Goal: Transaction & Acquisition: Book appointment/travel/reservation

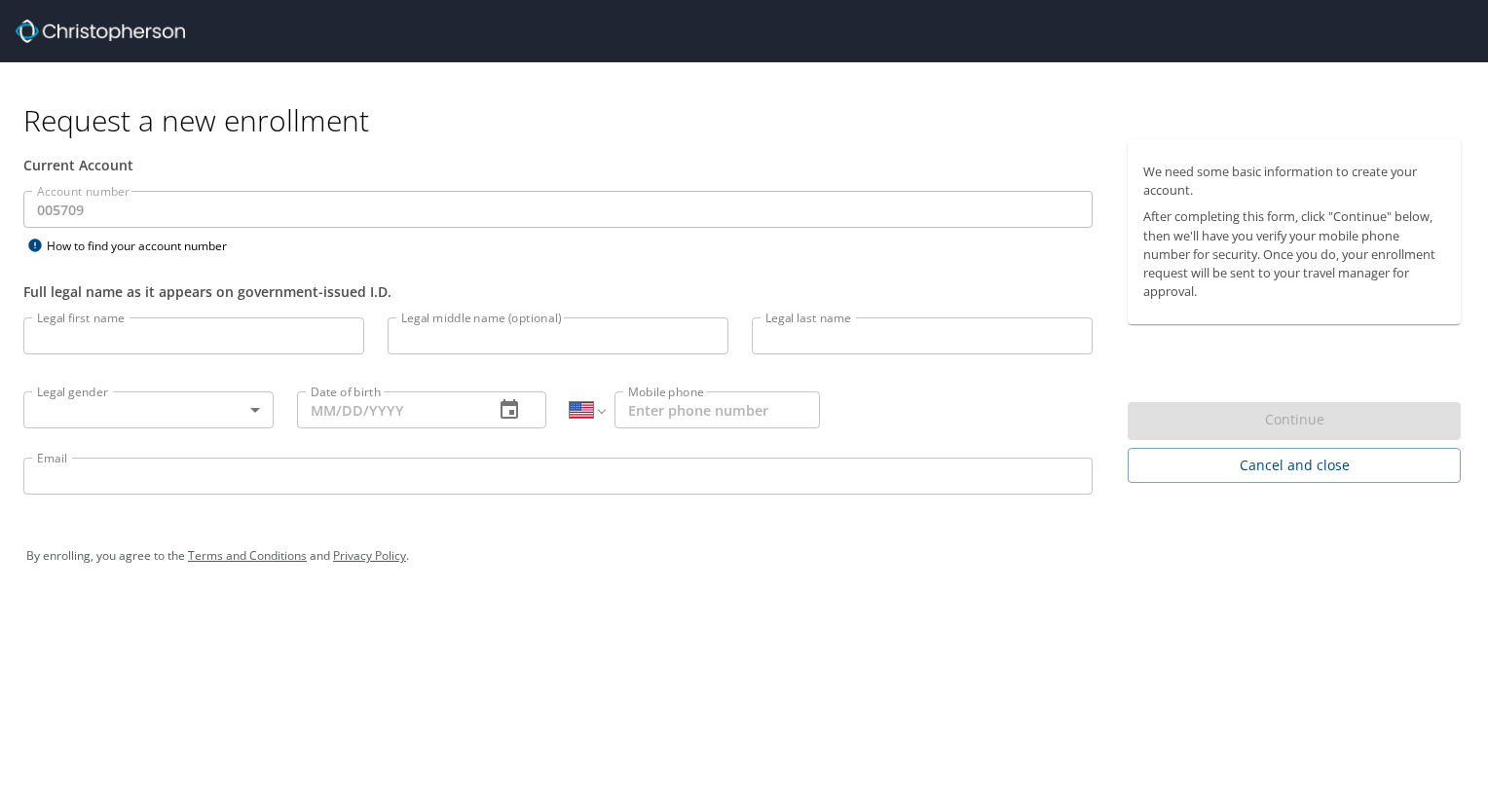
select select "US"
click at [76, 332] on input "Legal first name" at bounding box center [193, 335] width 340 height 37
type input "Adam"
type input "Arnoldussen"
type input "aarnoldussen@cornerstoneinc.com"
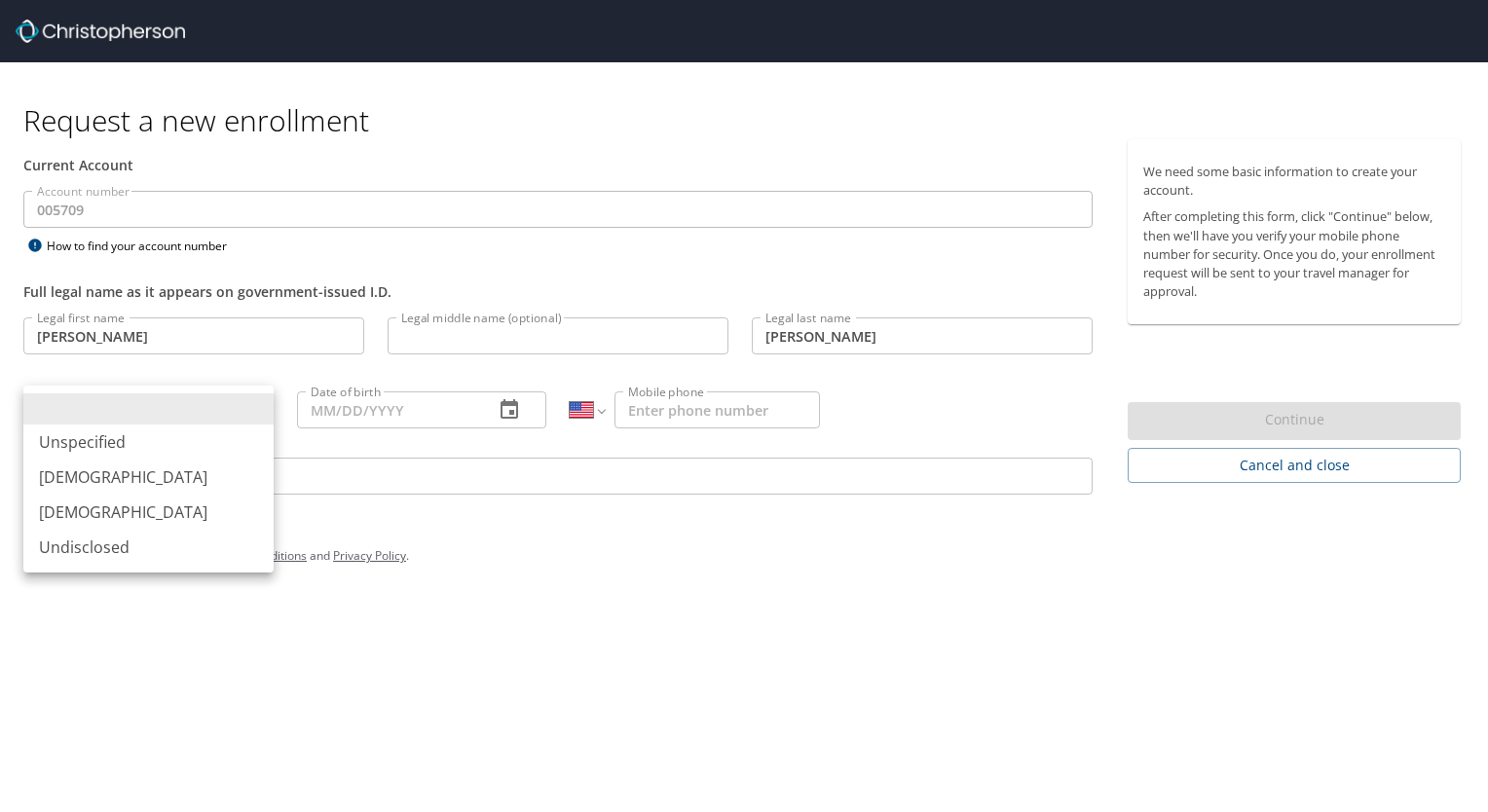
click at [254, 408] on body "Request a new enrollment Current Account Account number 005709 Account number H…" at bounding box center [744, 406] width 1488 height 812
click at [66, 481] on li "Male" at bounding box center [148, 476] width 250 height 35
type input "Male"
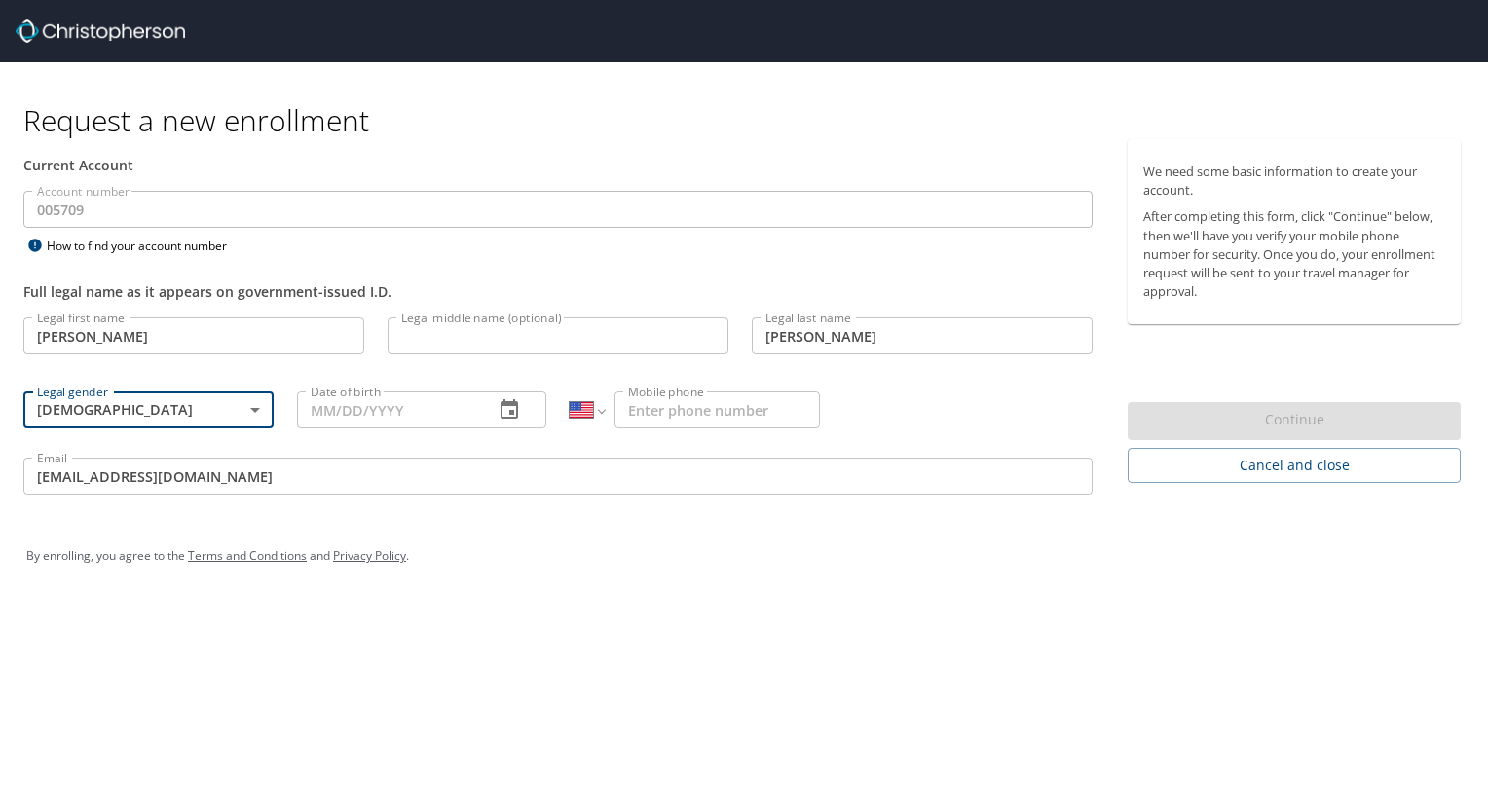
click at [508, 410] on icon "button" at bounding box center [508, 409] width 23 height 23
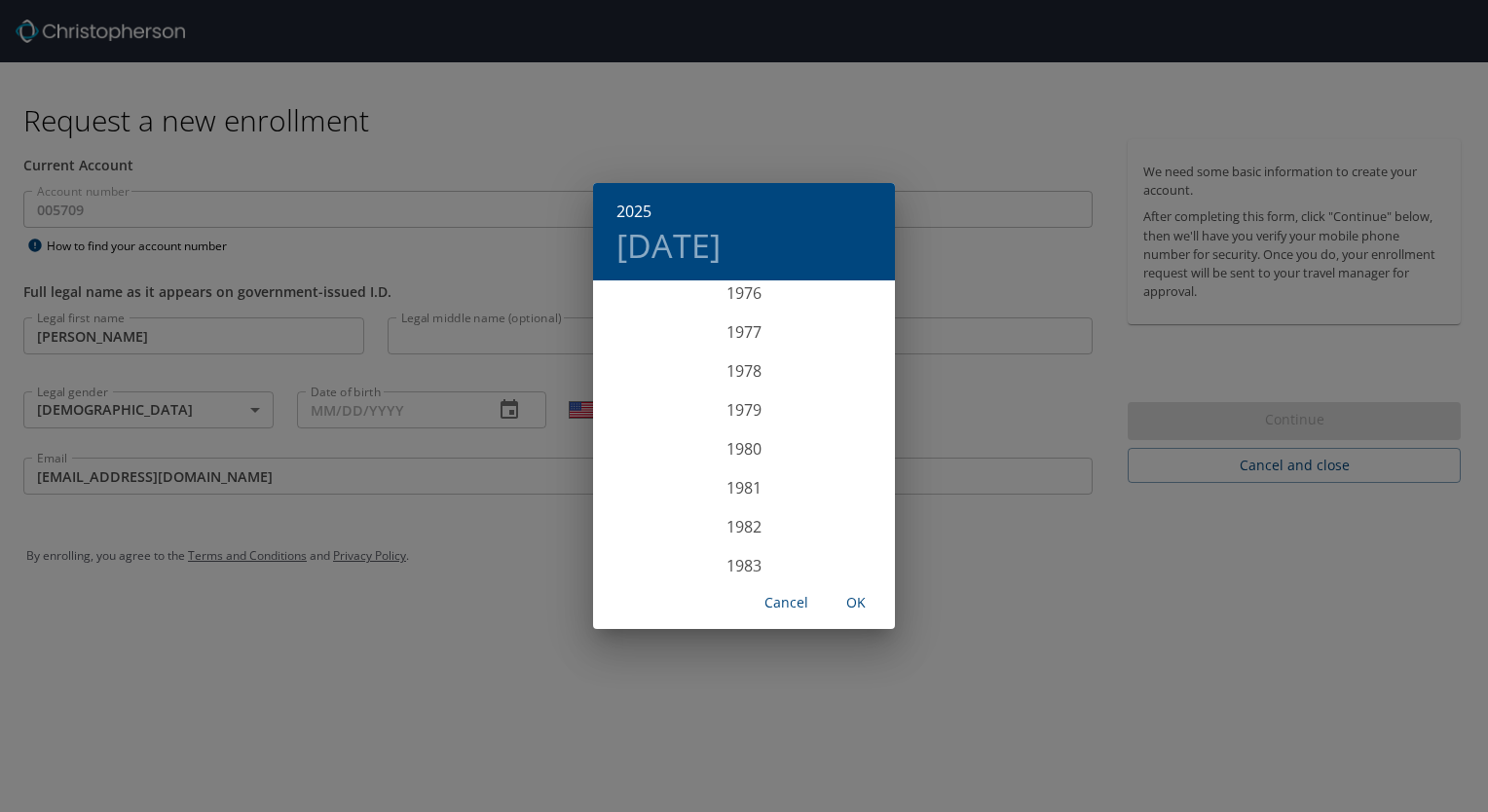
scroll to position [3037, 0]
click at [735, 373] on div "1979" at bounding box center [744, 380] width 301 height 39
click at [639, 317] on div "Jan" at bounding box center [643, 319] width 100 height 73
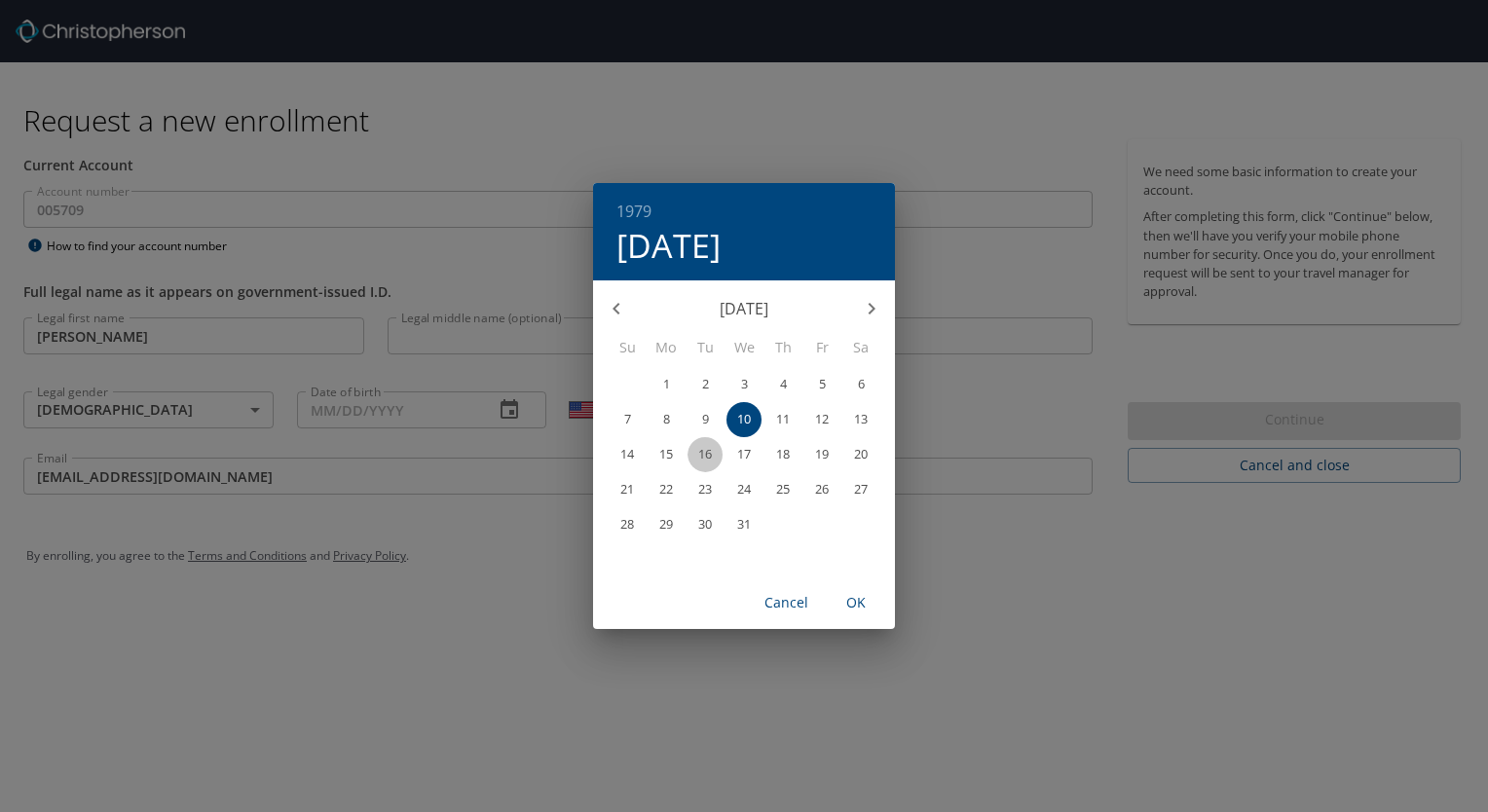
click at [707, 454] on p "16" at bounding box center [705, 454] width 14 height 13
click at [857, 602] on span "OK" at bounding box center [855, 603] width 47 height 24
type input "01/16/1979"
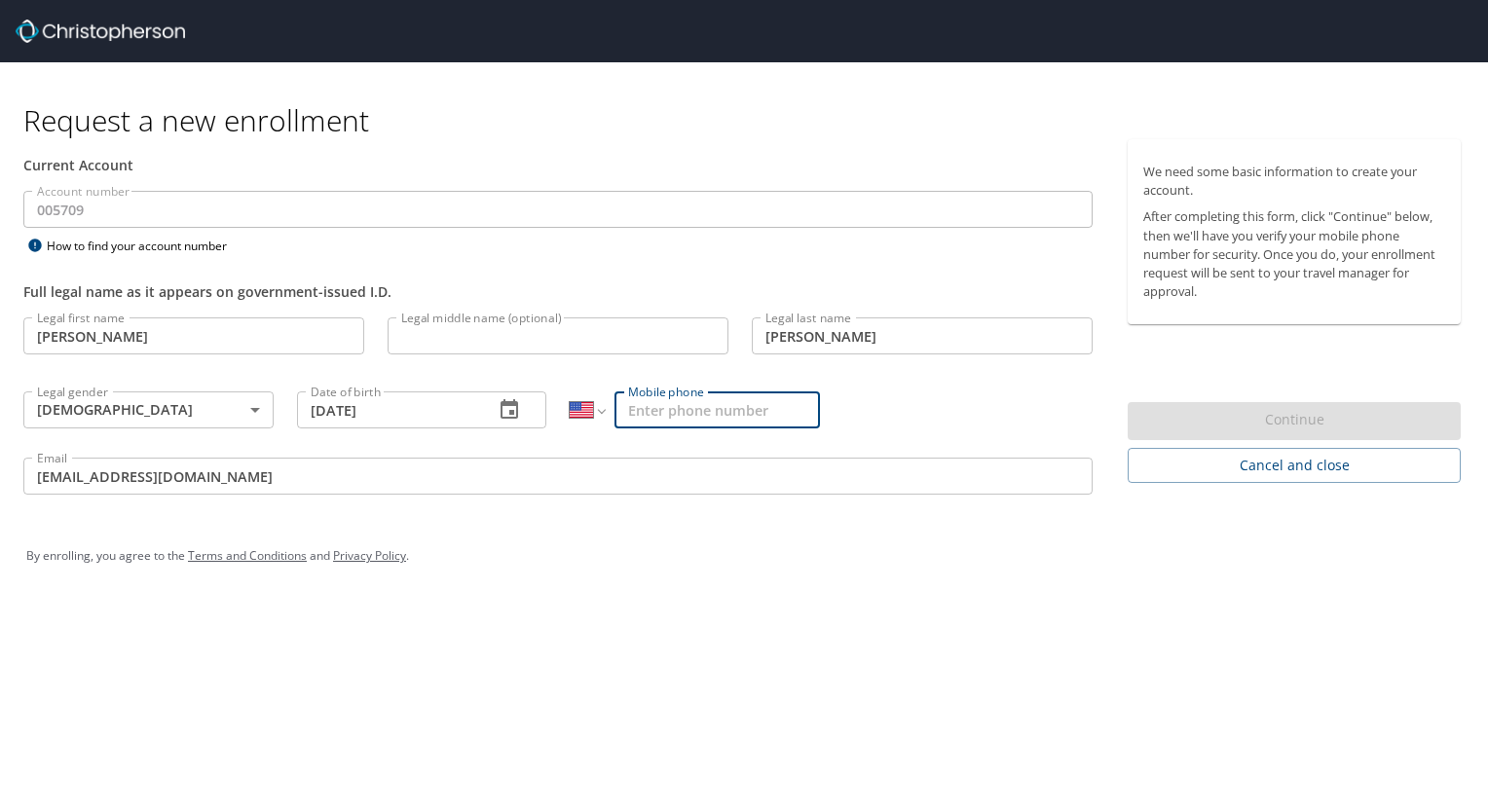
click at [648, 407] on input "Mobile phone" at bounding box center [718, 409] width 206 height 37
type input "(920) 851-4280"
click at [898, 417] on div "Legal first name Adam Legal first name Legal middle name (optional) Legal middl…" at bounding box center [558, 408] width 1093 height 206
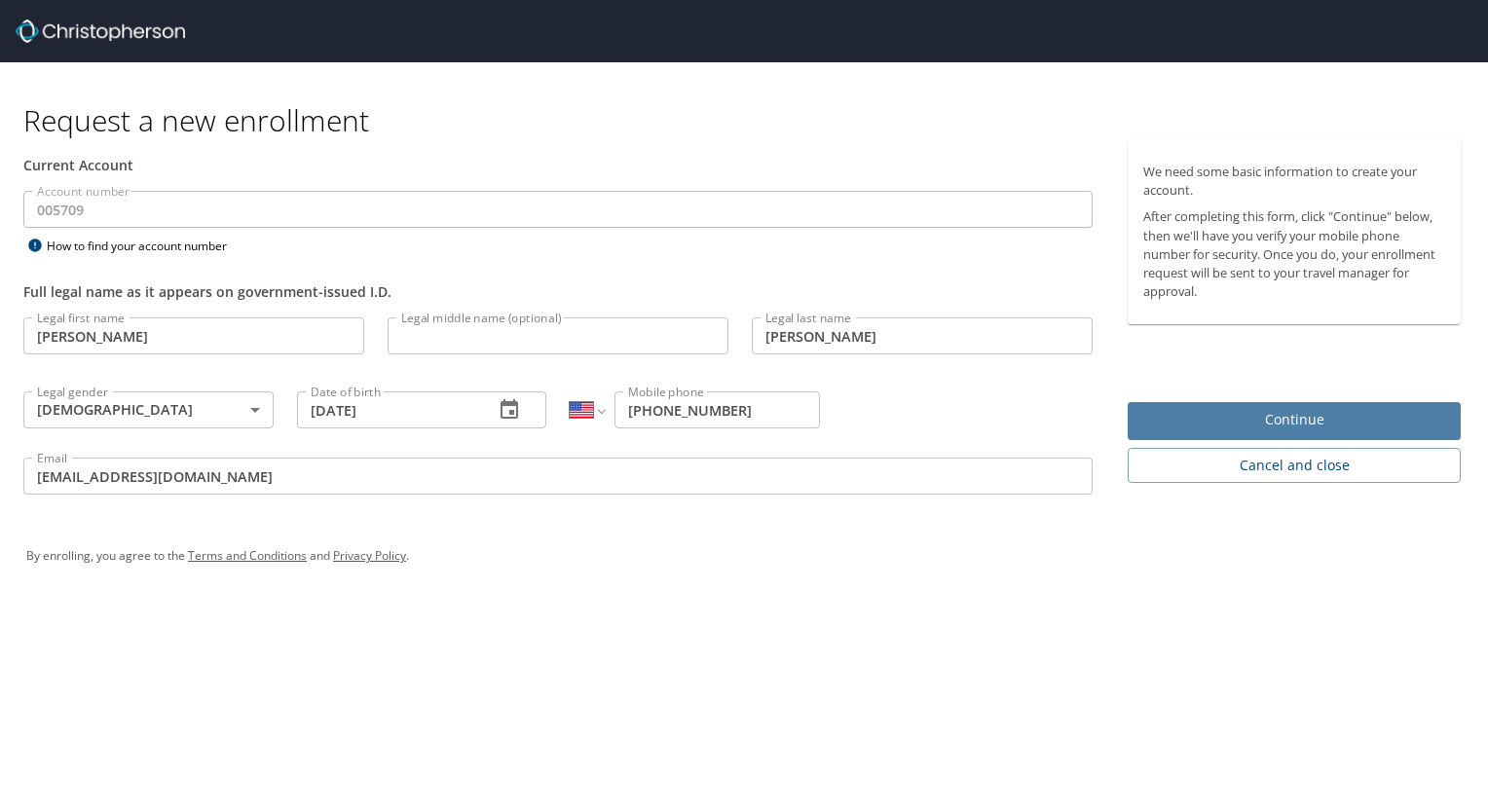
click at [1287, 426] on span "Continue" at bounding box center [1293, 420] width 301 height 24
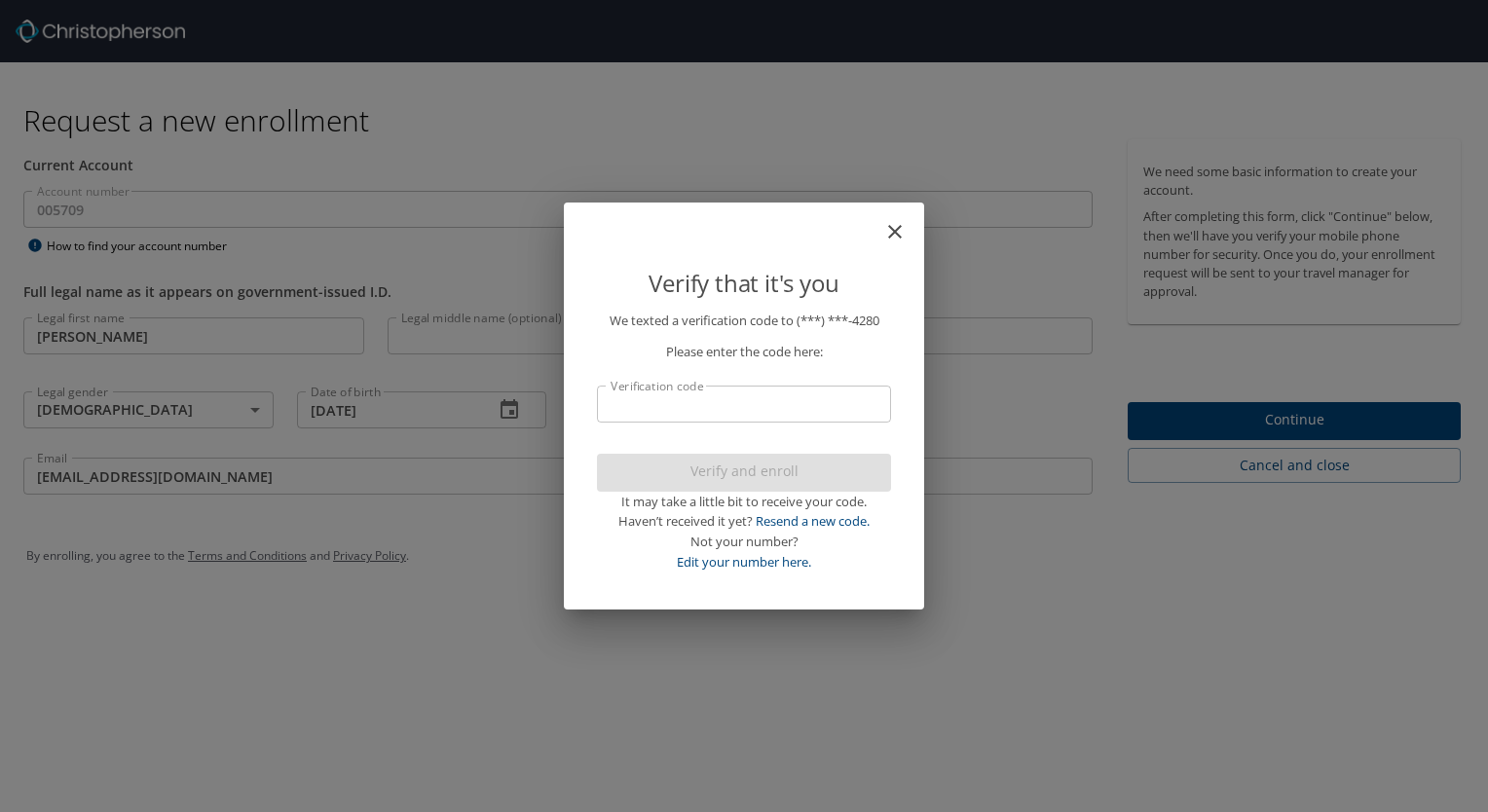
click at [645, 405] on input "Verification code" at bounding box center [744, 403] width 294 height 37
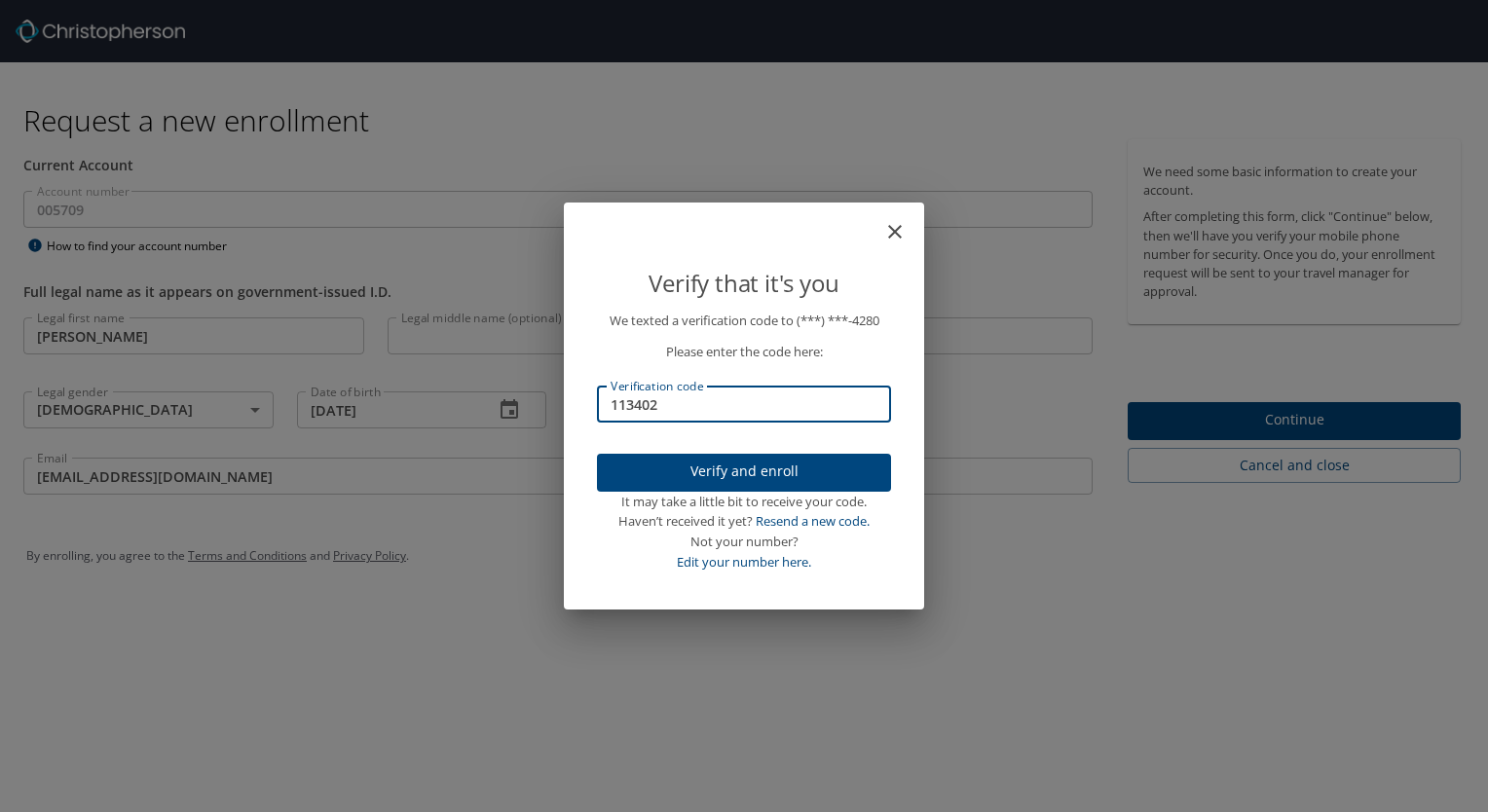
type input "113402"
click at [899, 233] on icon "close" at bounding box center [894, 230] width 23 height 23
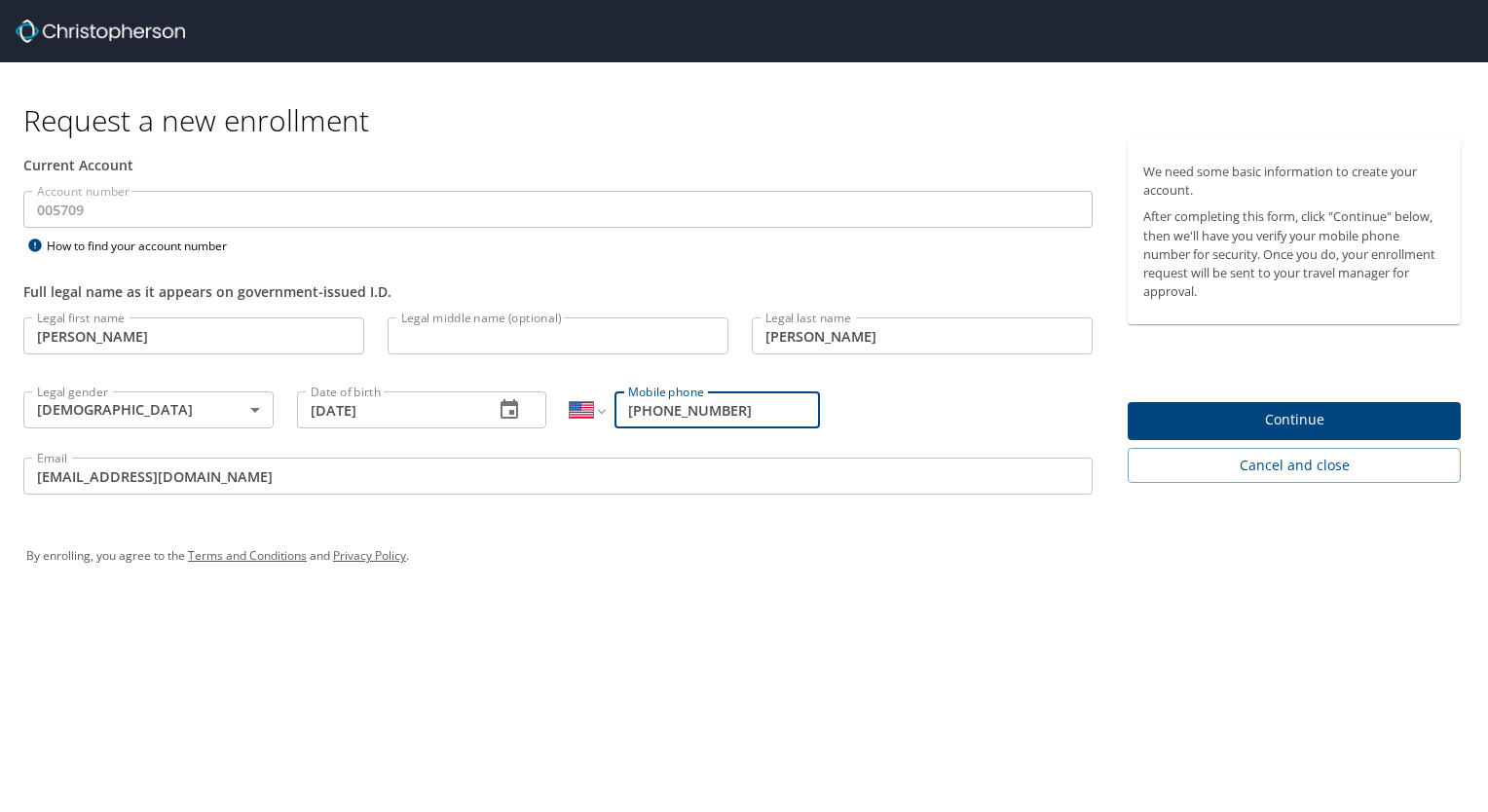
drag, startPoint x: 739, startPoint y: 408, endPoint x: 503, endPoint y: 423, distance: 236.5
click at [503, 423] on div "Legal first name Adam Legal first name Legal middle name (optional) Legal middl…" at bounding box center [558, 408] width 1093 height 206
type input "(920) 585-9726"
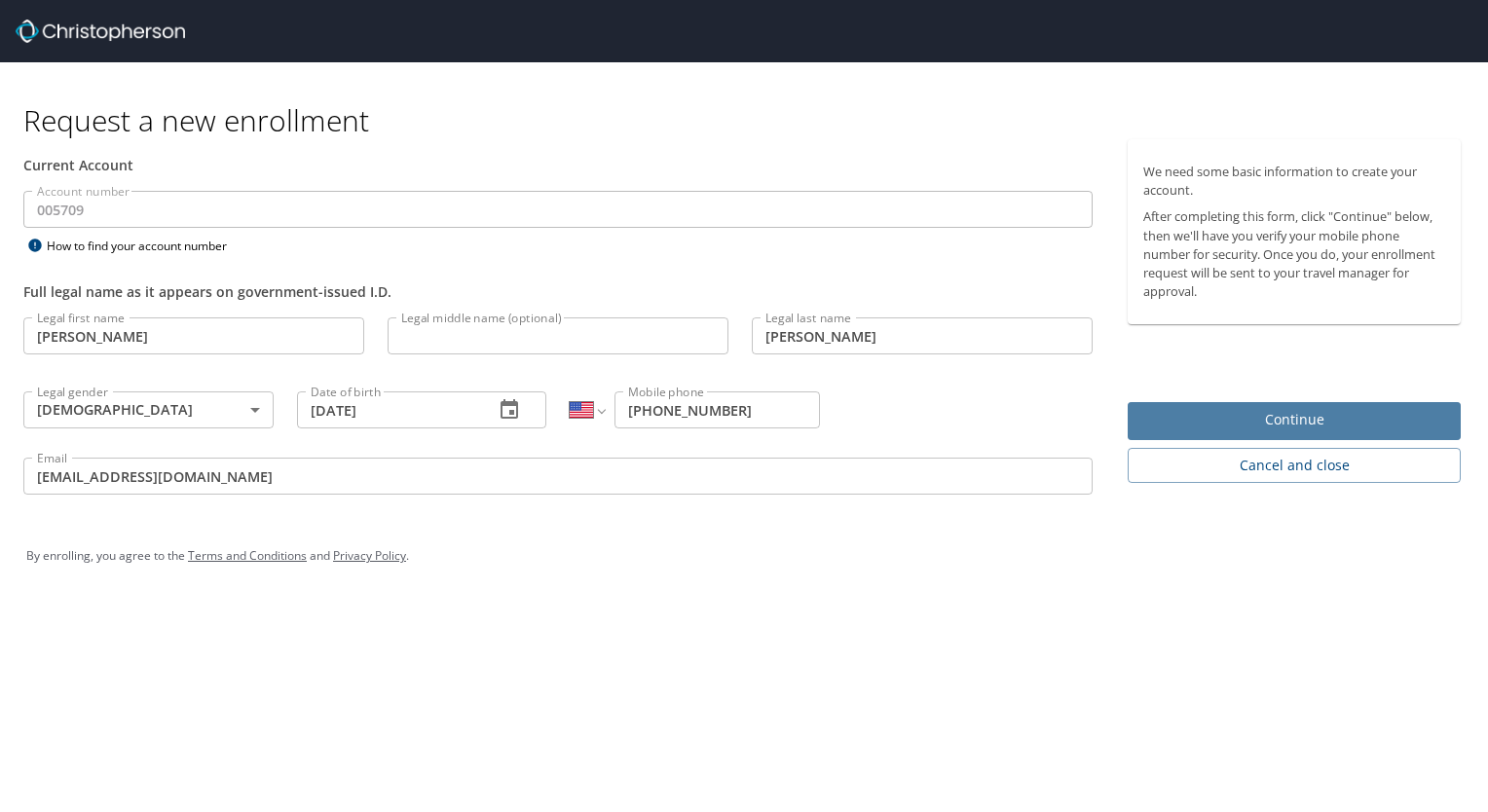
click at [1289, 418] on span "Continue" at bounding box center [1293, 420] width 301 height 24
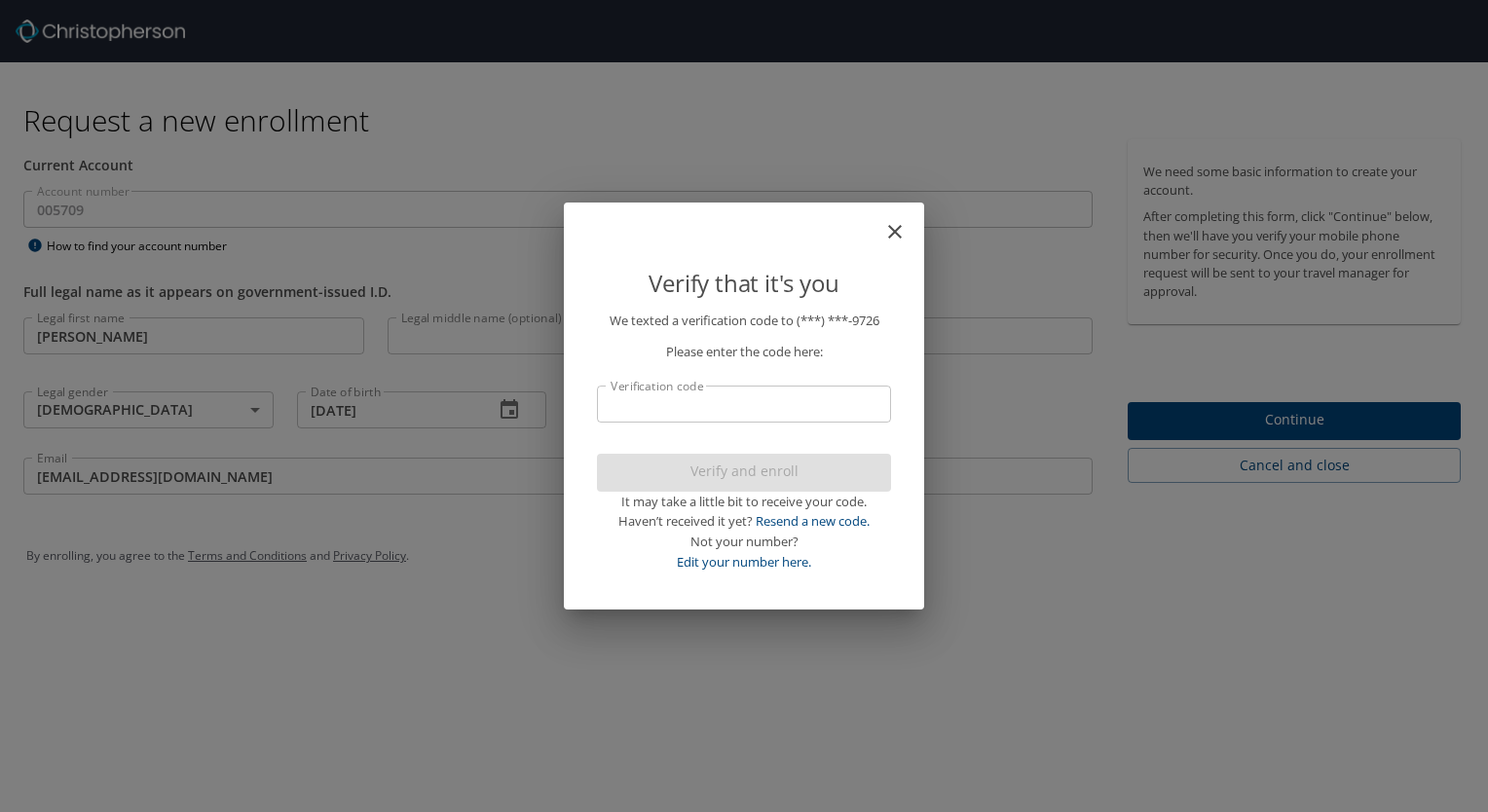
click at [624, 391] on input "Verification code" at bounding box center [744, 403] width 294 height 37
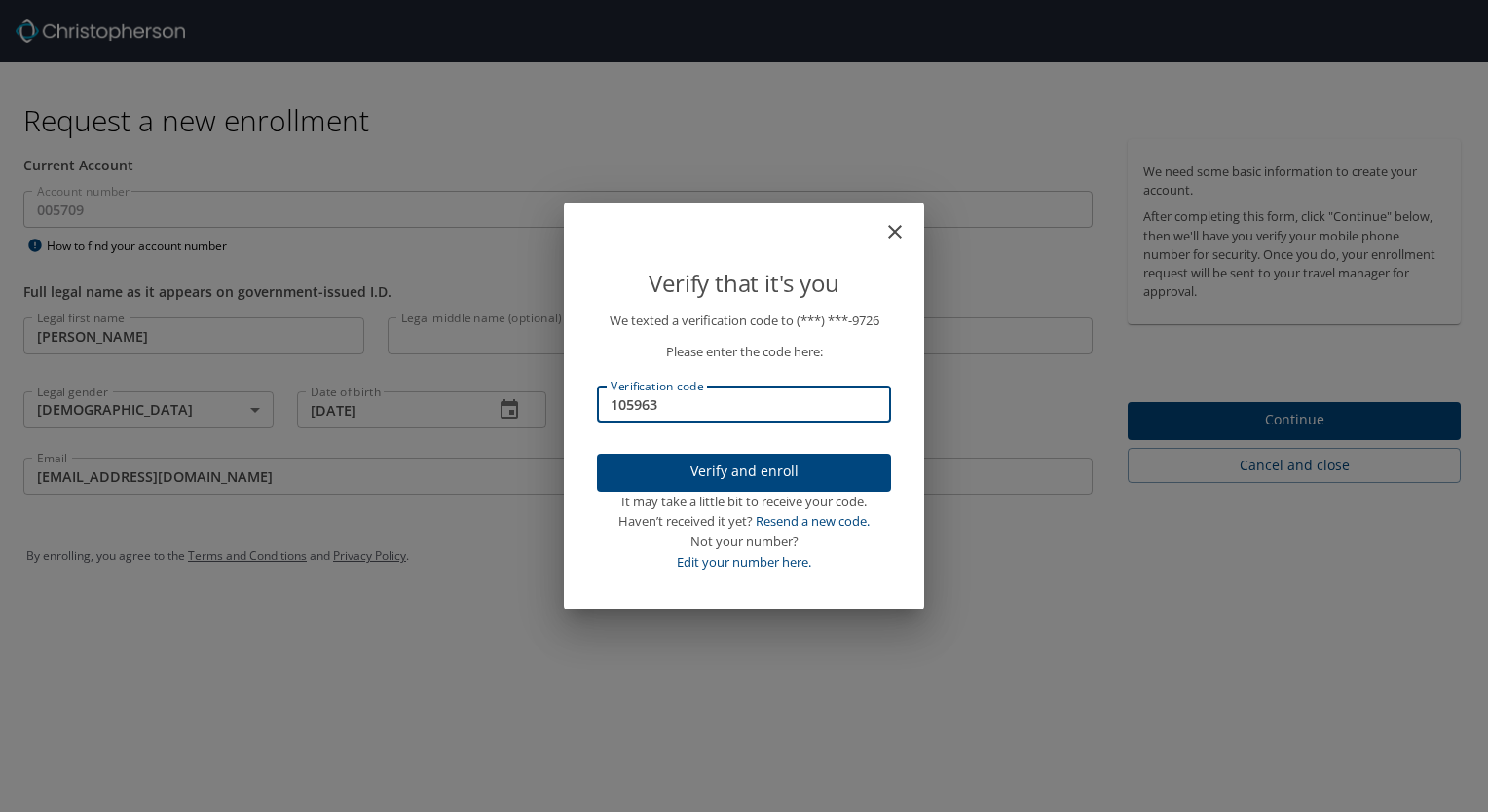
type input "105963"
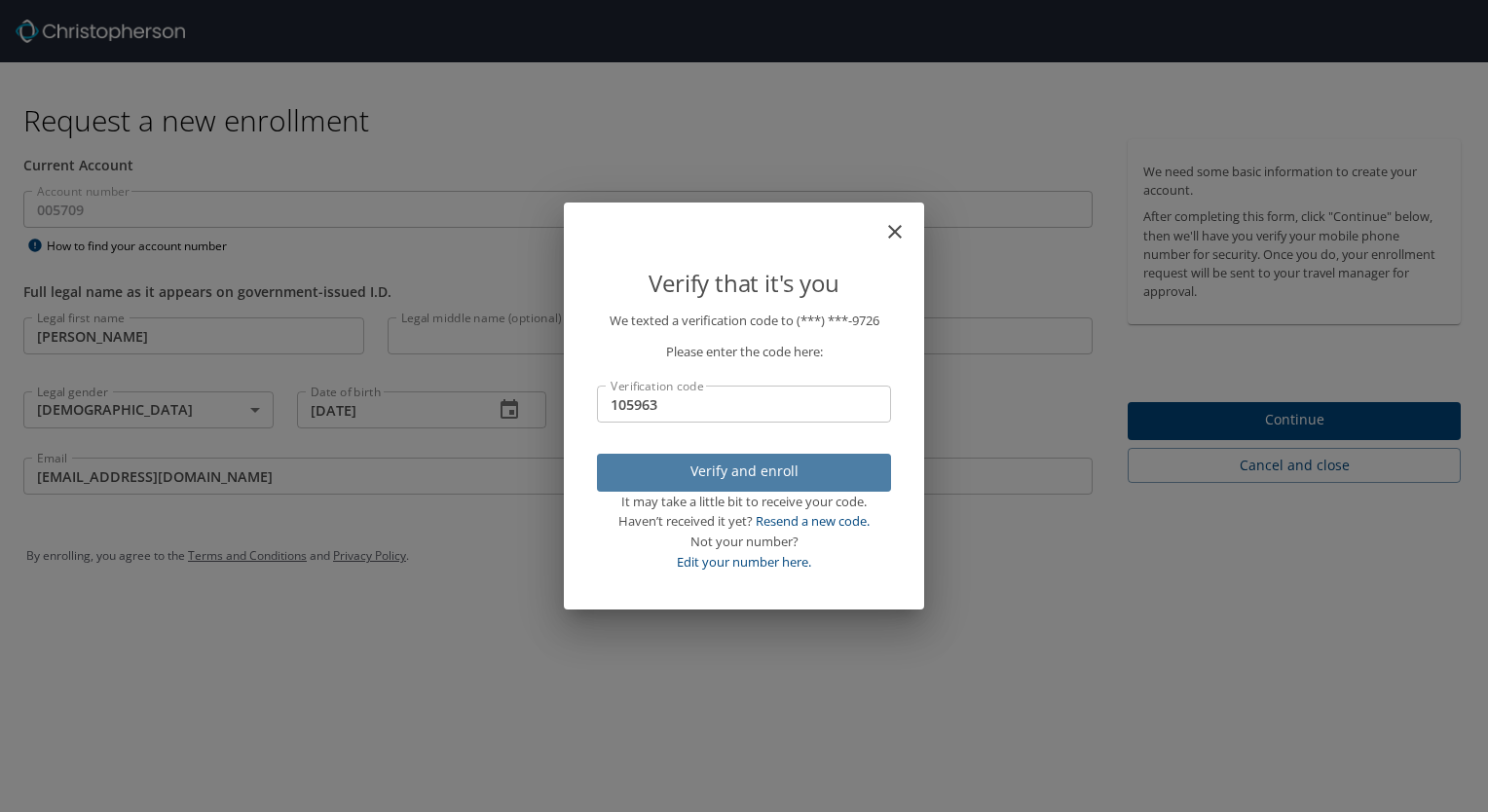
click at [766, 473] on span "Verify and enroll" at bounding box center [744, 471] width 262 height 24
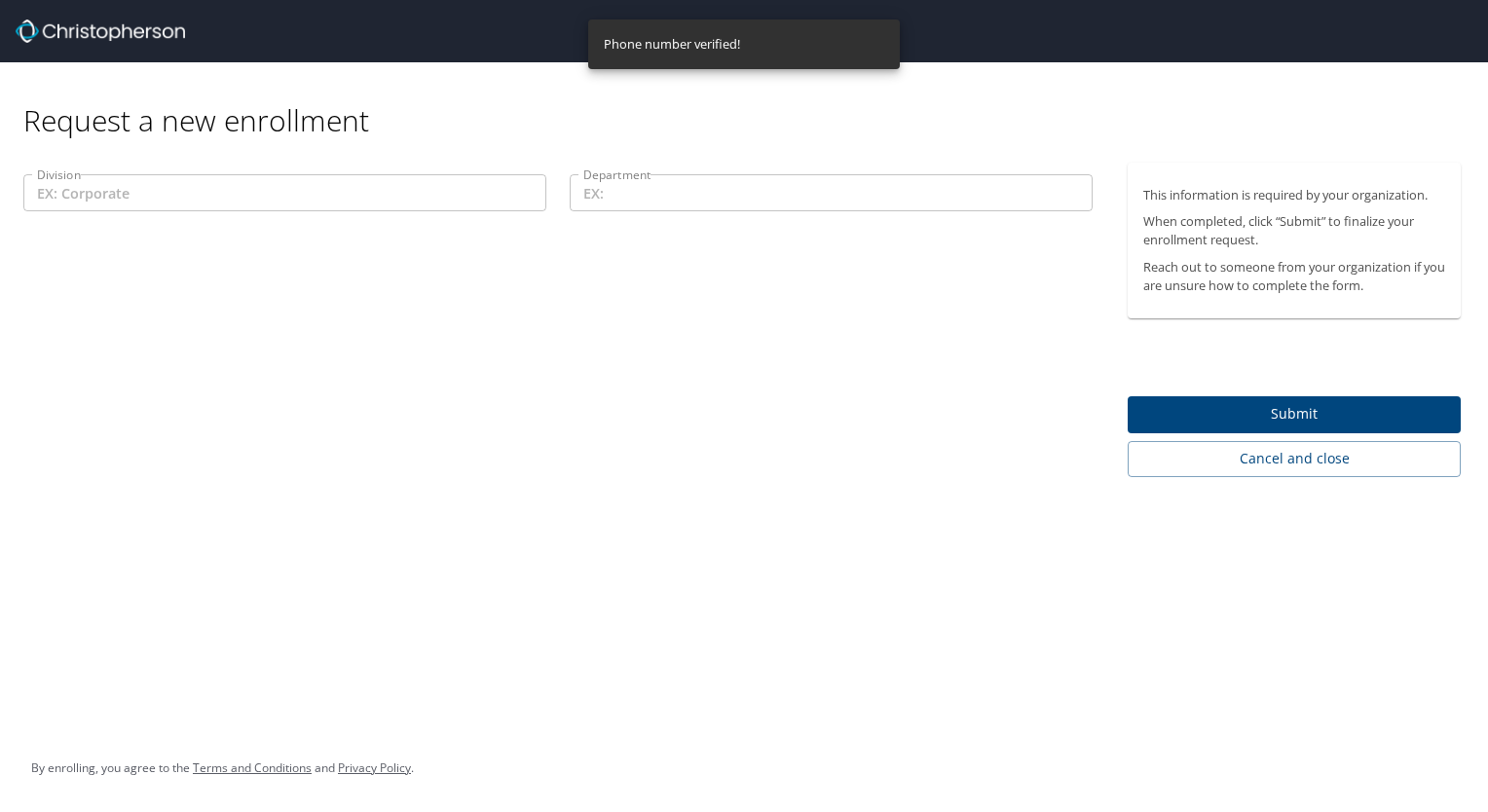
click at [98, 194] on input "Division" at bounding box center [284, 193] width 523 height 37
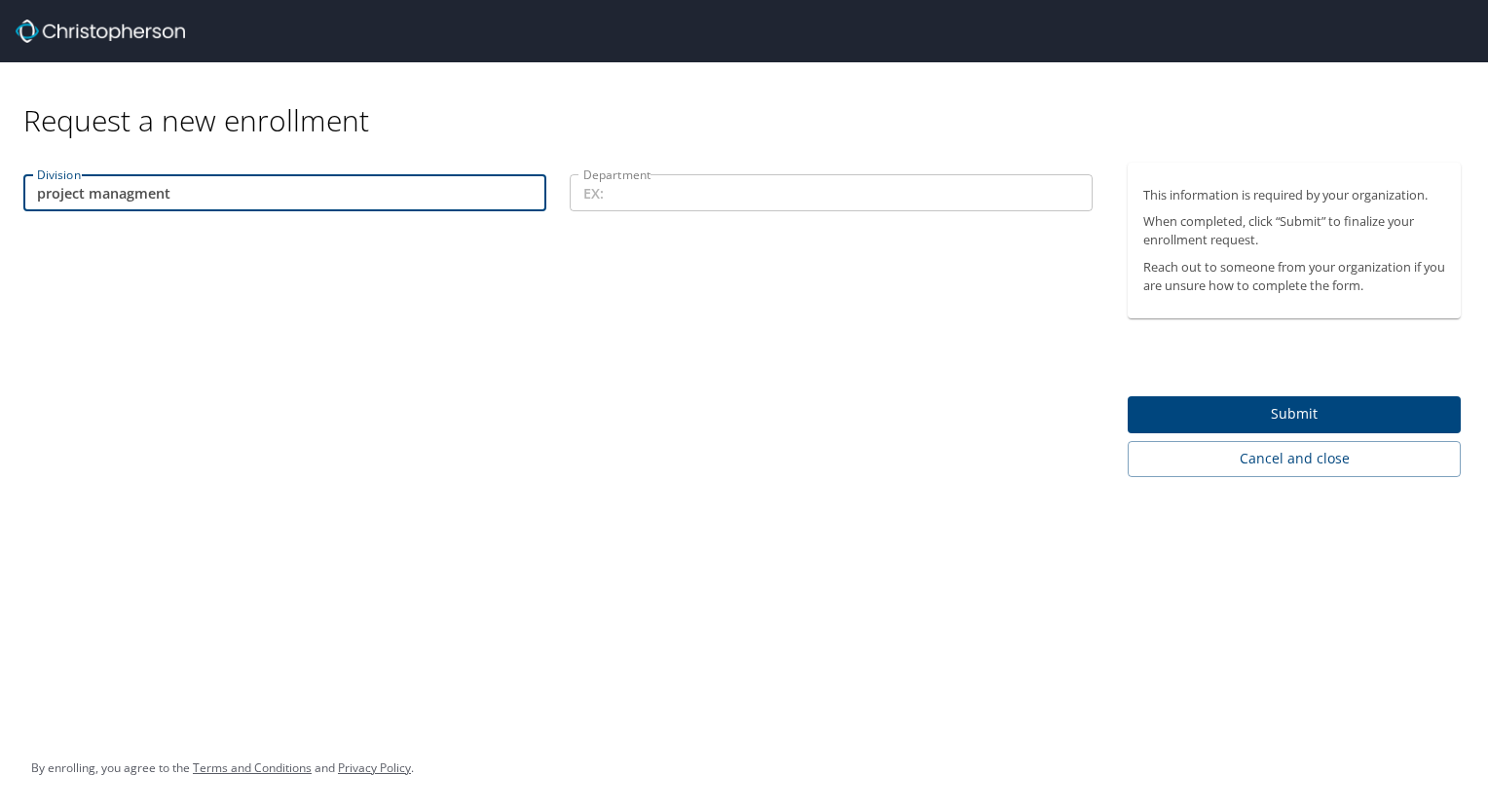
type input "project managment"
click at [631, 190] on input "Department" at bounding box center [831, 193] width 523 height 37
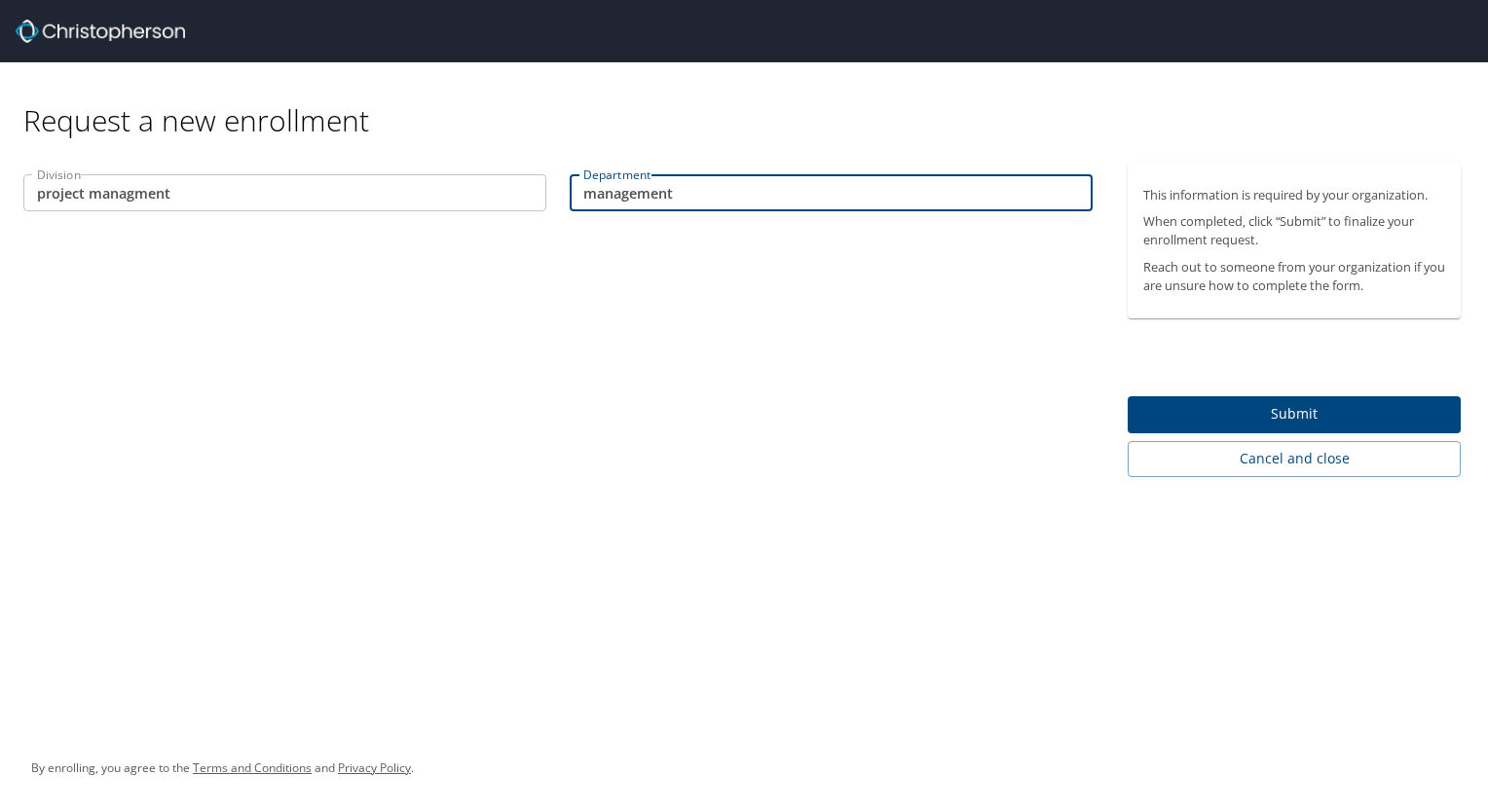
type input "management"
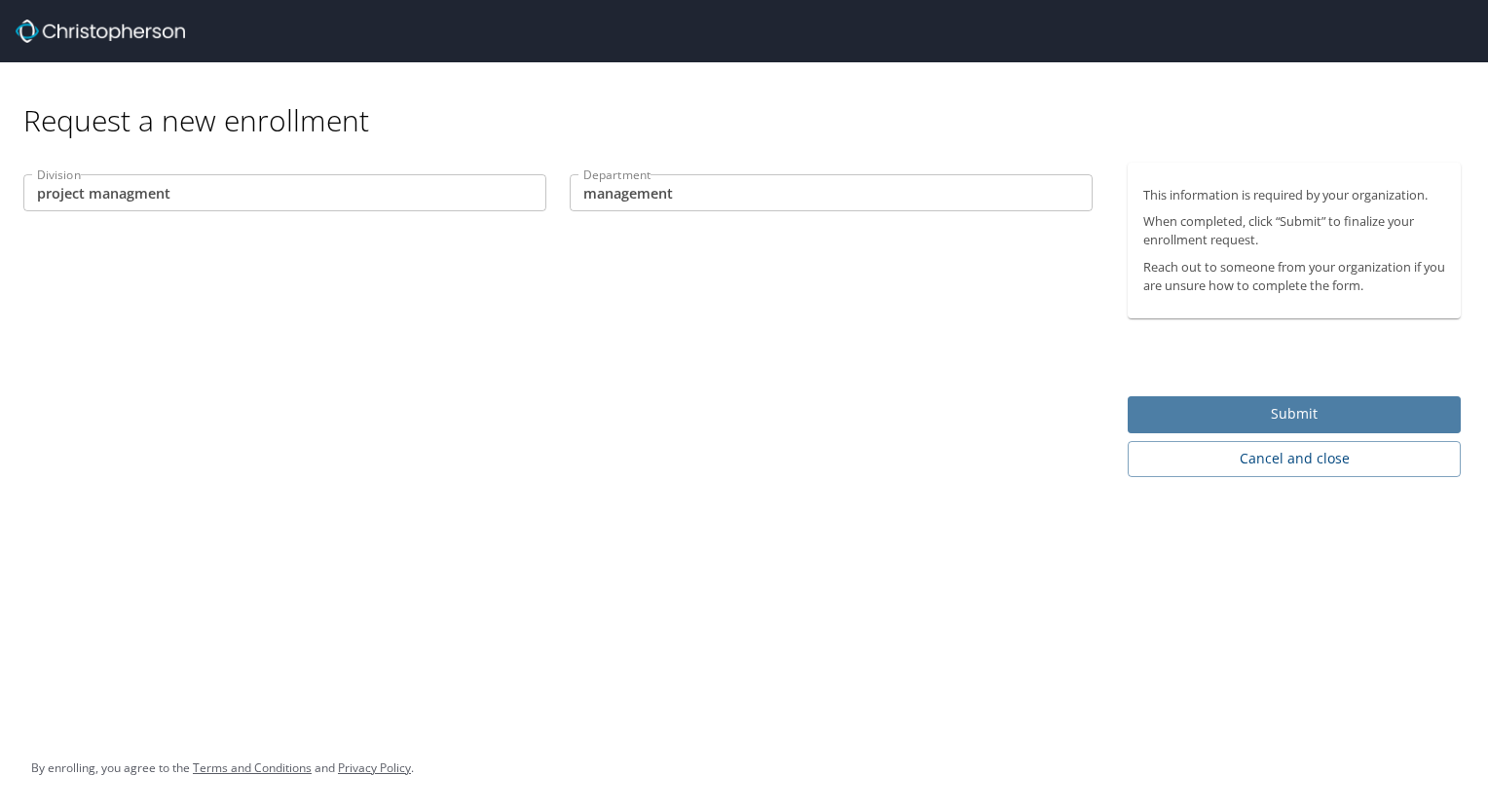
click at [1297, 410] on span "Submit" at bounding box center [1293, 414] width 301 height 24
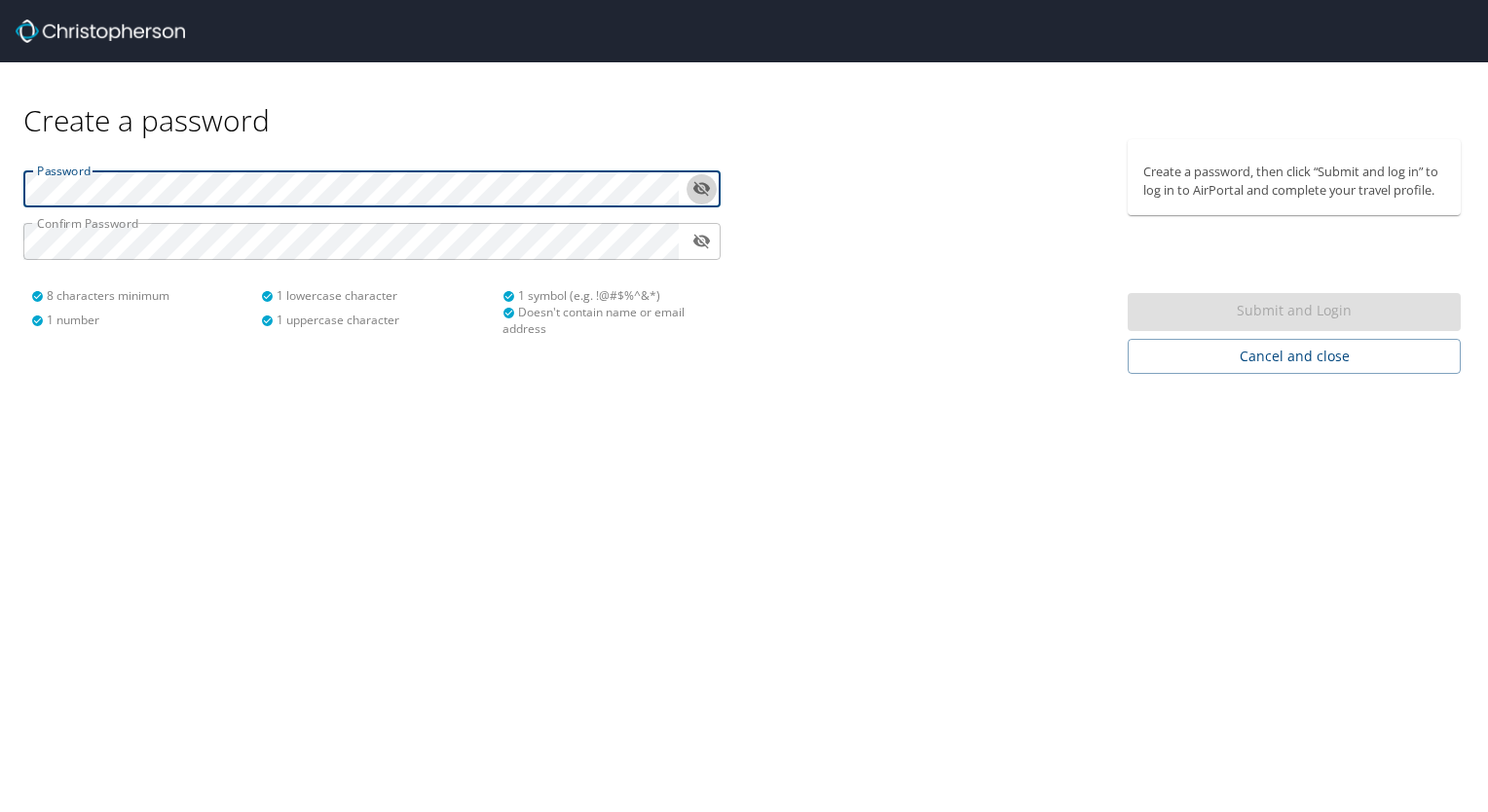
click at [697, 186] on icon "toggle password visibility" at bounding box center [702, 189] width 18 height 15
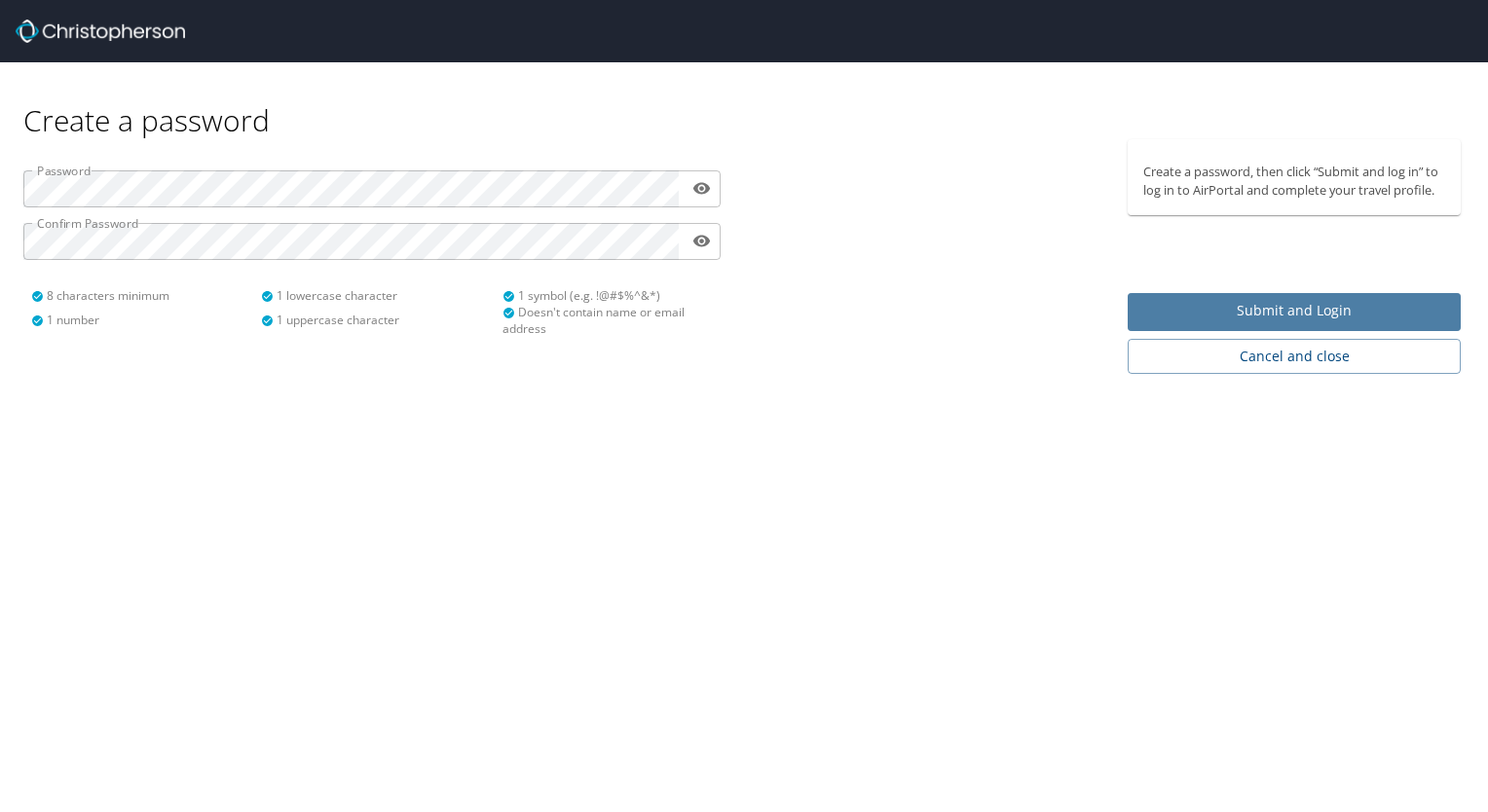
click at [1269, 310] on span "Submit and Login" at bounding box center [1293, 310] width 301 height 24
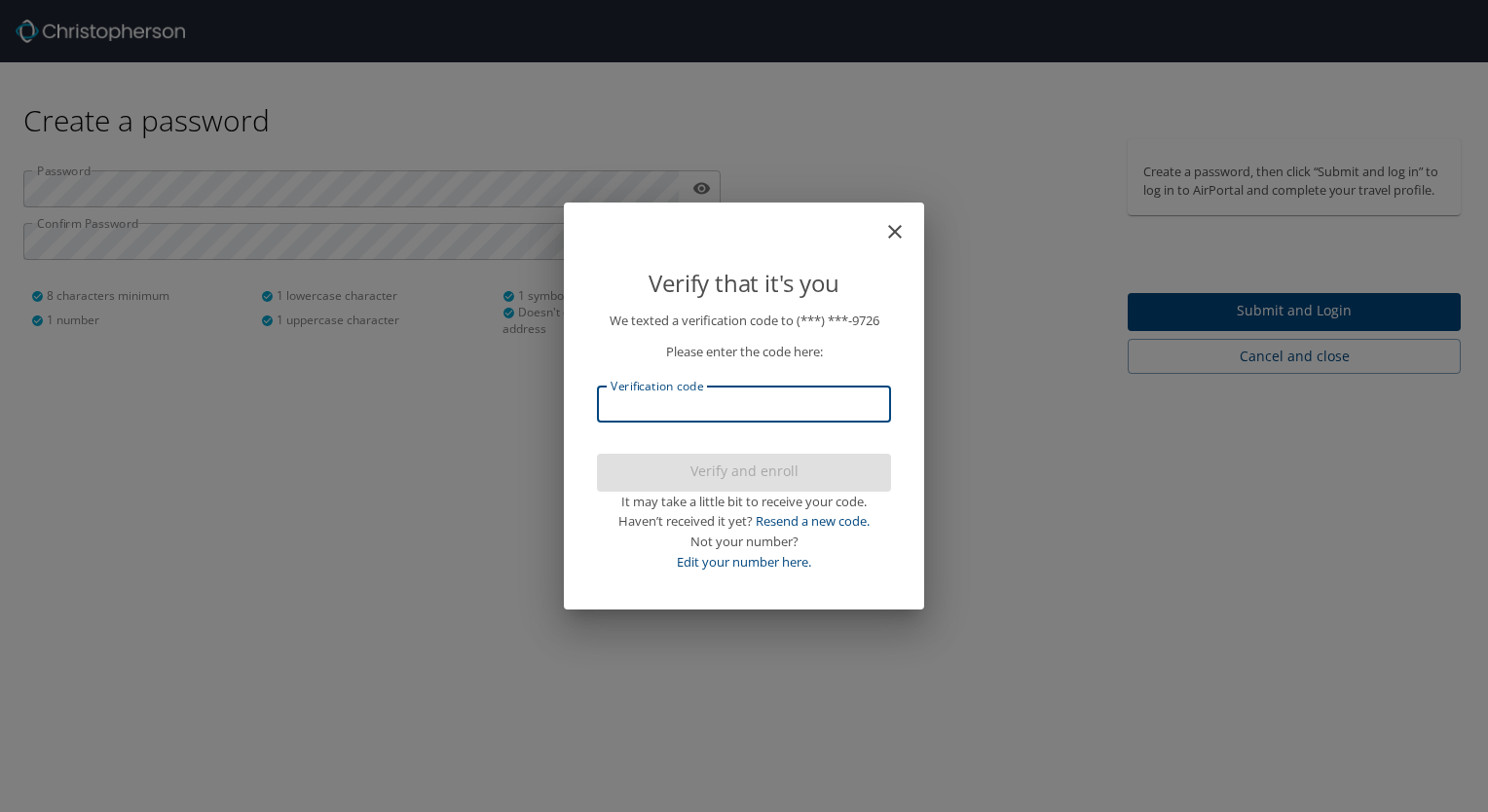
click at [649, 391] on input "Verification code" at bounding box center [744, 403] width 294 height 37
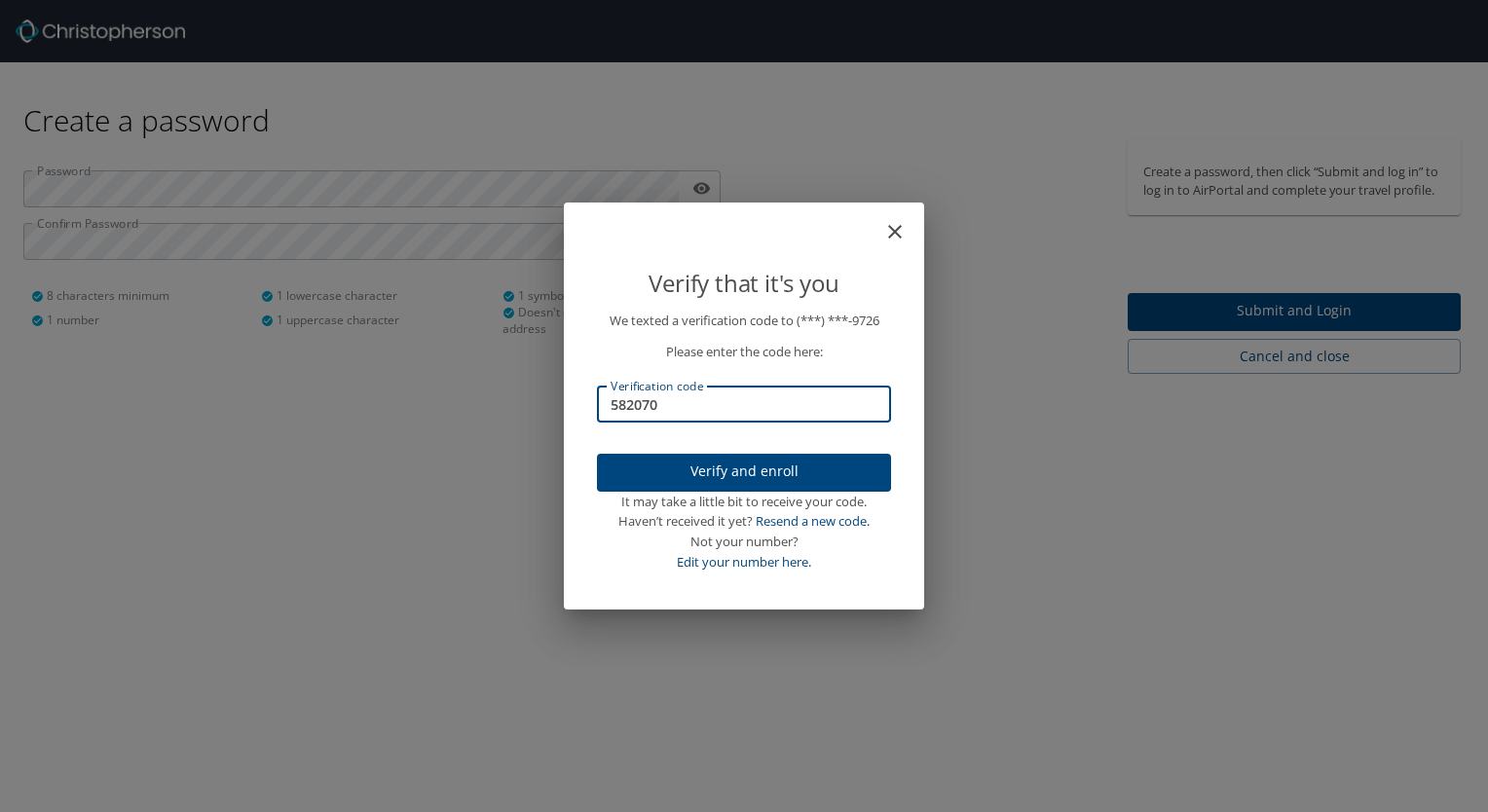
type input "582070"
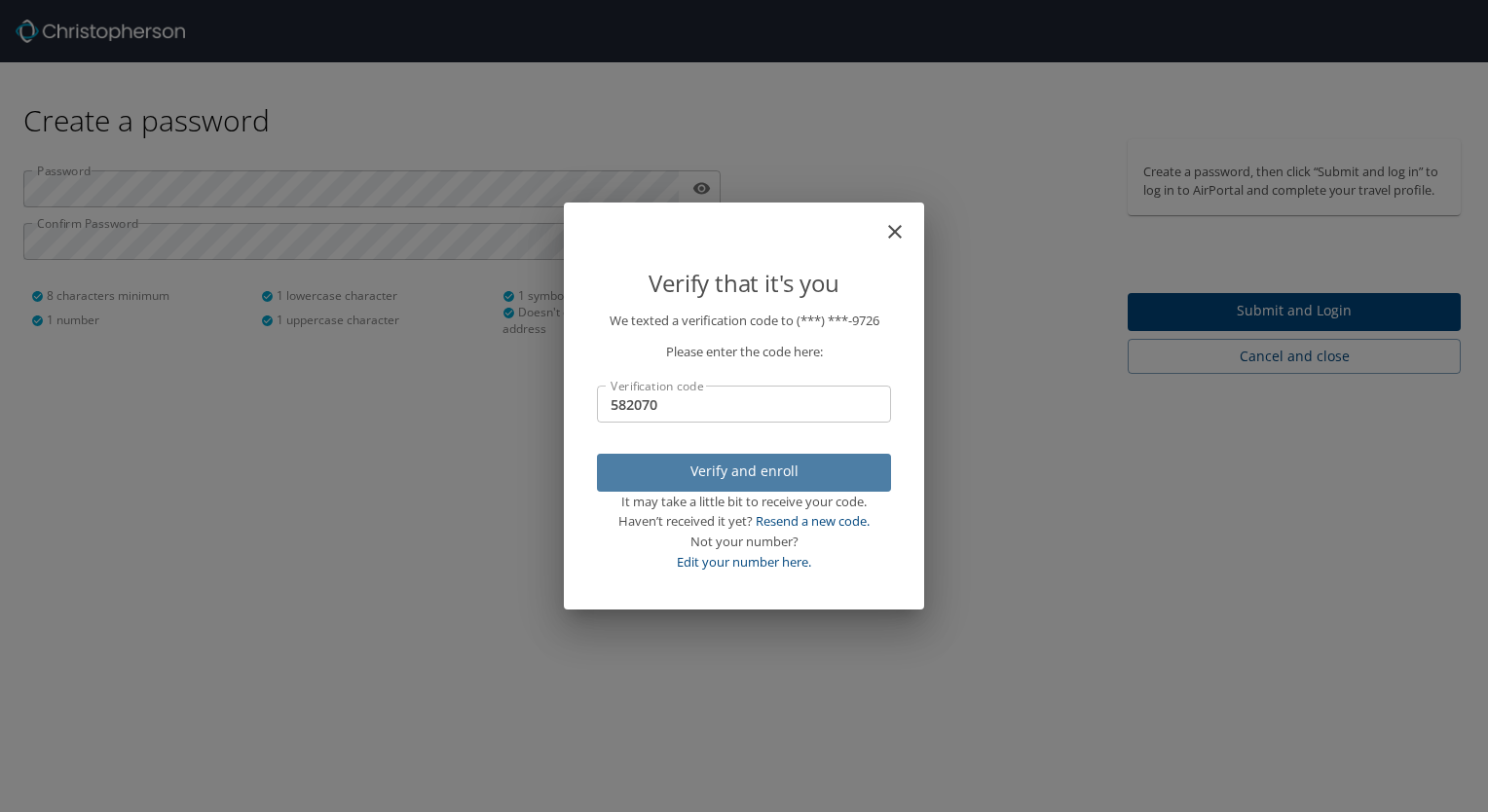
click at [753, 477] on span "Verify and enroll" at bounding box center [744, 471] width 262 height 24
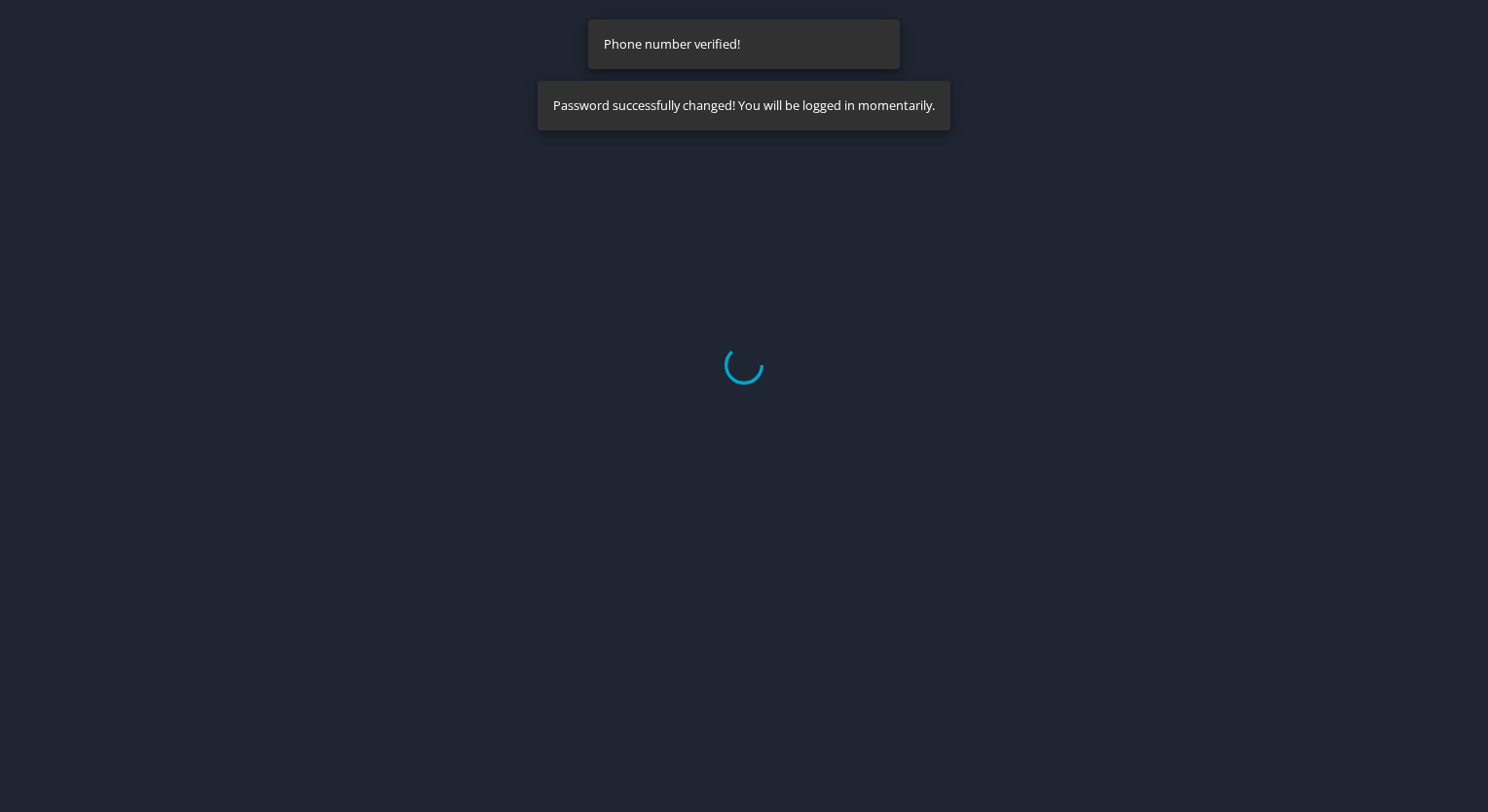
select select "US"
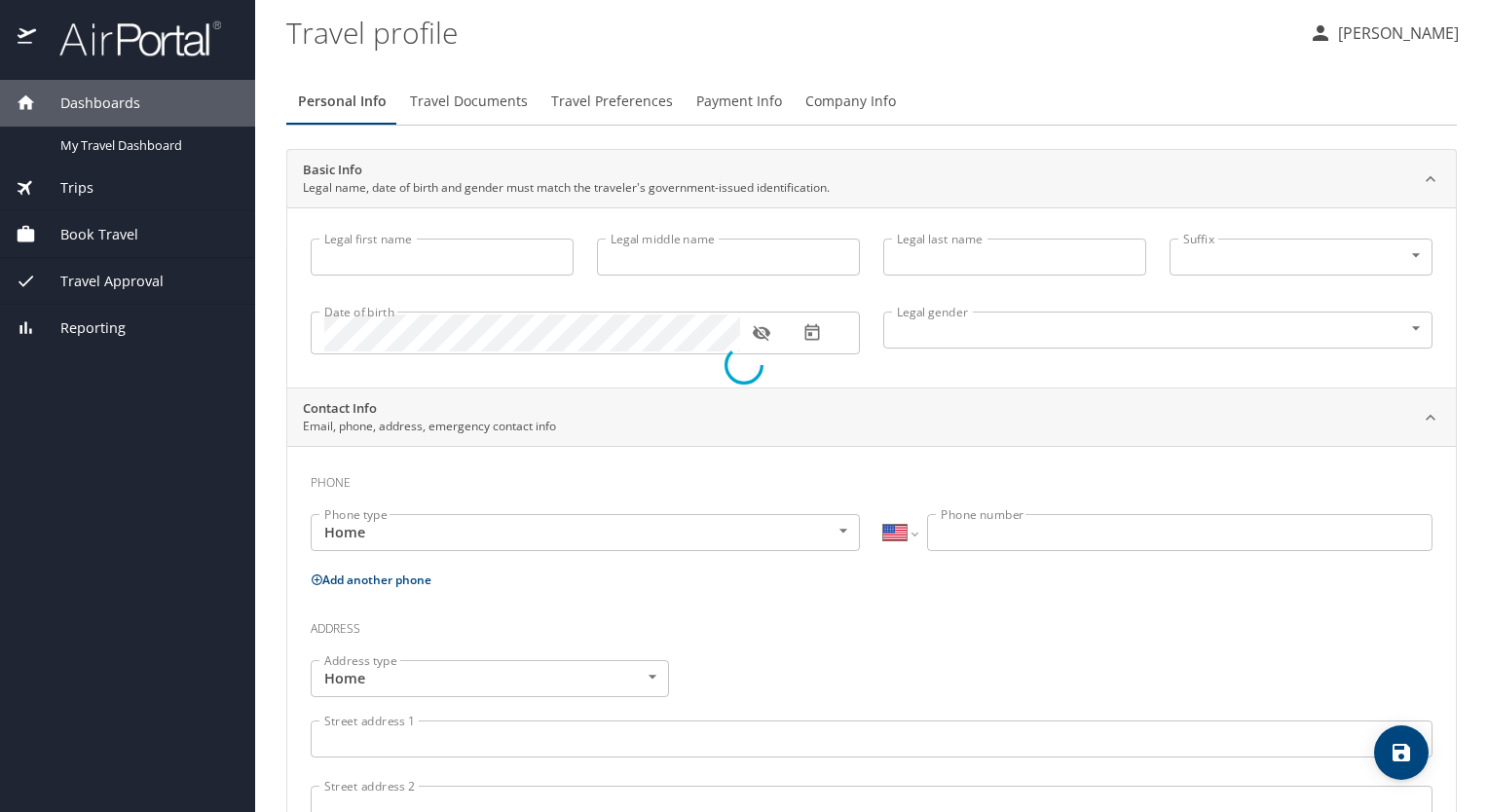
type input "Adam"
type input "Arnoldussen"
type input "Male"
select select "US"
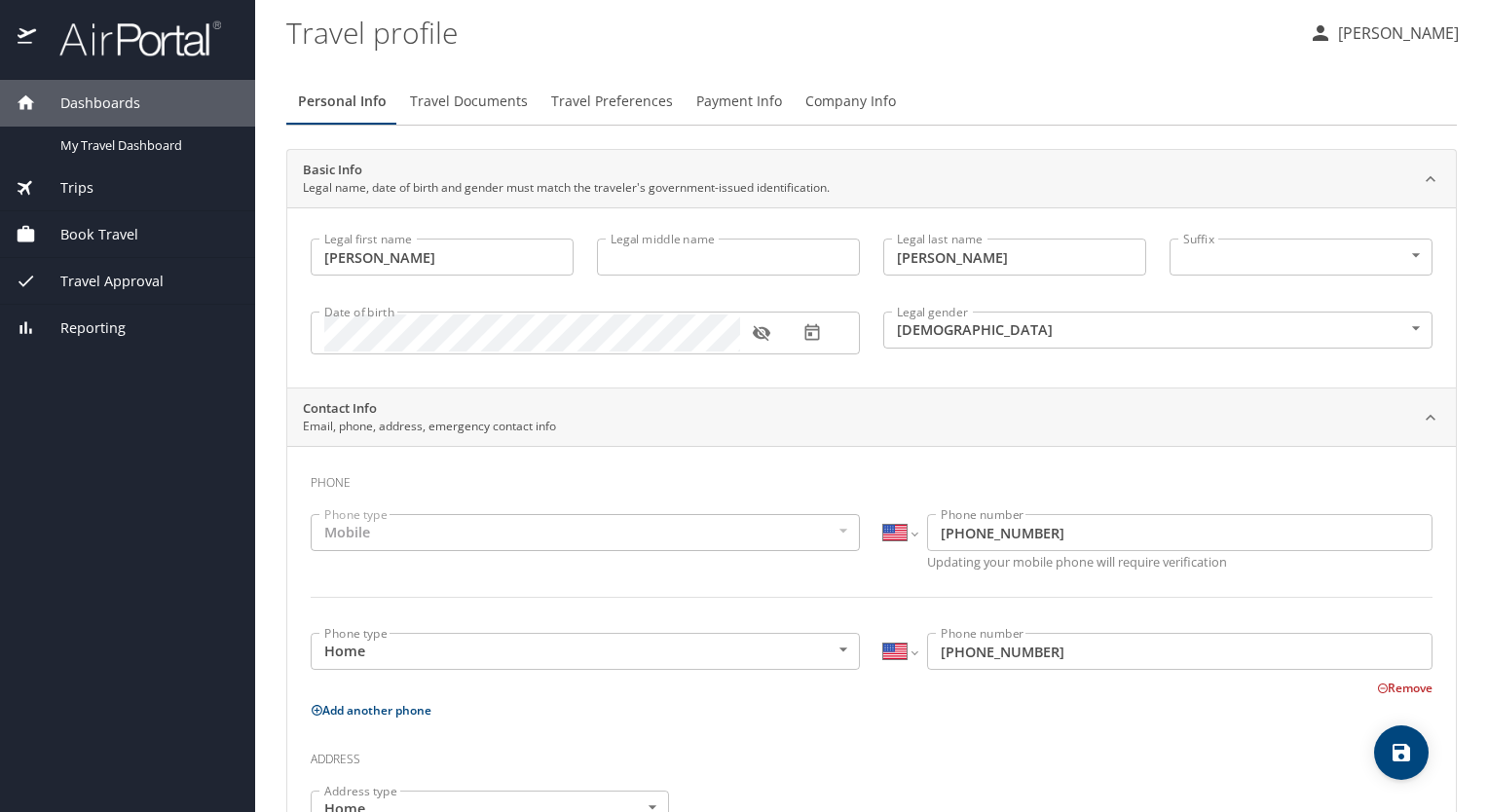
click at [761, 332] on icon "button" at bounding box center [761, 333] width 20 height 20
click at [761, 332] on icon "button" at bounding box center [760, 333] width 18 height 13
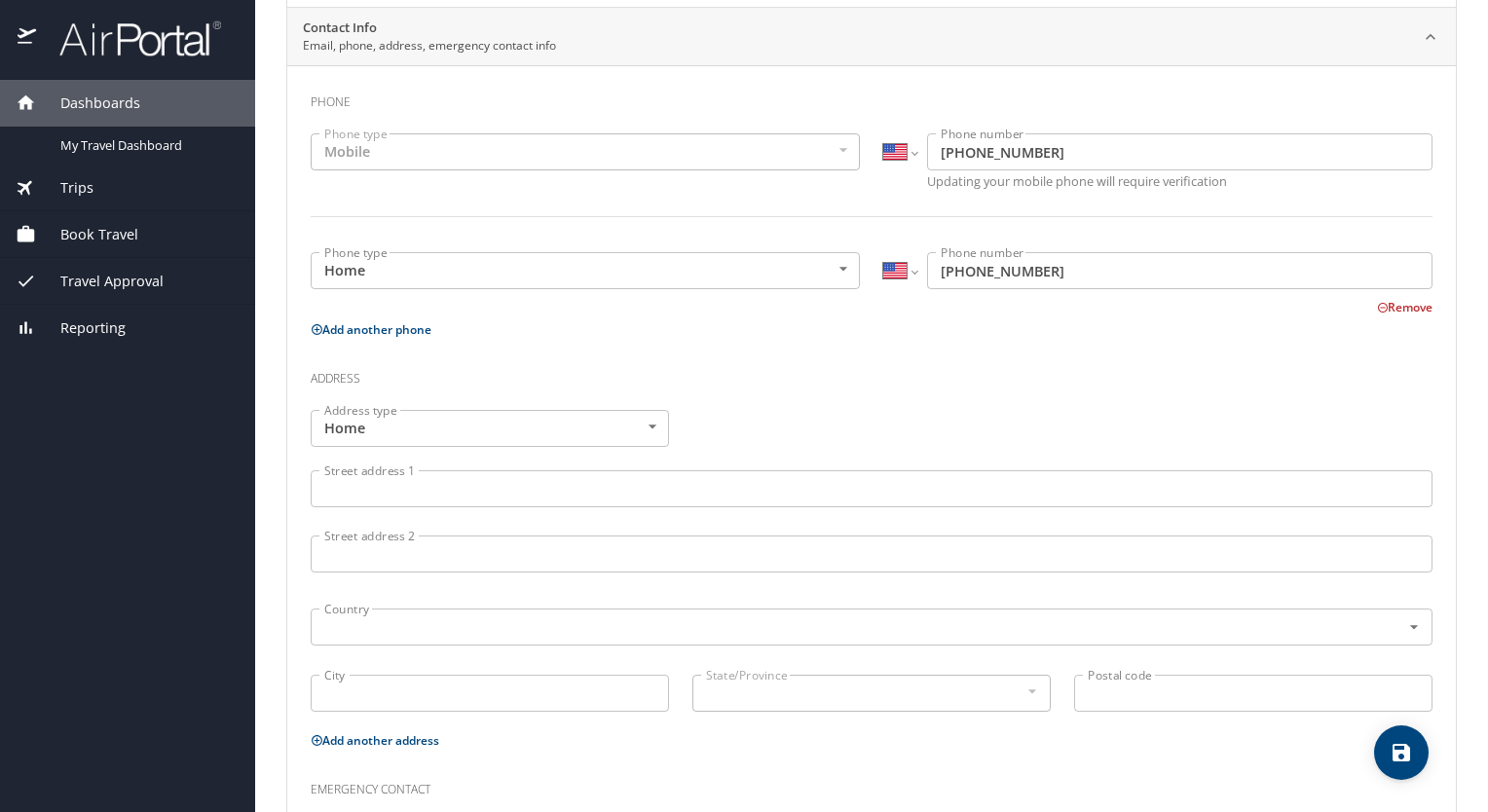
scroll to position [389, 0]
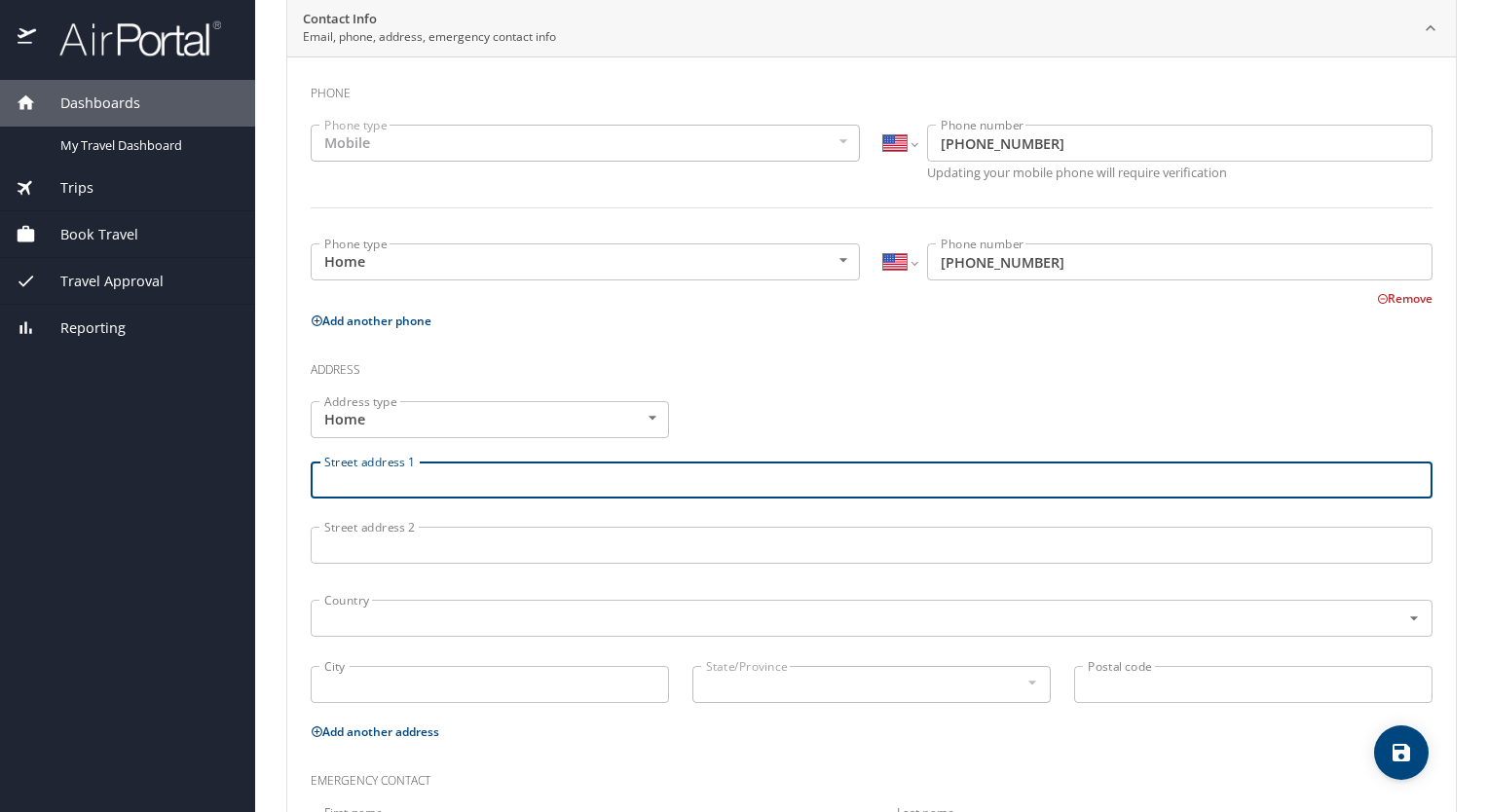
click at [352, 481] on input "Street address 1" at bounding box center [871, 479] width 1122 height 37
type input "210 Claribel St."
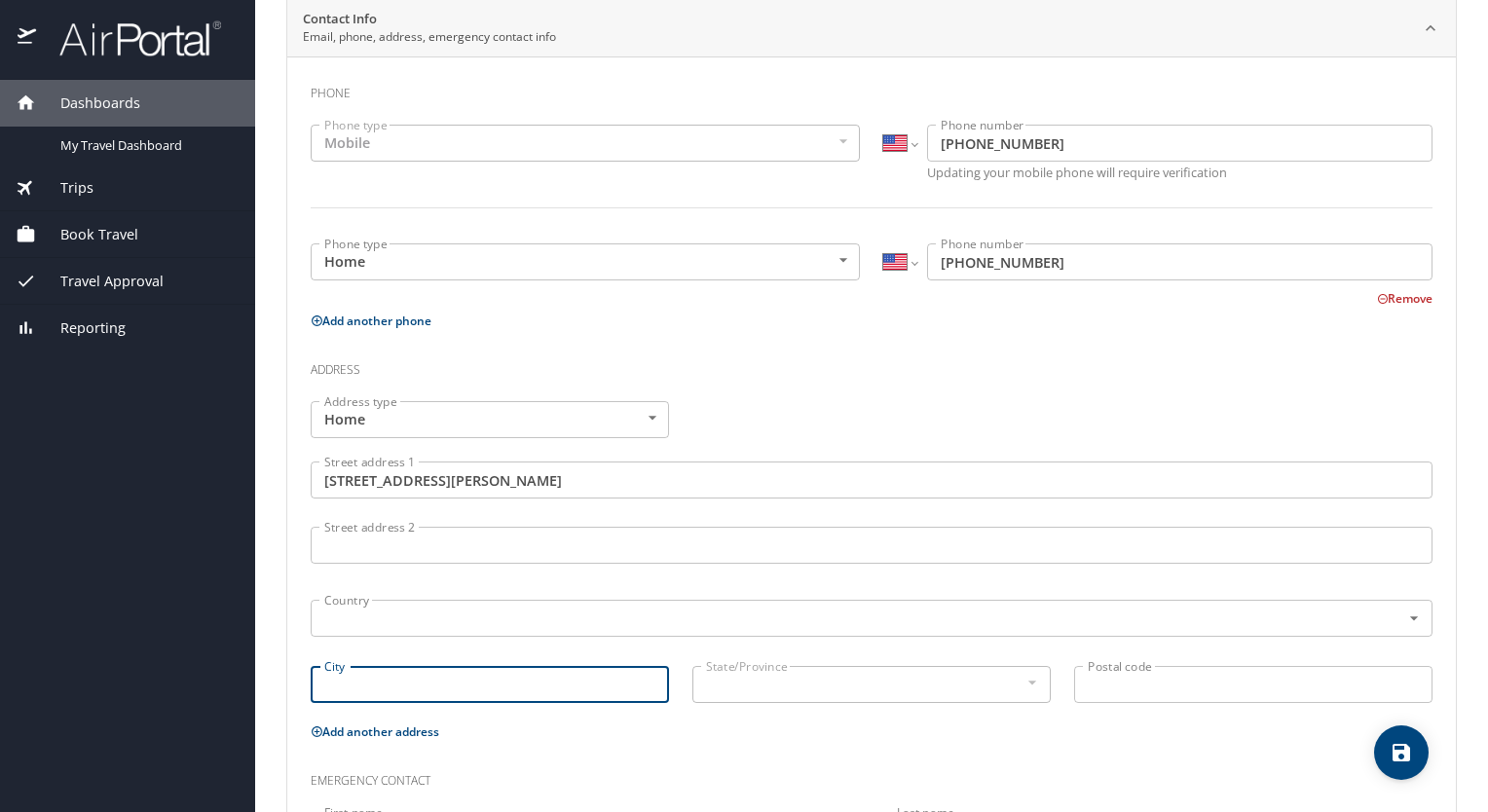
drag, startPoint x: 357, startPoint y: 686, endPoint x: 362, endPoint y: 660, distance: 26.5
click at [359, 686] on input "City" at bounding box center [489, 683] width 358 height 37
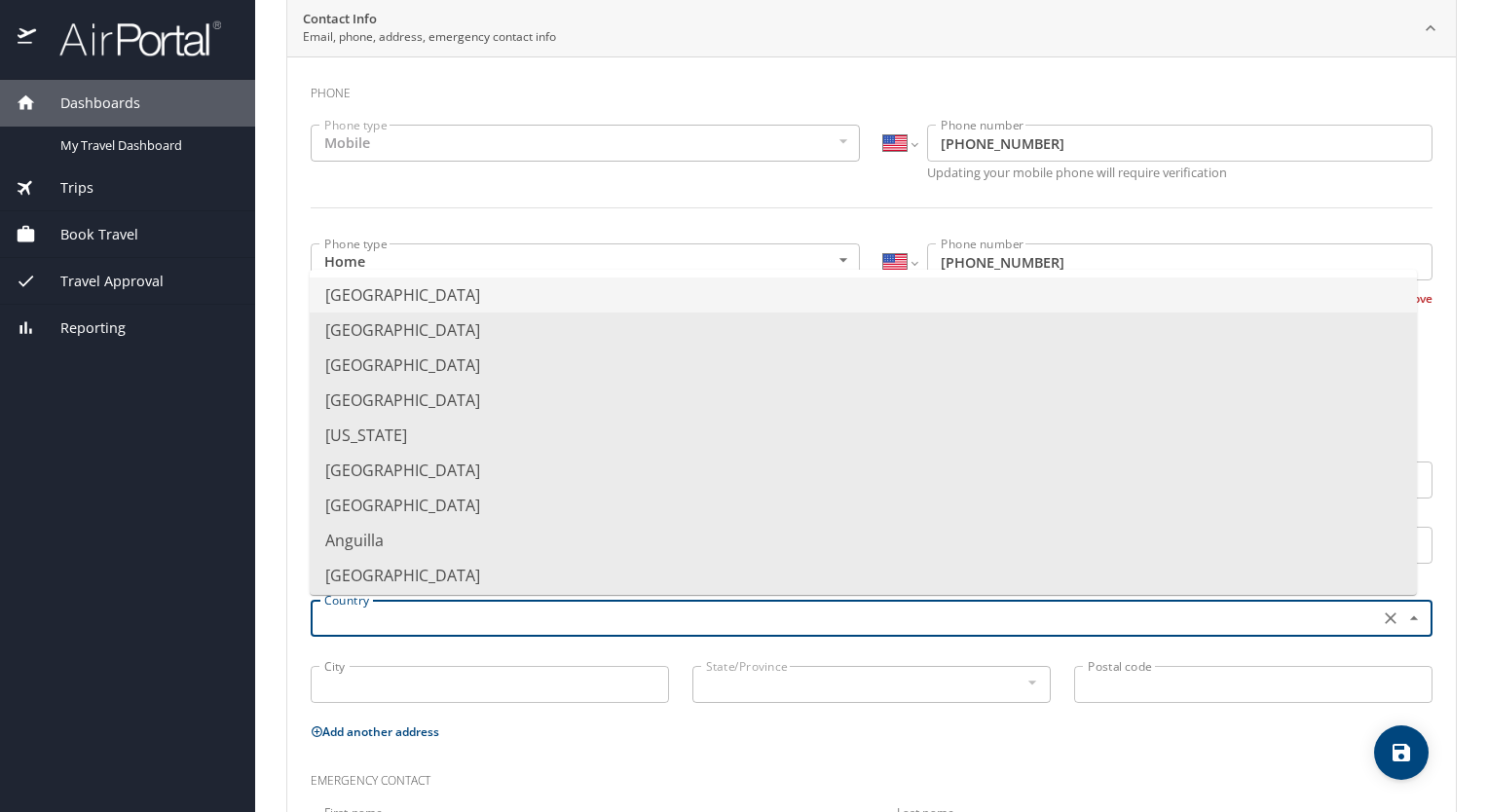
click at [367, 615] on input "text" at bounding box center [842, 617] width 1053 height 25
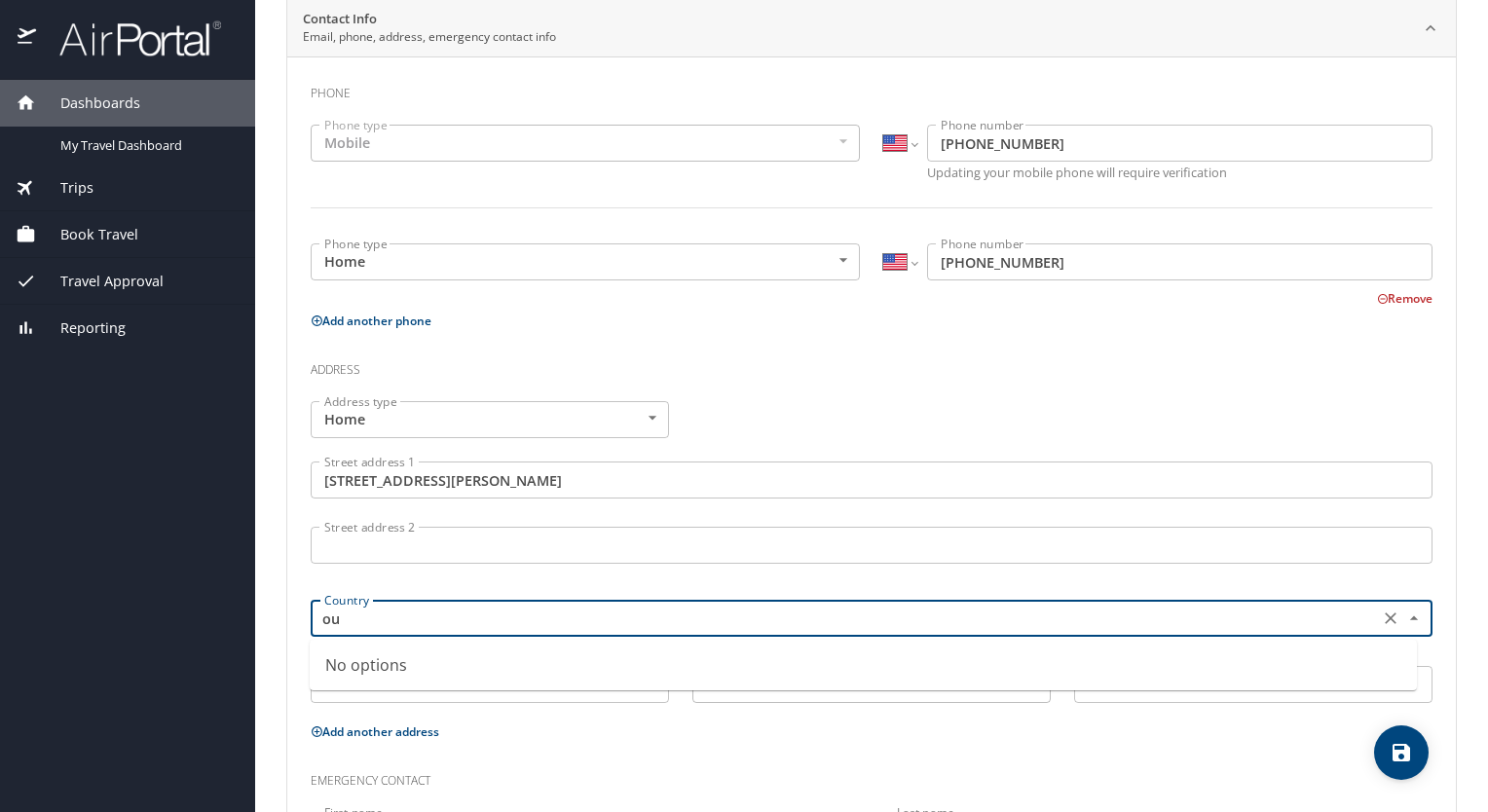
type input "o"
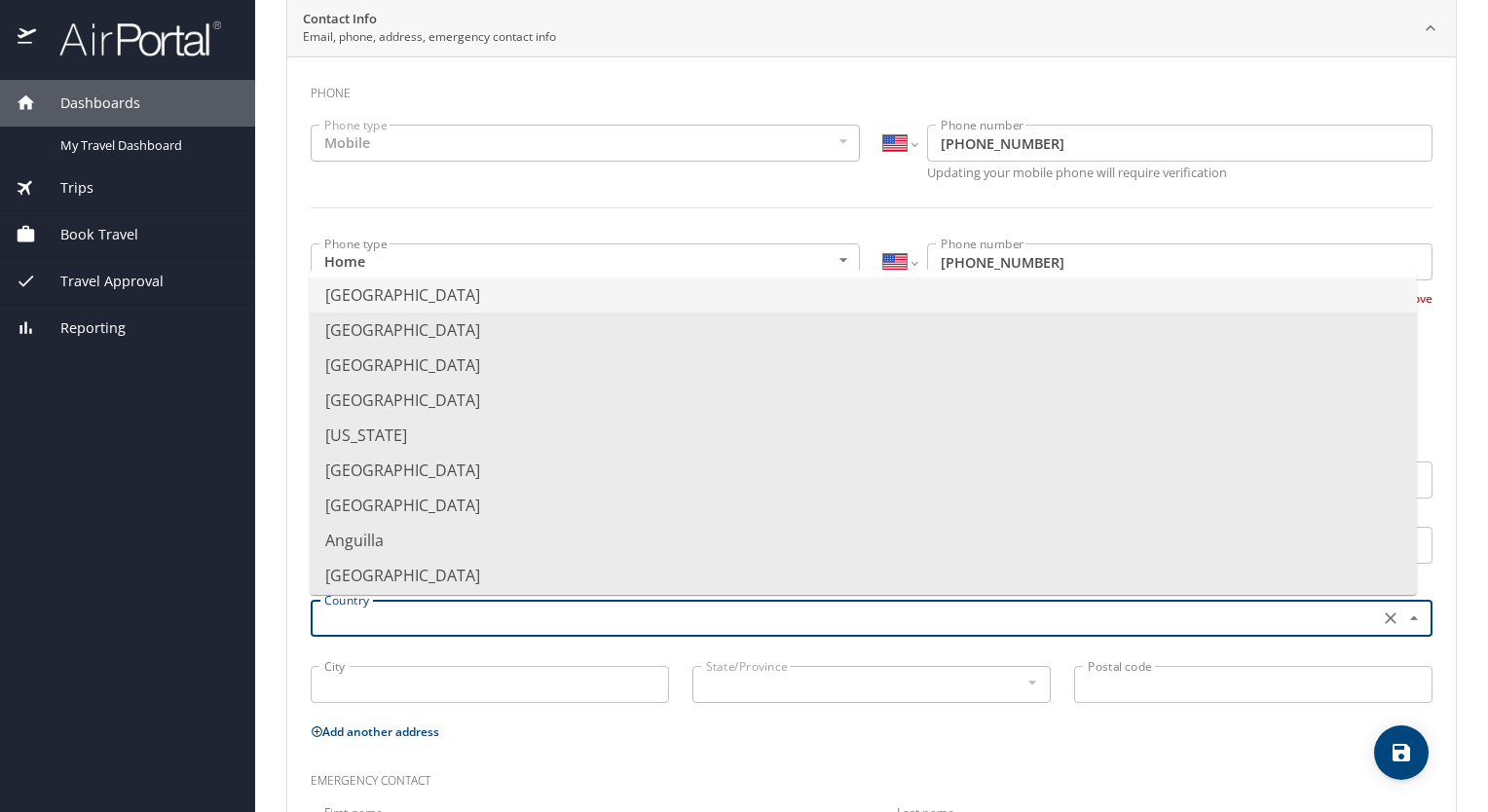
click at [385, 285] on li "United States of America" at bounding box center [862, 294] width 1107 height 35
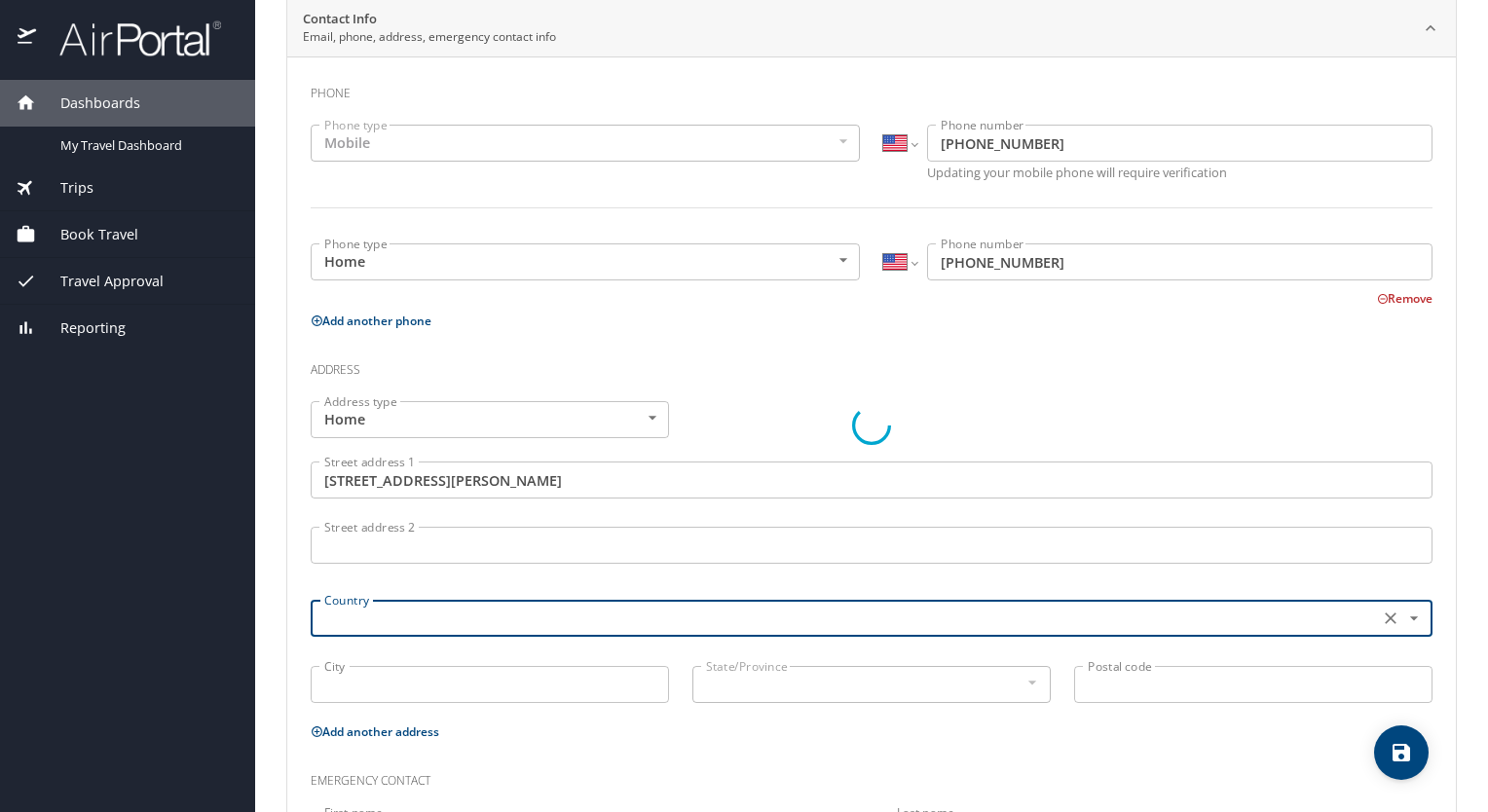
type input "United States of America"
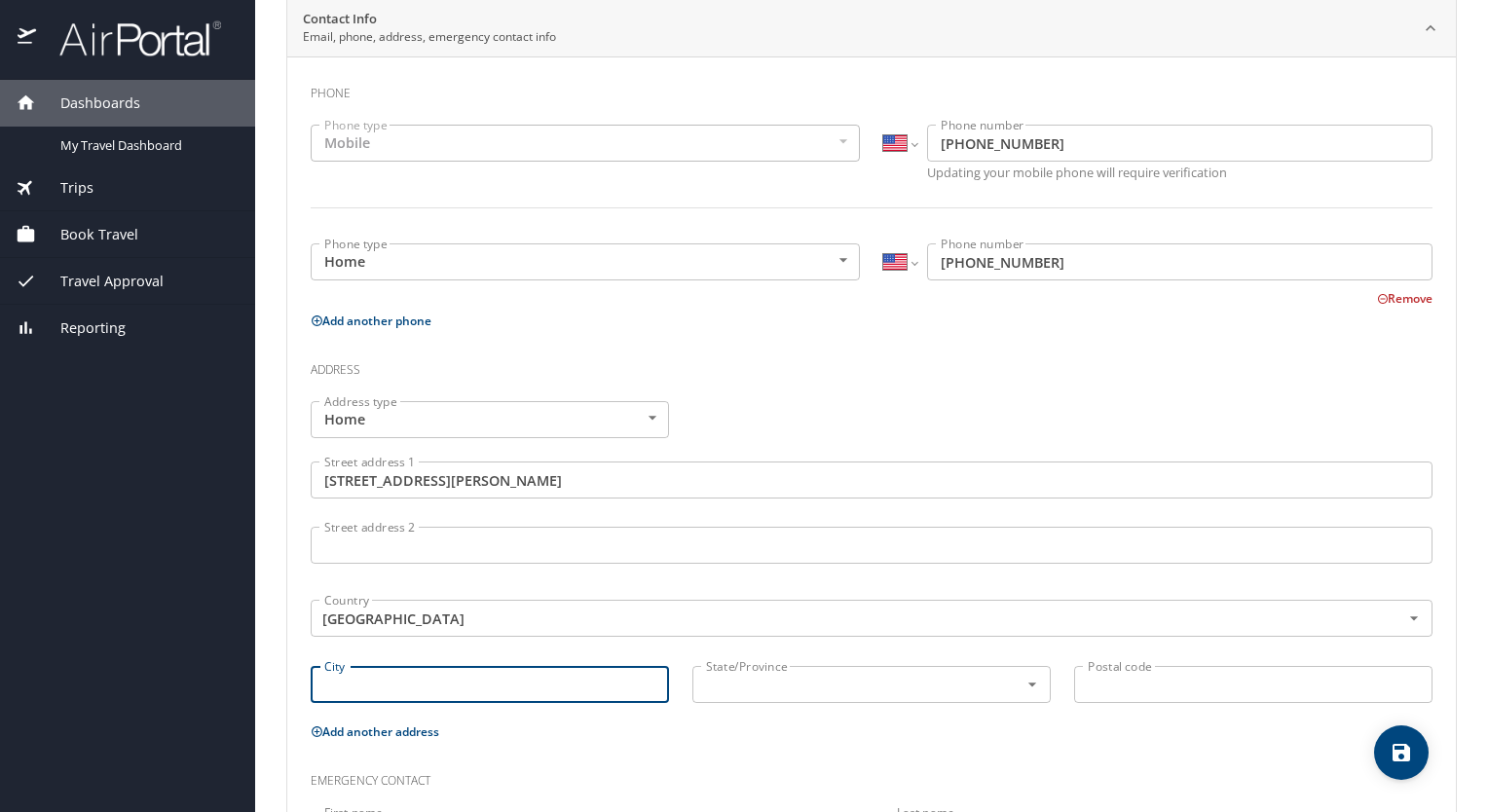
click at [366, 675] on input "City" at bounding box center [489, 683] width 358 height 37
type input "Kaukauna"
click at [815, 680] on input "text" at bounding box center [842, 683] width 289 height 25
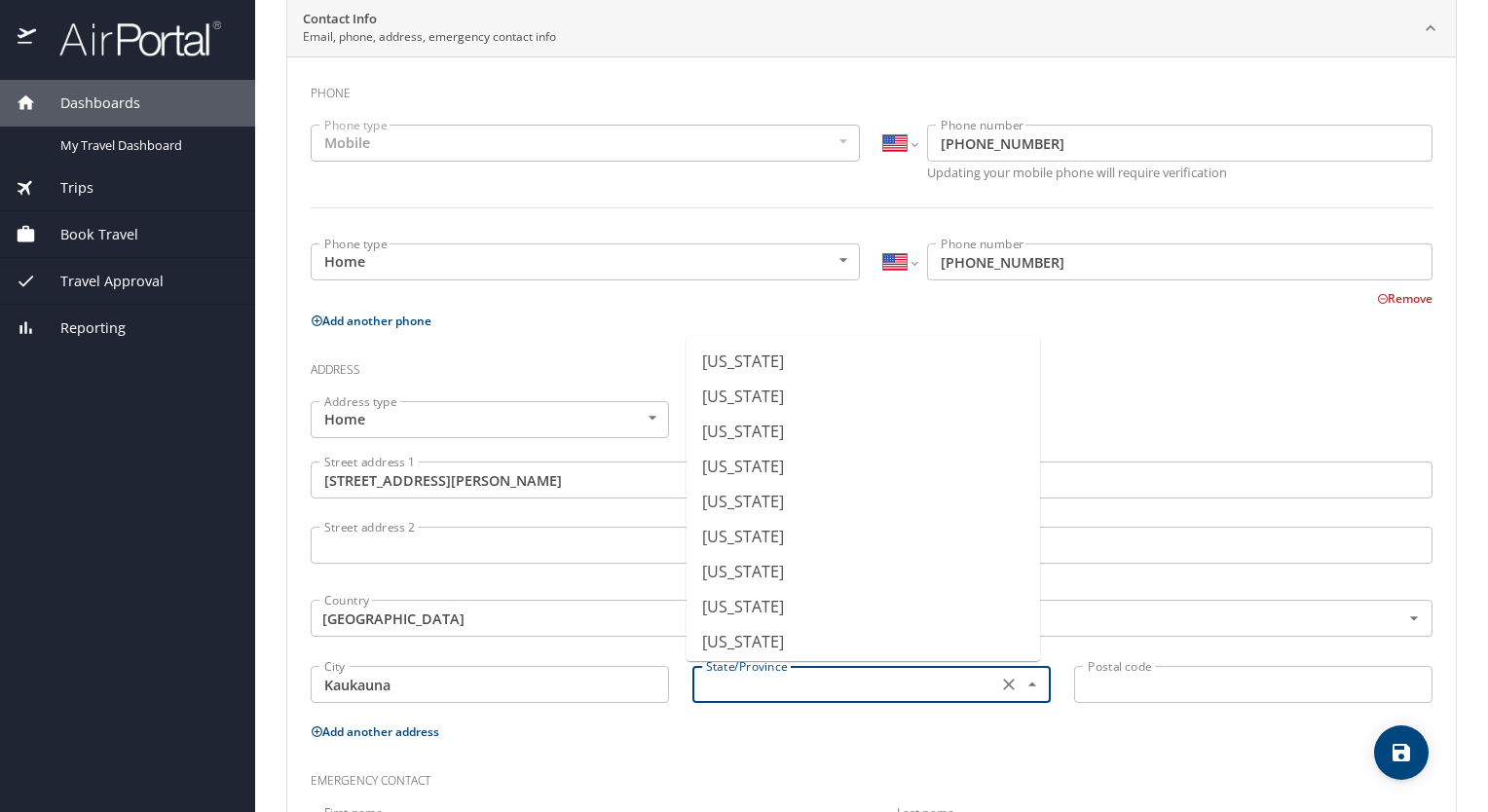
scroll to position [1477, 0]
click at [771, 603] on li "Wisconsin" at bounding box center [863, 600] width 353 height 35
type input "Wisconsin"
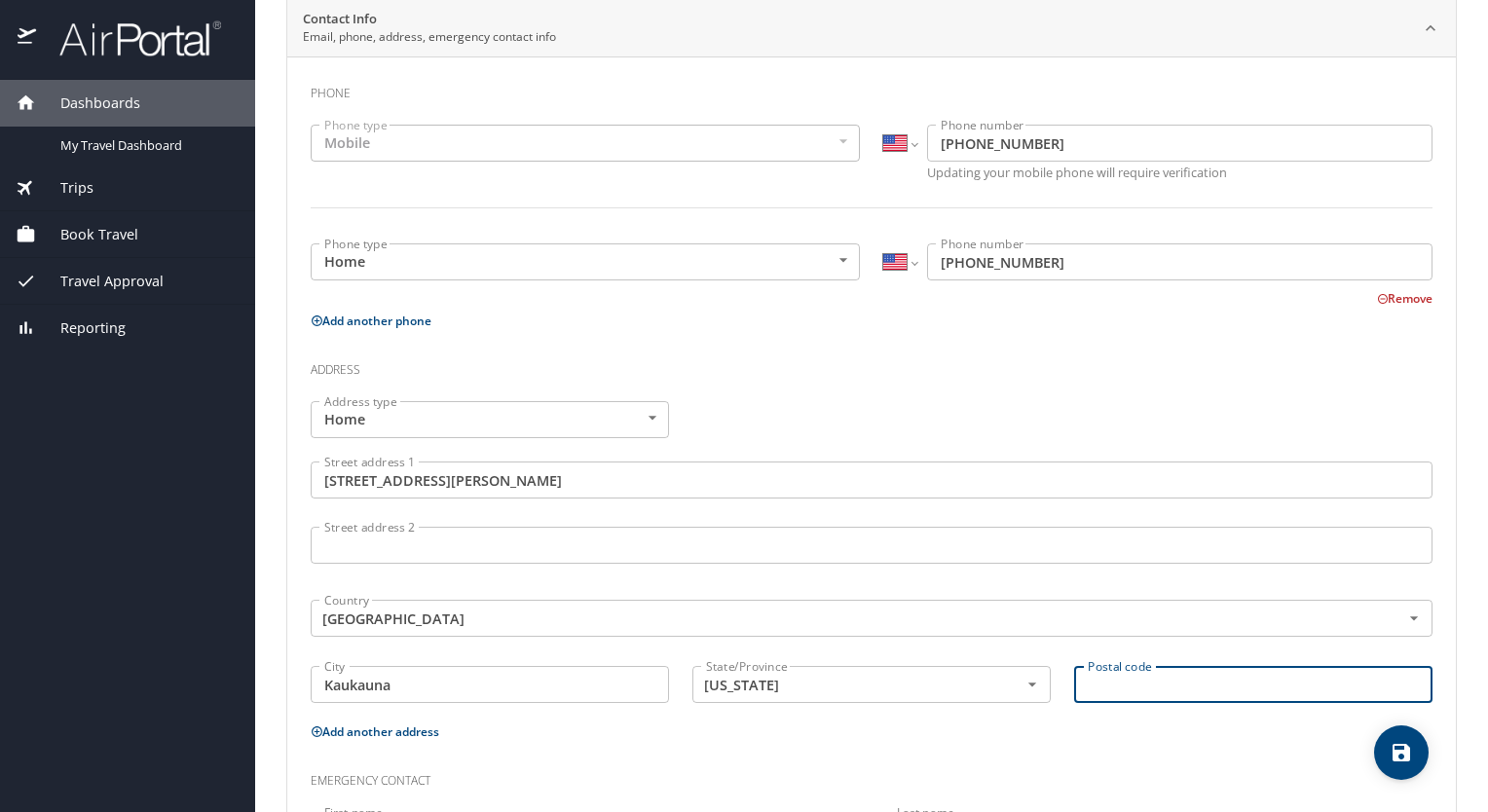
click at [1113, 679] on input "Postal code" at bounding box center [1252, 683] width 358 height 37
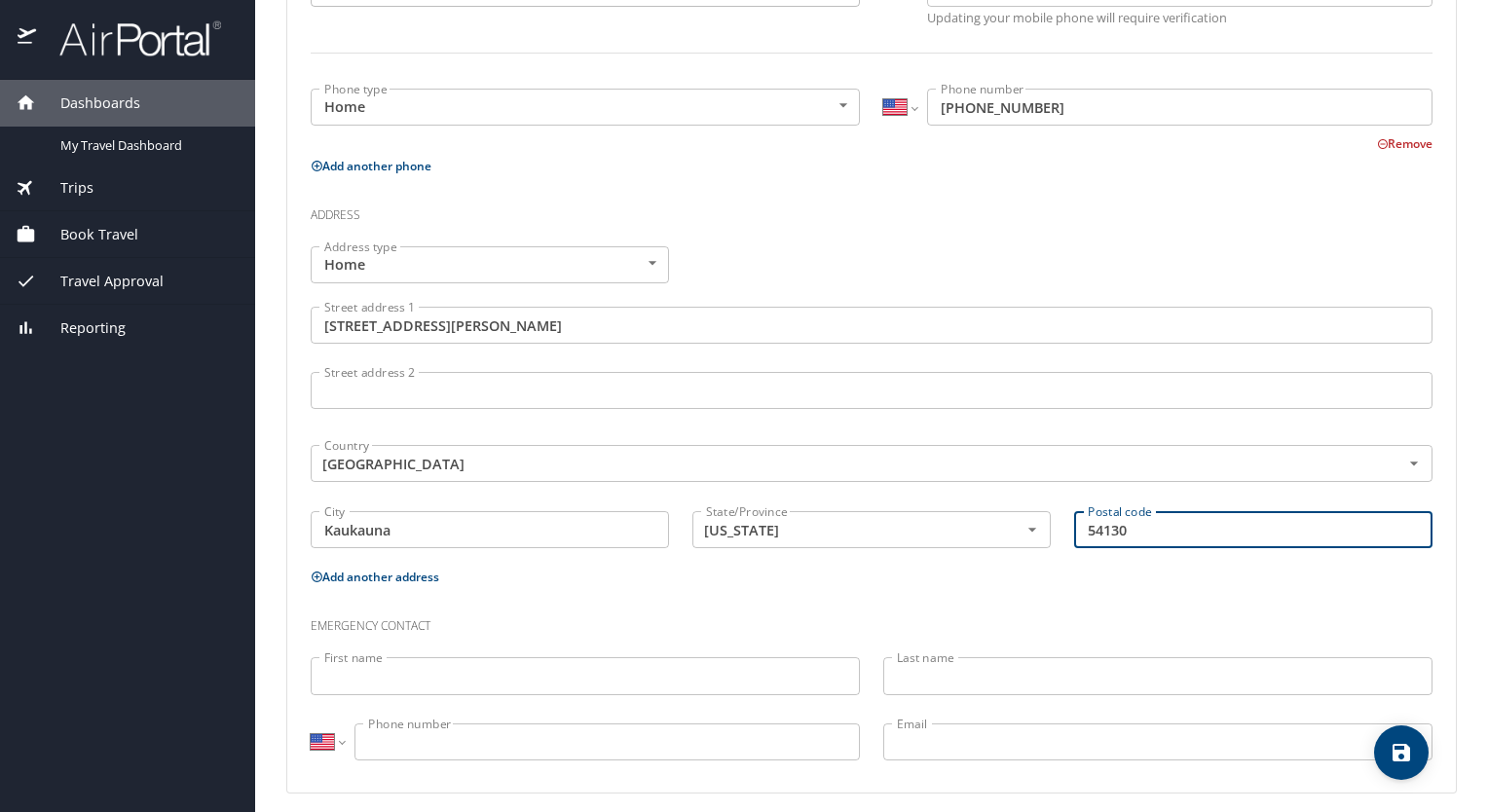
scroll to position [553, 0]
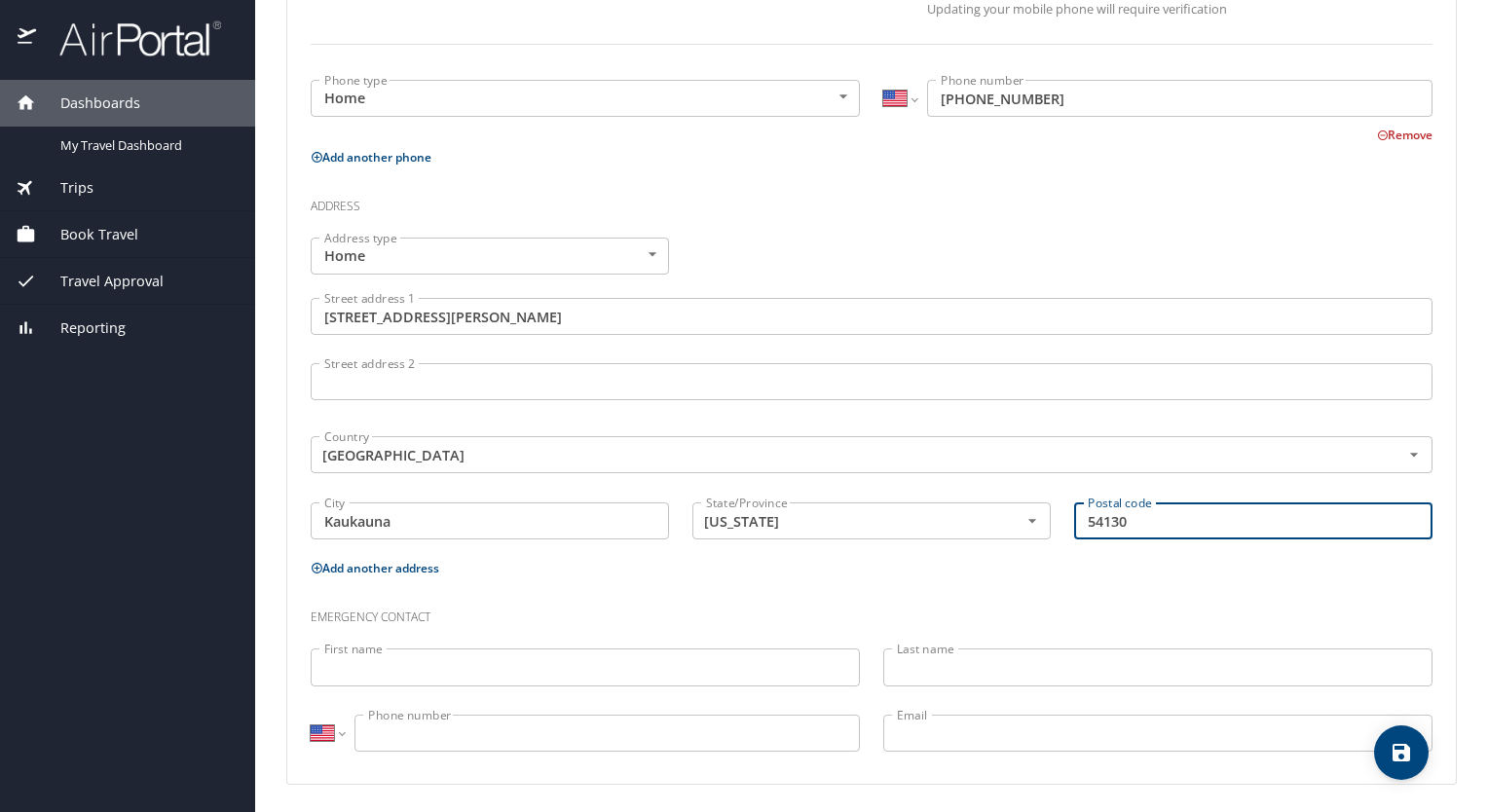
type input "54130"
click at [380, 662] on input "First name" at bounding box center [585, 666] width 549 height 37
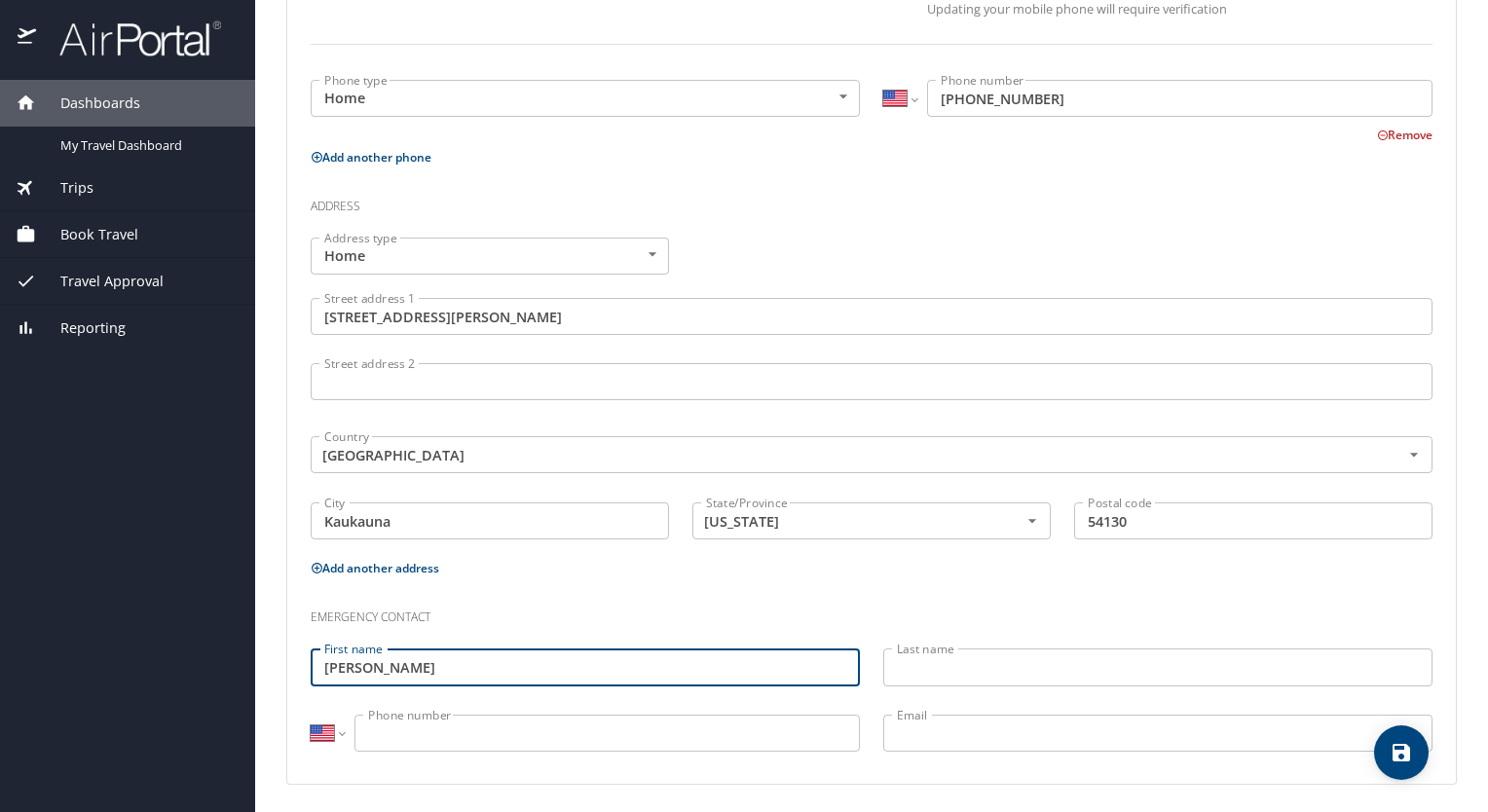
type input "Elizabeth"
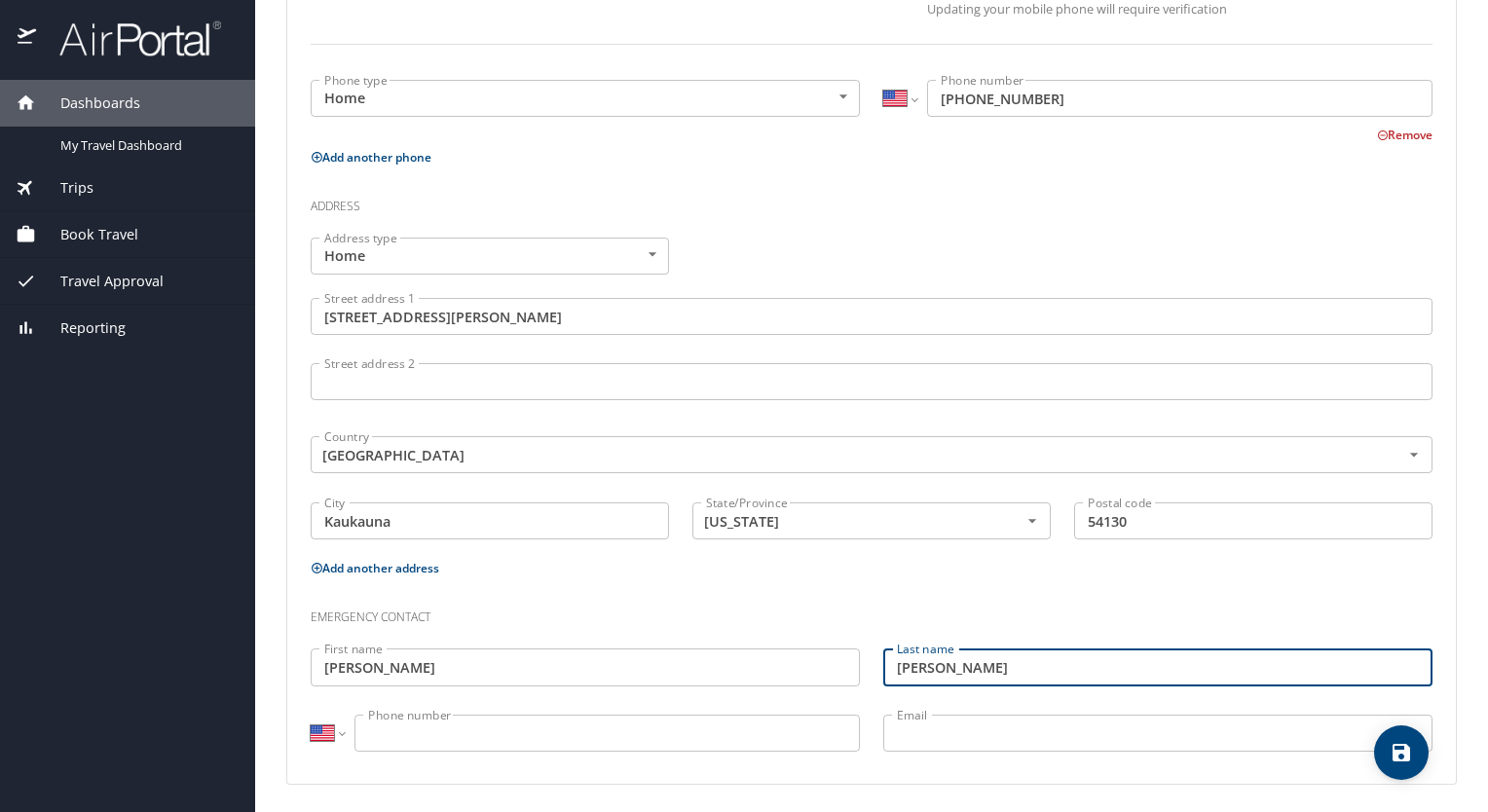
type input "Arnoldussen"
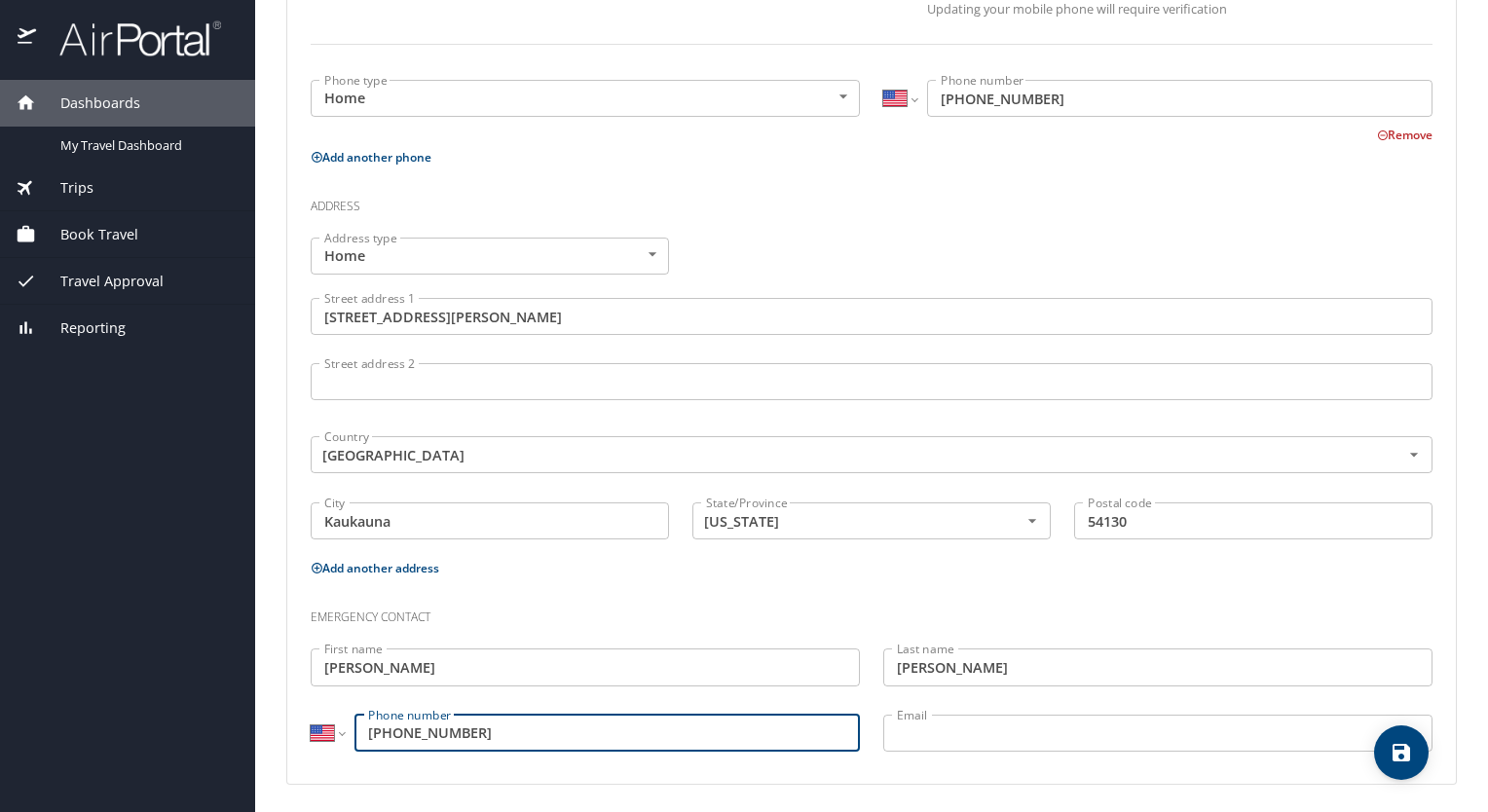
type input "(920) 226-0639"
click at [934, 724] on input "Email" at bounding box center [1158, 732] width 549 height 37
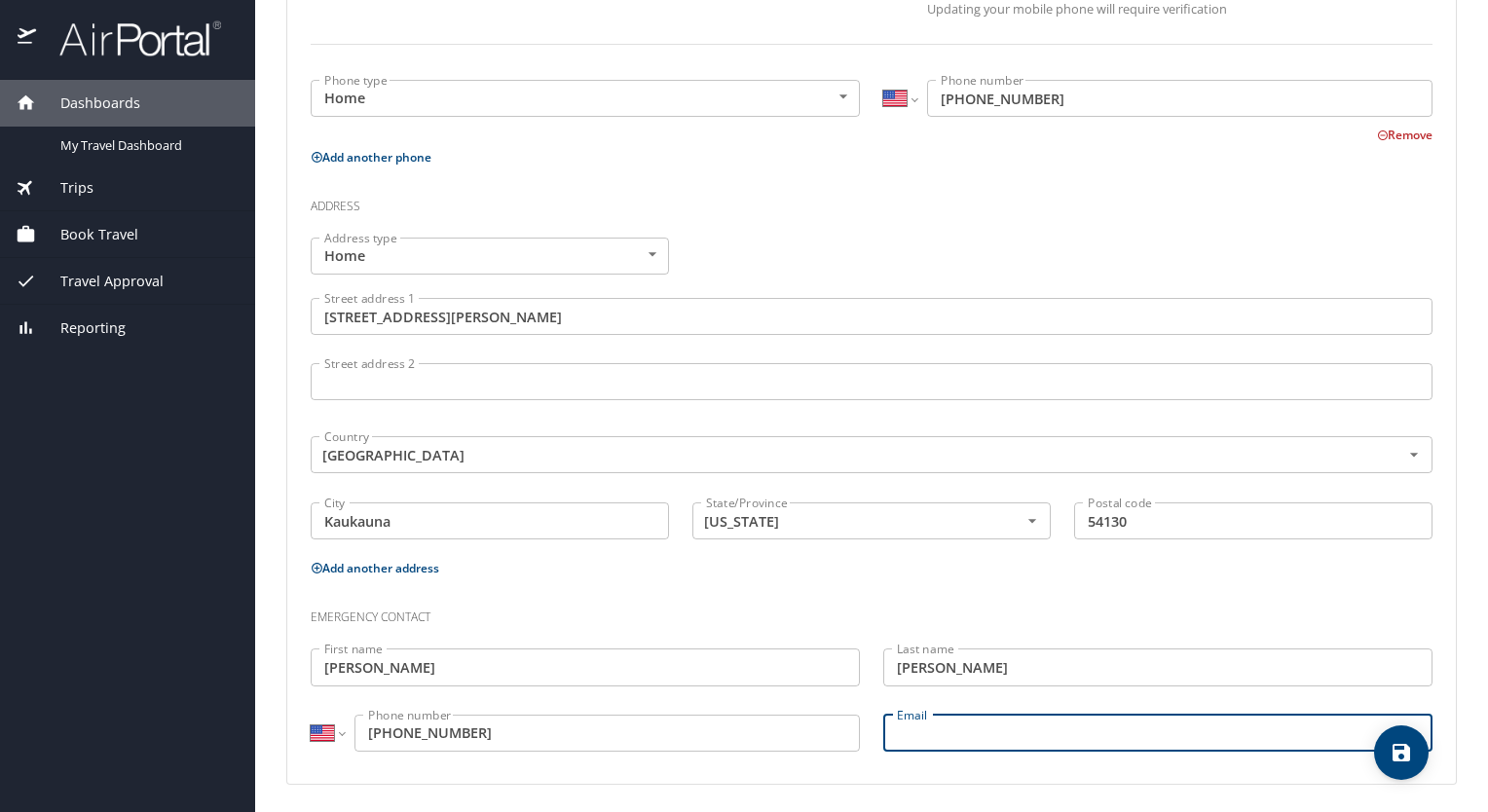
click at [1349, 745] on input "Email" at bounding box center [1158, 732] width 549 height 37
click at [1397, 751] on icon "save" at bounding box center [1401, 752] width 18 height 18
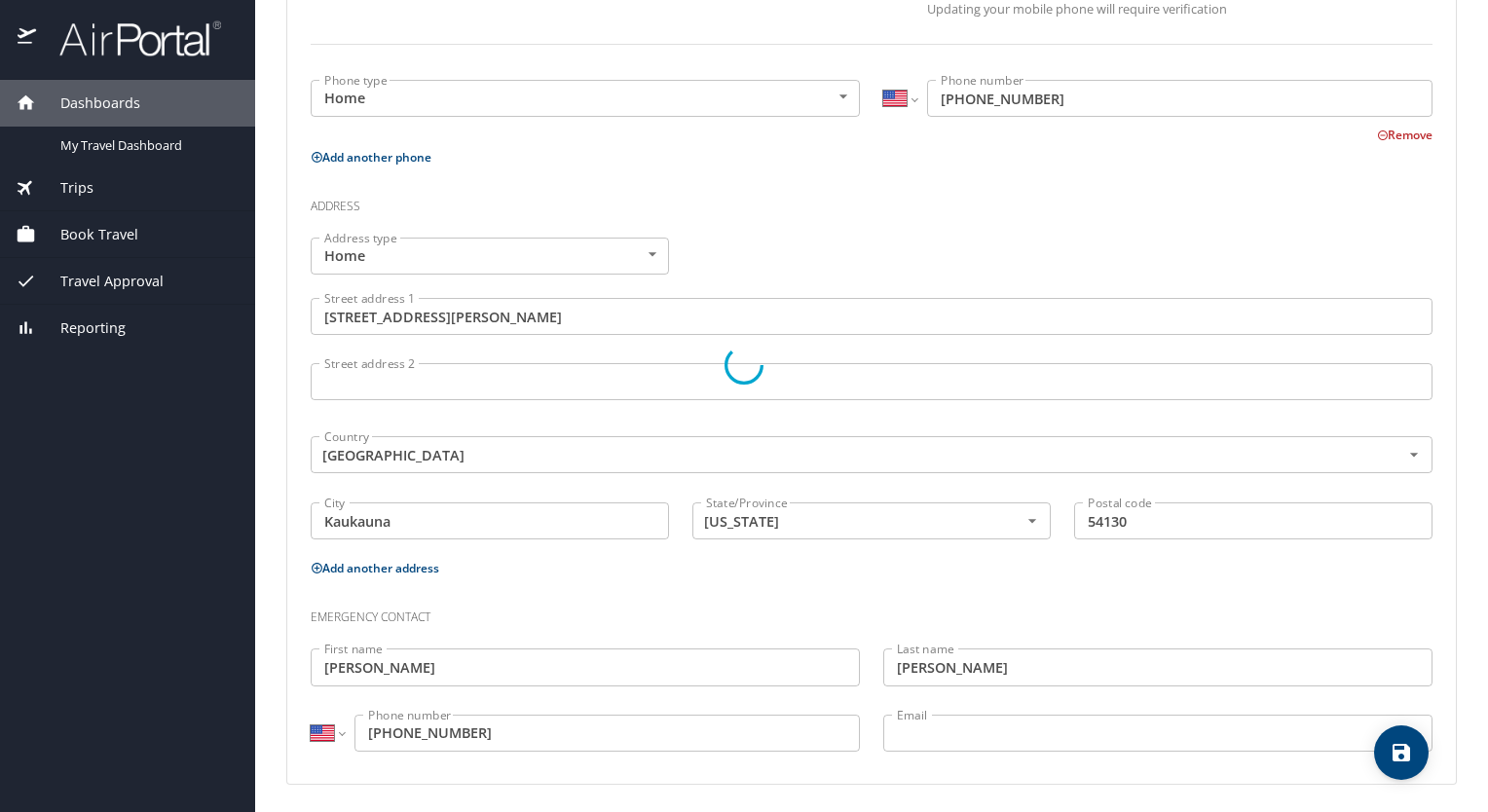
select select "US"
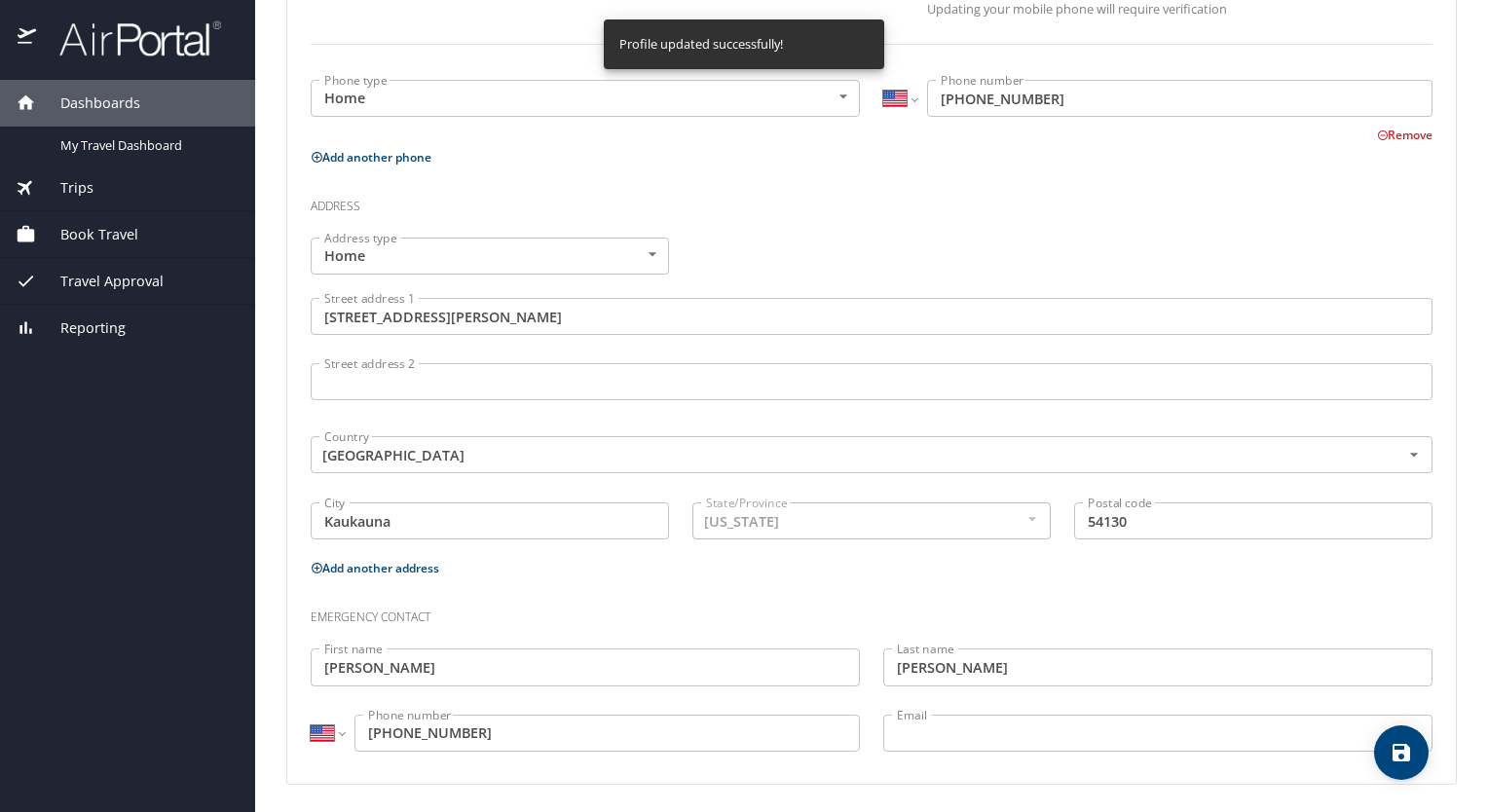
select select "US"
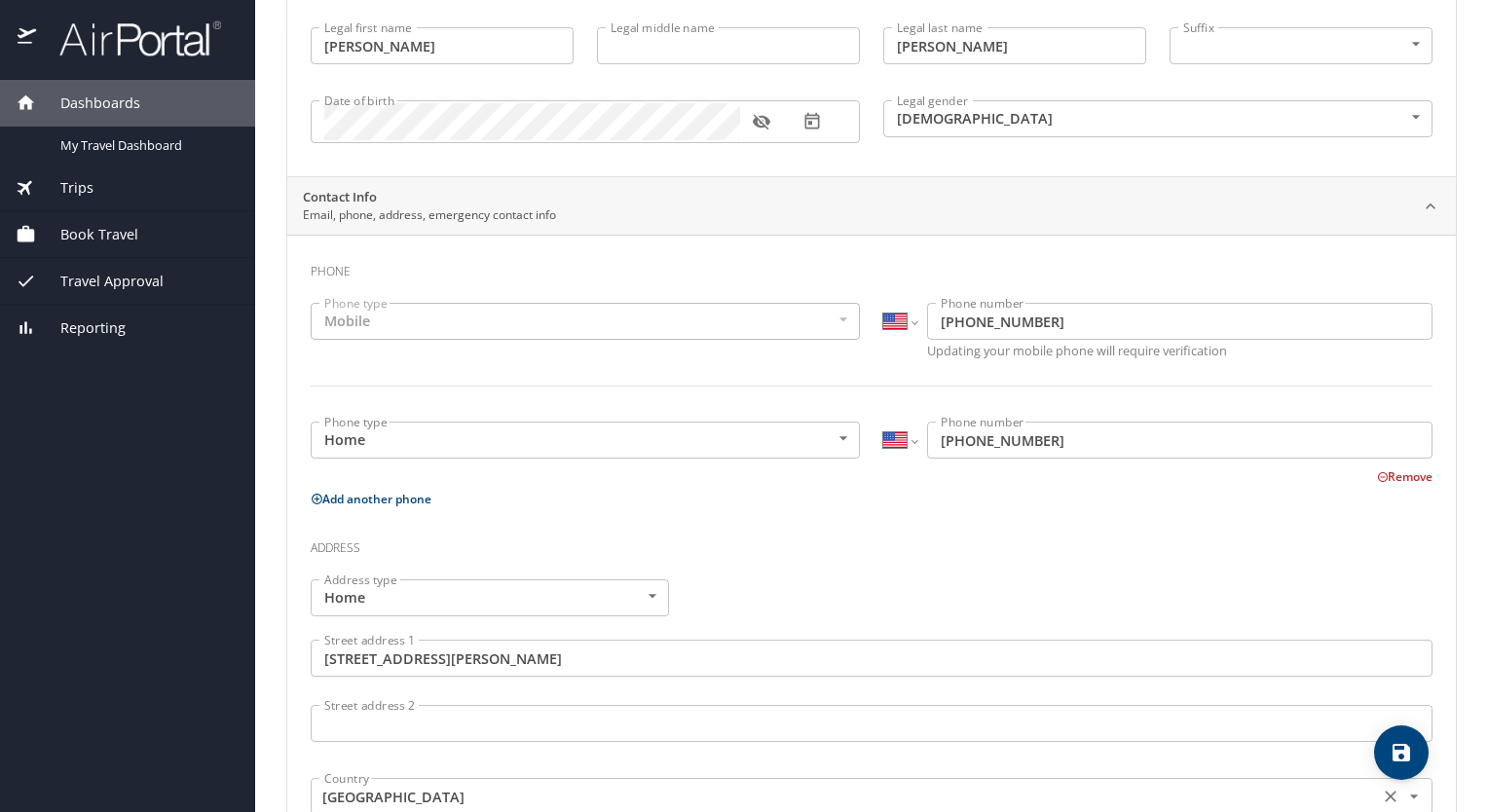
scroll to position [0, 0]
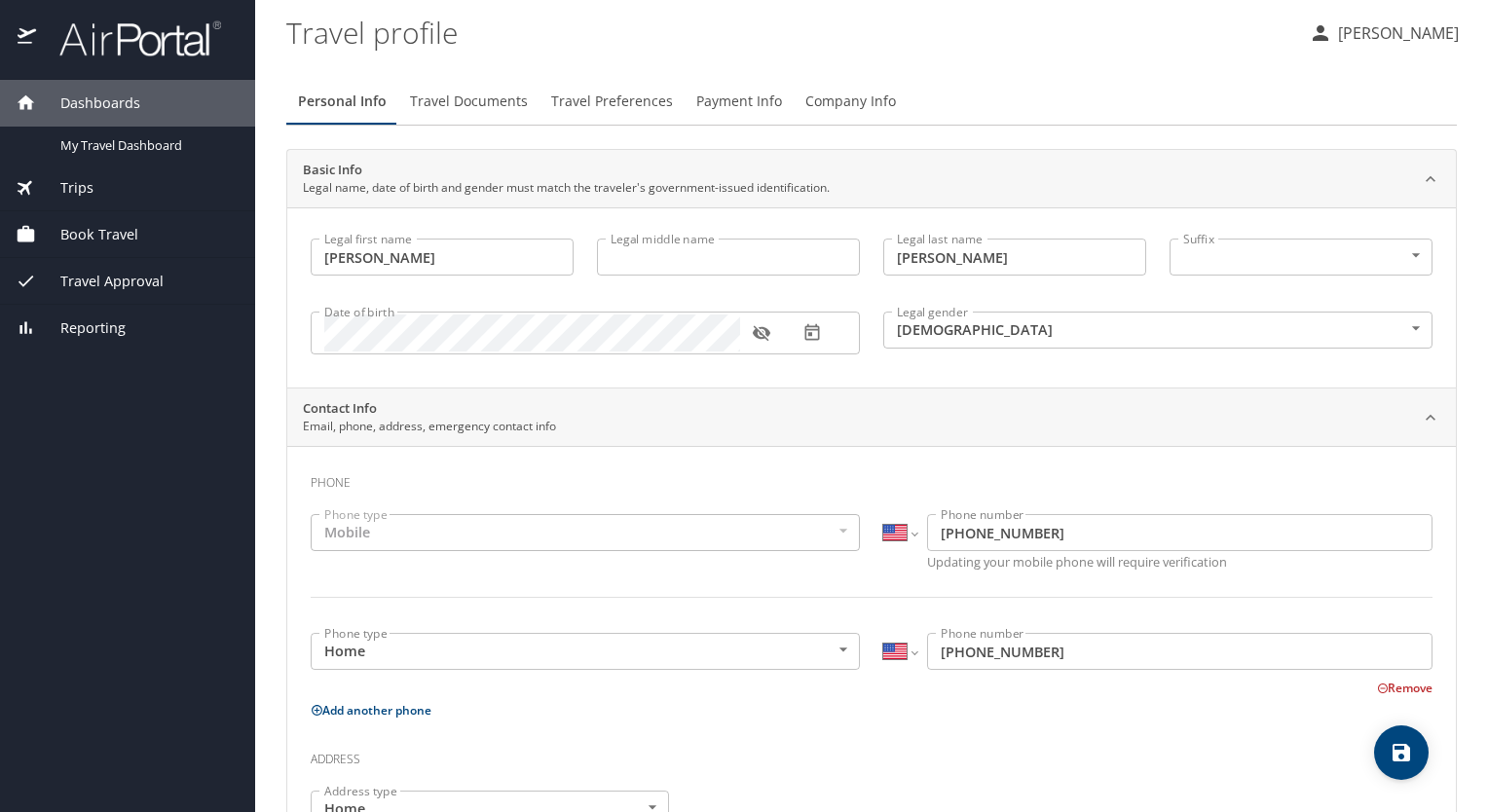
click at [658, 472] on h3 "Phone" at bounding box center [871, 477] width 1122 height 33
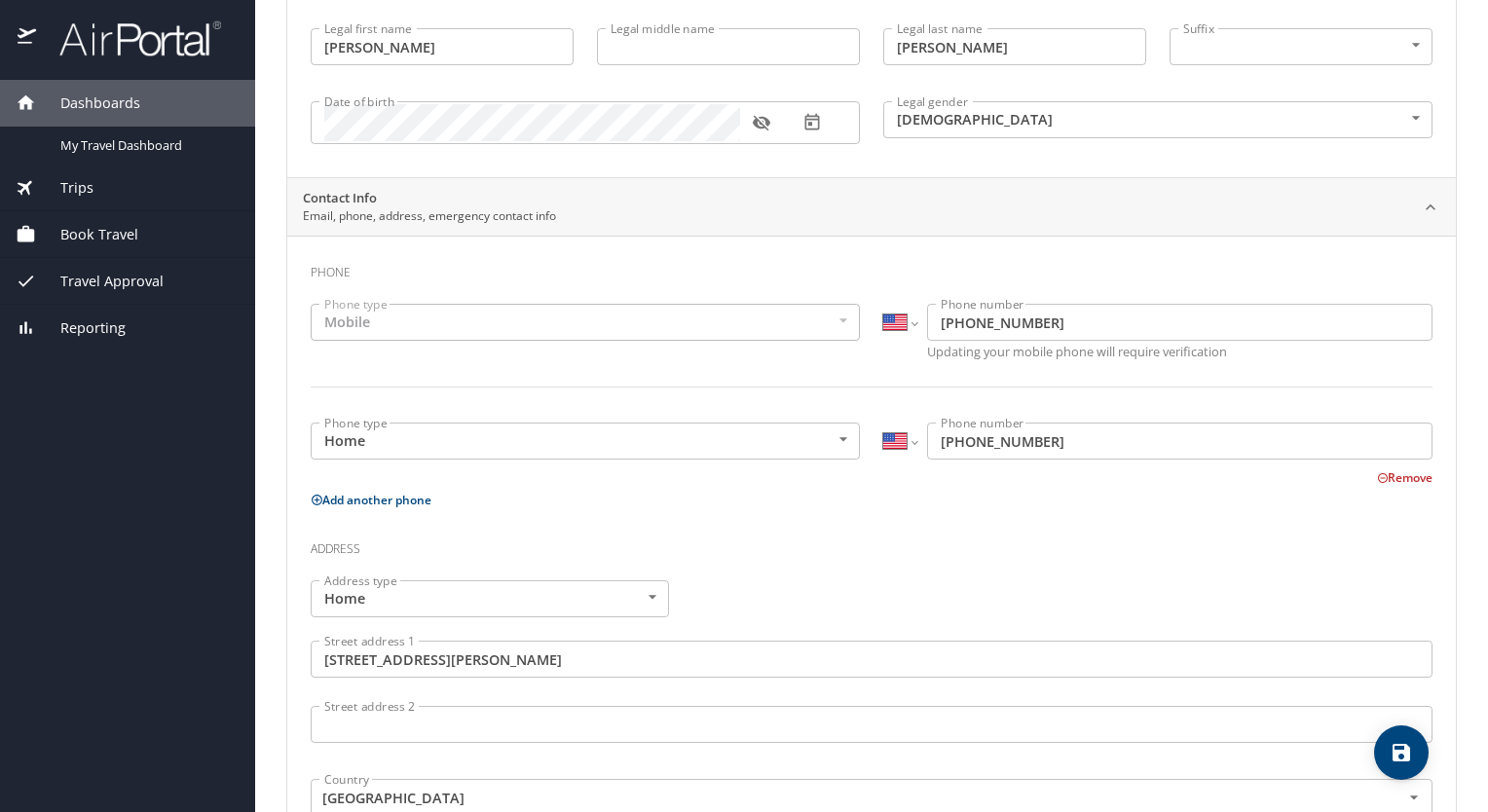
scroll to position [292, 0]
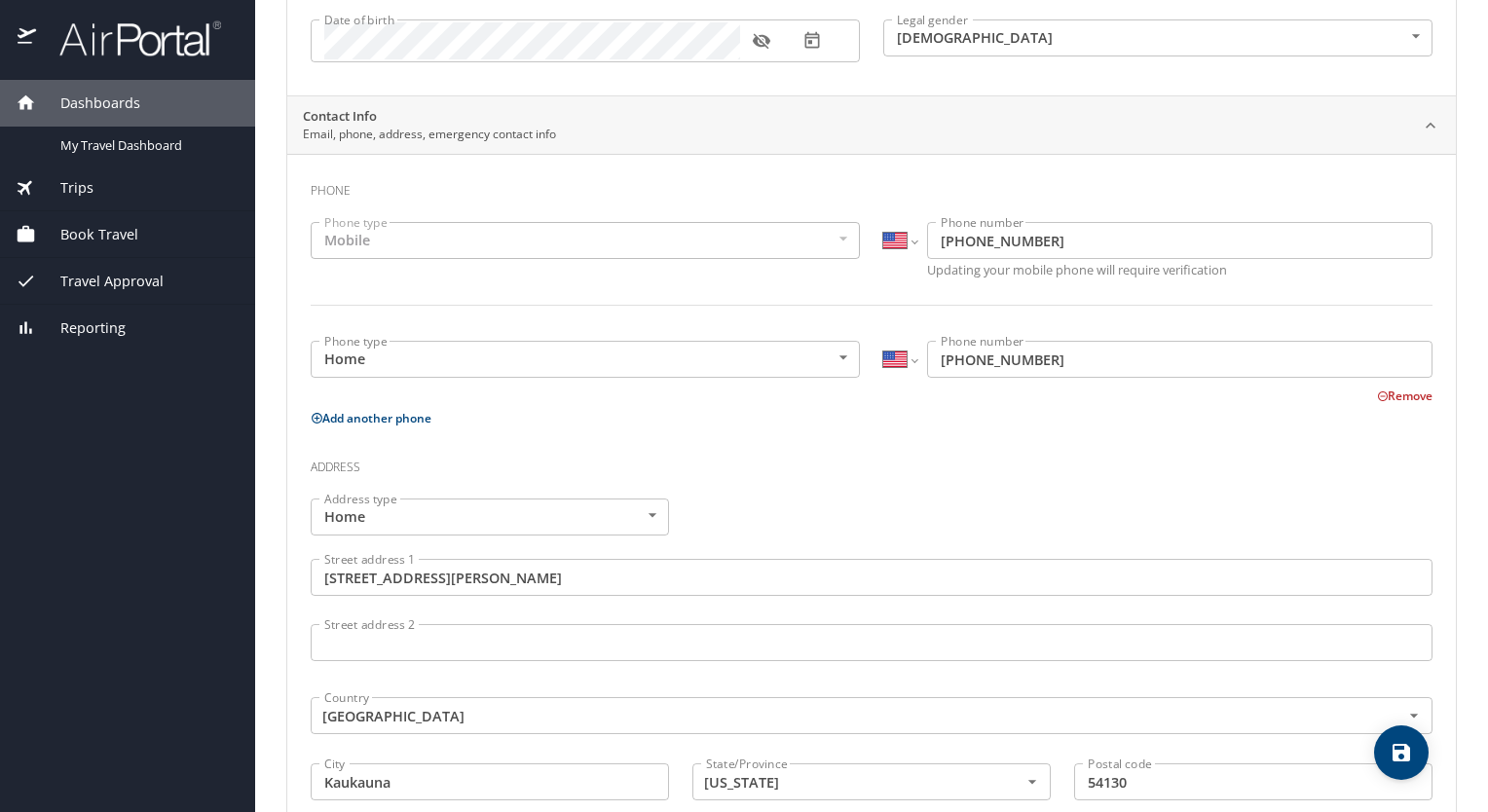
click at [1384, 397] on button "Remove" at bounding box center [1404, 395] width 56 height 17
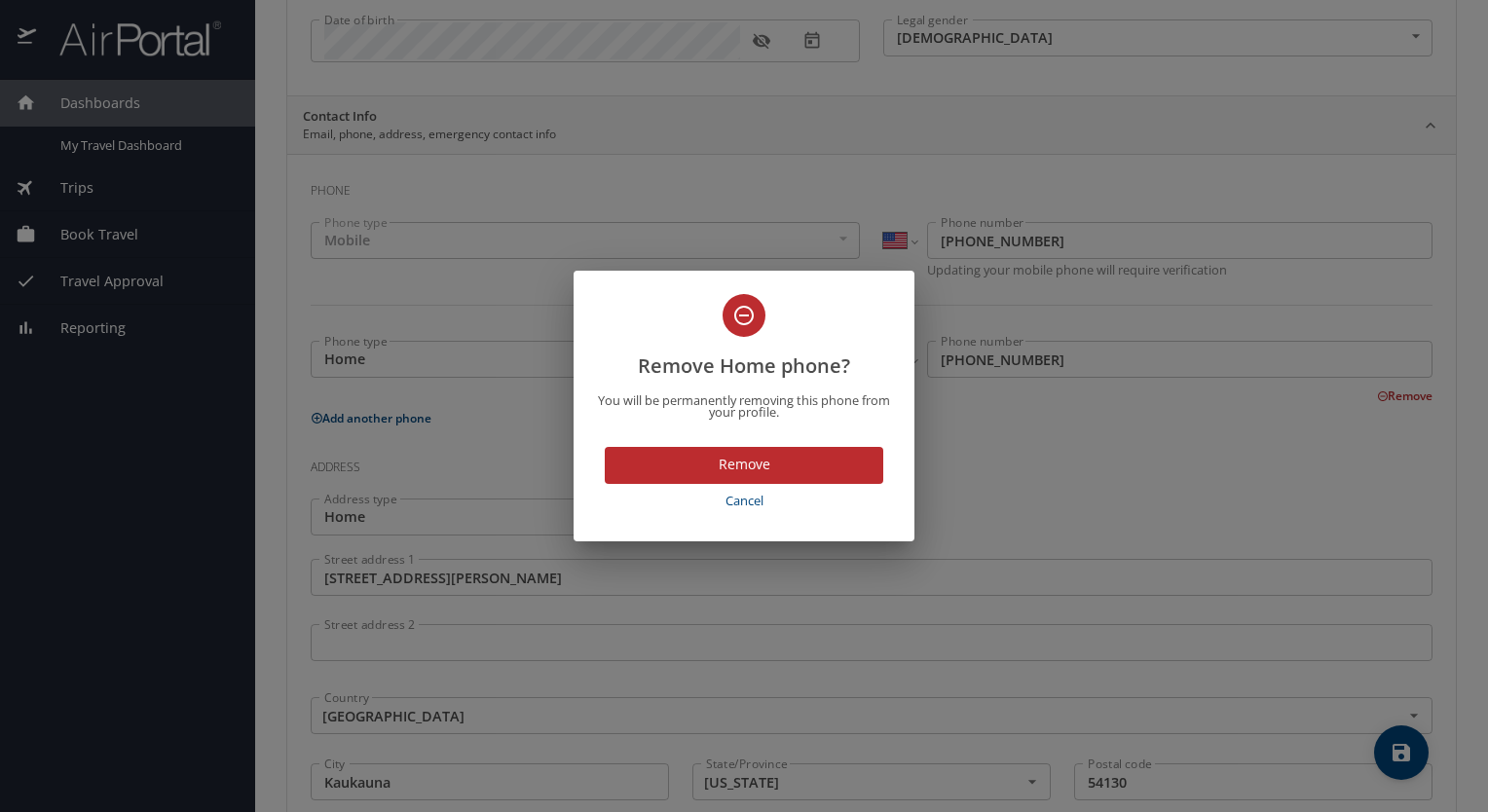
click at [734, 465] on span "Remove" at bounding box center [744, 465] width 248 height 24
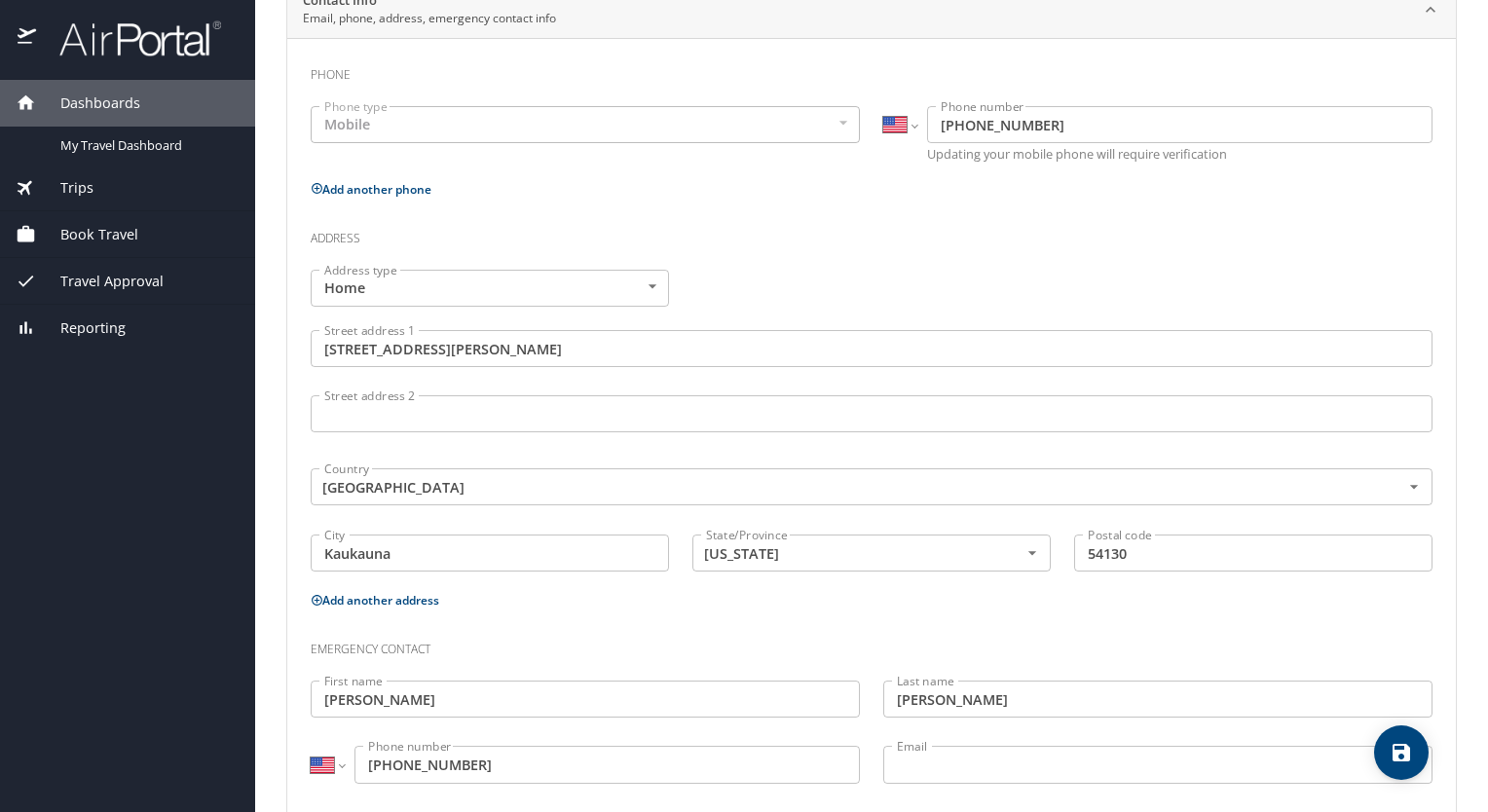
scroll to position [440, 0]
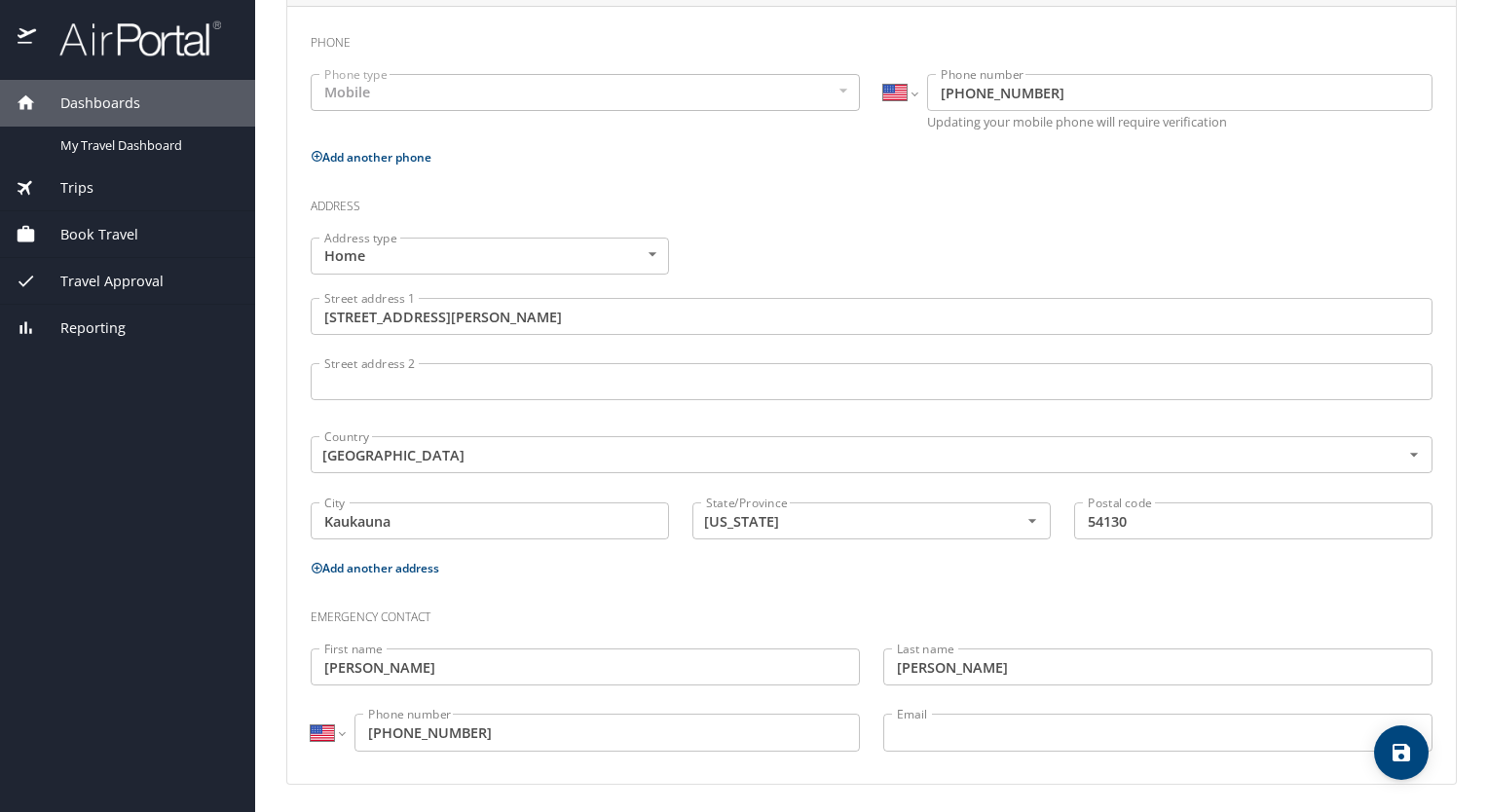
click at [1410, 755] on icon "save" at bounding box center [1400, 751] width 23 height 23
select select "US"
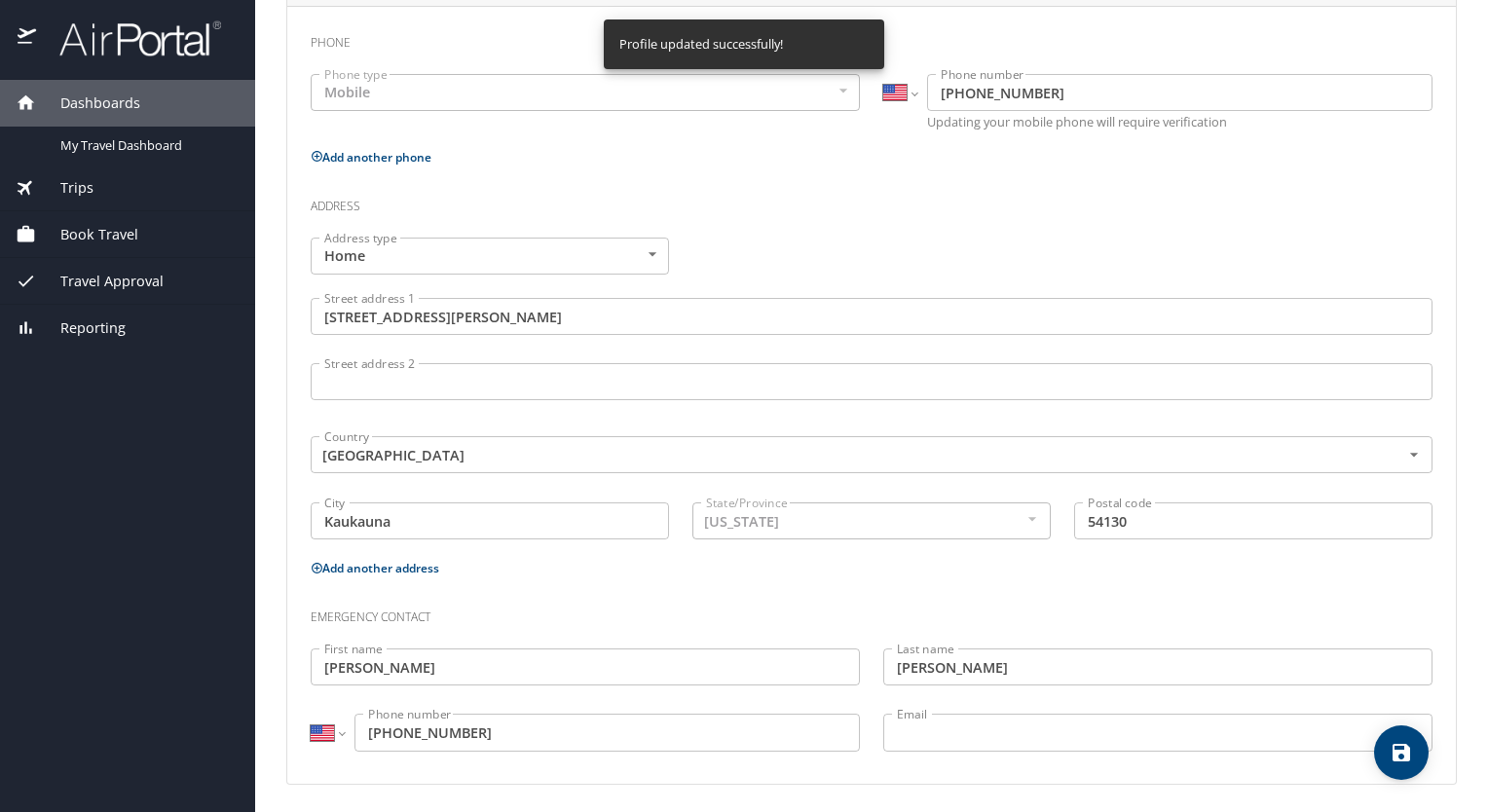
select select "US"
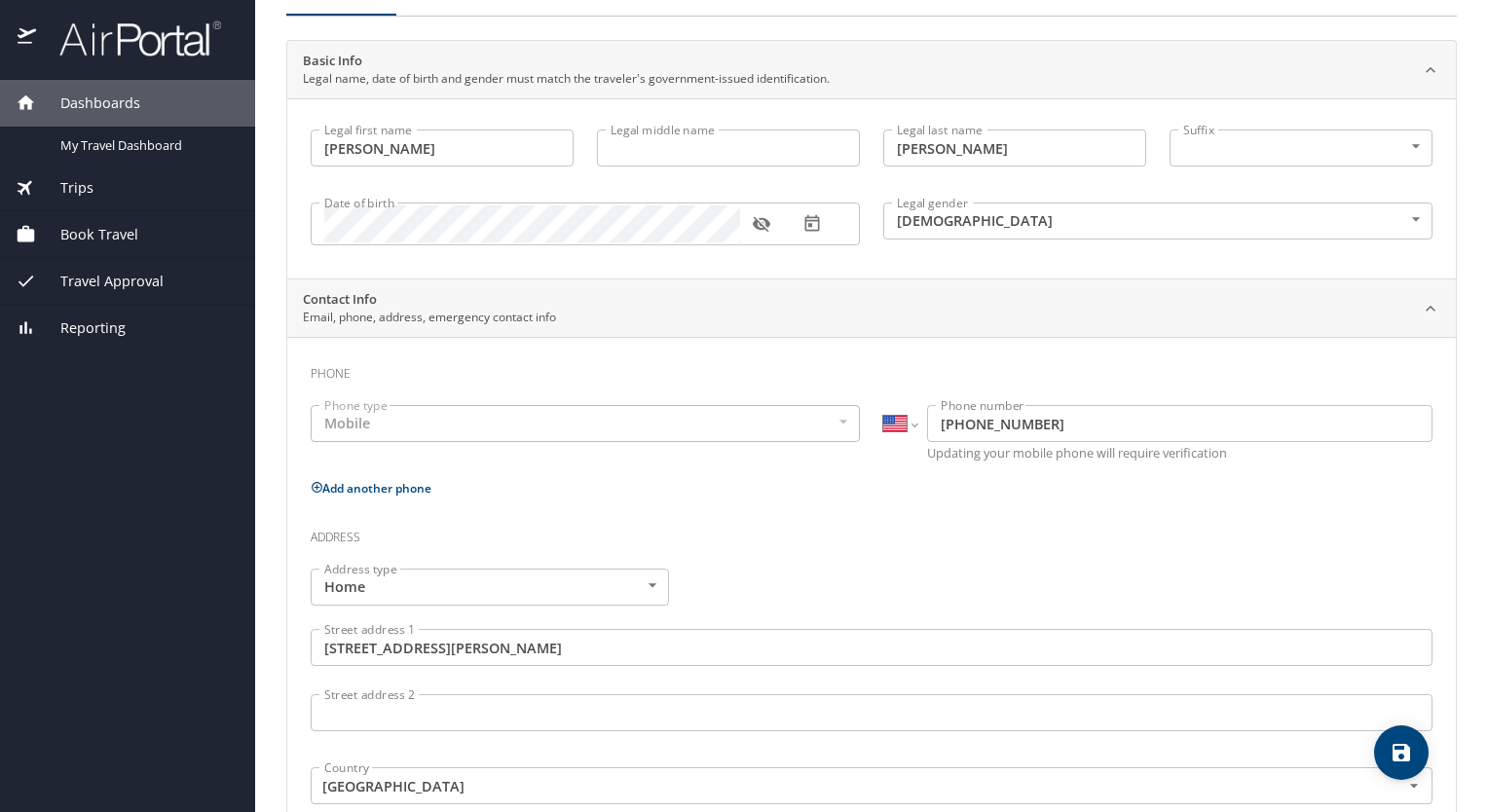
scroll to position [0, 0]
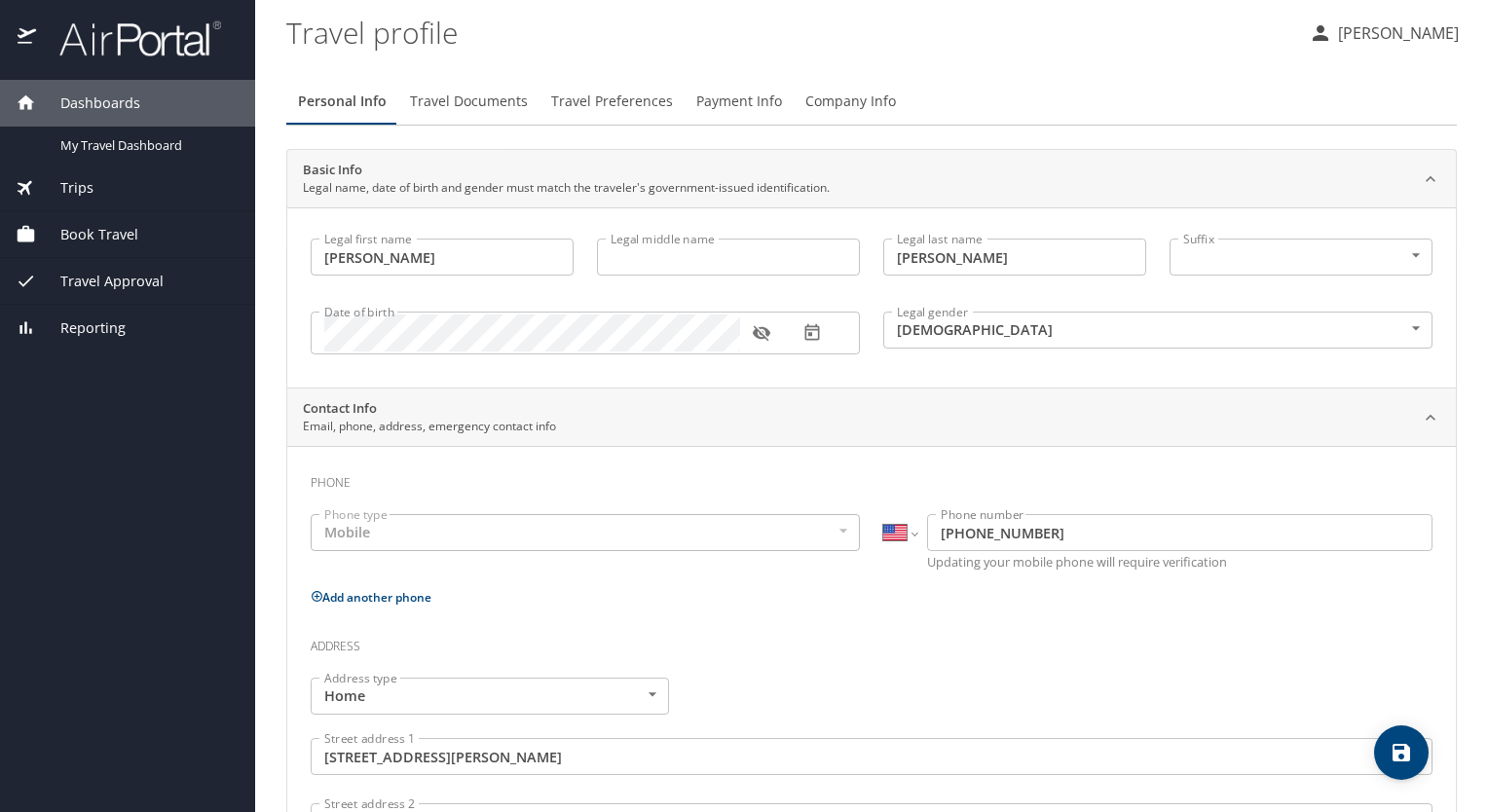
click at [462, 101] on span "Travel Documents" at bounding box center [469, 102] width 118 height 24
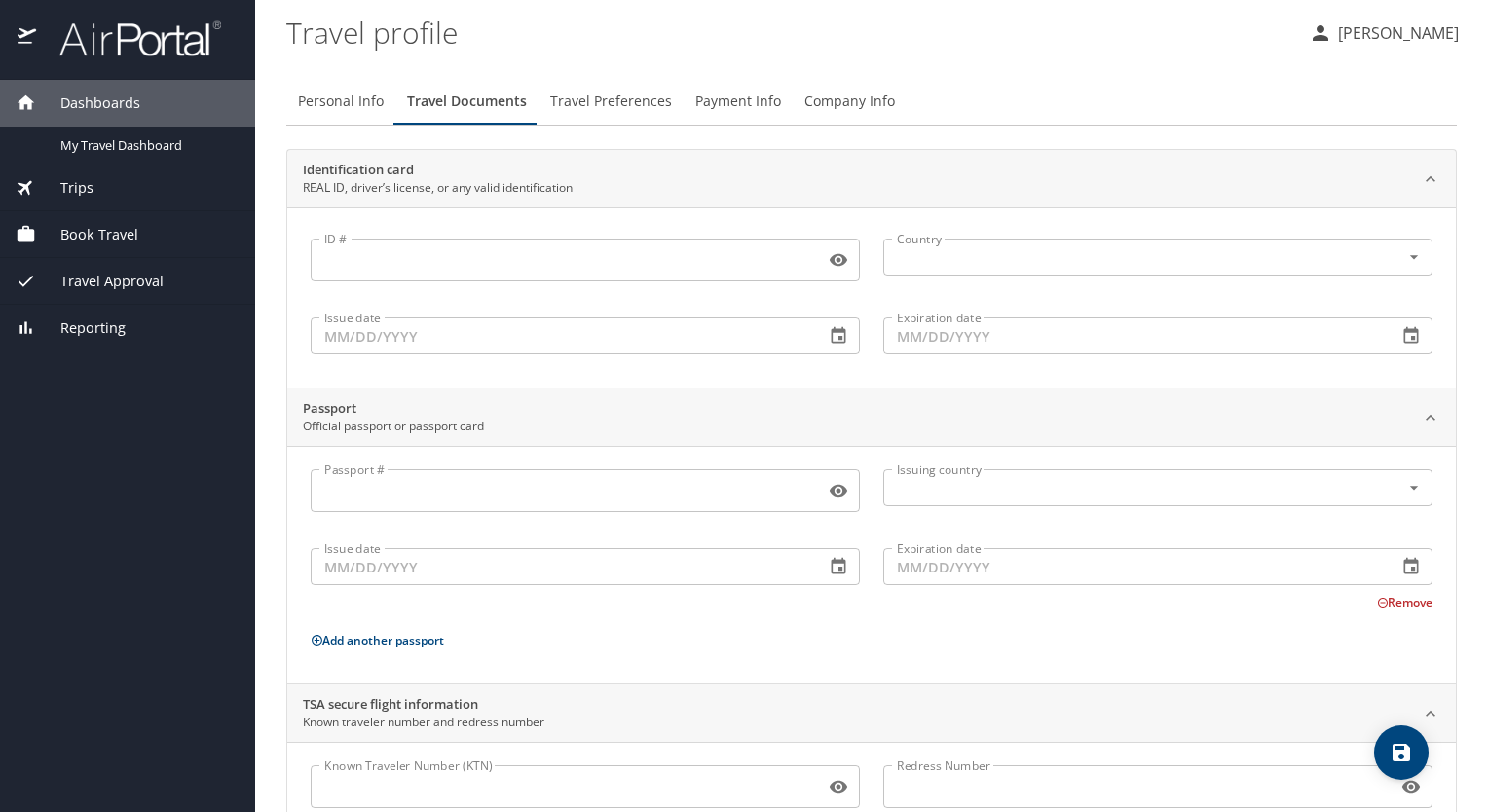
click at [362, 254] on input "ID #" at bounding box center [563, 259] width 506 height 37
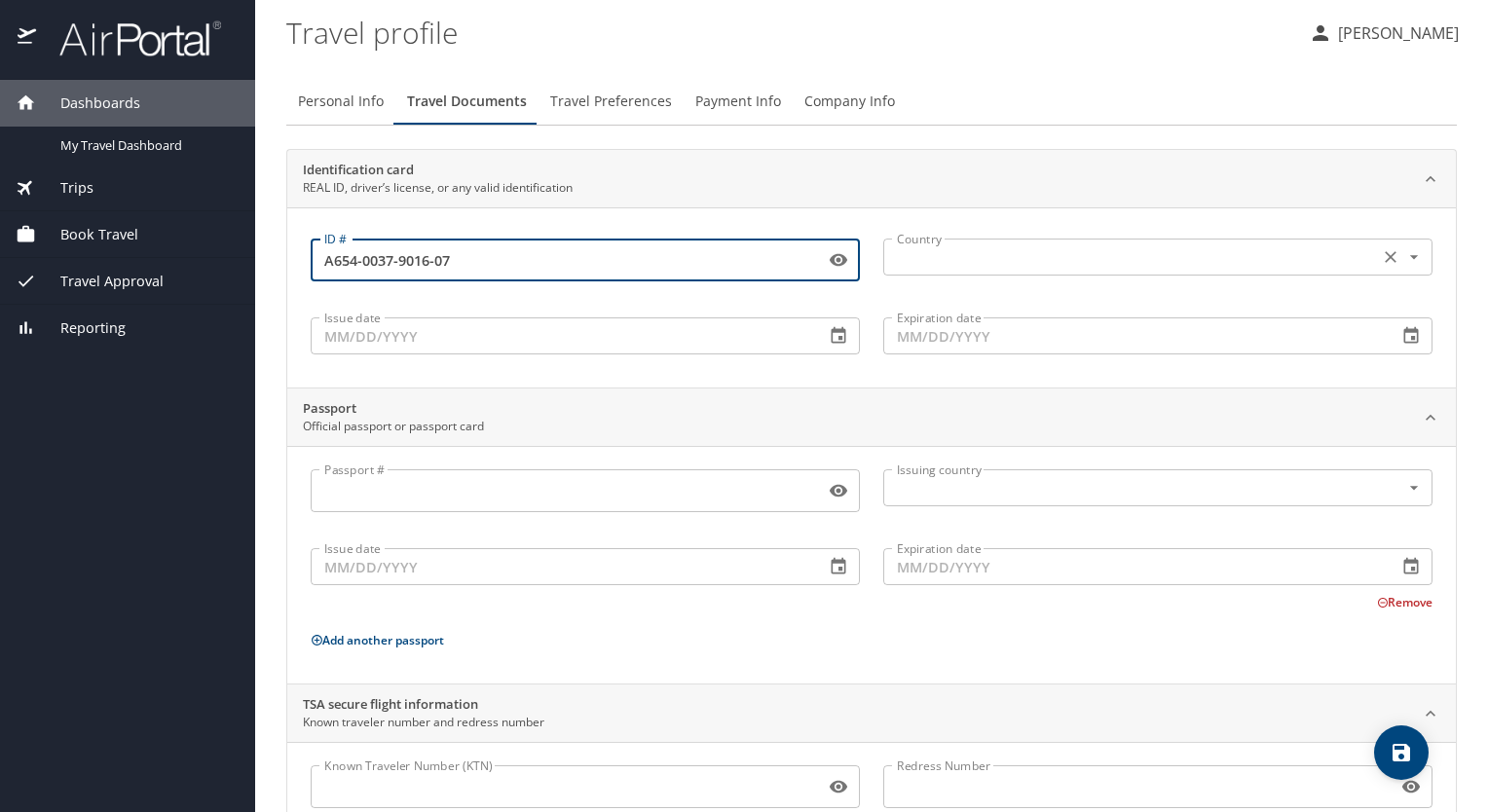
type input "A654-0037-9016-07"
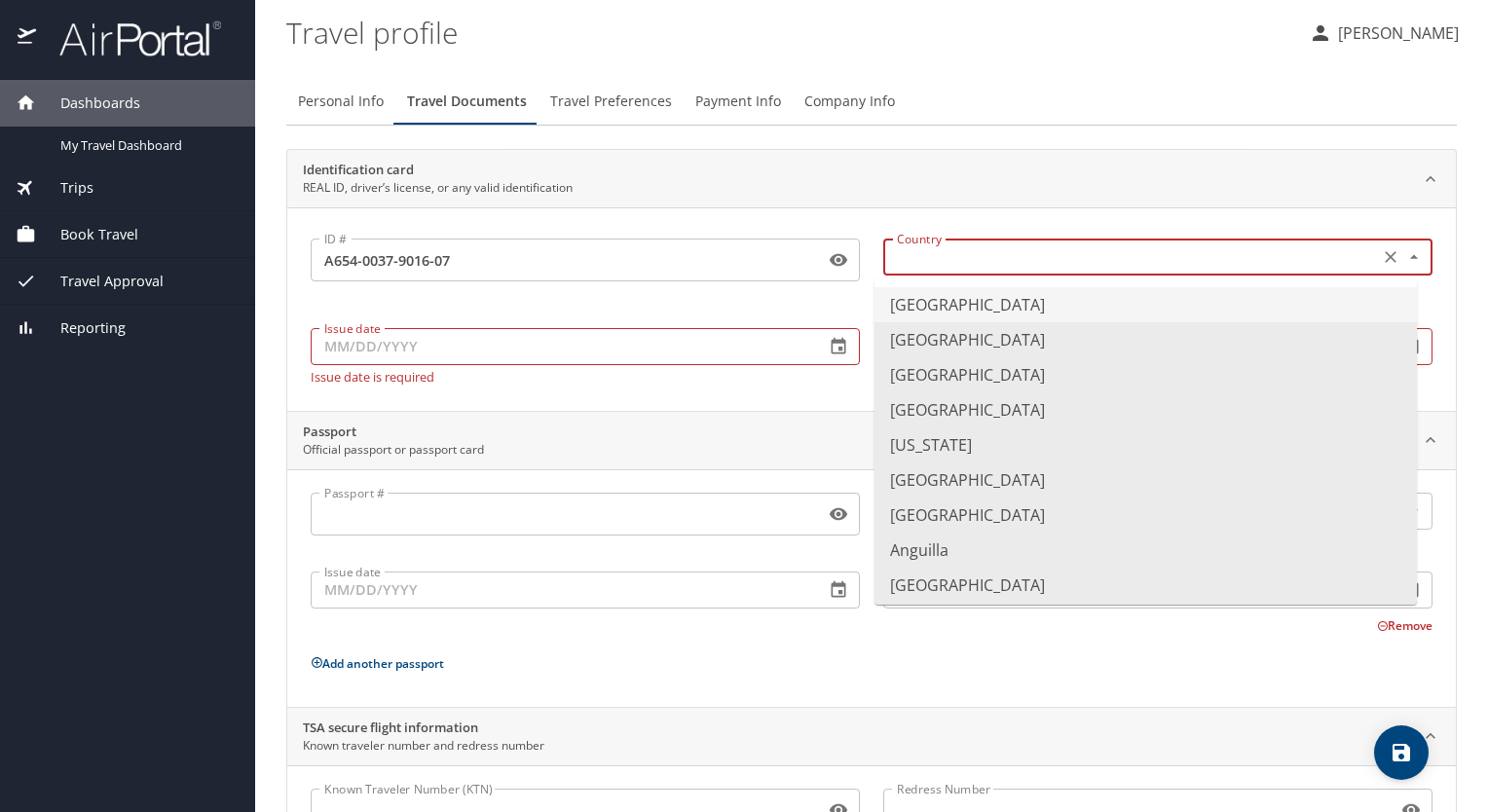
click at [1169, 256] on input "text" at bounding box center [1129, 256] width 480 height 25
click at [1022, 305] on li "United States of America" at bounding box center [1145, 304] width 542 height 35
type input "United States of America"
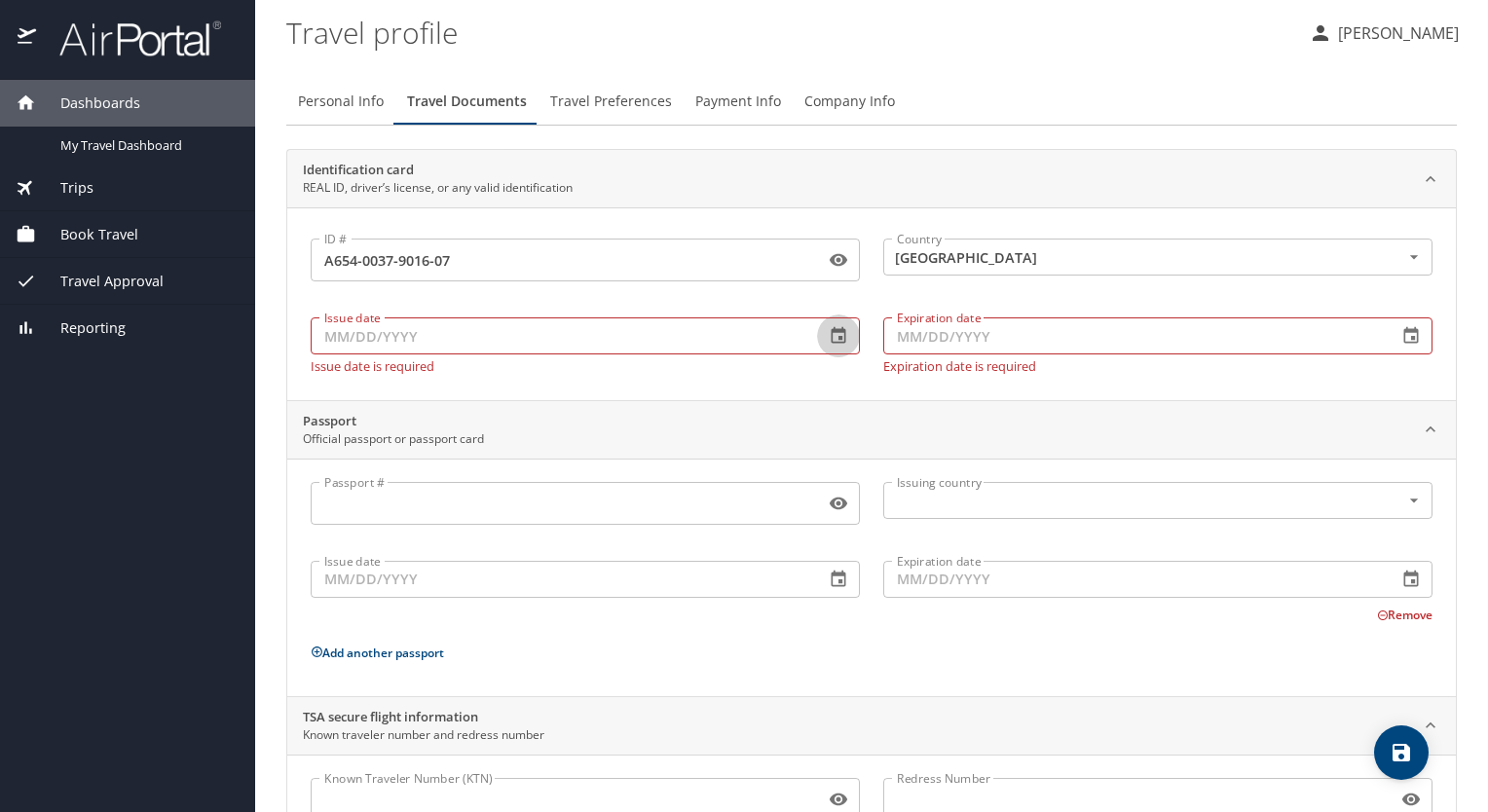
click at [833, 336] on icon "button" at bounding box center [838, 335] width 15 height 17
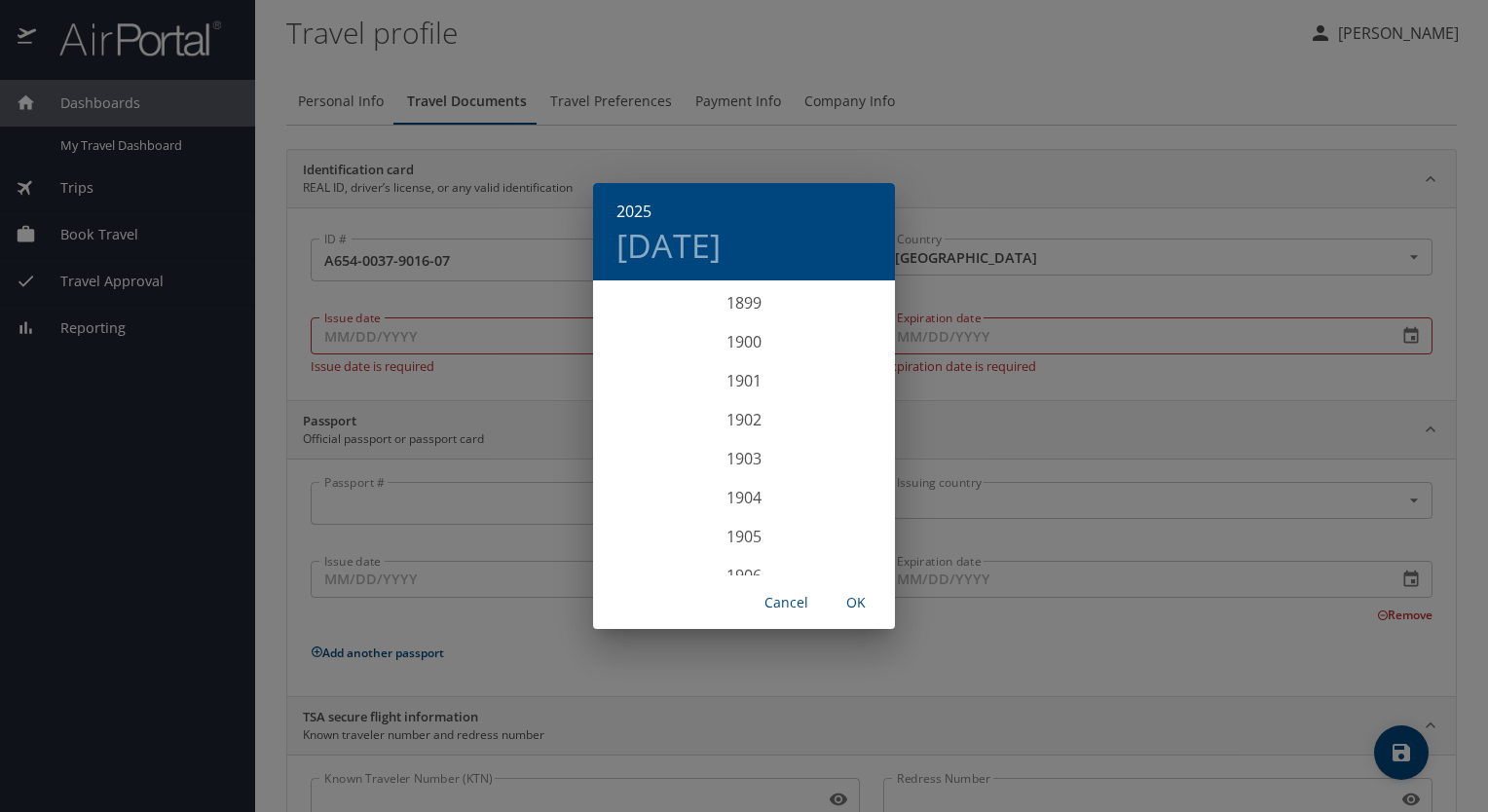
scroll to position [4787, 0]
click at [736, 428] on div "2025" at bounding box center [744, 429] width 301 height 39
click at [841, 468] on div "Sep" at bounding box center [844, 465] width 100 height 73
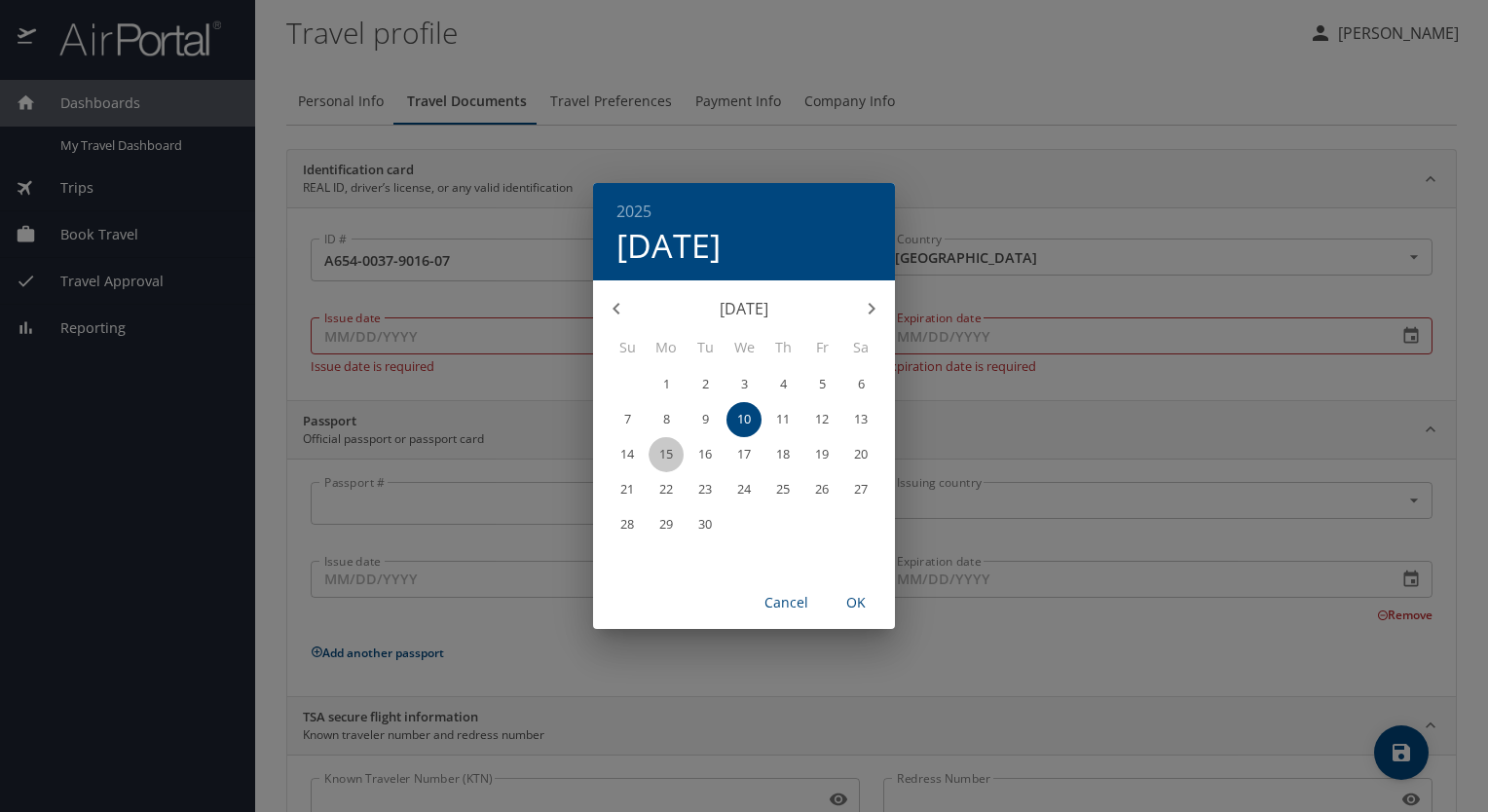
click at [665, 454] on p "15" at bounding box center [666, 454] width 14 height 13
click at [852, 599] on span "OK" at bounding box center [855, 603] width 47 height 24
type input "09/15/2025"
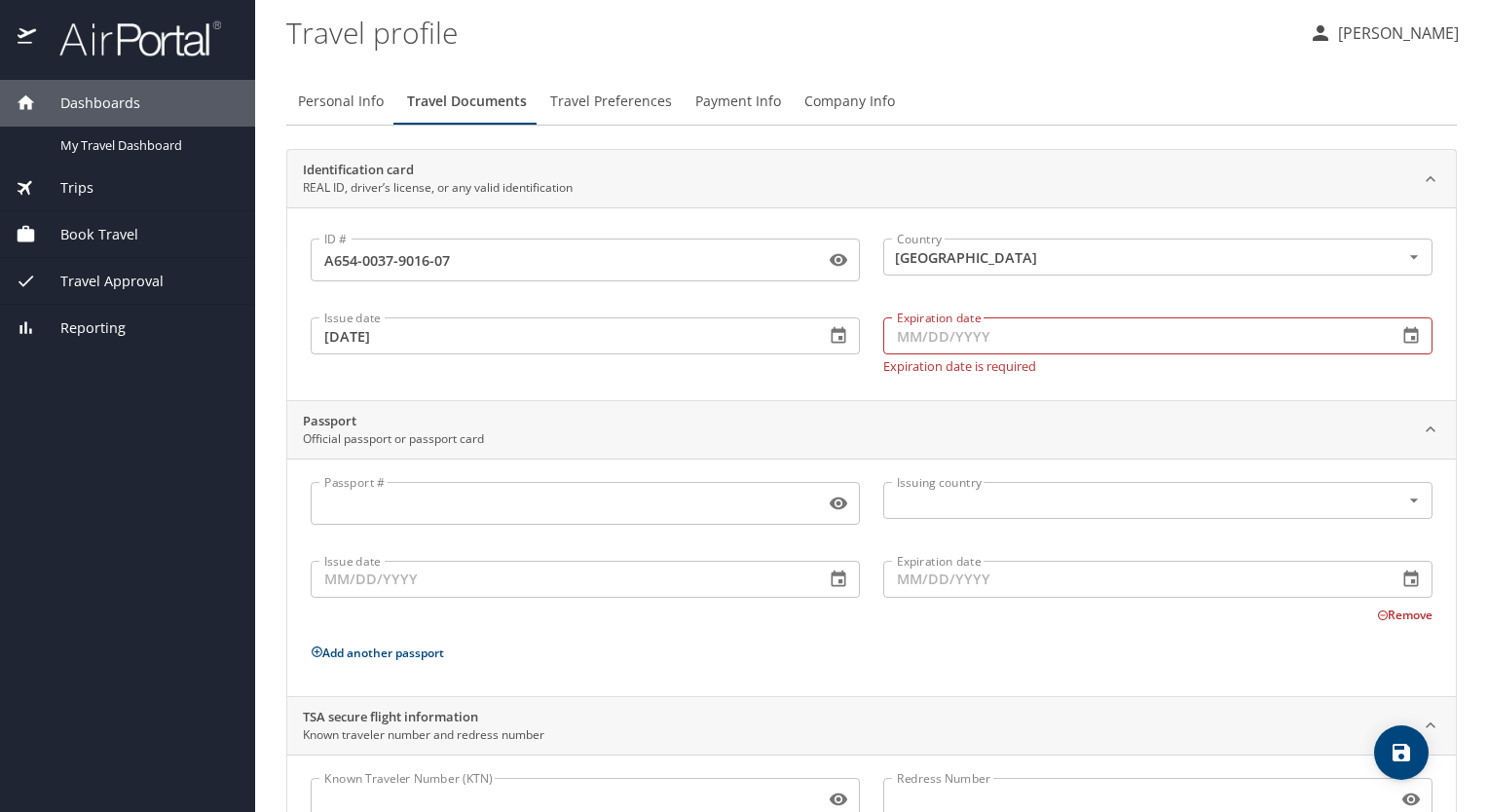
click at [957, 337] on input "Expiration date" at bounding box center [1132, 335] width 498 height 37
type input "01/16/2032"
click at [1146, 373] on div "ID # A654-0037-9016-07 ID # Country United States of America Country Issue date…" at bounding box center [871, 303] width 1169 height 193
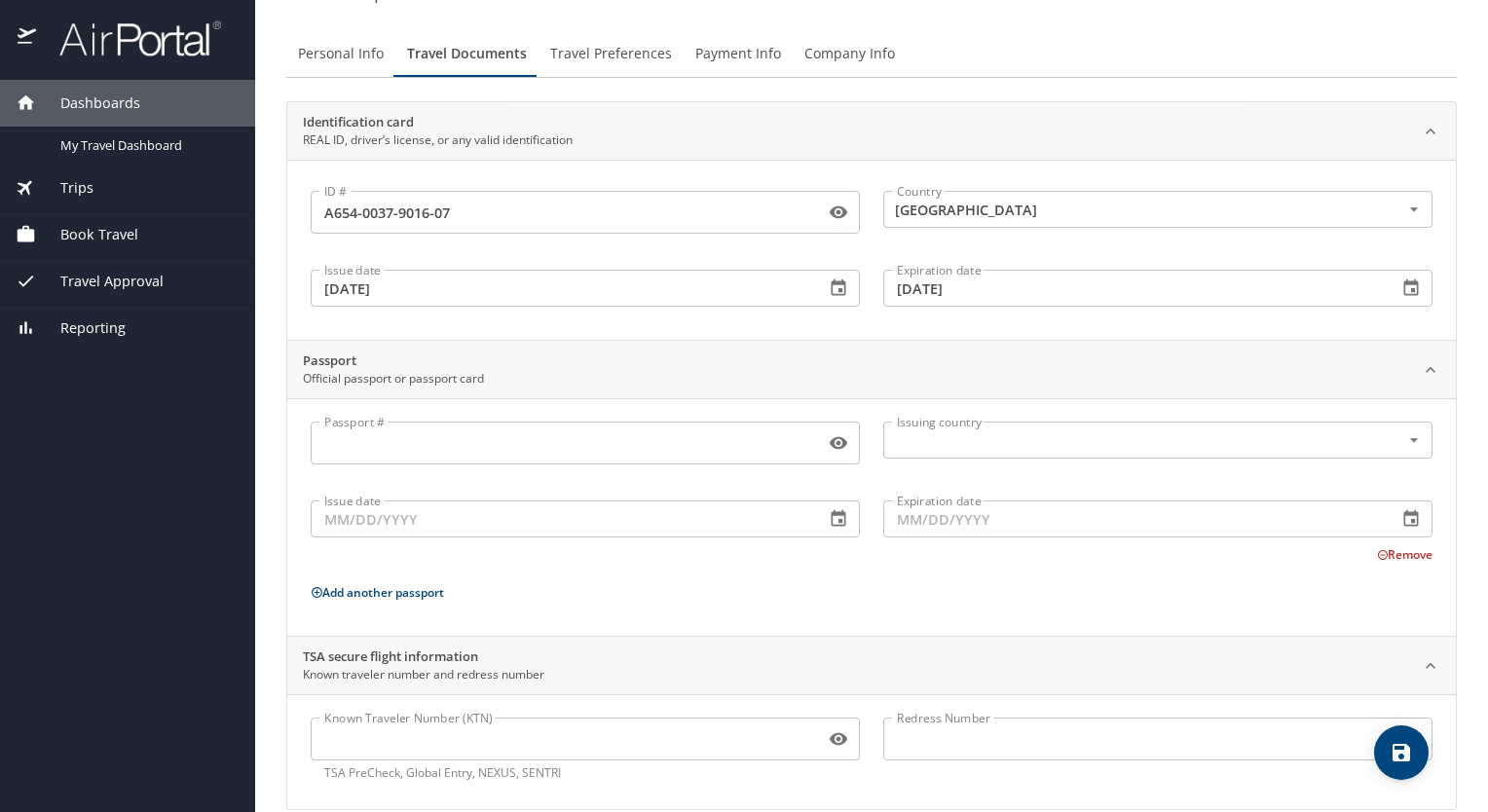
scroll to position [74, 0]
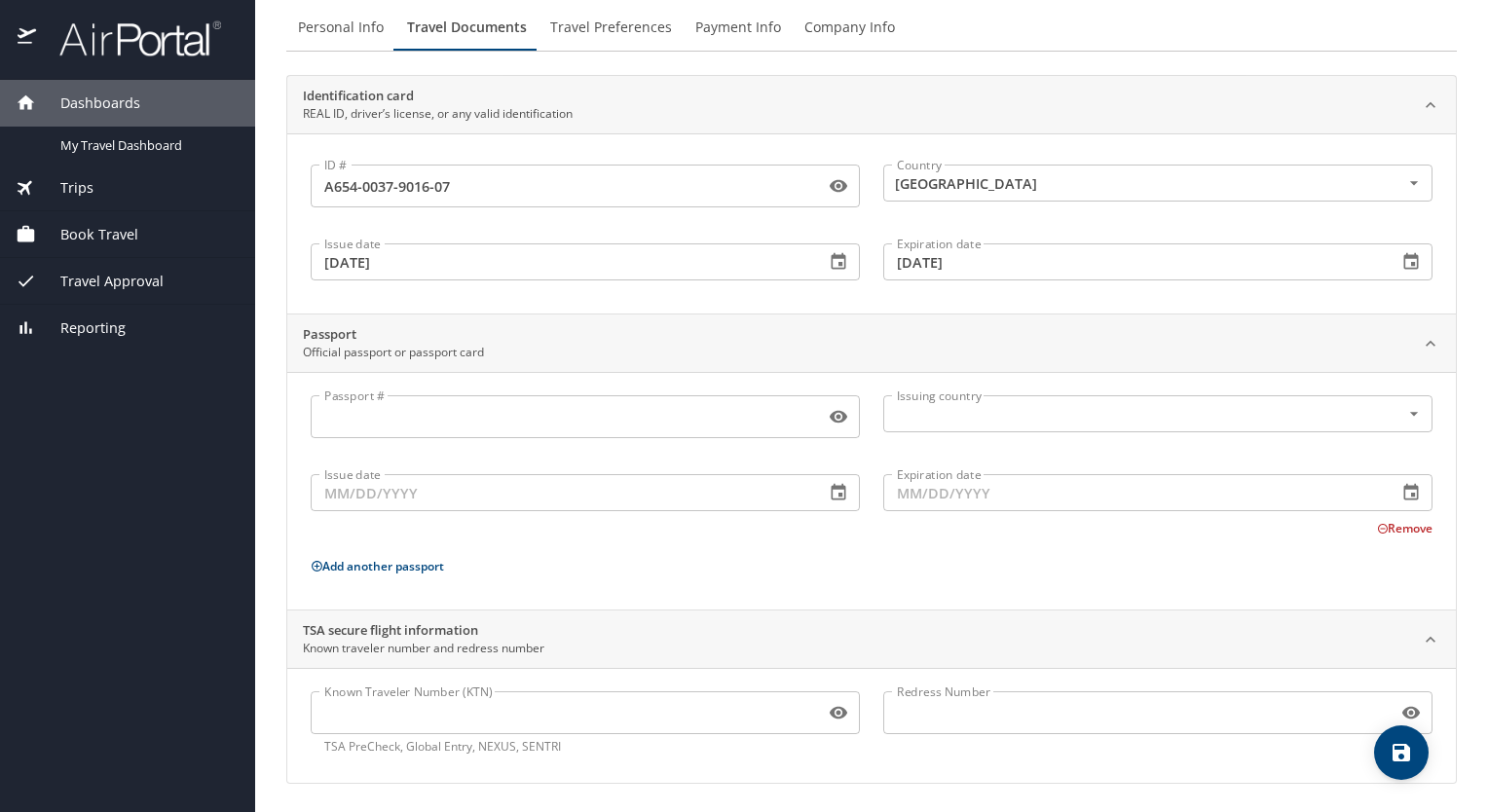
click at [1402, 753] on icon "save" at bounding box center [1400, 751] width 23 height 23
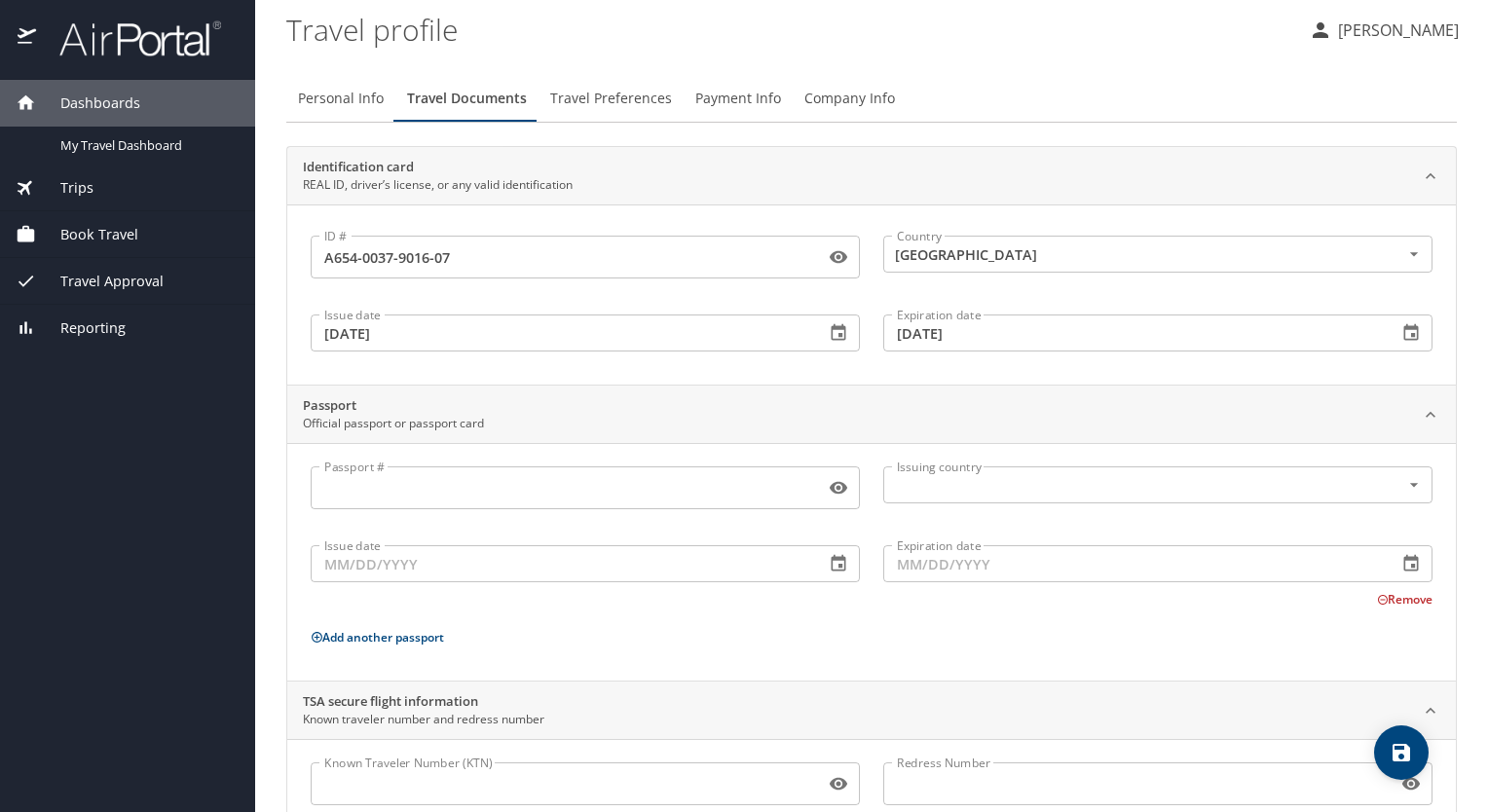
scroll to position [0, 0]
click at [607, 100] on span "Travel Preferences" at bounding box center [611, 102] width 122 height 24
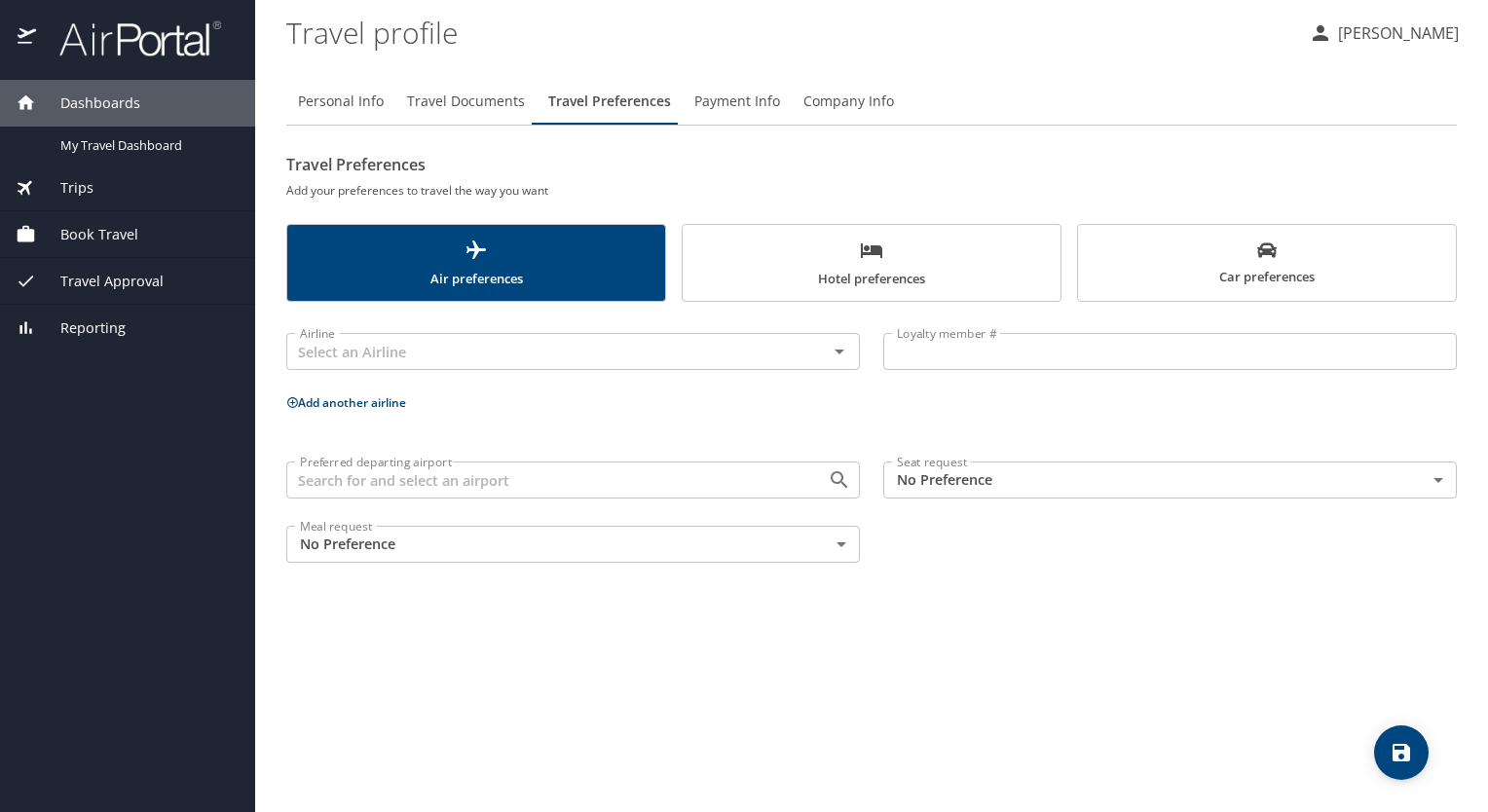
click at [856, 273] on span "Hotel preferences" at bounding box center [871, 264] width 354 height 52
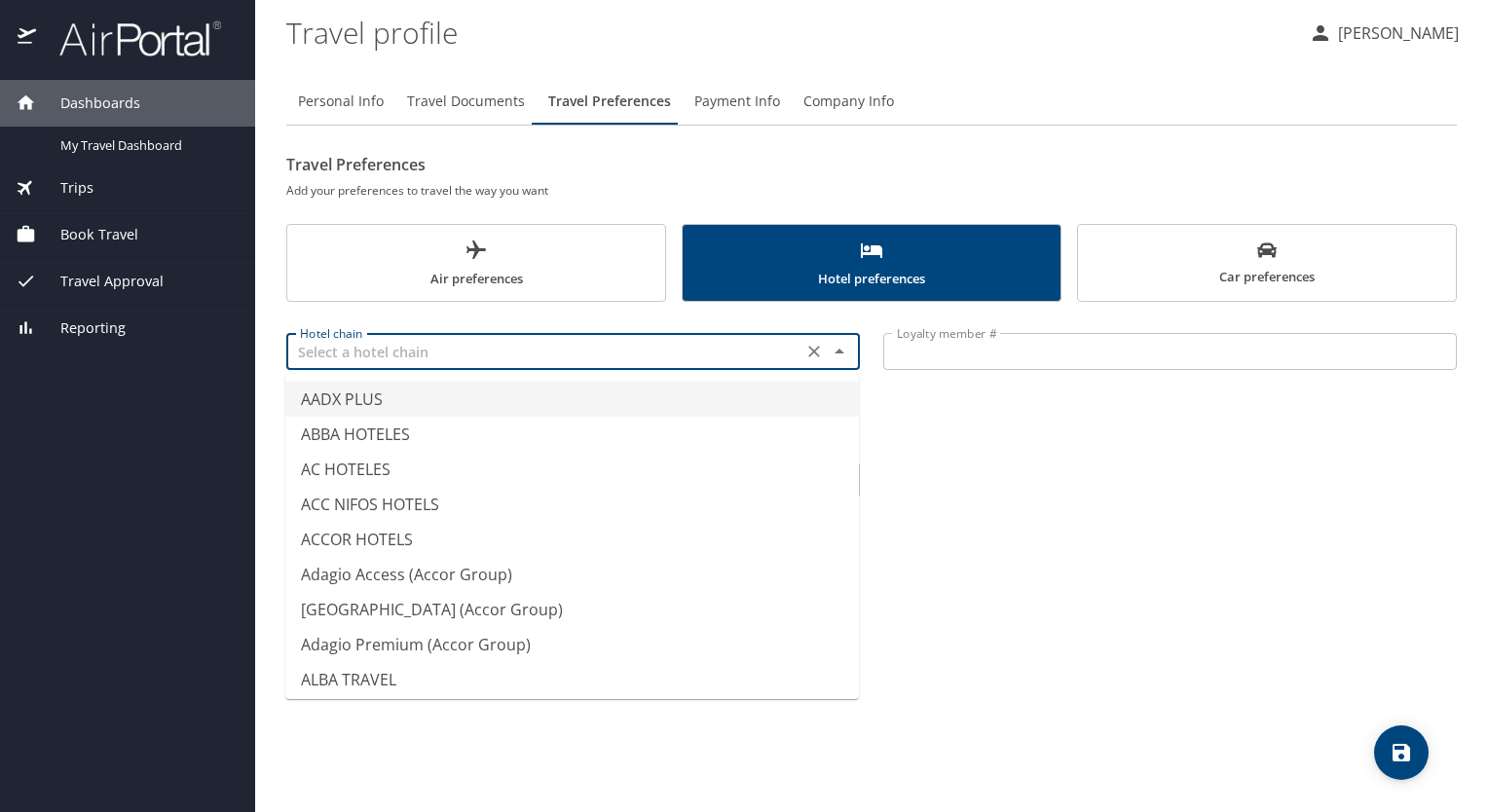
click at [351, 348] on input "text" at bounding box center [544, 350] width 504 height 25
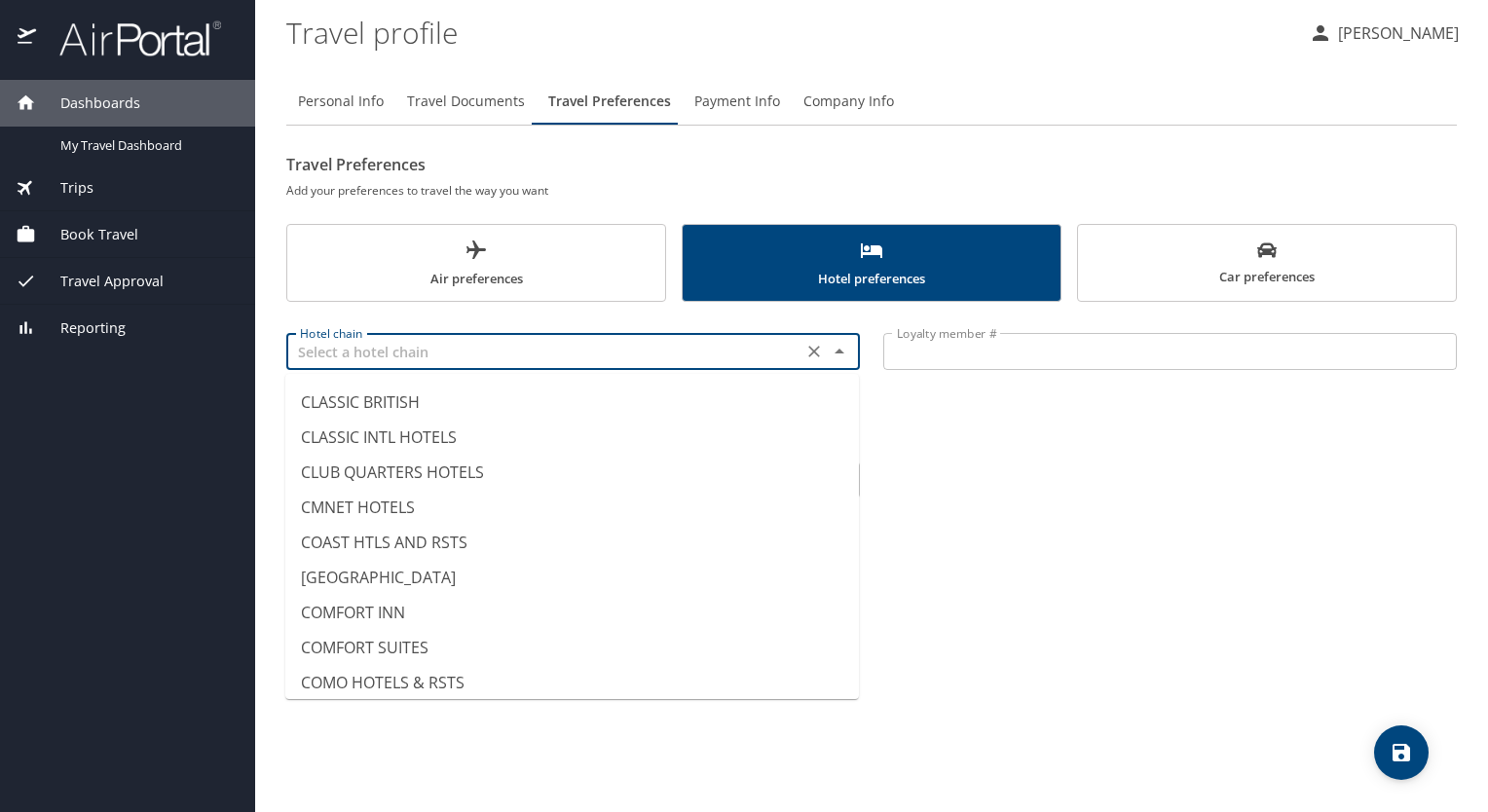
scroll to position [1752, 0]
click at [378, 640] on li "COMFORT SUITES" at bounding box center [572, 643] width 574 height 35
type input "COMFORT SUITES"
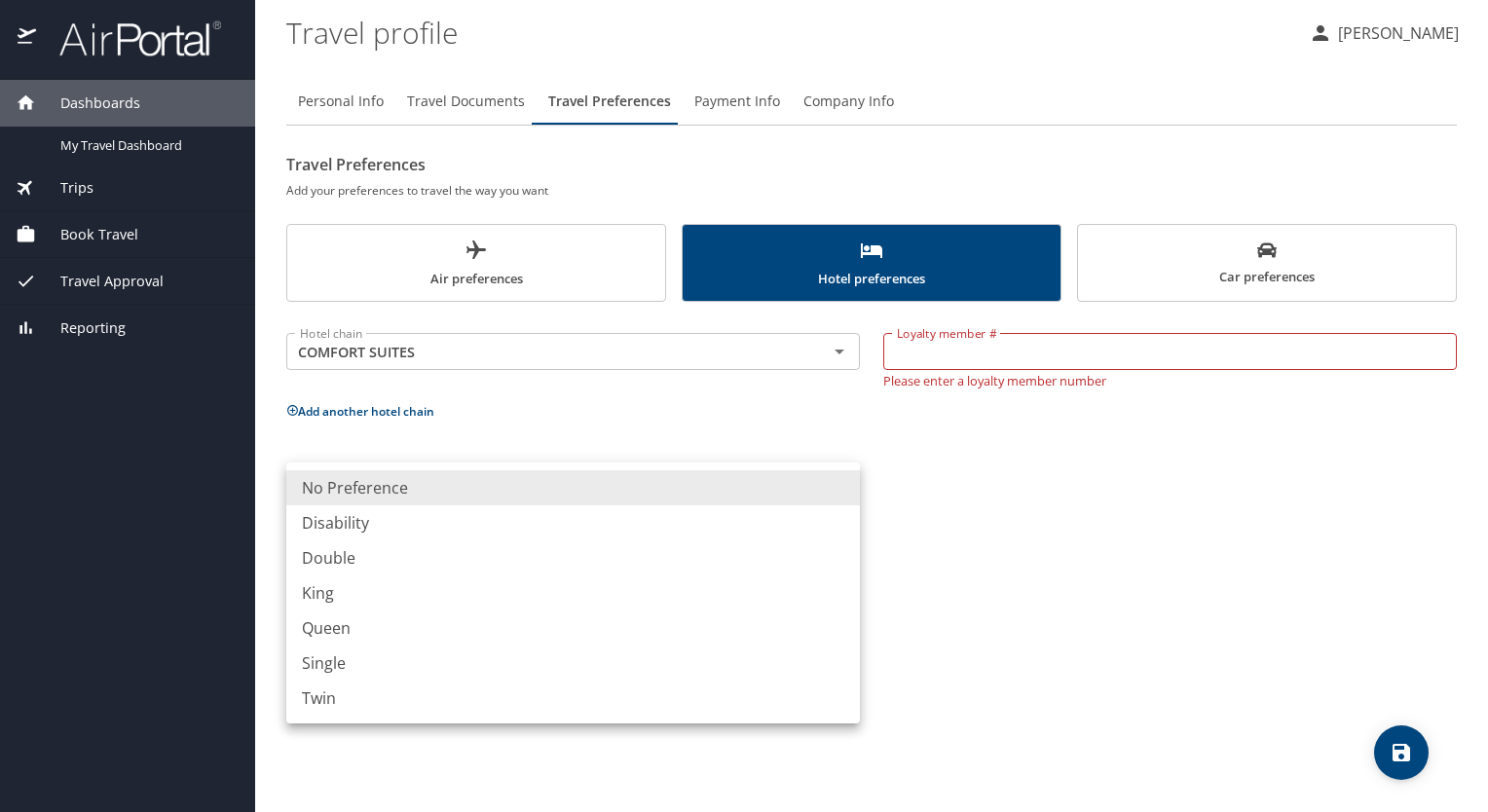
click at [845, 475] on body "Dashboards My Travel Dashboard Trips Current / Future Trips Past Trips Trips Mi…" at bounding box center [744, 406] width 1488 height 812
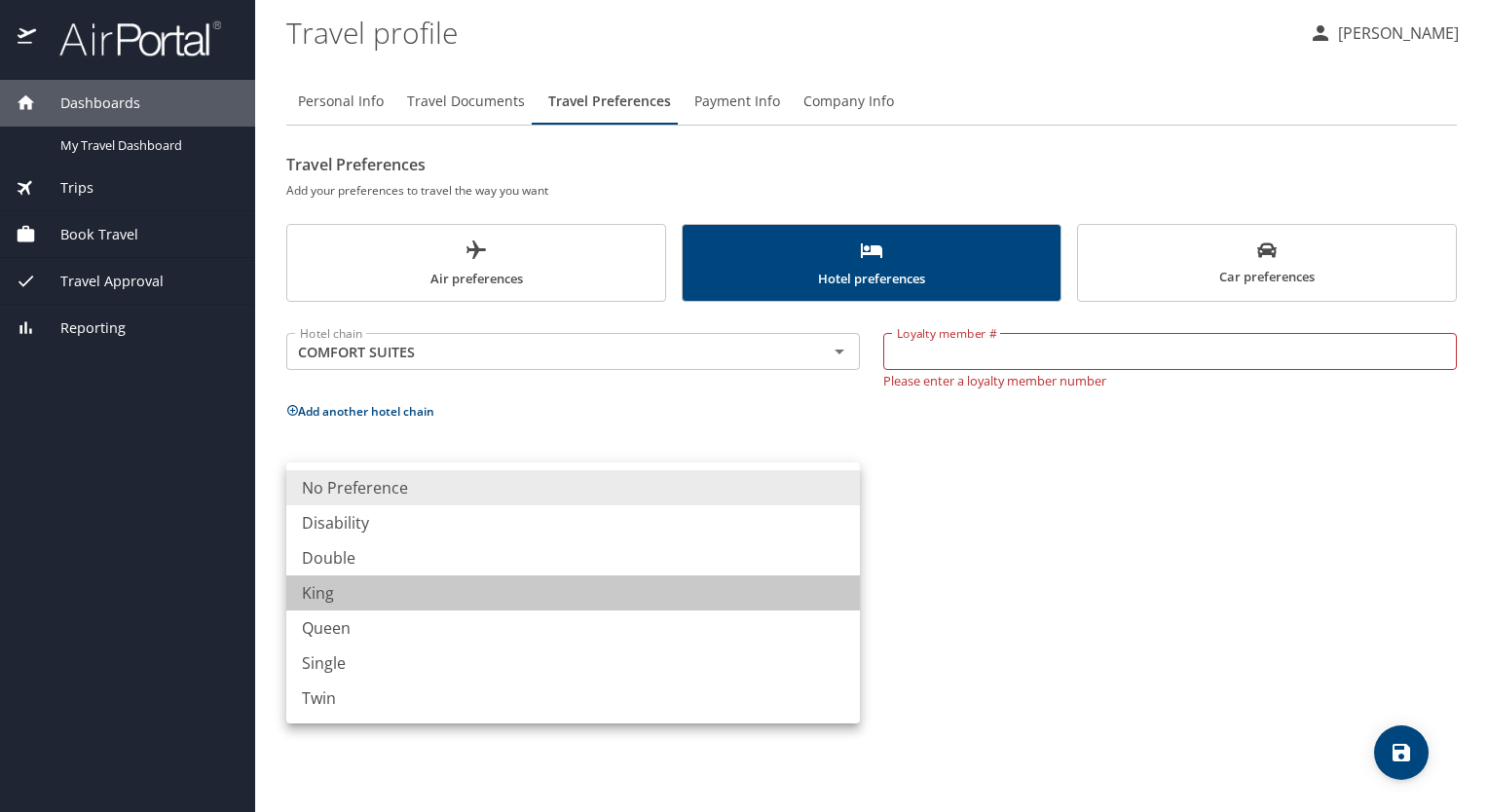
click at [356, 599] on li "King" at bounding box center [573, 593] width 574 height 35
type input "King"
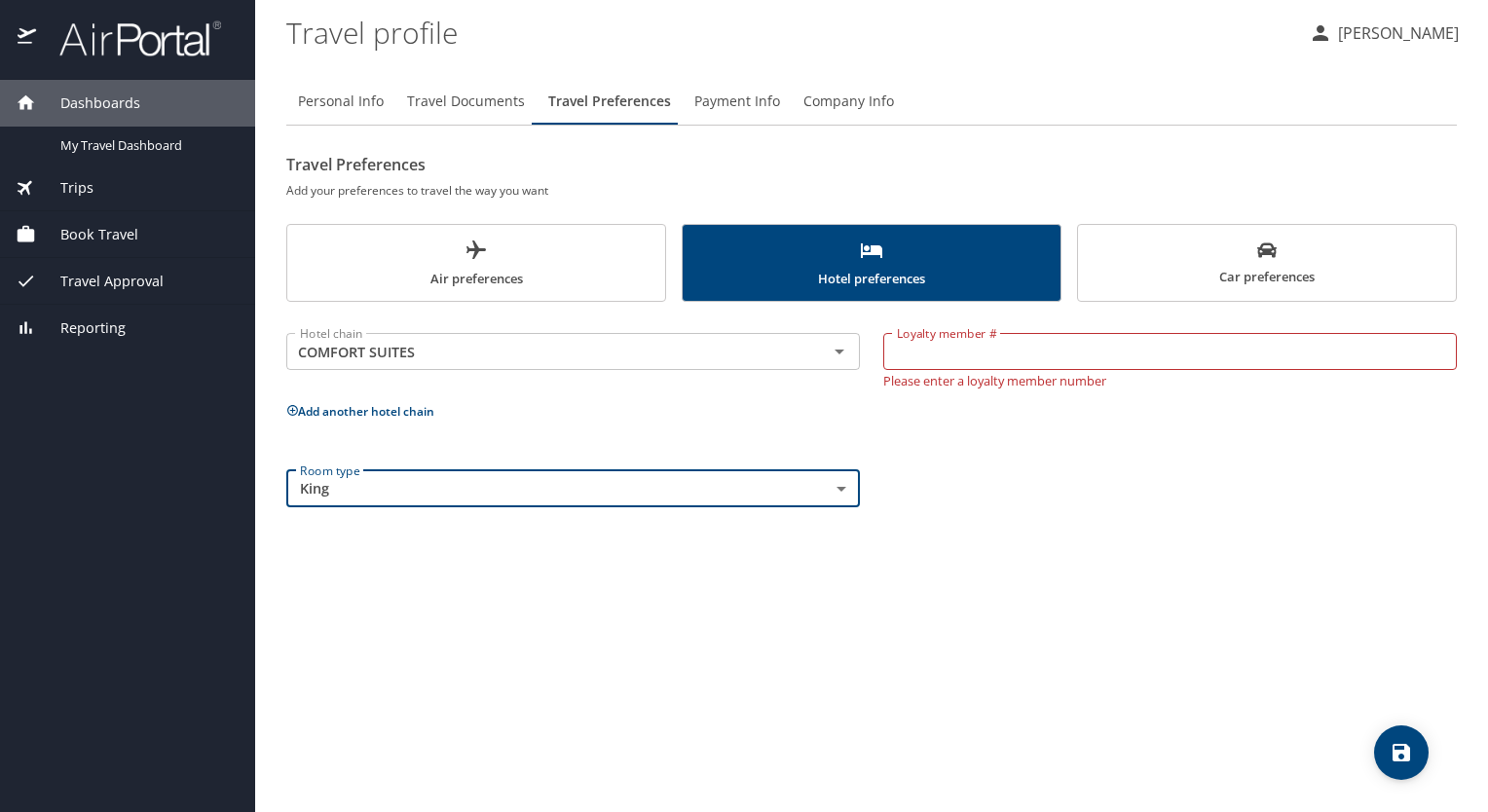
click at [348, 100] on span "Personal Info" at bounding box center [341, 102] width 86 height 24
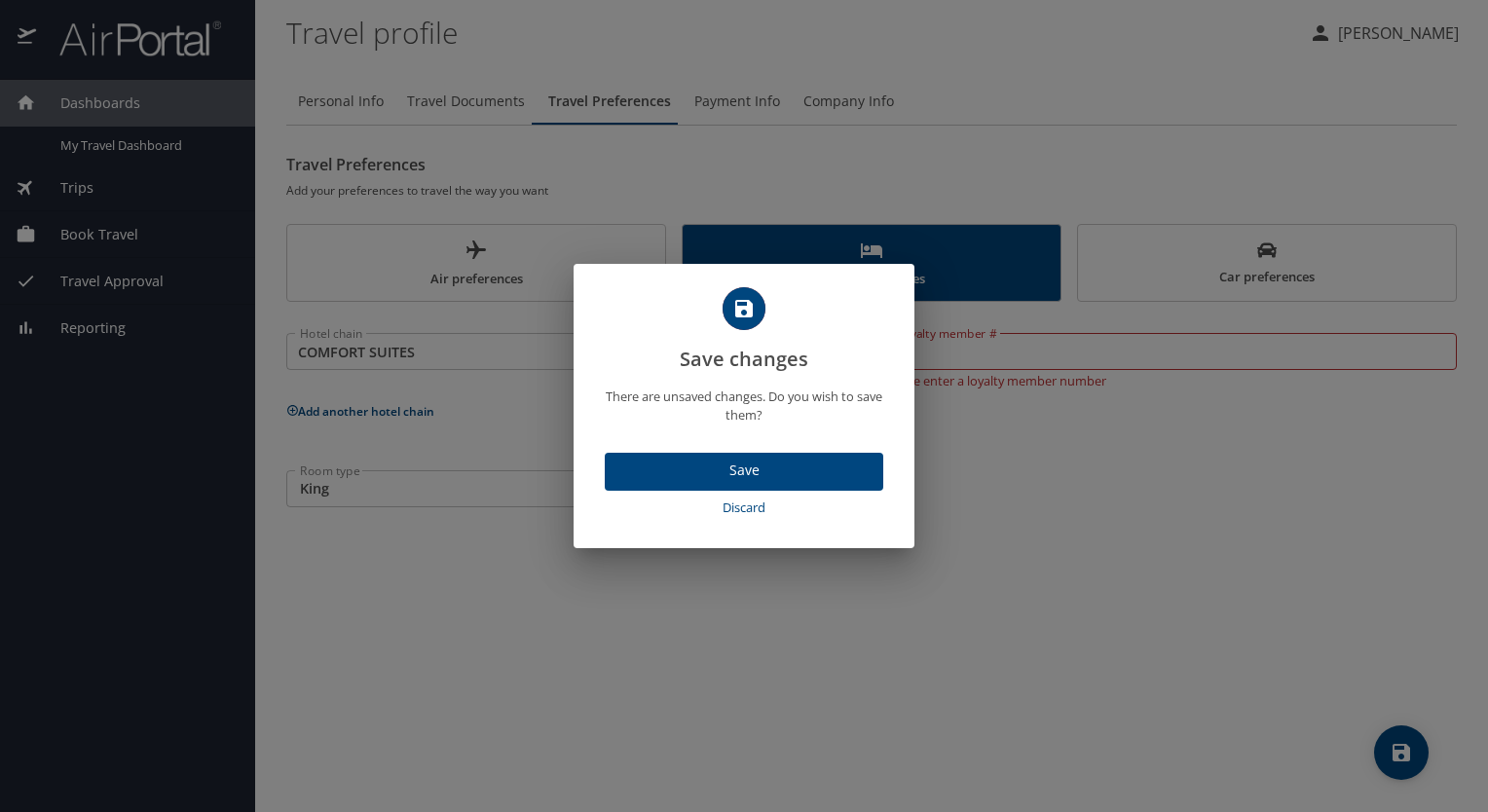
click at [735, 508] on span "Discard" at bounding box center [744, 508] width 262 height 22
select select "US"
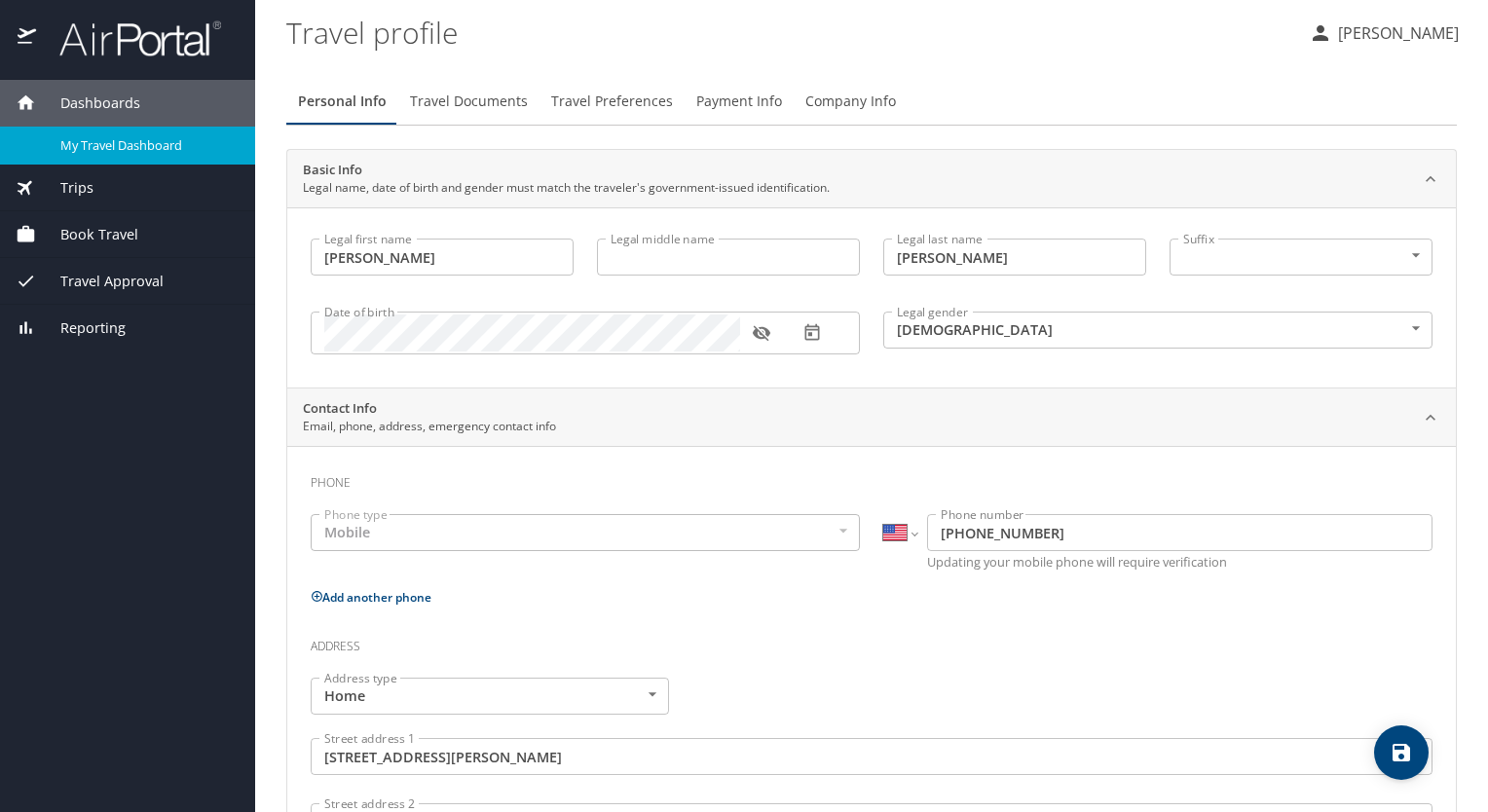
click at [93, 145] on span "My Travel Dashboard" at bounding box center [146, 146] width 172 height 19
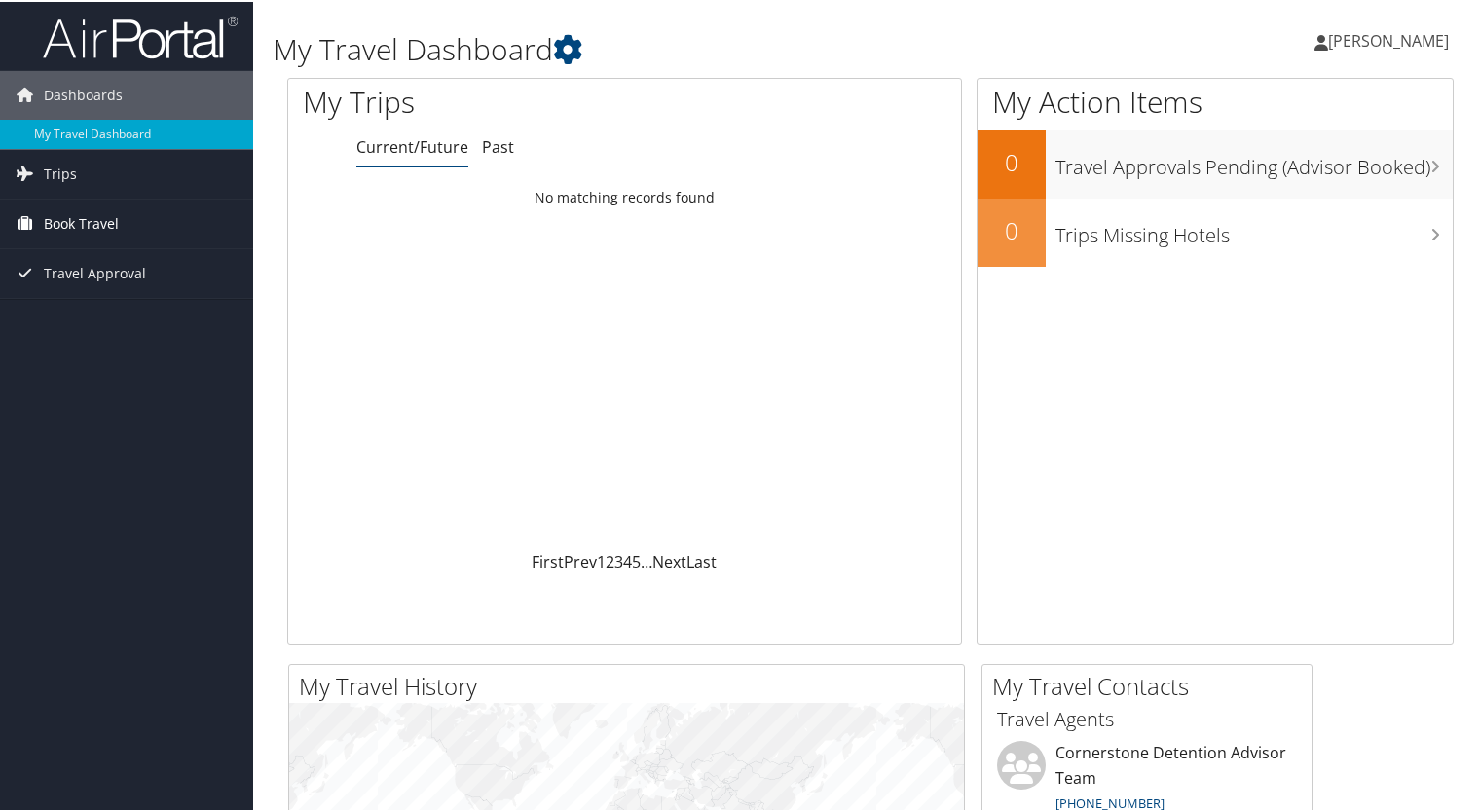
click at [80, 222] on span "Book Travel" at bounding box center [81, 221] width 75 height 49
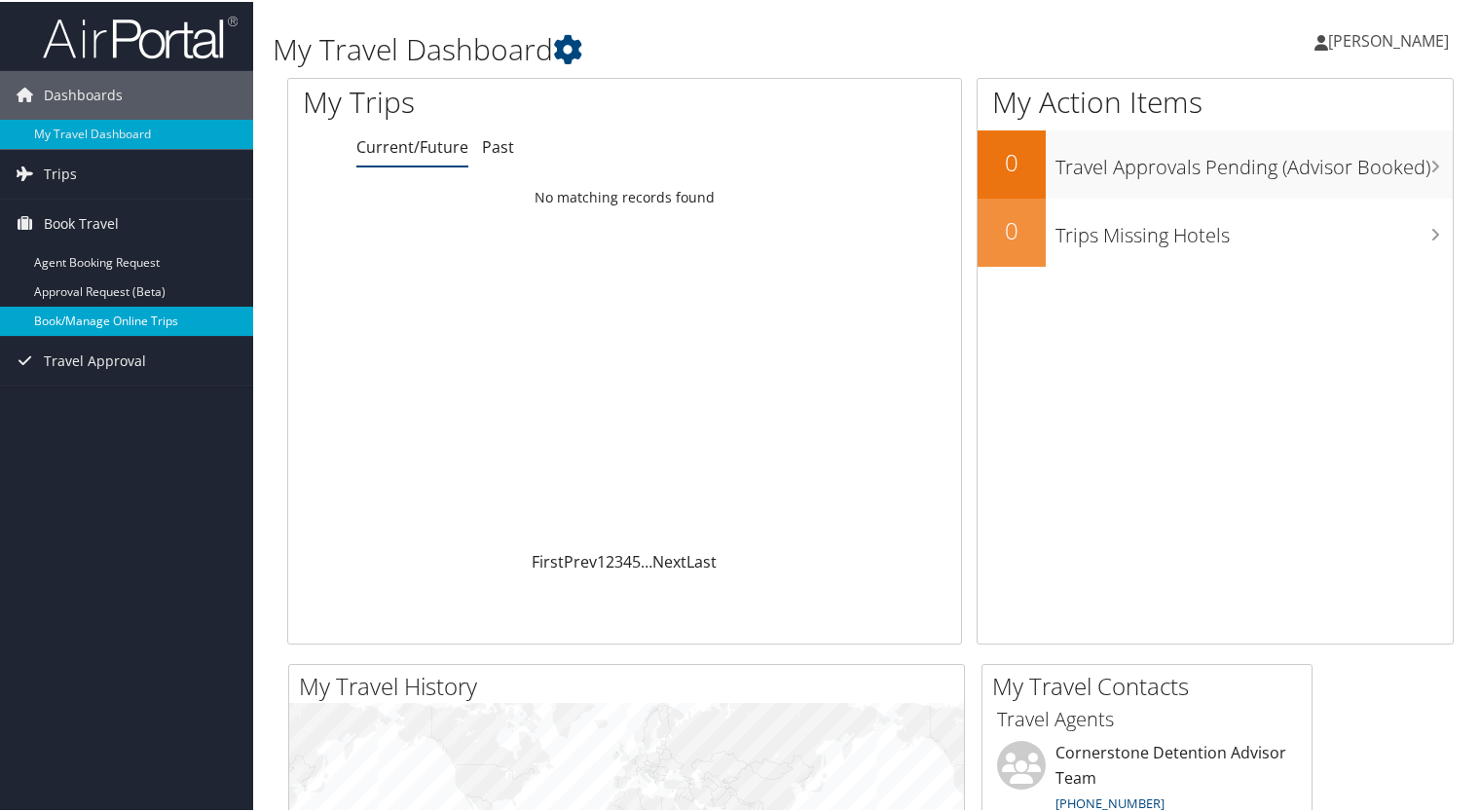
click at [103, 318] on link "Book/Manage Online Trips" at bounding box center [127, 318] width 253 height 29
click at [62, 131] on link "My Travel Dashboard" at bounding box center [127, 132] width 253 height 29
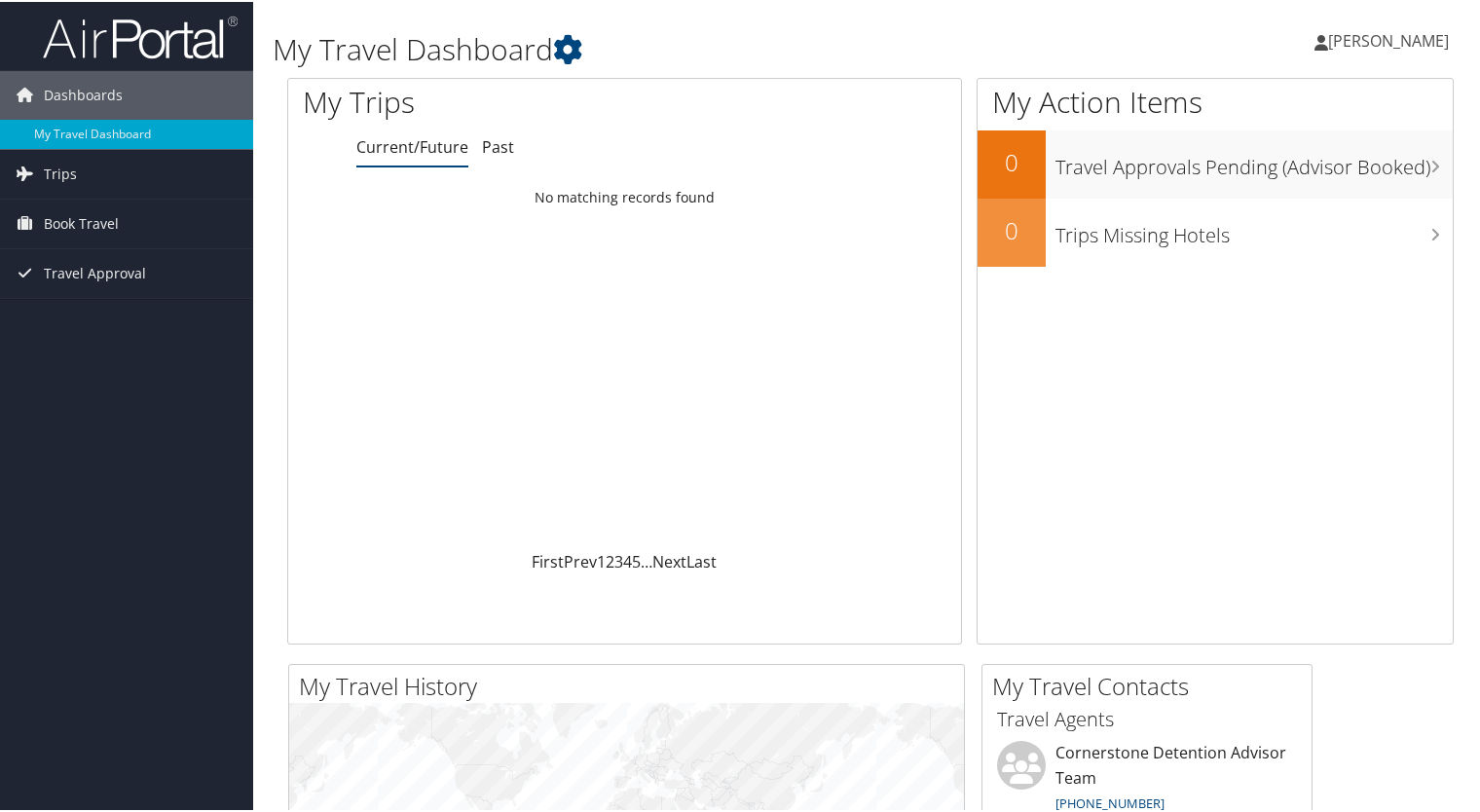
click at [1371, 51] on link "[PERSON_NAME]" at bounding box center [1391, 39] width 154 height 59
click at [1286, 174] on link "View Travel Profile" at bounding box center [1337, 173] width 218 height 33
click at [58, 217] on span "Book Travel" at bounding box center [81, 221] width 75 height 49
click at [71, 183] on span "Trips" at bounding box center [60, 172] width 33 height 49
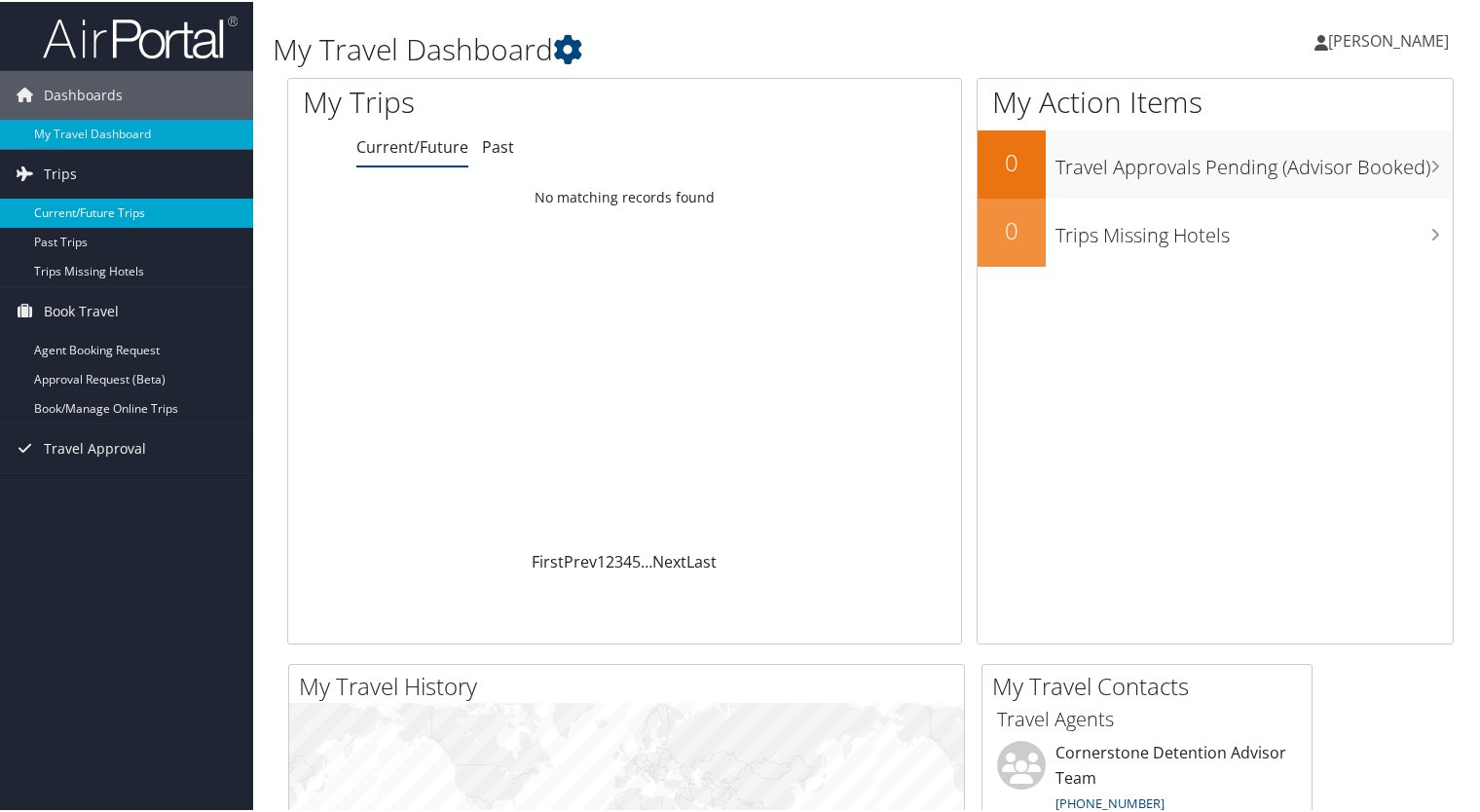
click at [76, 208] on link "Current/Future Trips" at bounding box center [127, 210] width 253 height 29
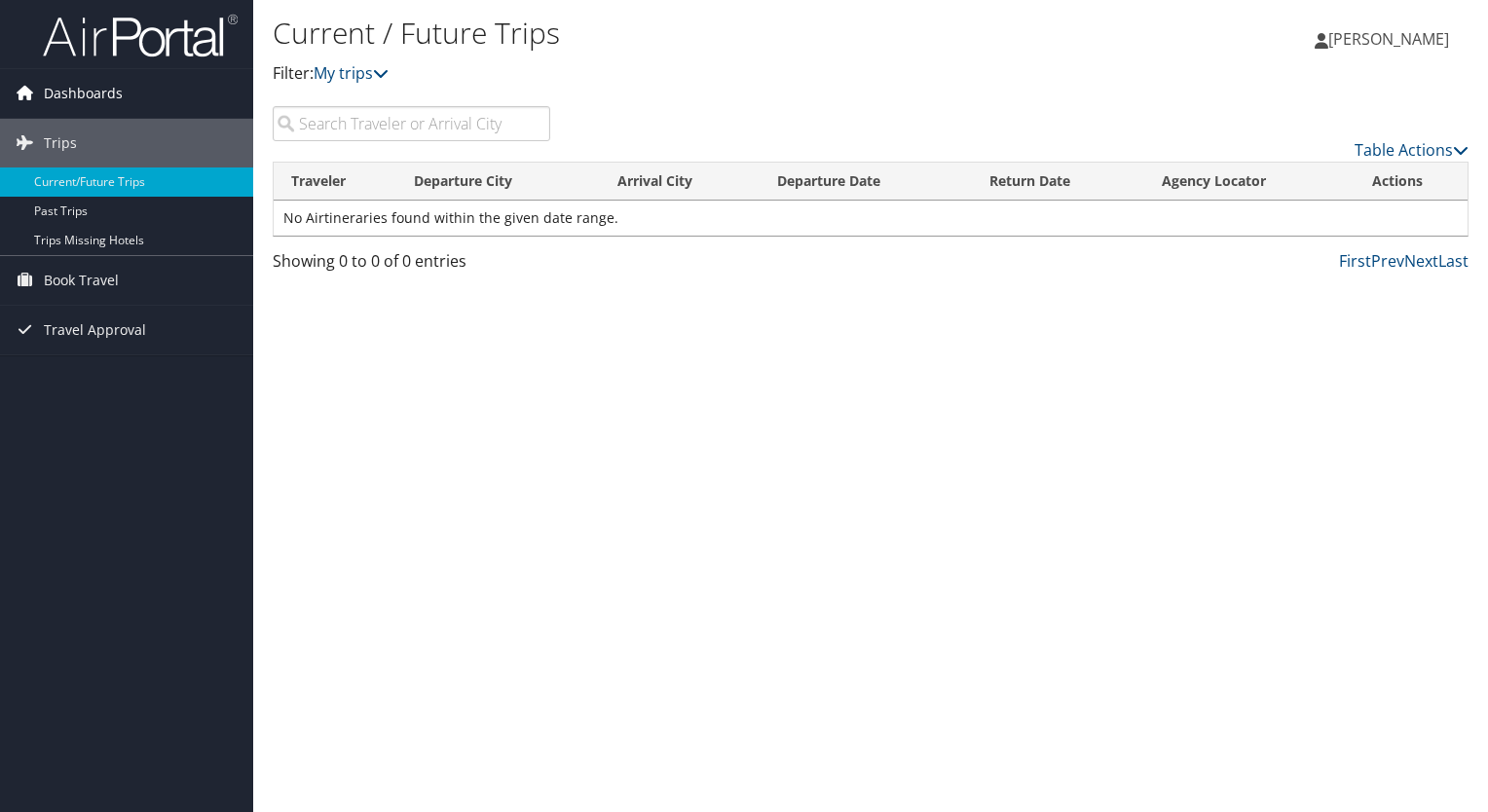
click at [68, 96] on span "Dashboards" at bounding box center [83, 93] width 79 height 49
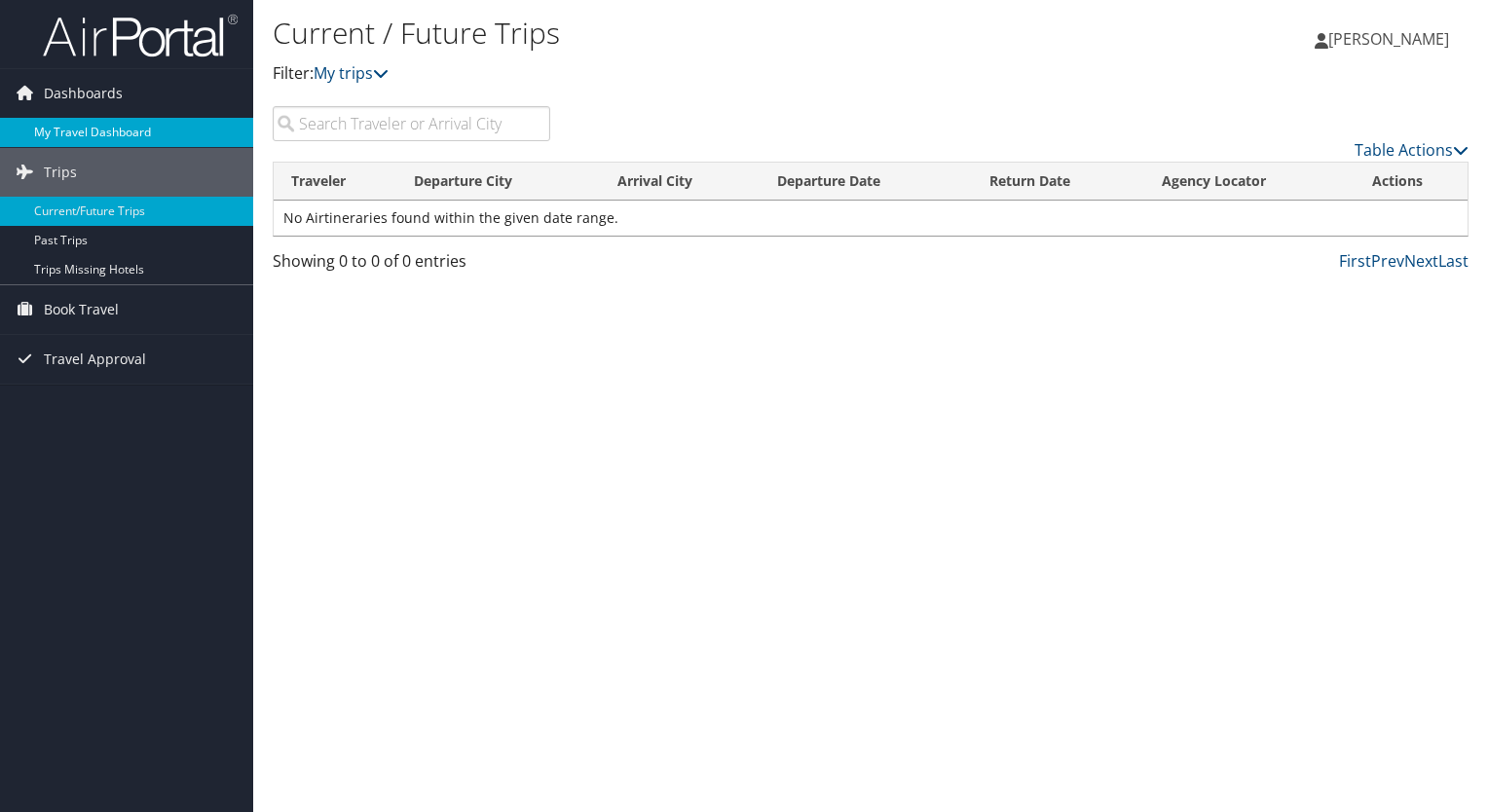
click at [70, 134] on link "My Travel Dashboard" at bounding box center [127, 132] width 253 height 29
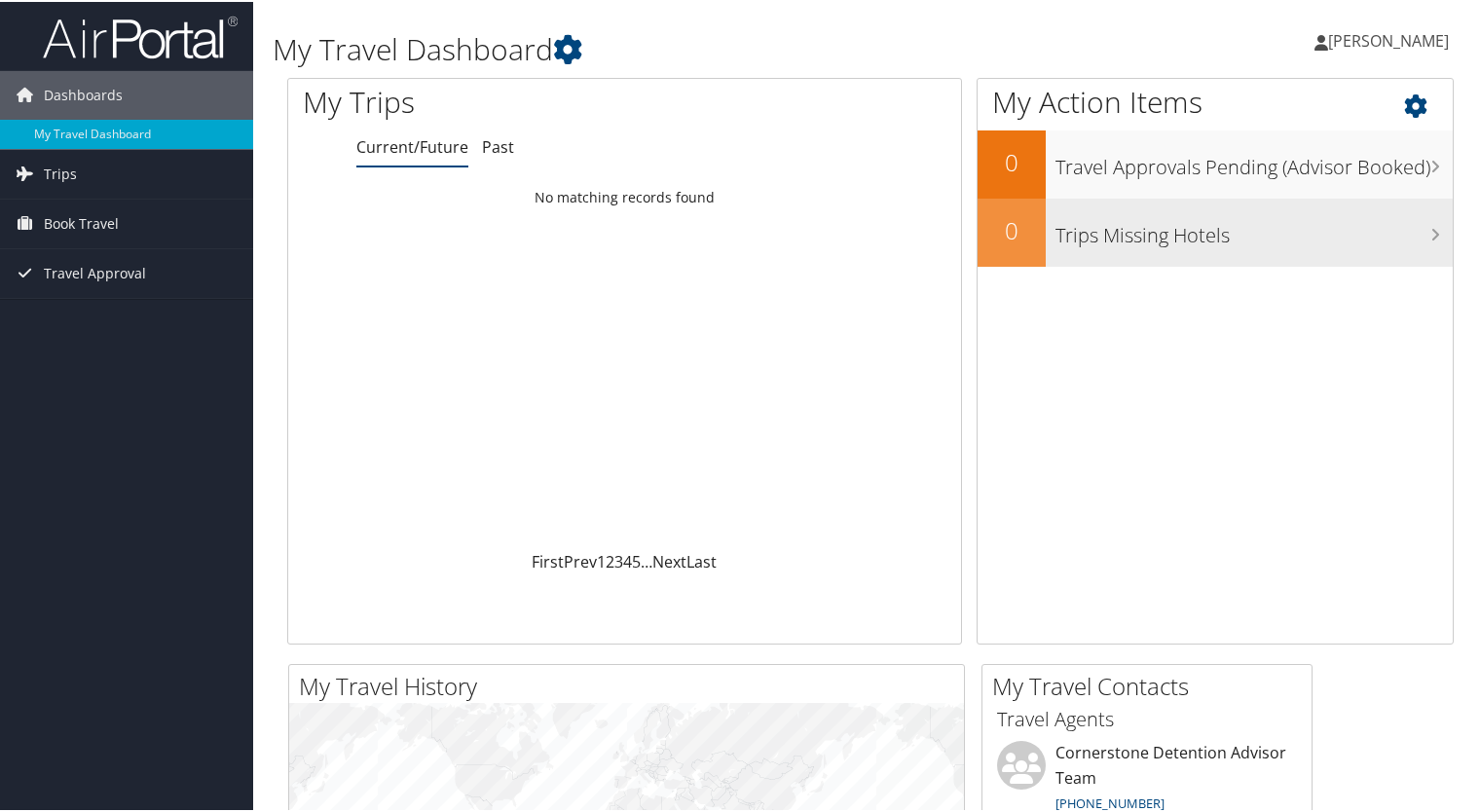
click at [1409, 231] on h3 "Trips Missing Hotels" at bounding box center [1253, 228] width 397 height 37
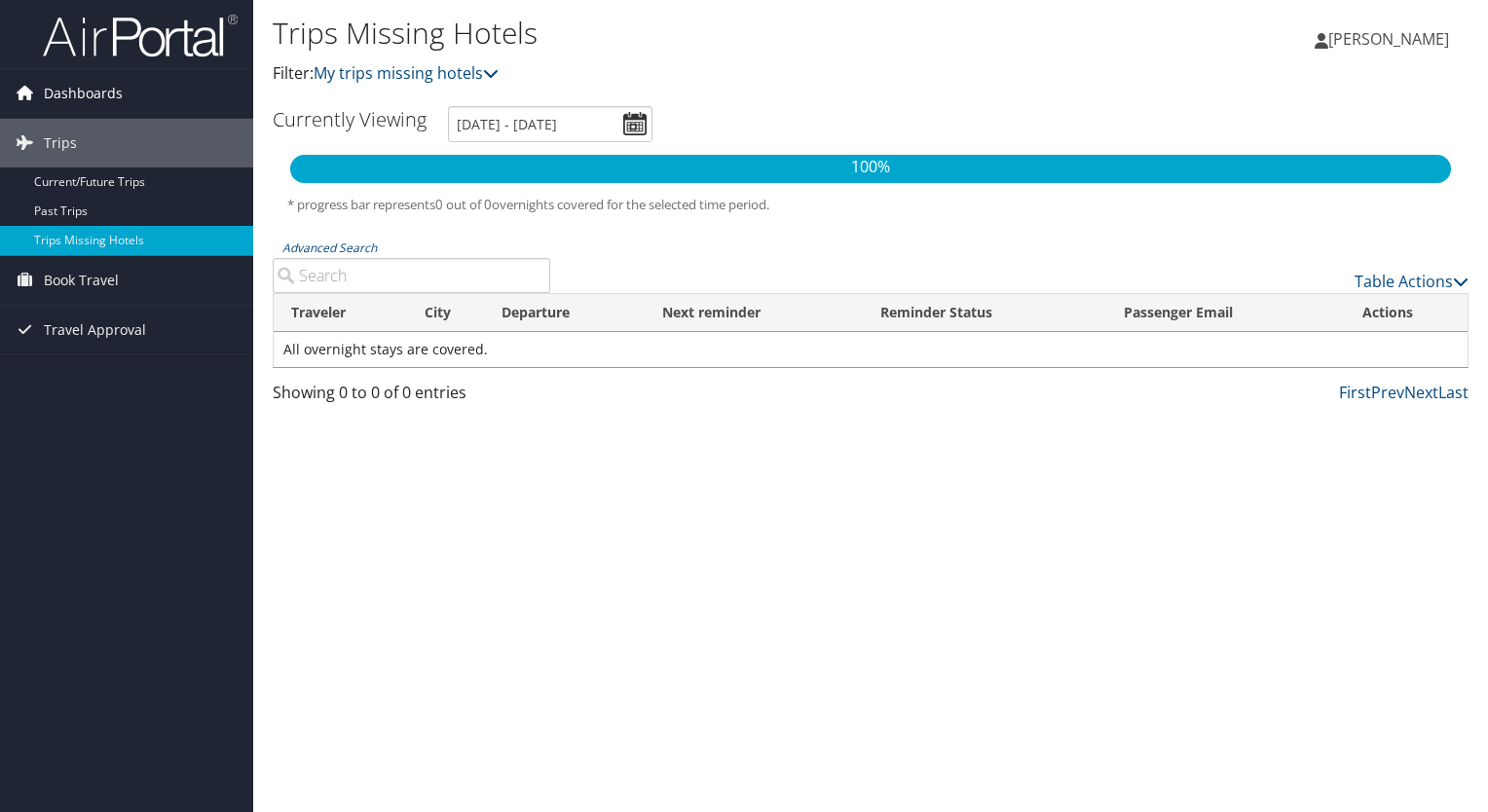
click at [74, 95] on span "Dashboards" at bounding box center [83, 93] width 79 height 49
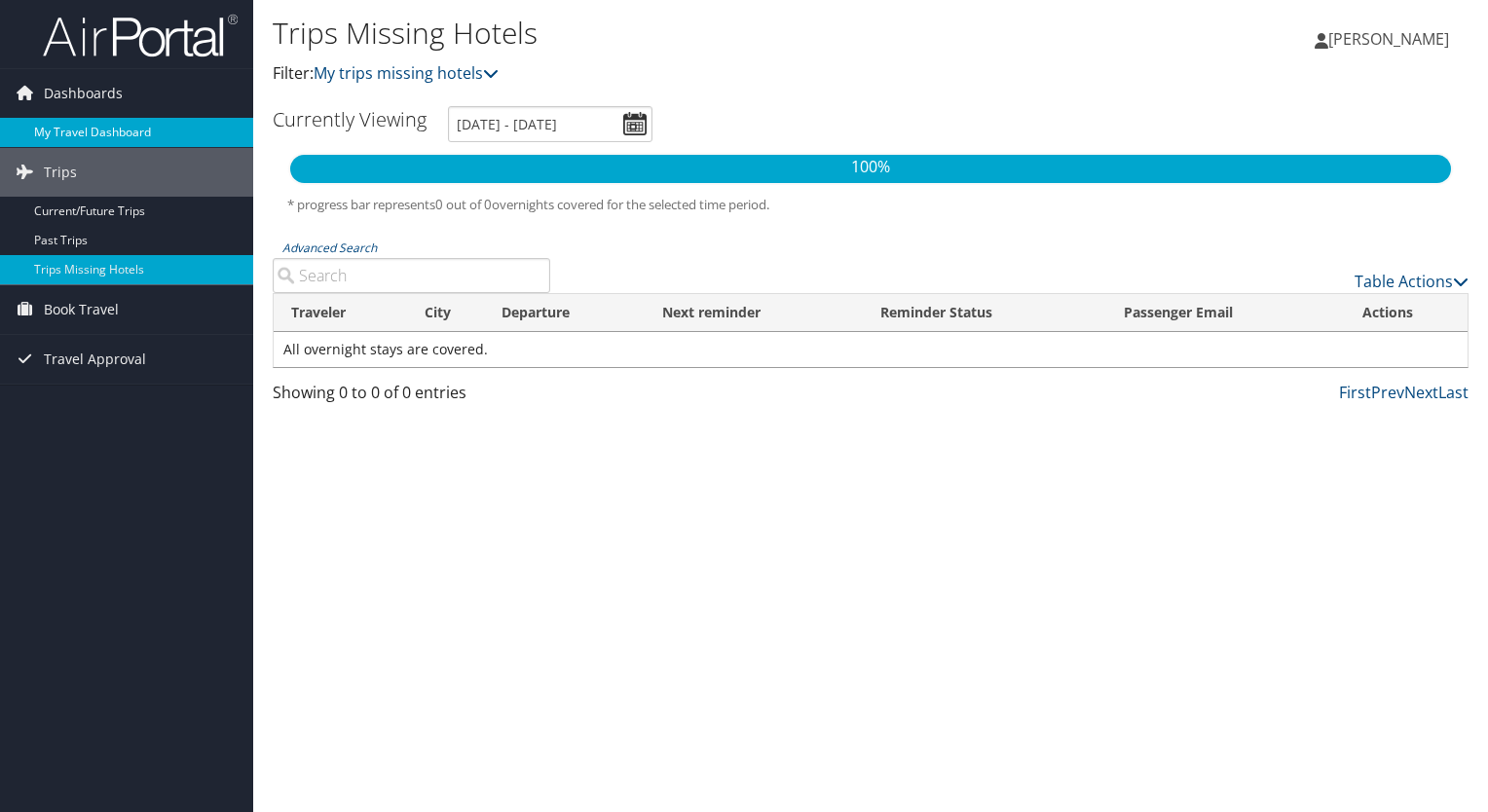
click at [73, 128] on link "My Travel Dashboard" at bounding box center [127, 132] width 253 height 29
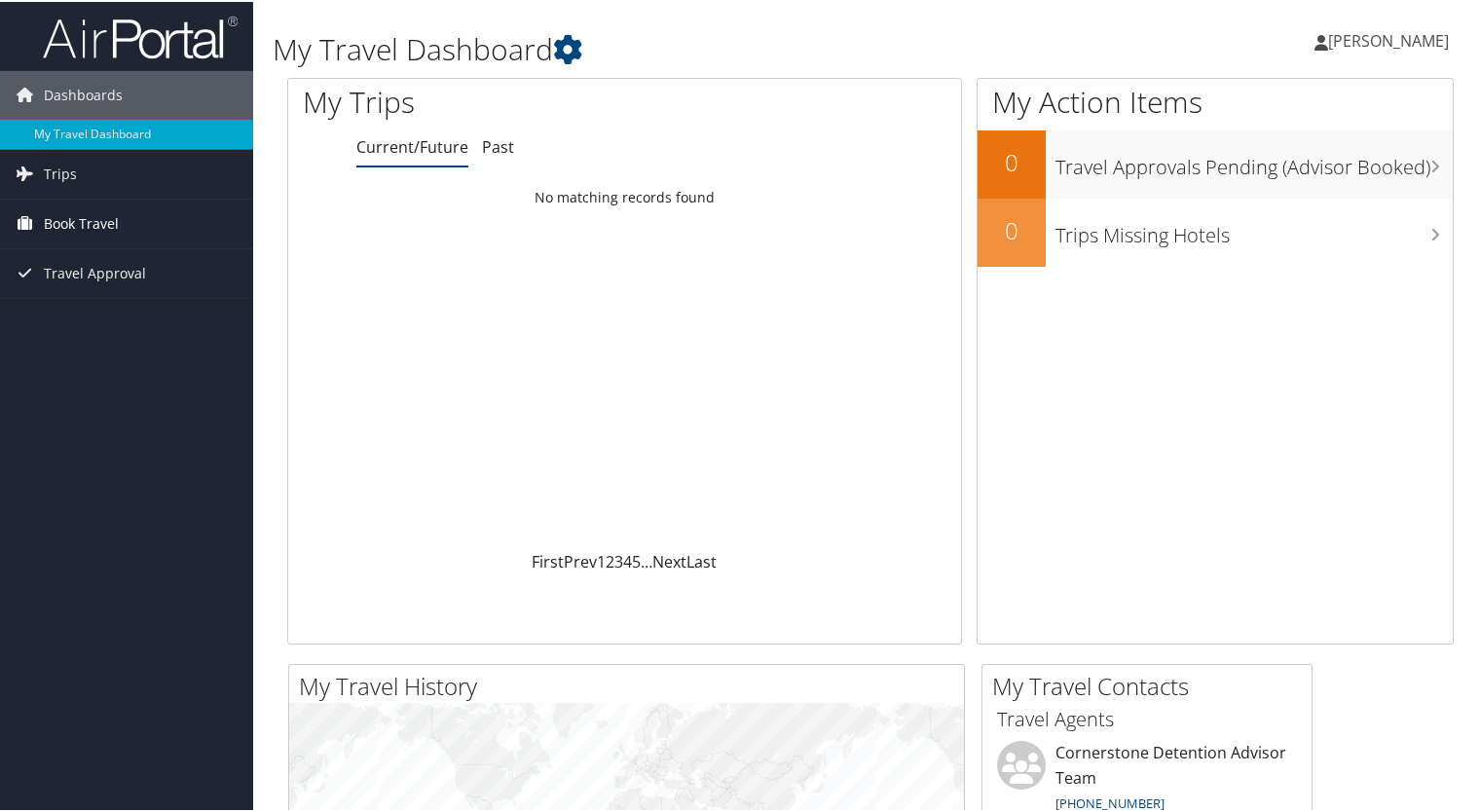
click at [85, 223] on span "Book Travel" at bounding box center [81, 221] width 75 height 49
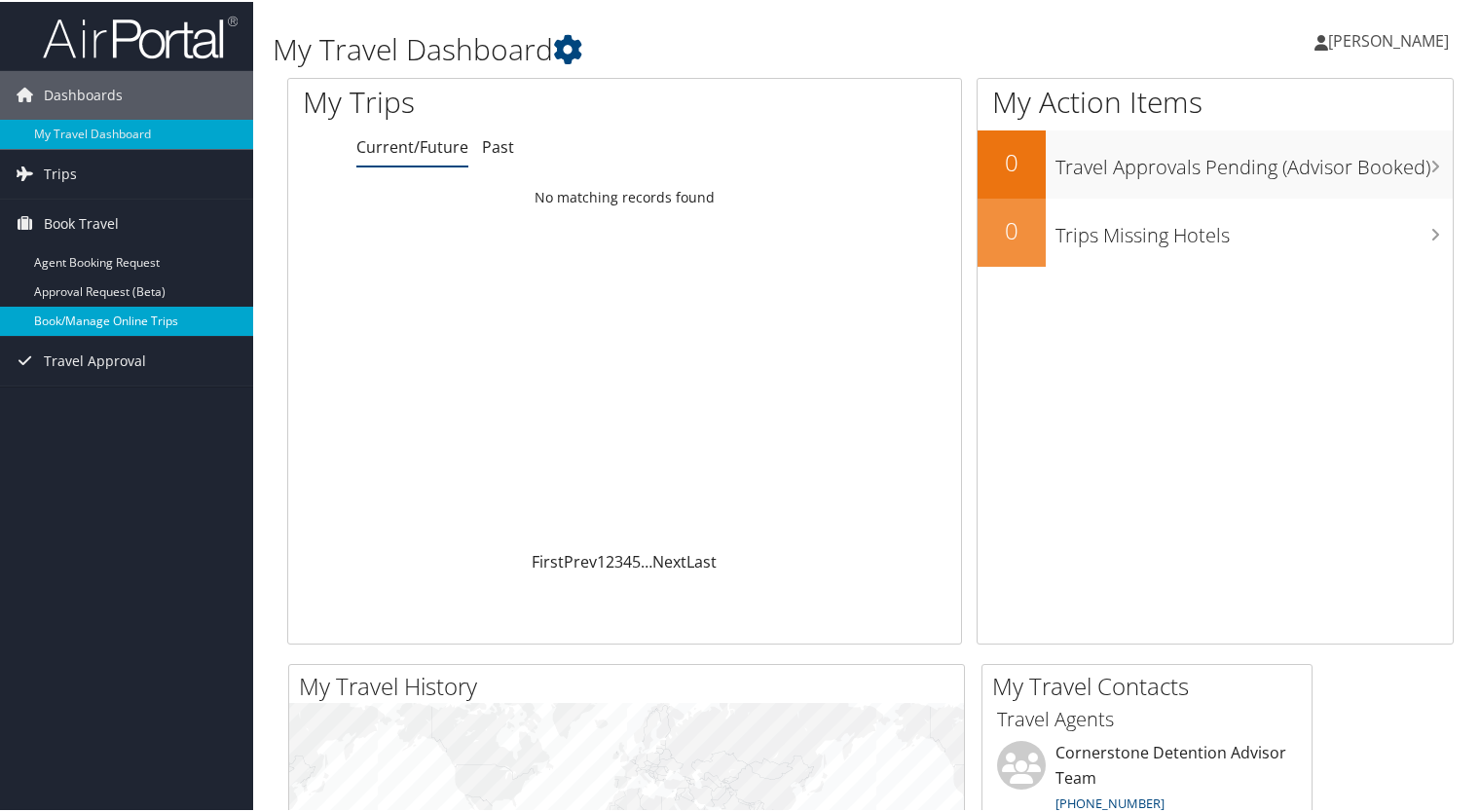
click at [94, 318] on link "Book/Manage Online Trips" at bounding box center [127, 318] width 253 height 29
click at [78, 313] on link "Book/Manage Online Trips" at bounding box center [127, 318] width 253 height 29
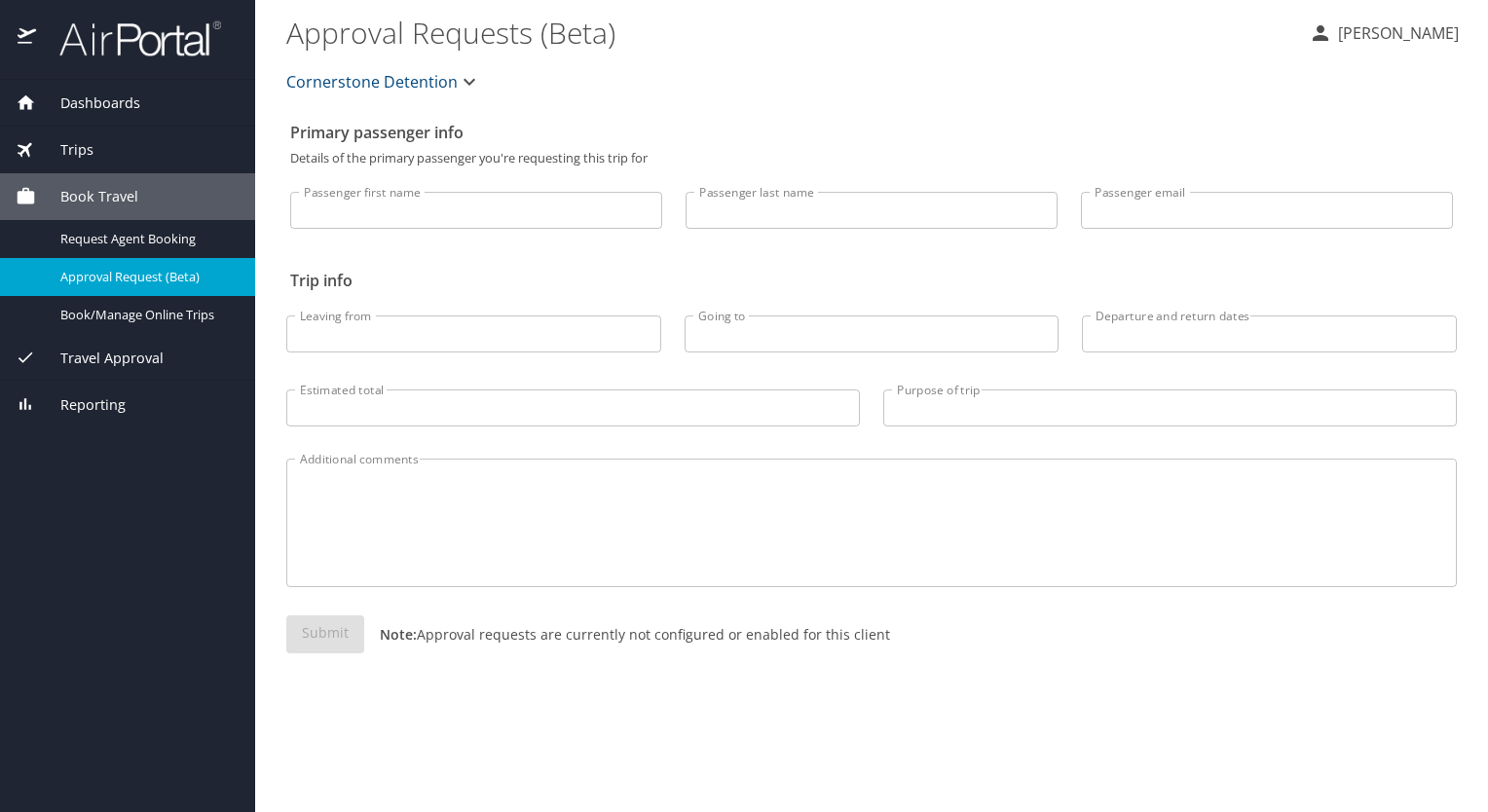
click at [463, 80] on icon "button" at bounding box center [469, 82] width 12 height 7
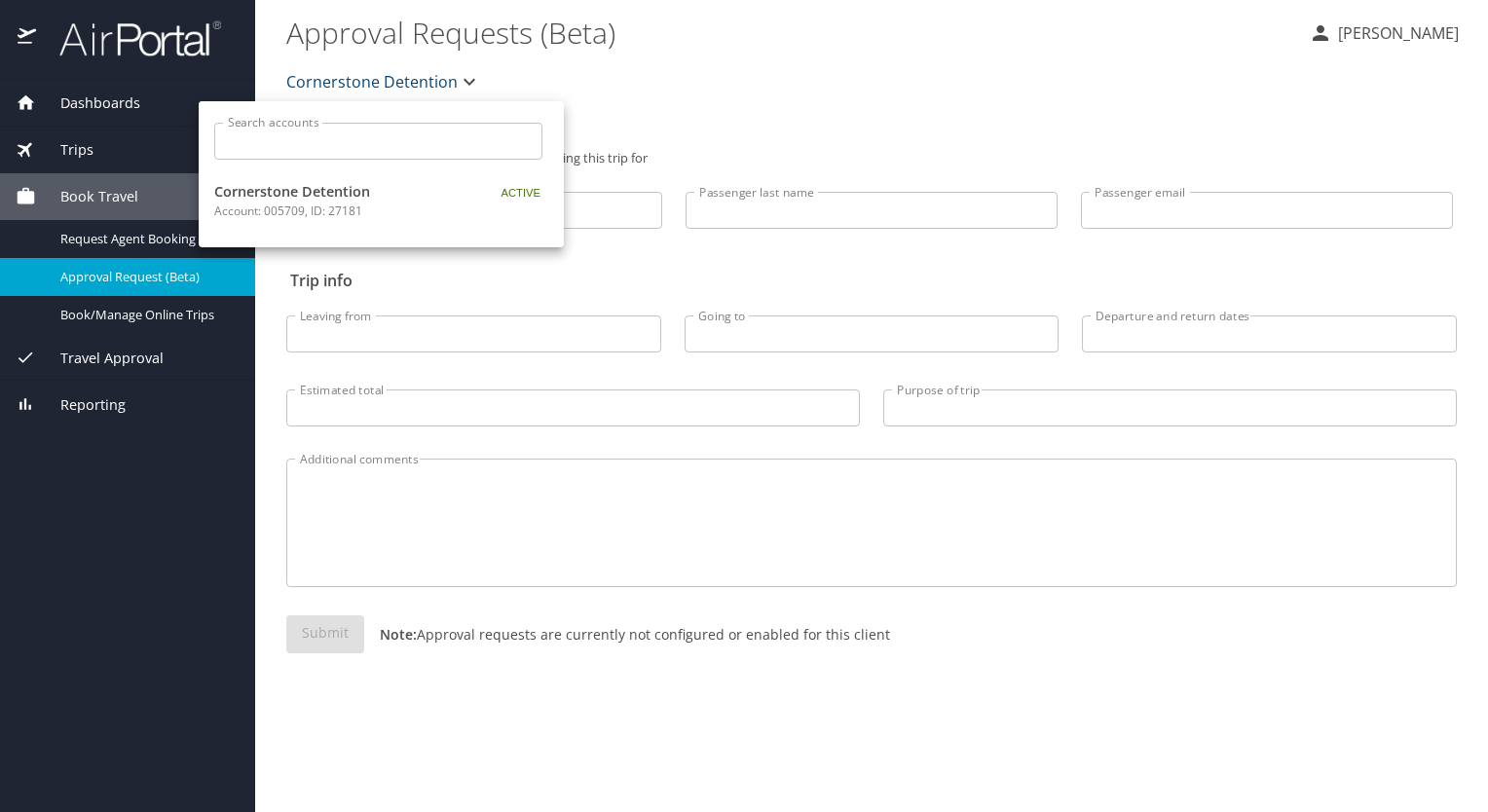
click at [462, 80] on div at bounding box center [744, 406] width 1488 height 812
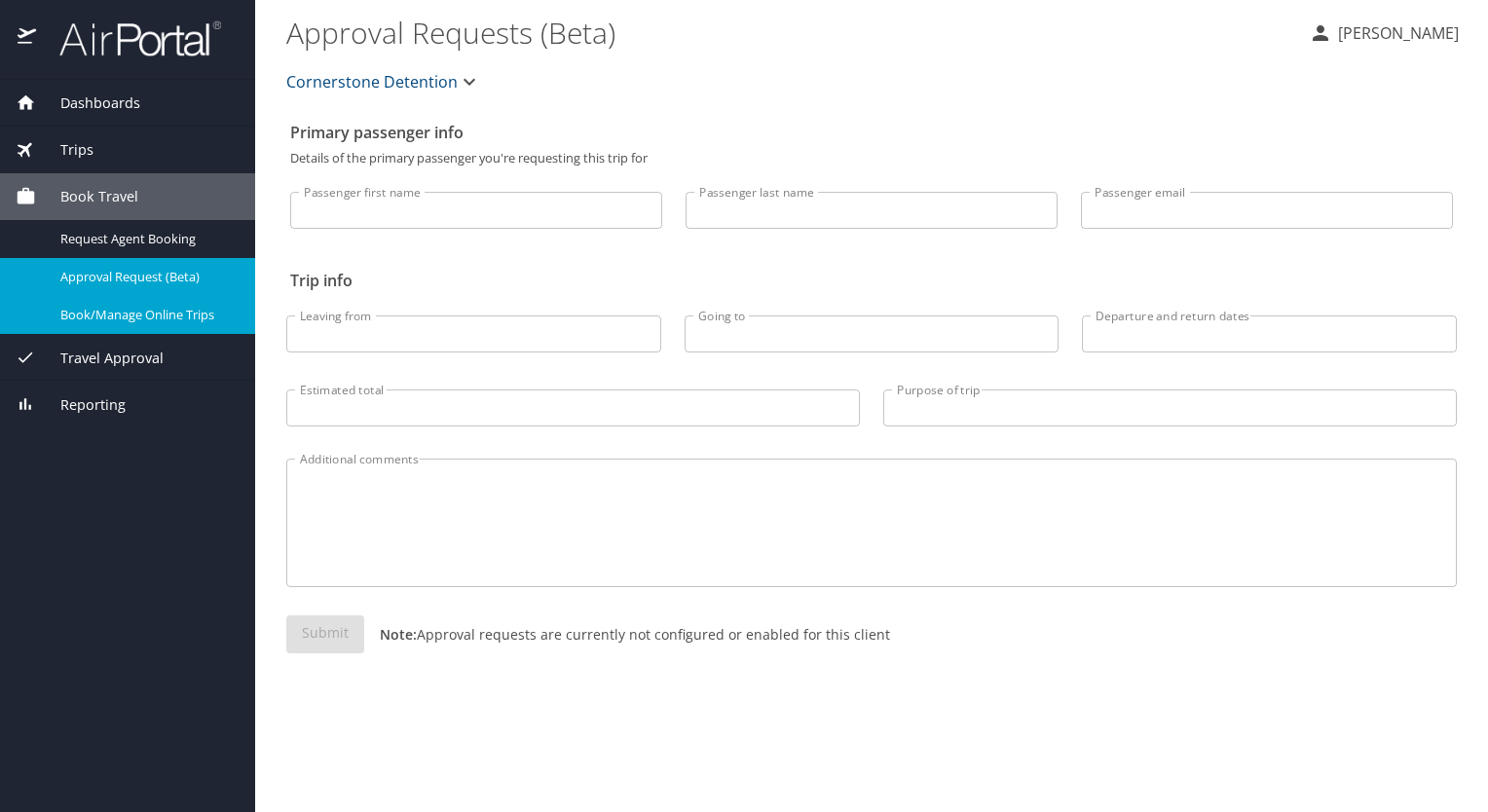
click at [118, 315] on span "Book/Manage Online Trips" at bounding box center [146, 314] width 172 height 19
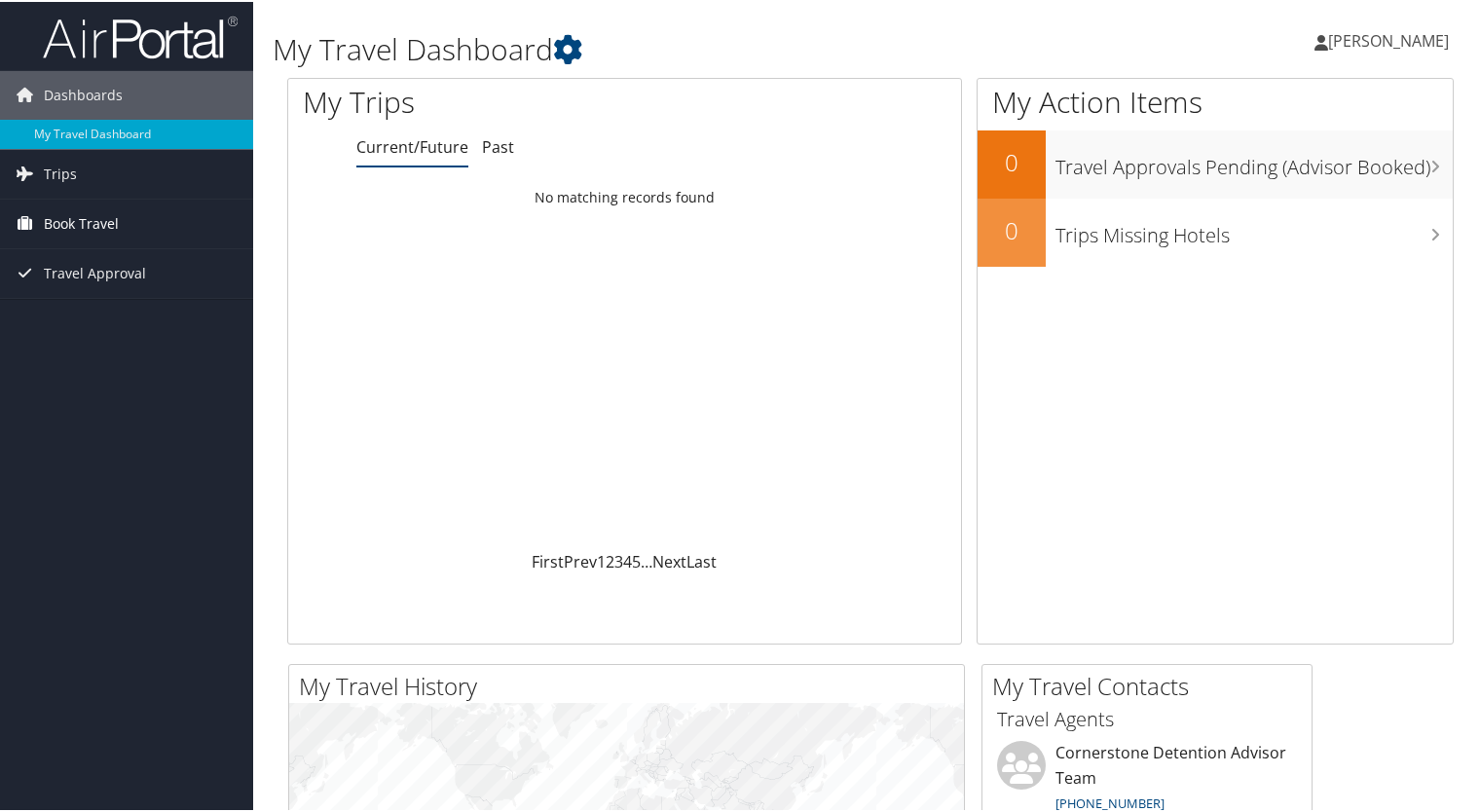
click at [88, 218] on span "Book Travel" at bounding box center [81, 221] width 75 height 49
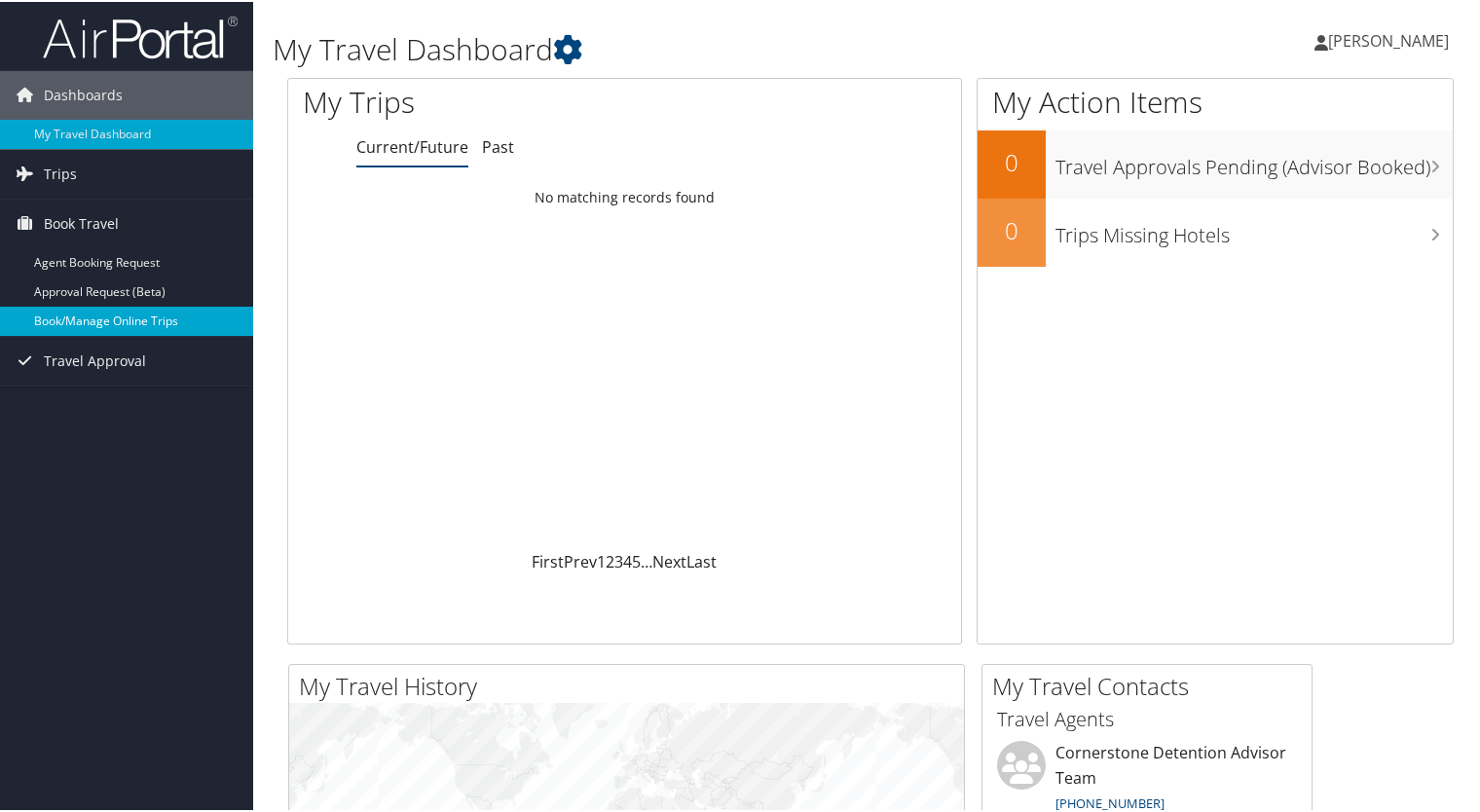
click at [112, 322] on link "Book/Manage Online Trips" at bounding box center [127, 318] width 253 height 29
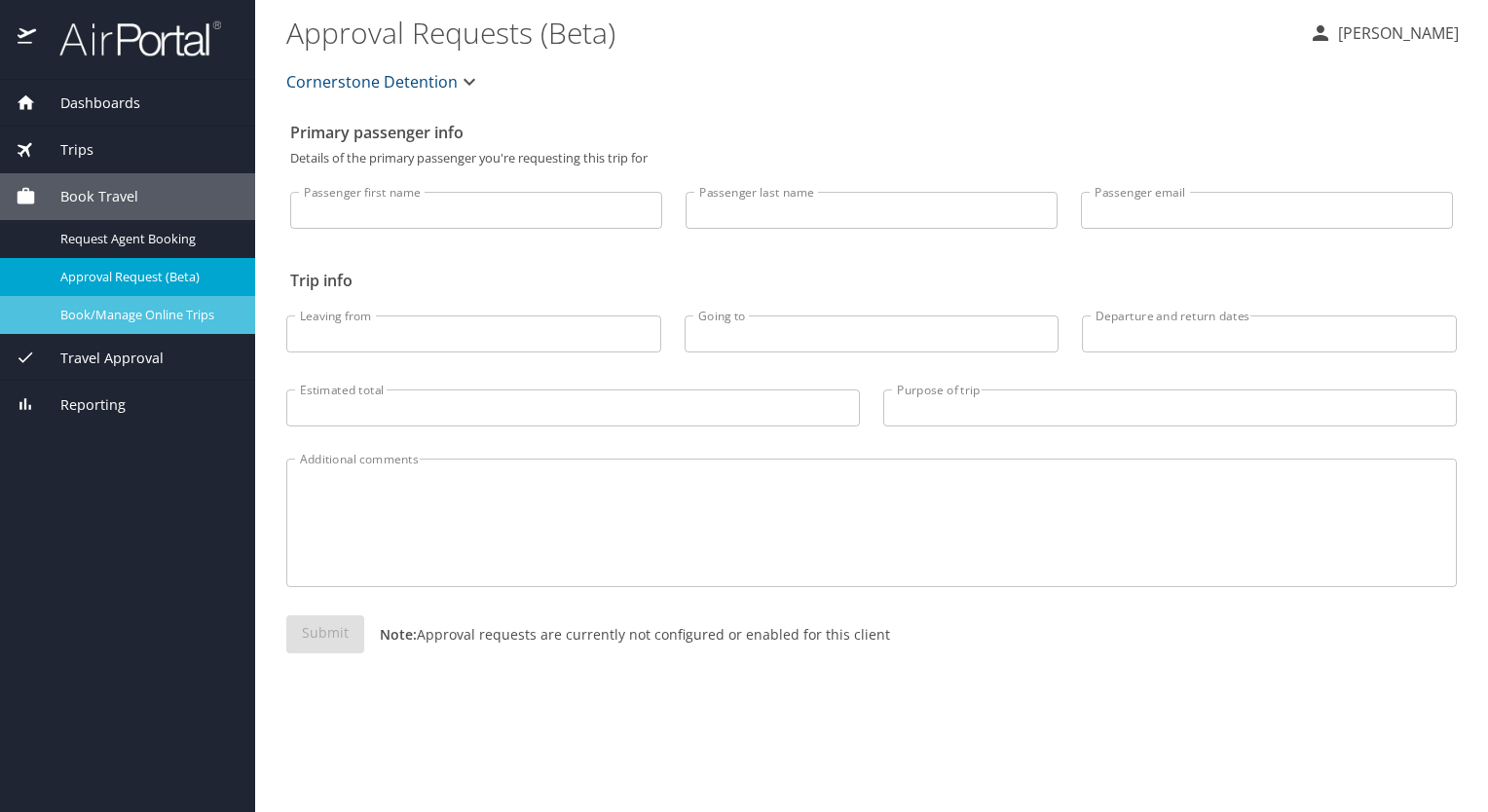
click at [129, 318] on span "Book/Manage Online Trips" at bounding box center [146, 314] width 172 height 19
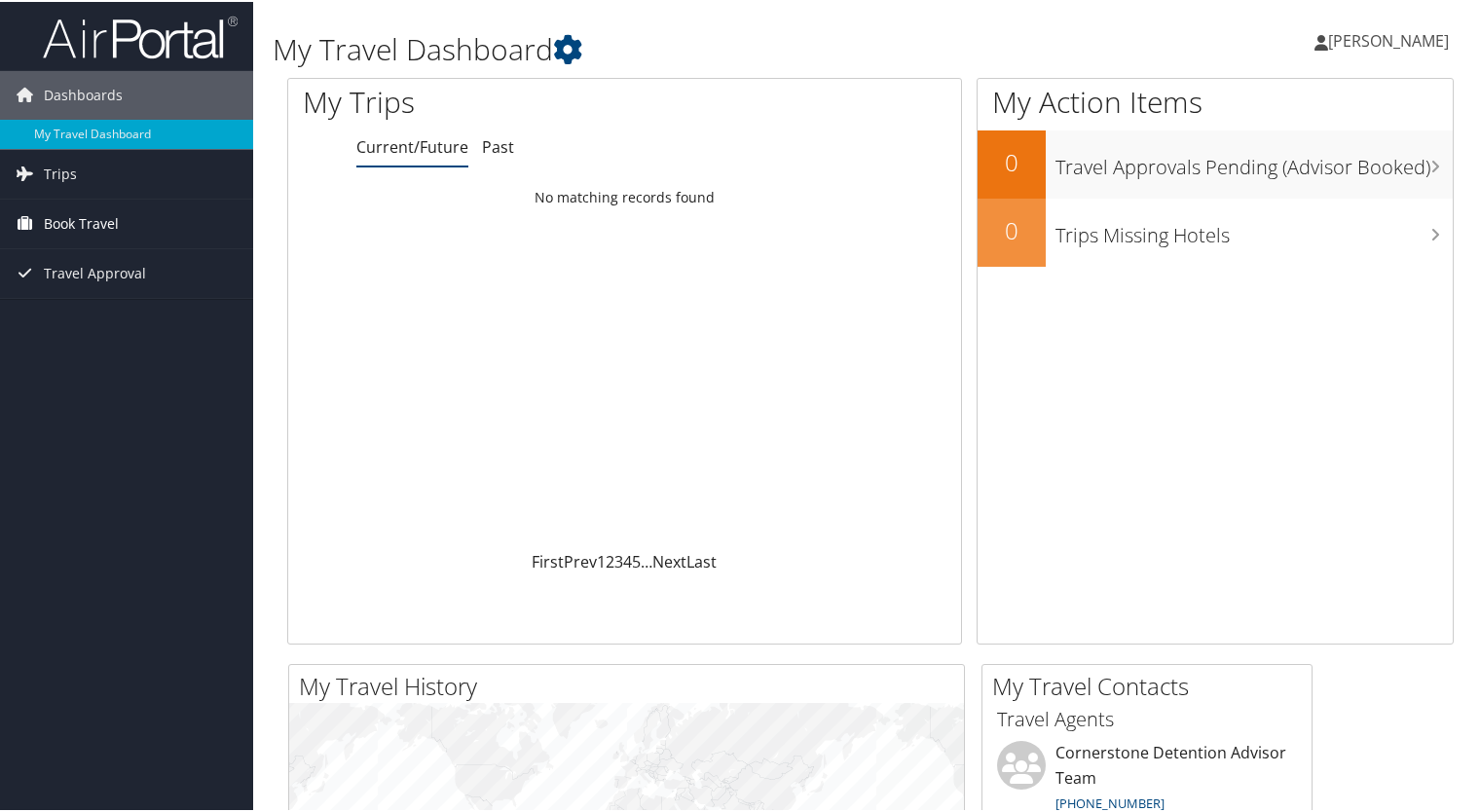
click at [74, 217] on span "Book Travel" at bounding box center [81, 221] width 75 height 49
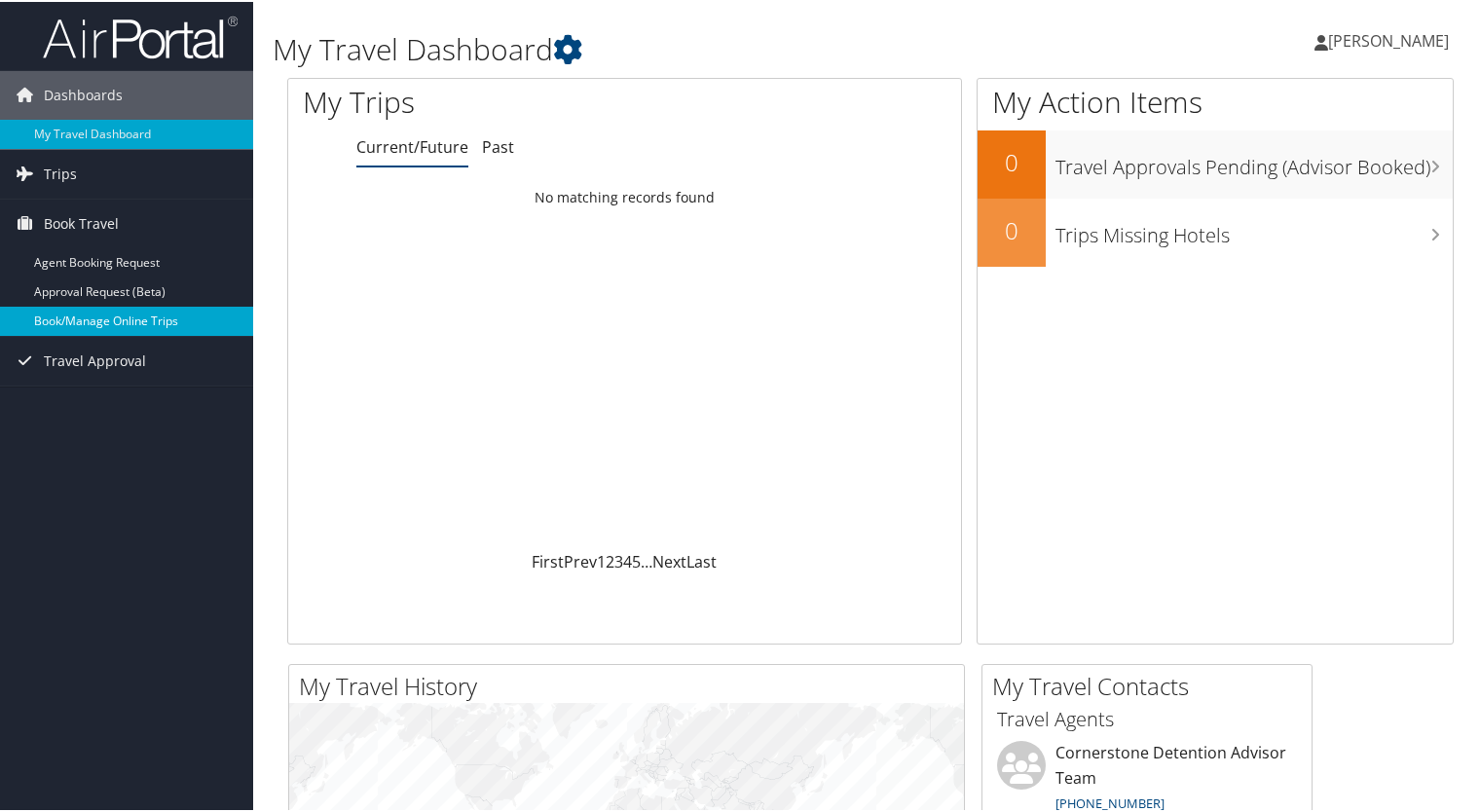
click at [91, 317] on link "Book/Manage Online Trips" at bounding box center [127, 318] width 253 height 29
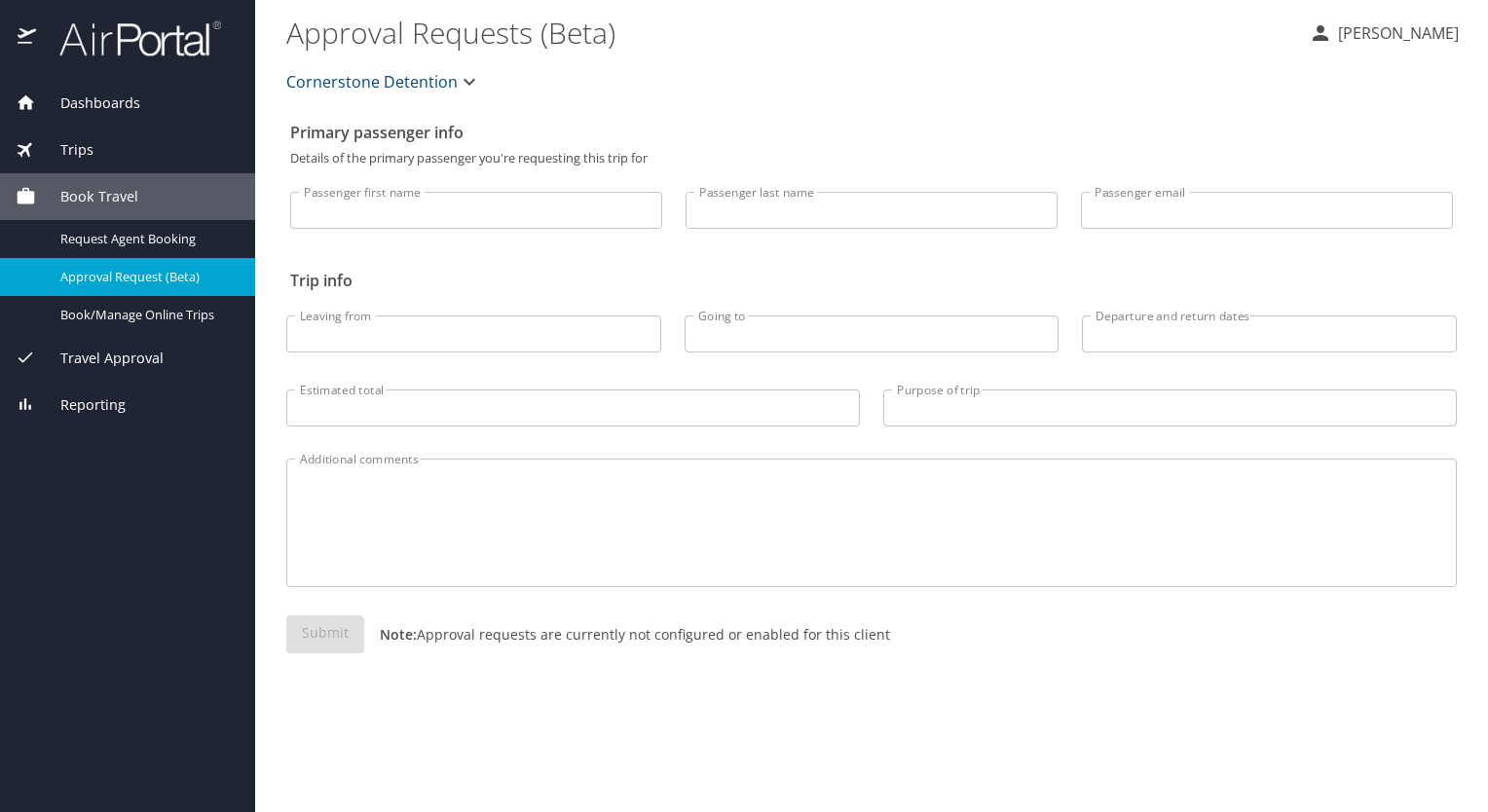
click at [1370, 34] on p "[PERSON_NAME]" at bounding box center [1394, 32] width 127 height 23
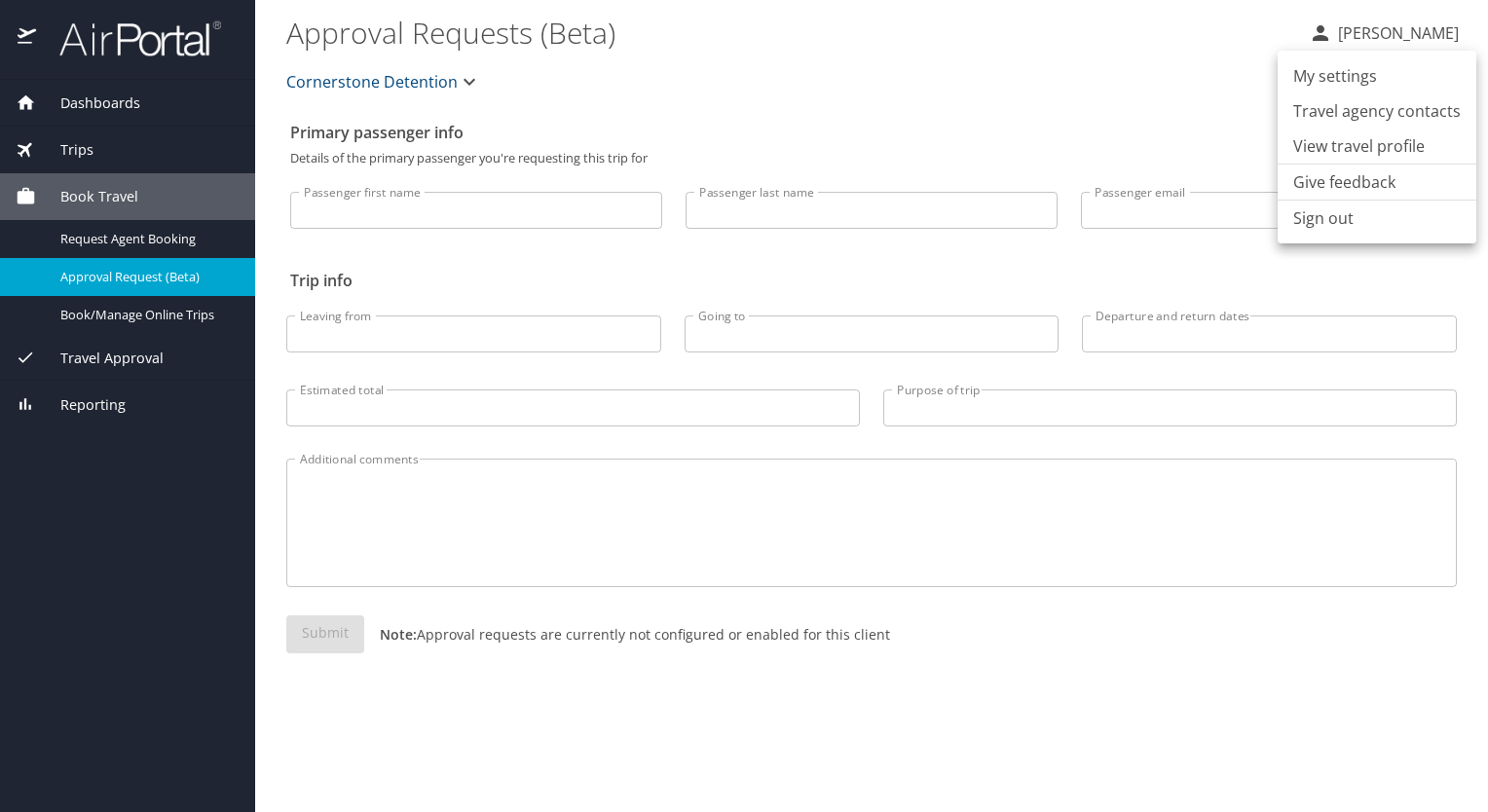
click at [1369, 34] on div at bounding box center [744, 406] width 1488 height 812
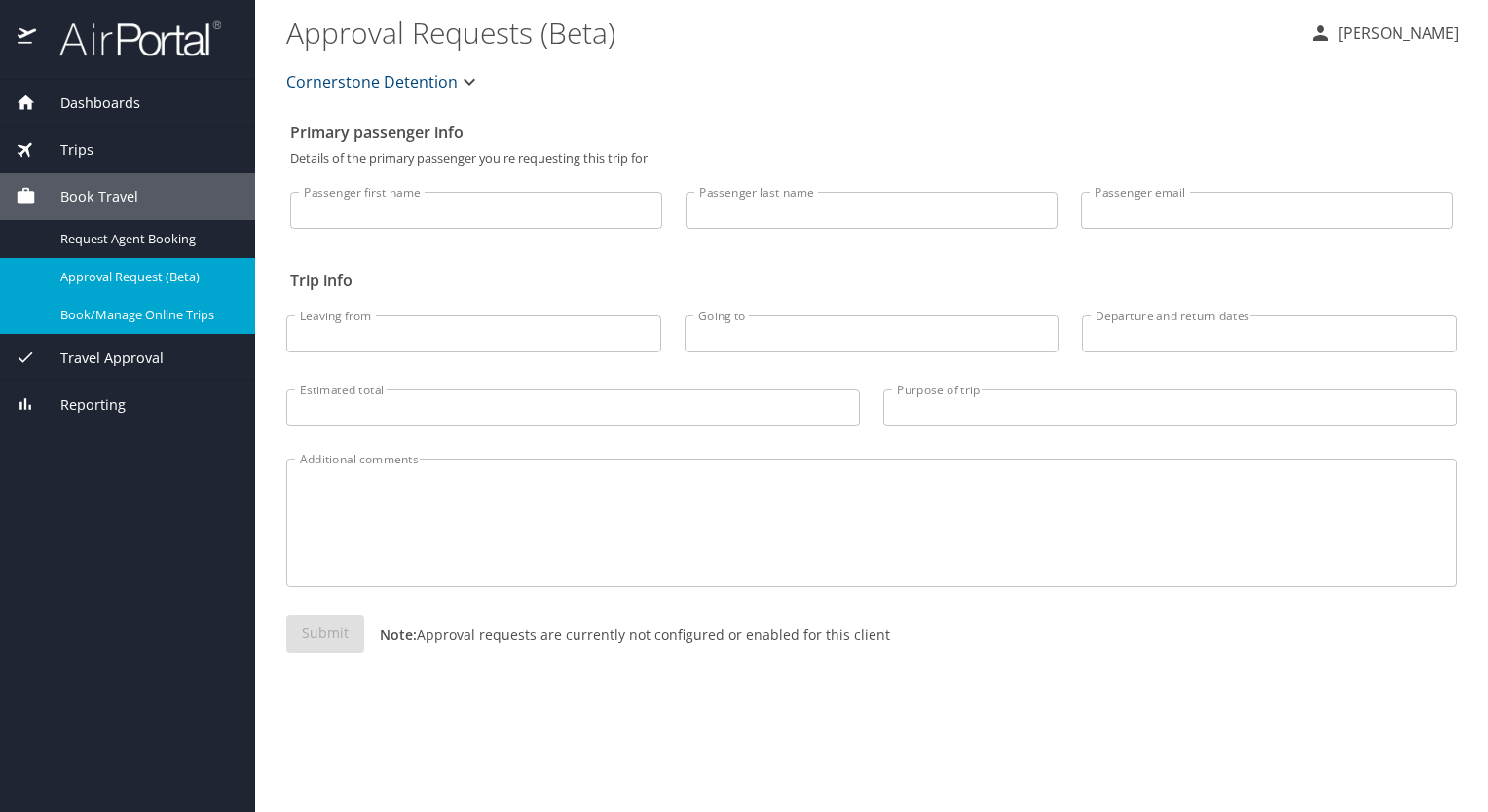
click at [109, 311] on span "Book/Manage Online Trips" at bounding box center [146, 314] width 172 height 19
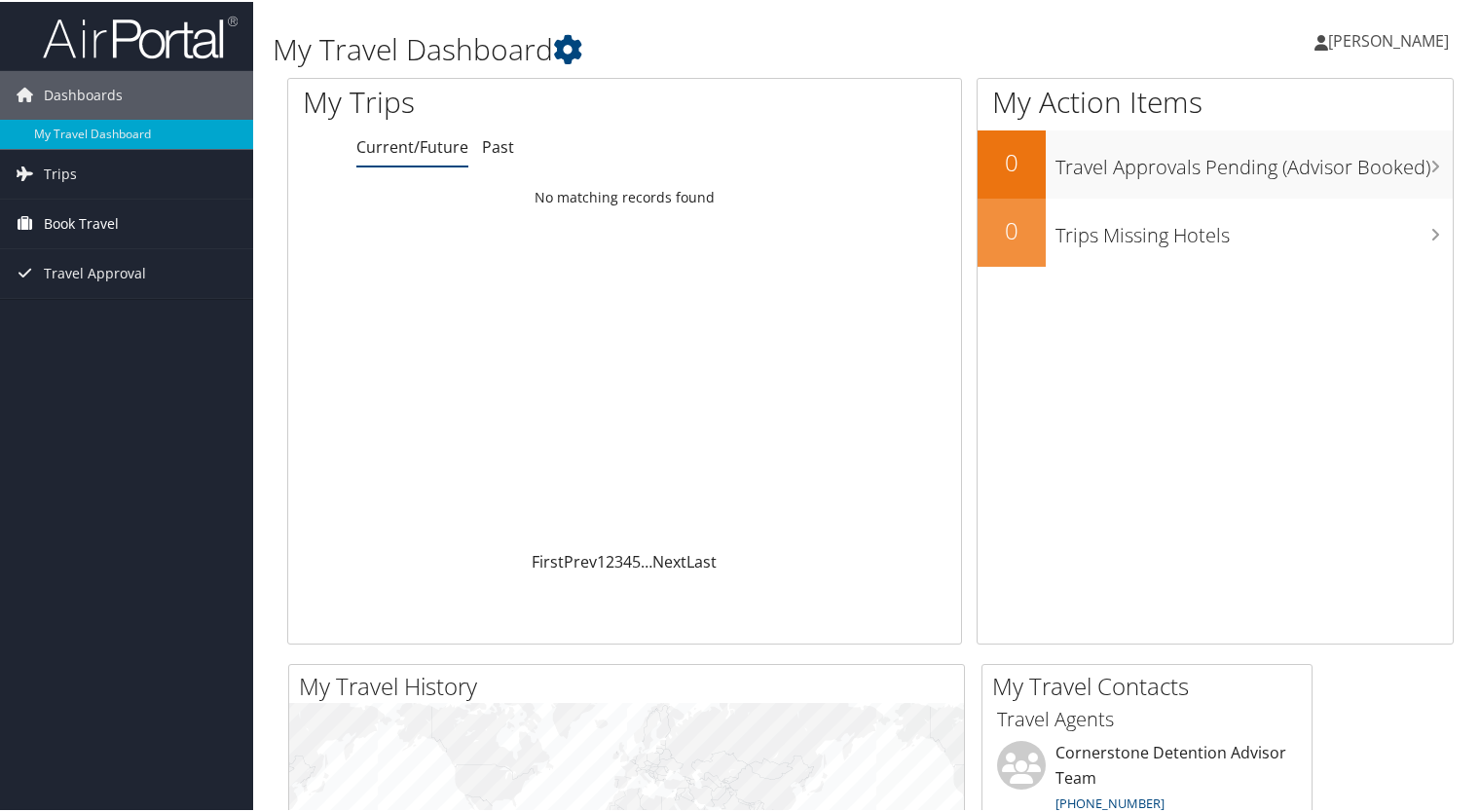
click at [83, 231] on span "Book Travel" at bounding box center [81, 221] width 75 height 49
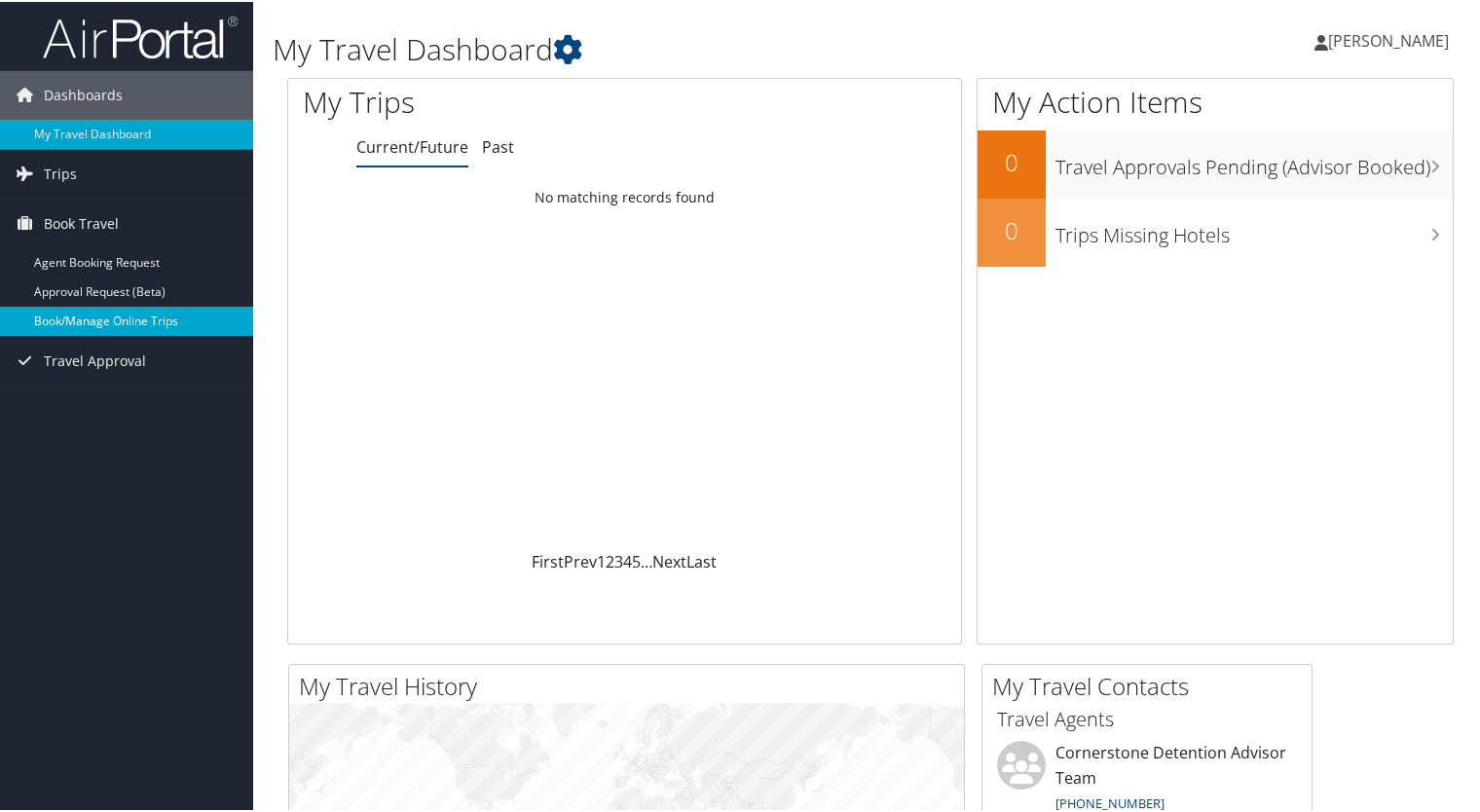
click at [90, 320] on link "Book/Manage Online Trips" at bounding box center [127, 318] width 253 height 29
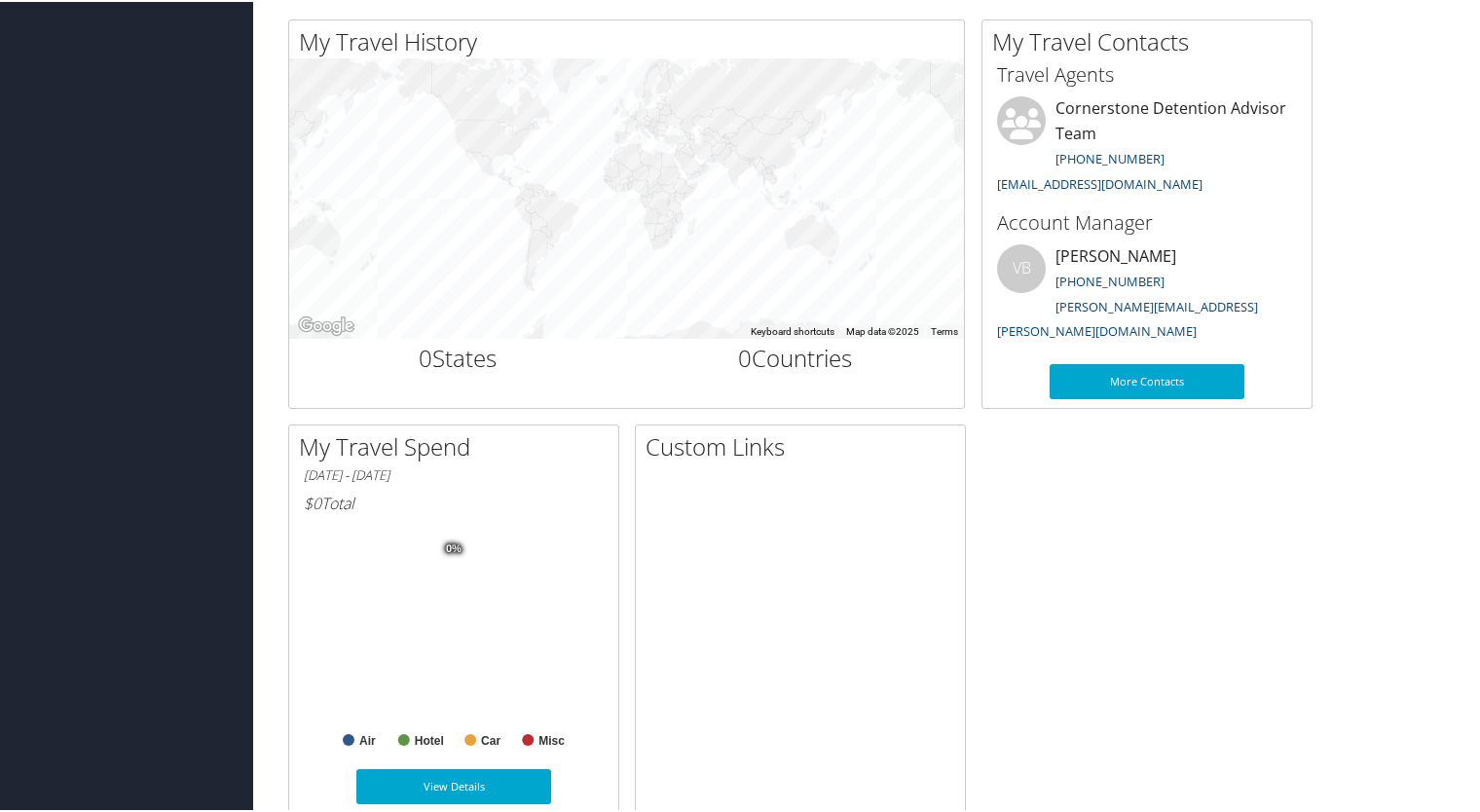
scroll to position [677, 0]
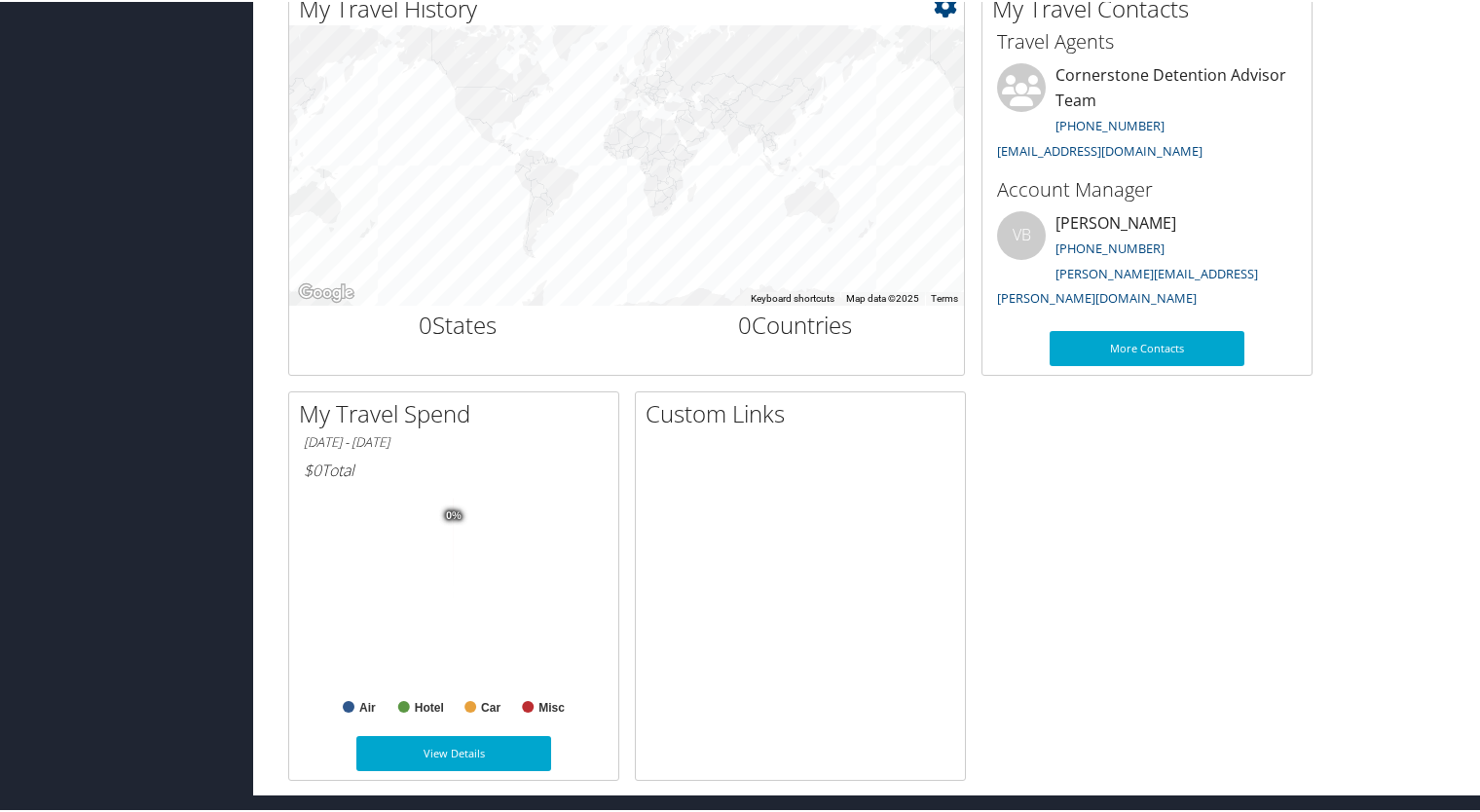
click at [479, 277] on div at bounding box center [627, 163] width 675 height 280
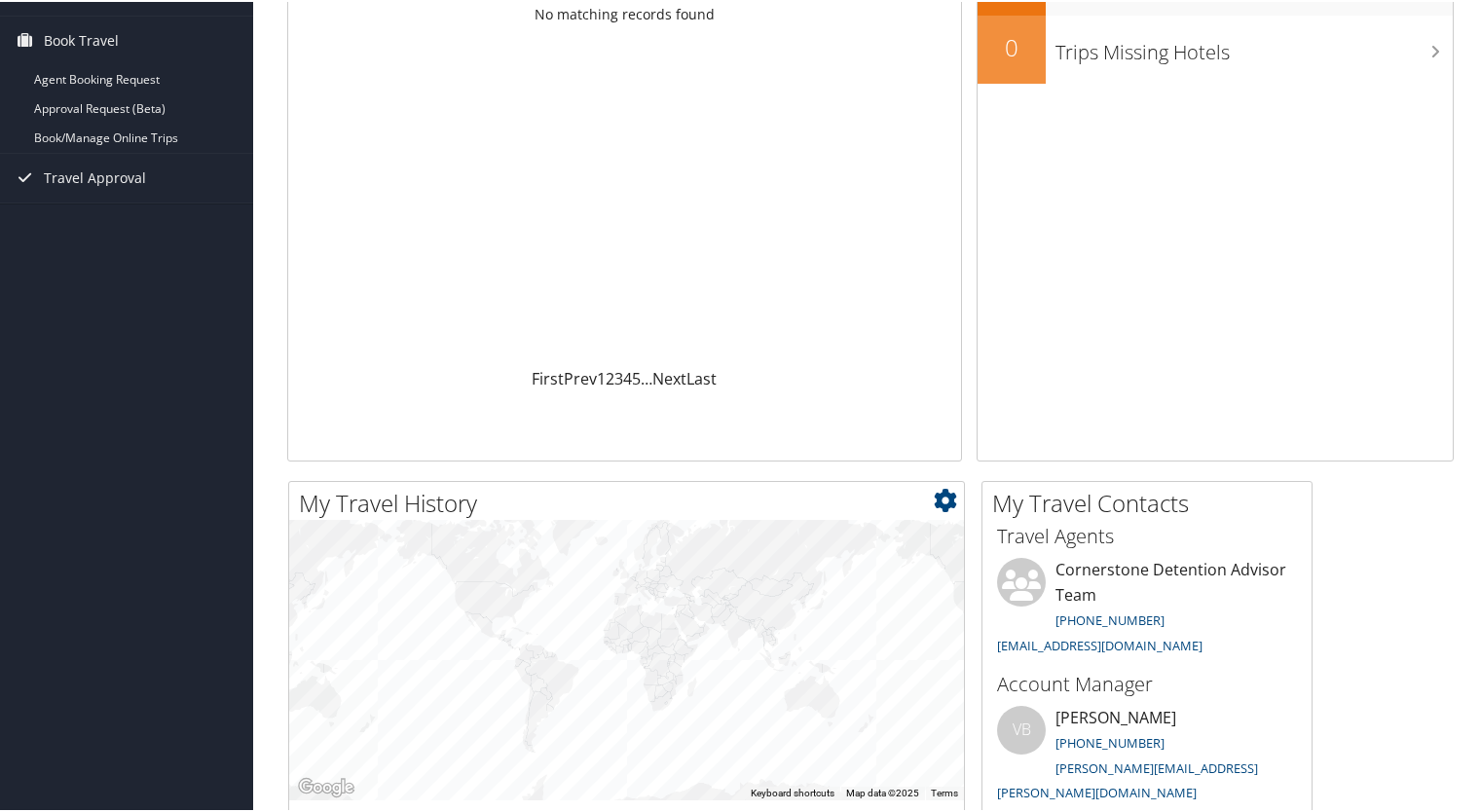
scroll to position [0, 0]
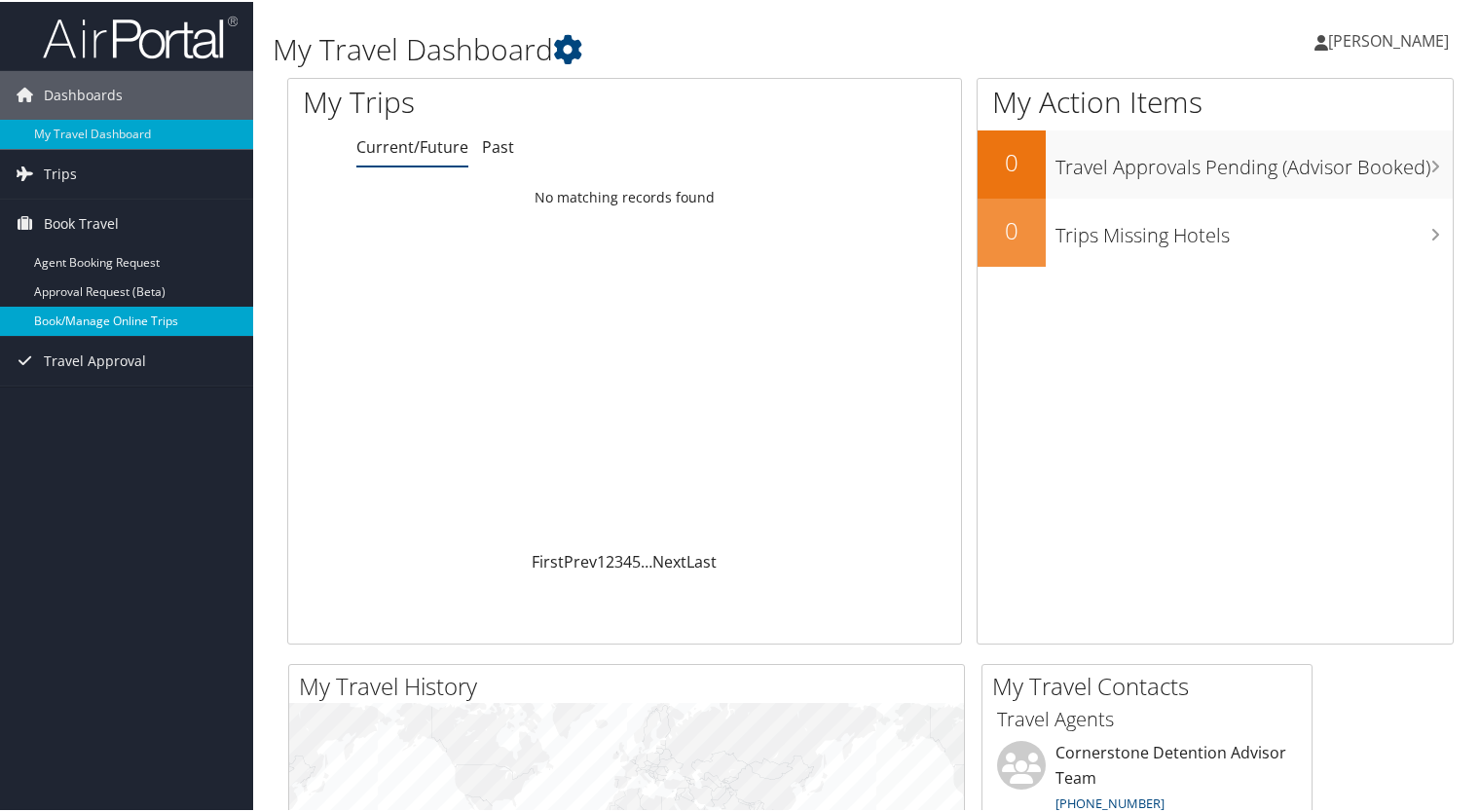
click at [44, 316] on link "Book/Manage Online Trips" at bounding box center [127, 318] width 253 height 29
click at [1382, 34] on span "[PERSON_NAME]" at bounding box center [1388, 38] width 121 height 21
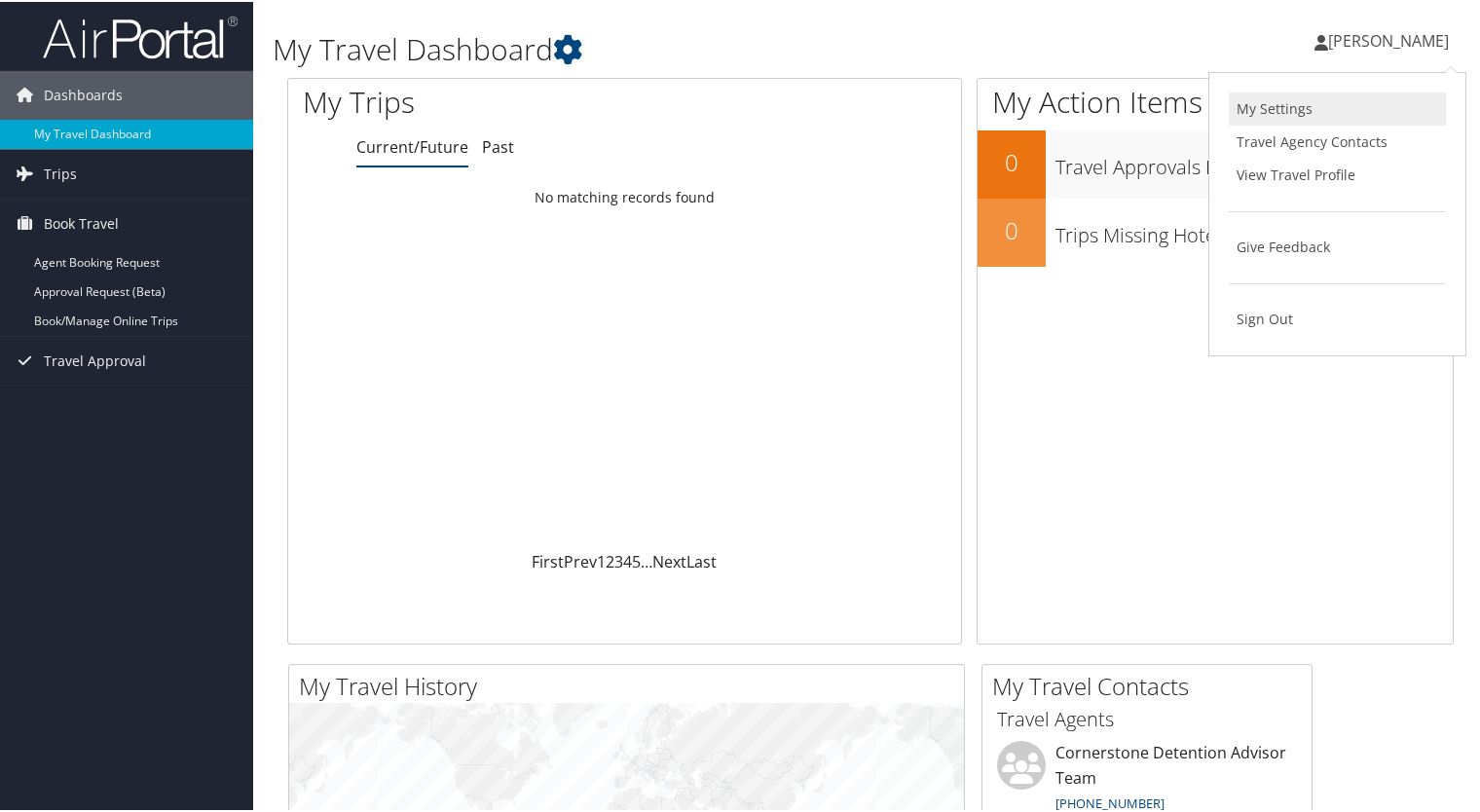
click at [1304, 114] on link "My Settings" at bounding box center [1337, 107] width 218 height 33
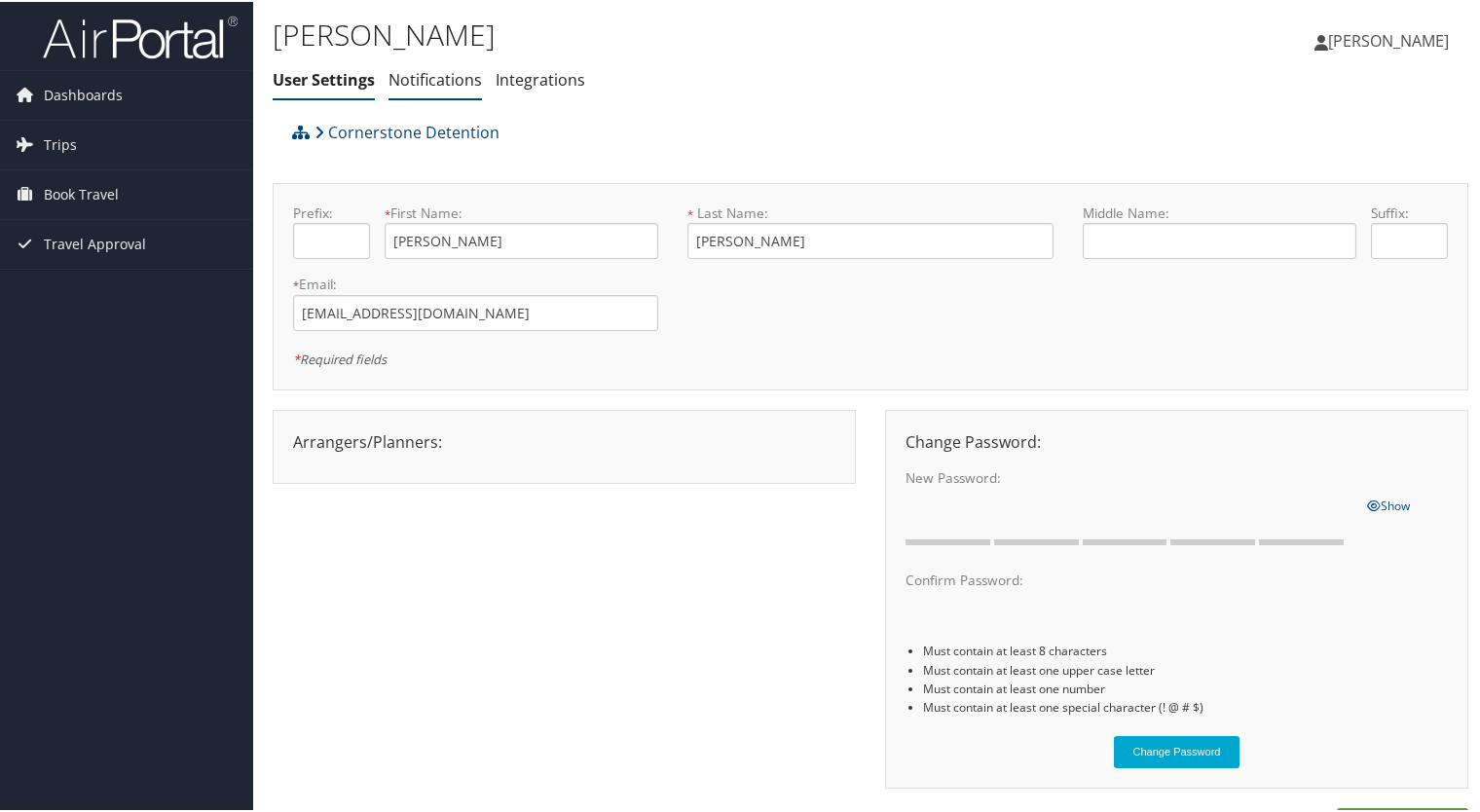
click at [436, 97] on li "Notifications" at bounding box center [435, 78] width 94 height 35
click at [429, 76] on link "Notifications" at bounding box center [435, 77] width 94 height 21
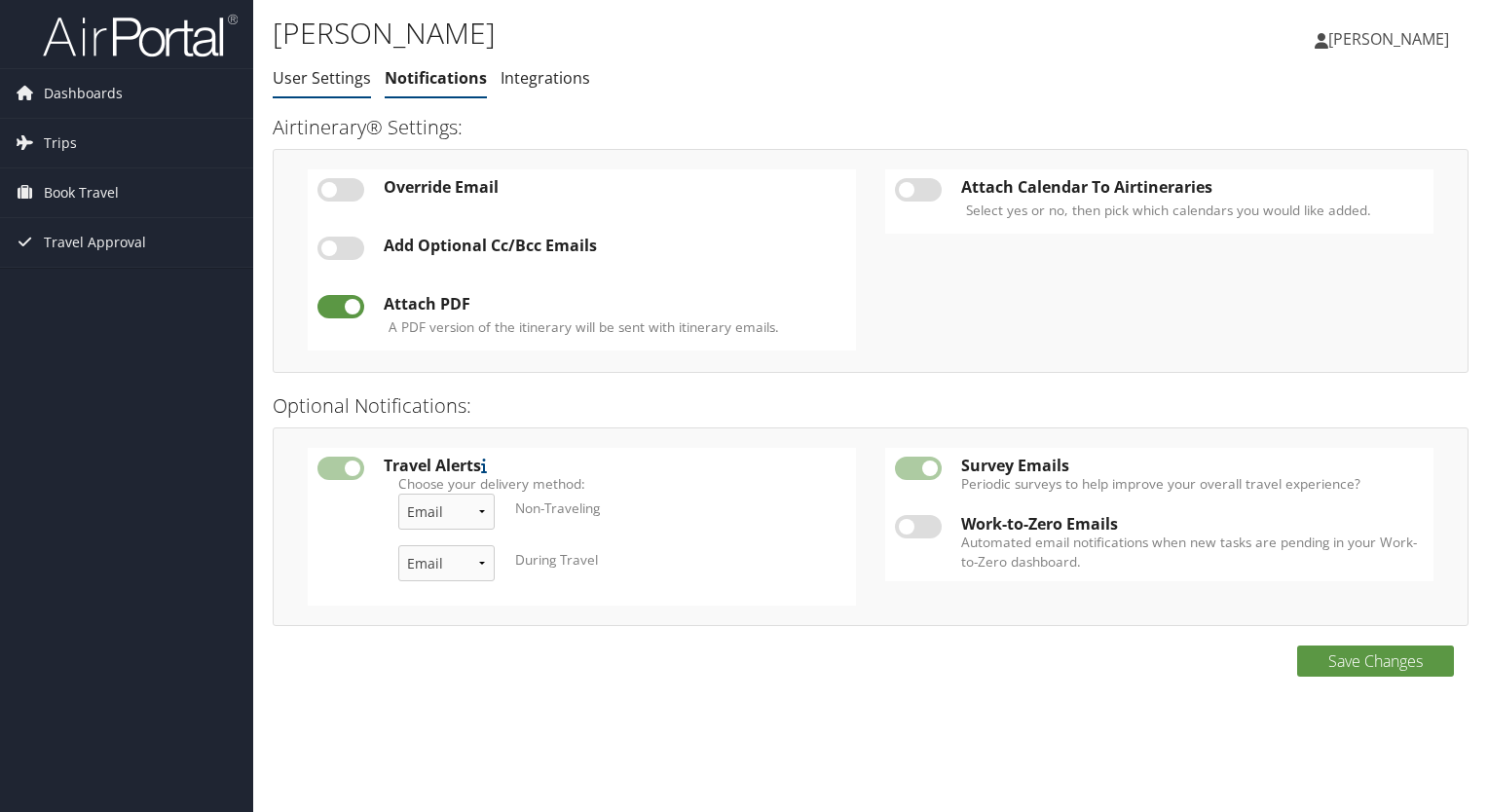
click at [307, 76] on link "User Settings" at bounding box center [321, 77] width 99 height 21
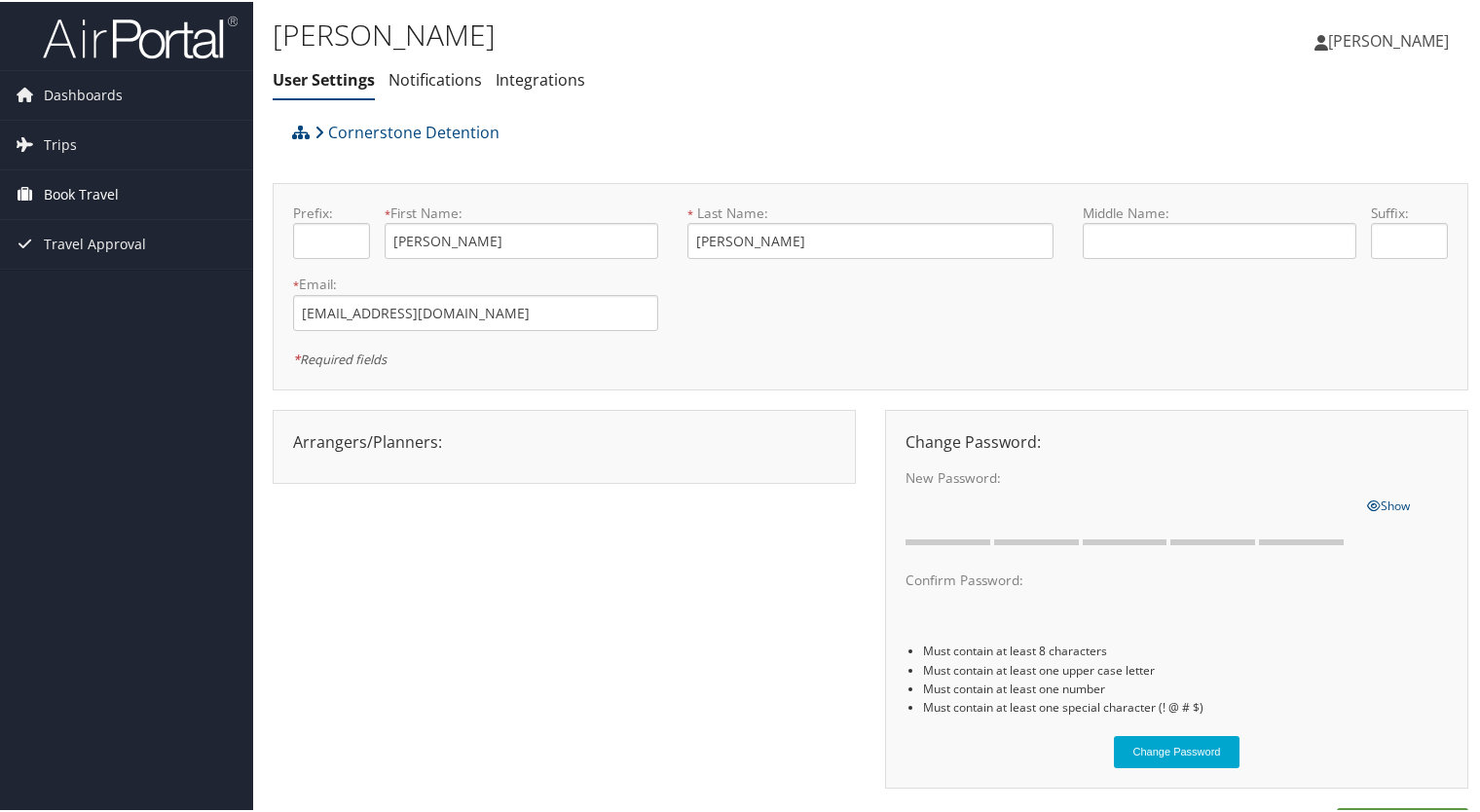
click at [60, 194] on span "Book Travel" at bounding box center [81, 193] width 75 height 49
click at [86, 96] on span "Dashboards" at bounding box center [83, 93] width 79 height 49
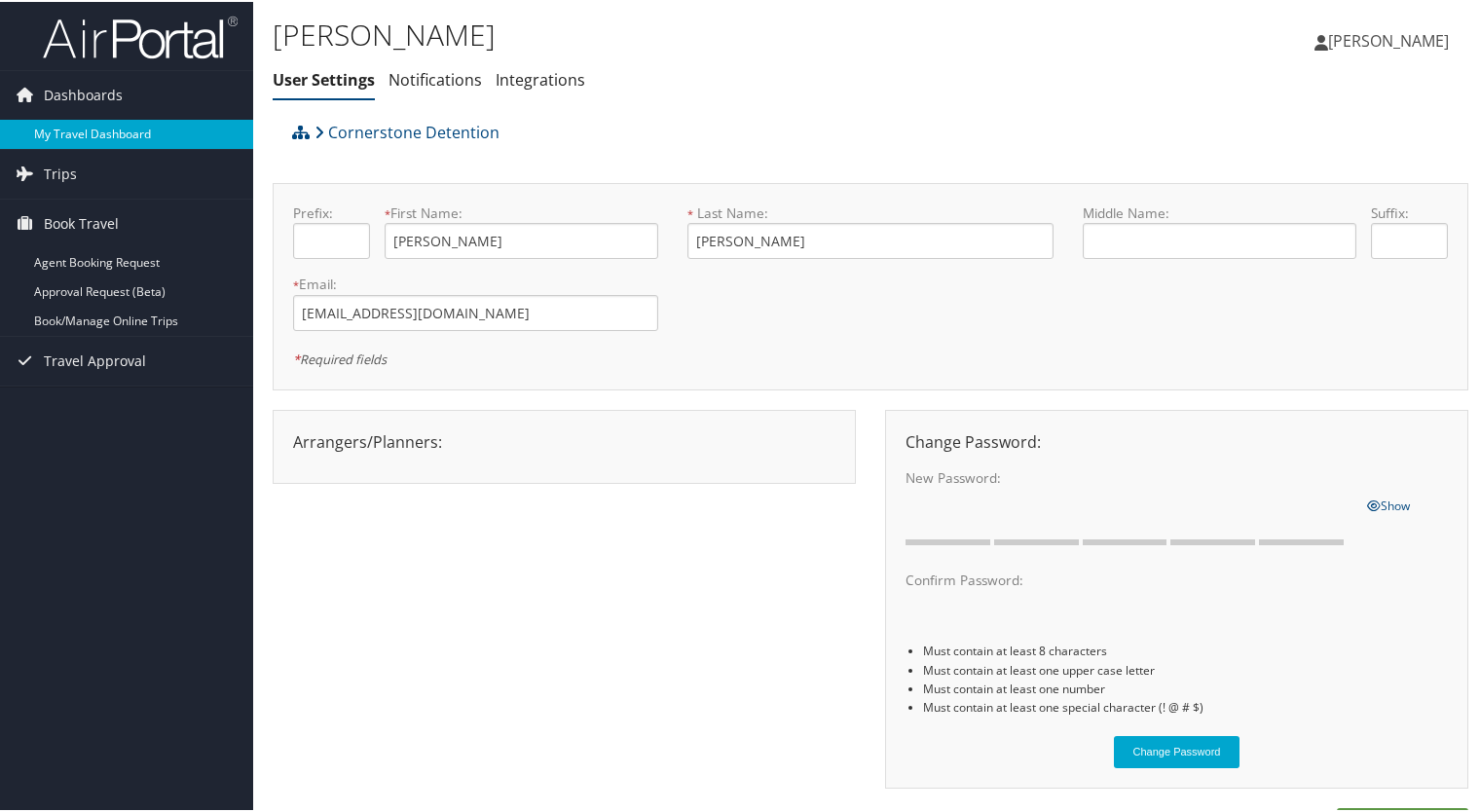
click at [90, 129] on link "My Travel Dashboard" at bounding box center [127, 132] width 253 height 29
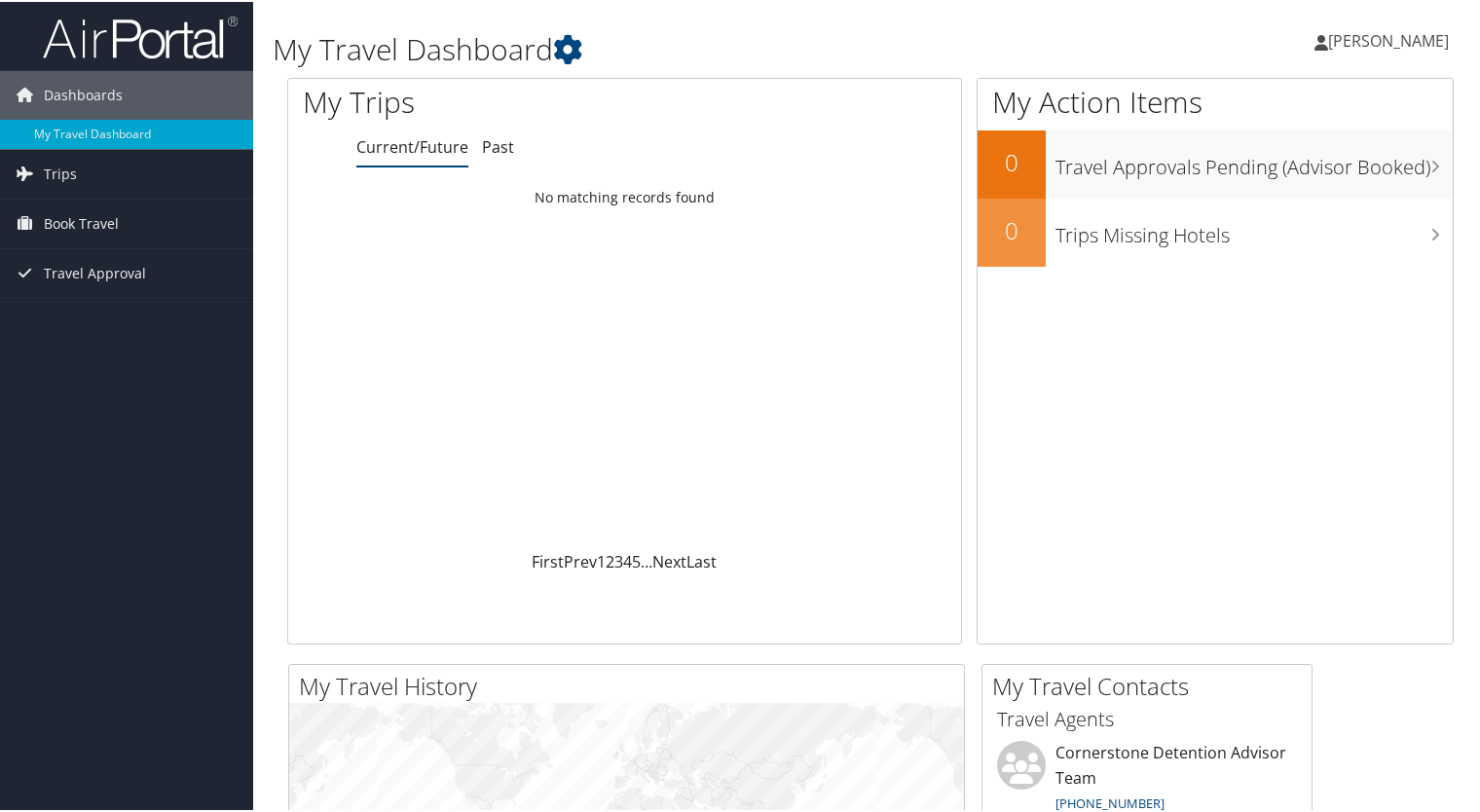
click at [1351, 41] on span "[PERSON_NAME]" at bounding box center [1388, 38] width 121 height 21
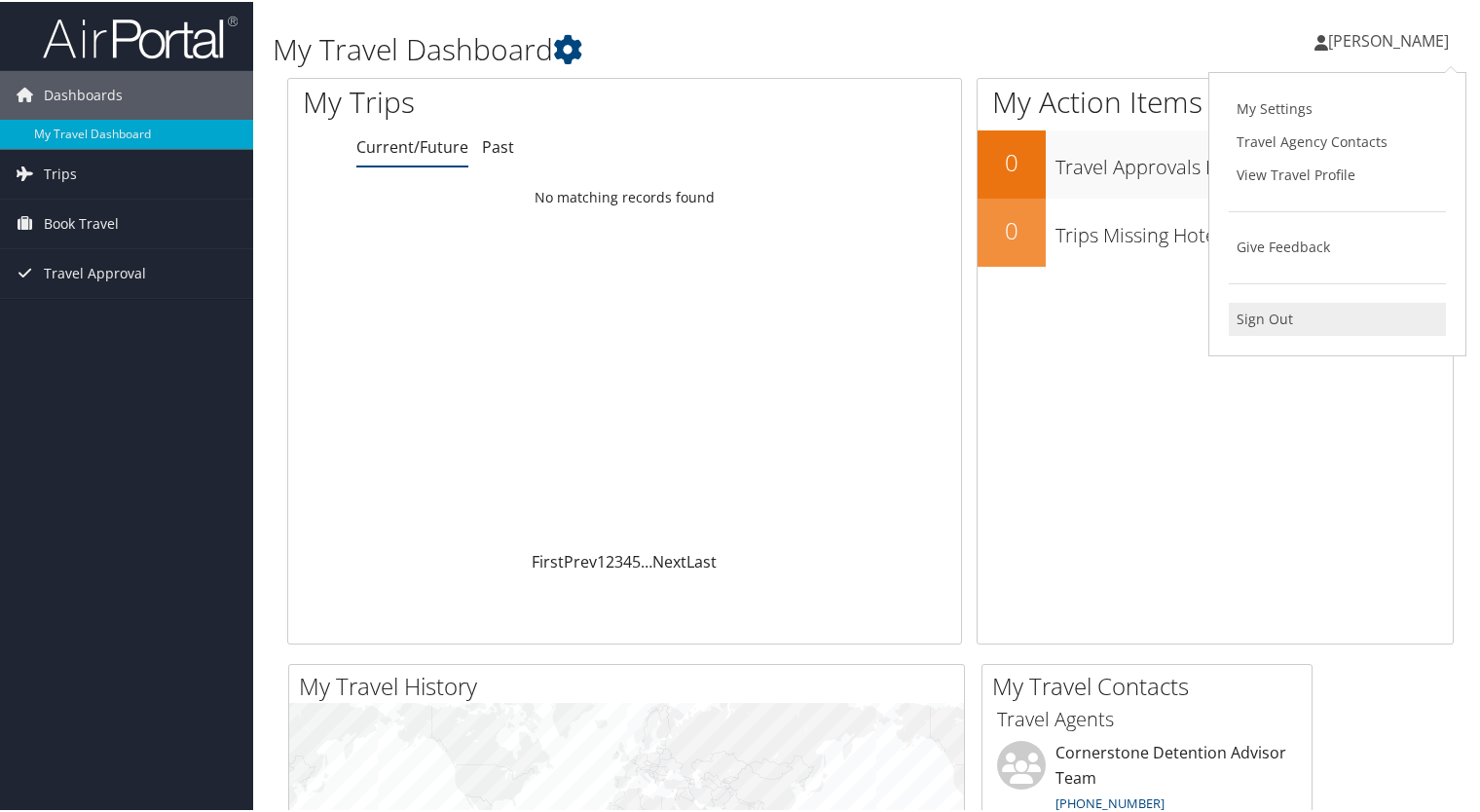
click at [1283, 319] on link "Sign Out" at bounding box center [1337, 316] width 218 height 33
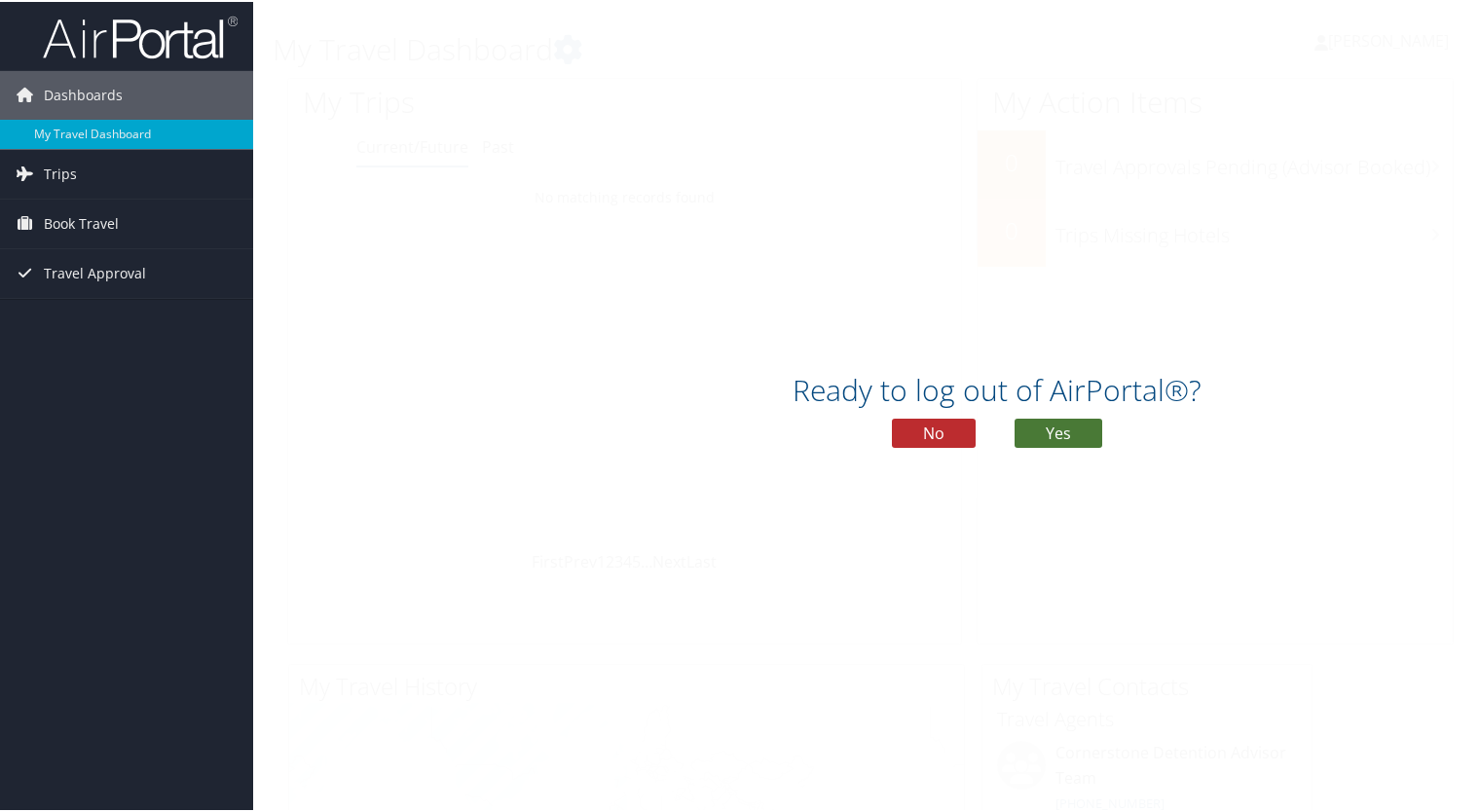
click at [1049, 430] on button "Yes" at bounding box center [1058, 431] width 88 height 29
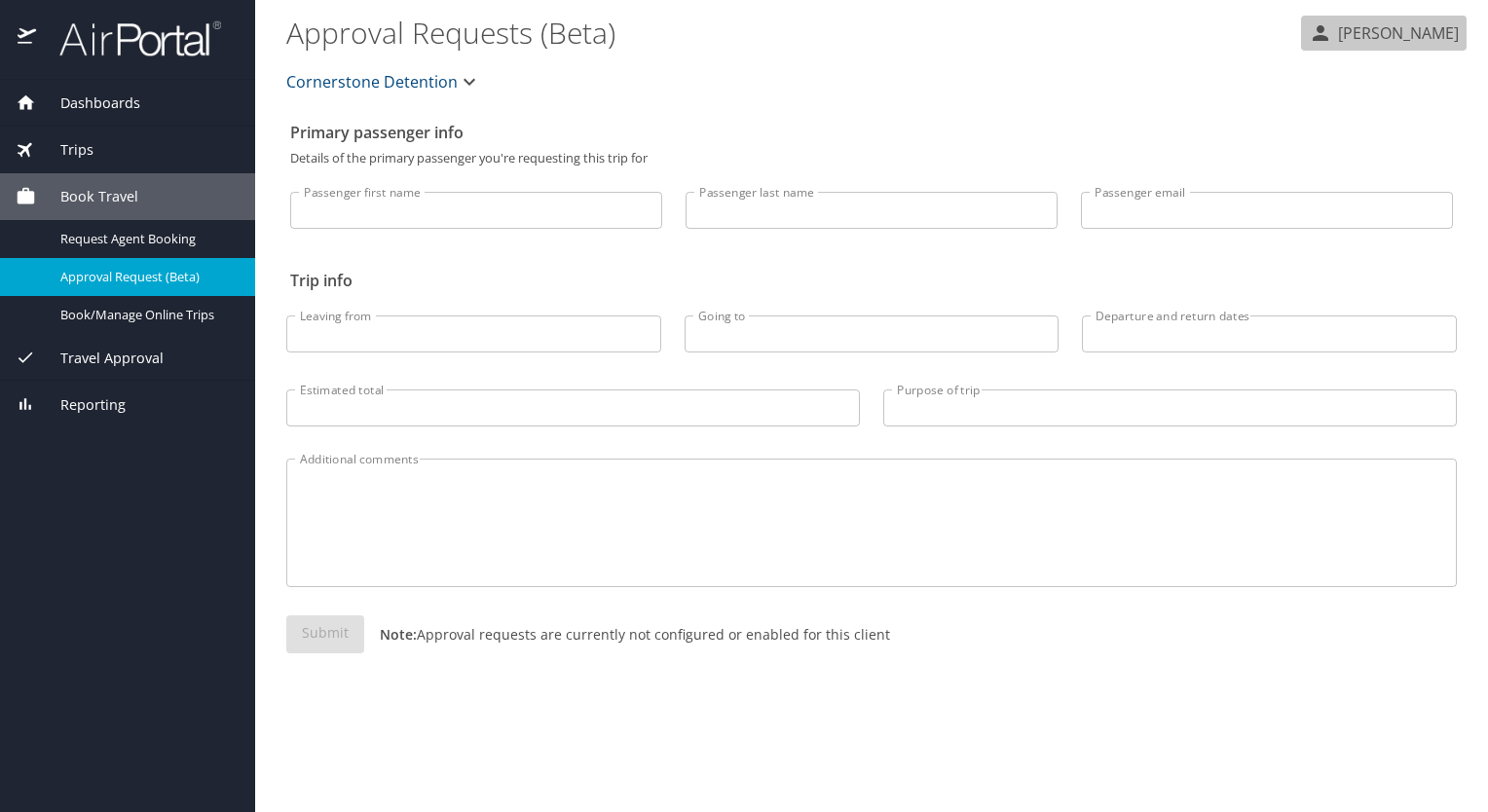
click at [1345, 37] on p "[PERSON_NAME]" at bounding box center [1394, 32] width 127 height 23
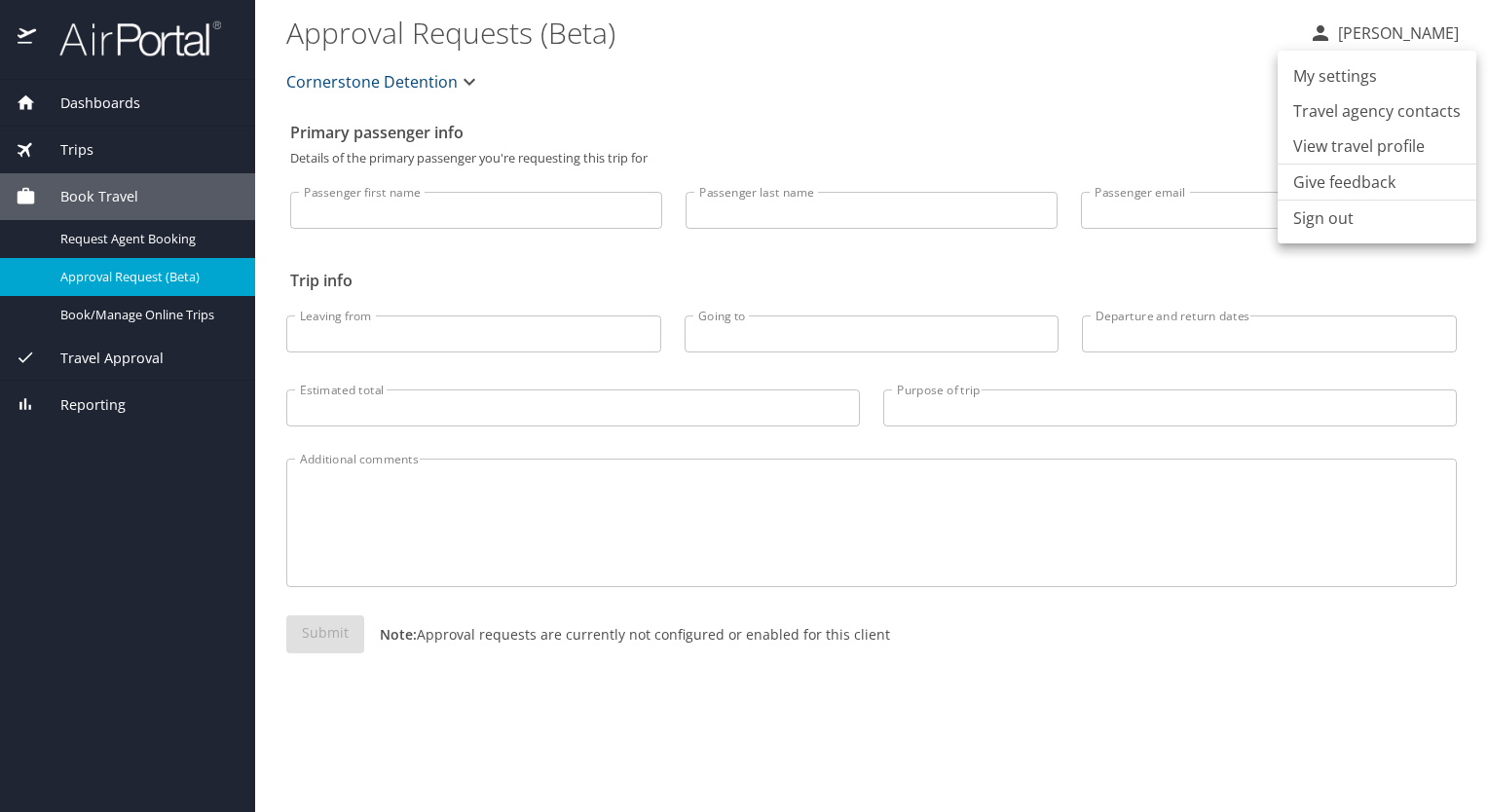
click at [1348, 37] on div at bounding box center [744, 406] width 1488 height 812
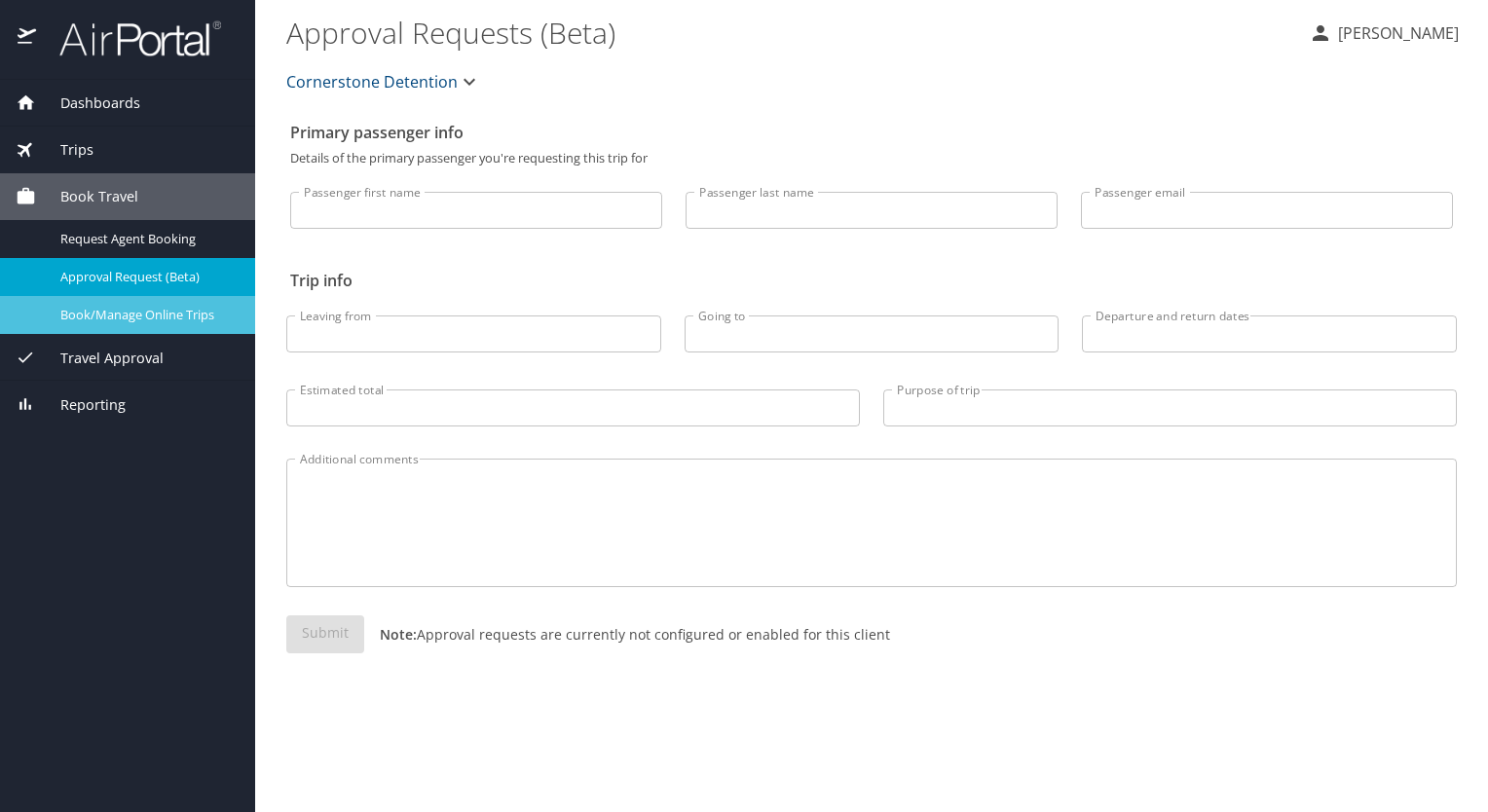
click at [100, 312] on span "Book/Manage Online Trips" at bounding box center [146, 314] width 172 height 19
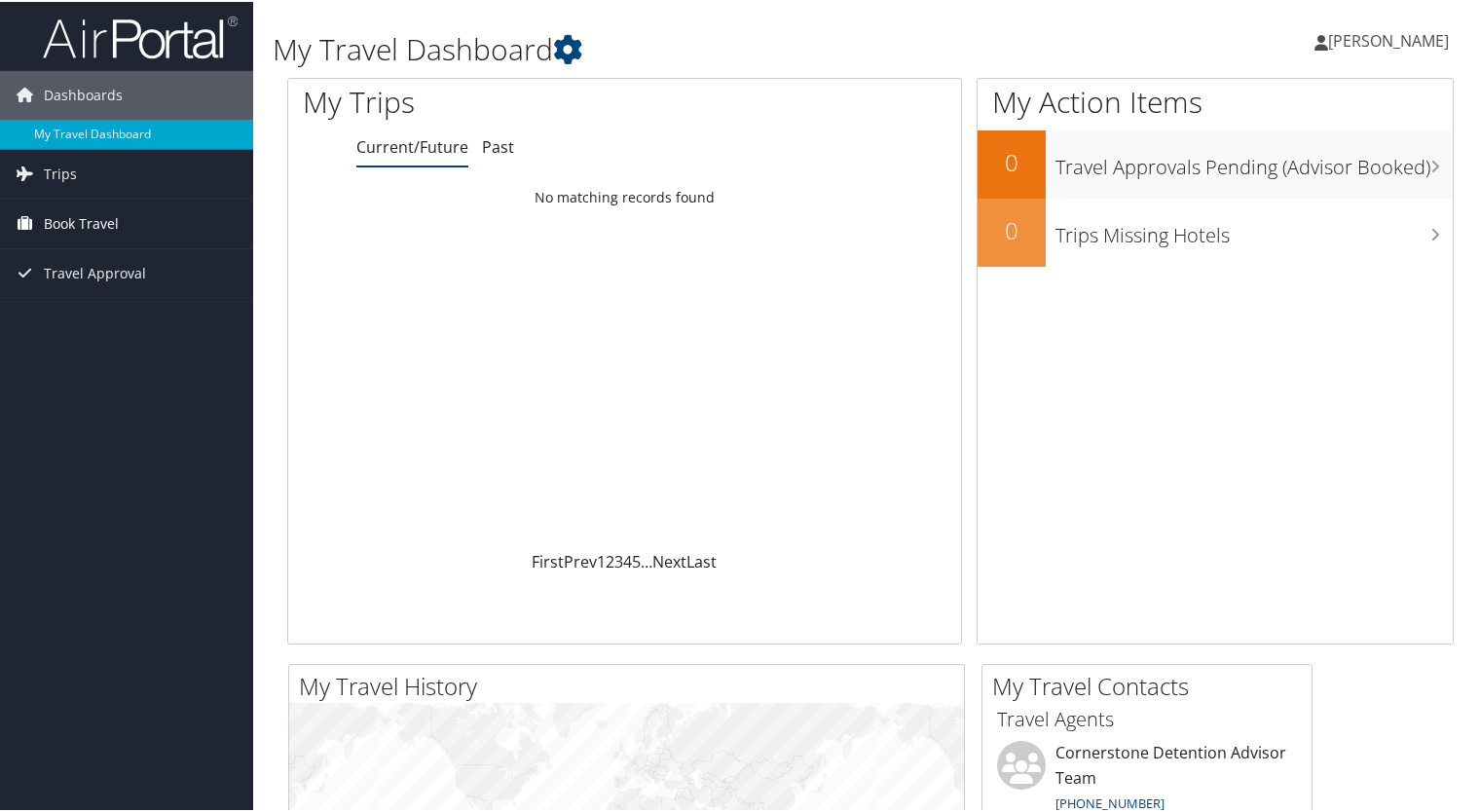
click at [84, 218] on span "Book Travel" at bounding box center [81, 221] width 75 height 49
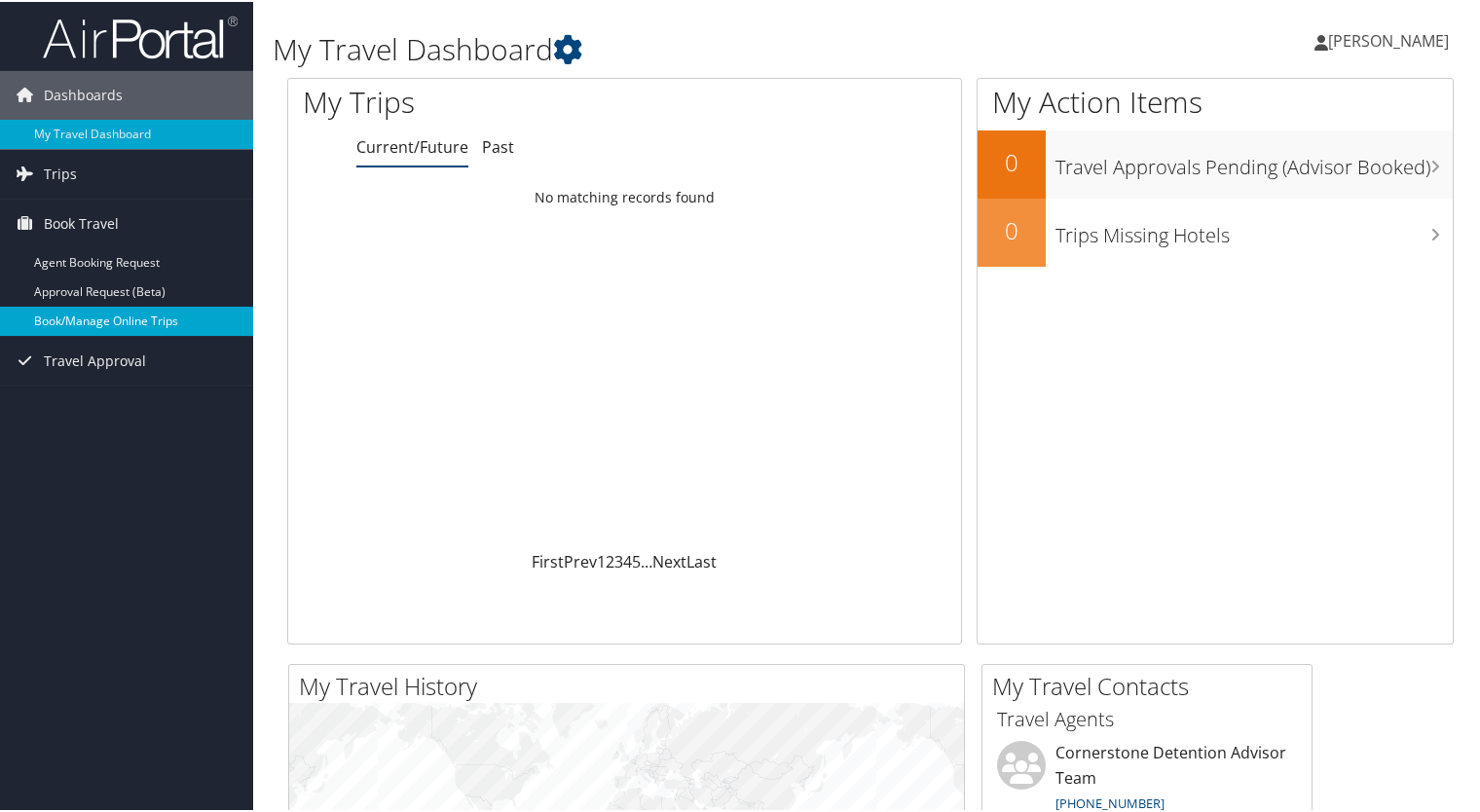
click at [93, 321] on link "Book/Manage Online Trips" at bounding box center [127, 318] width 253 height 29
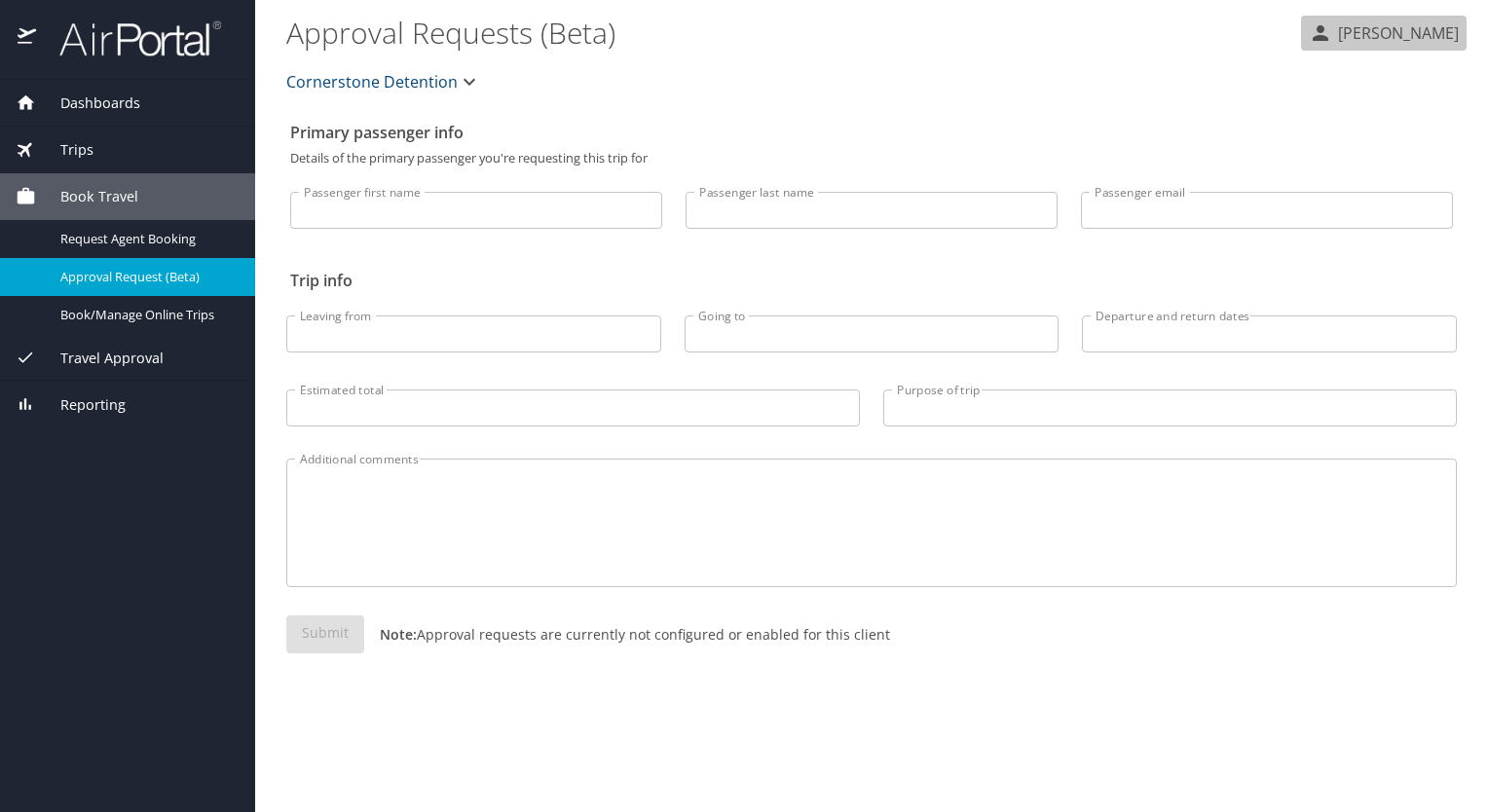
click at [1355, 31] on p "[PERSON_NAME]" at bounding box center [1394, 32] width 127 height 23
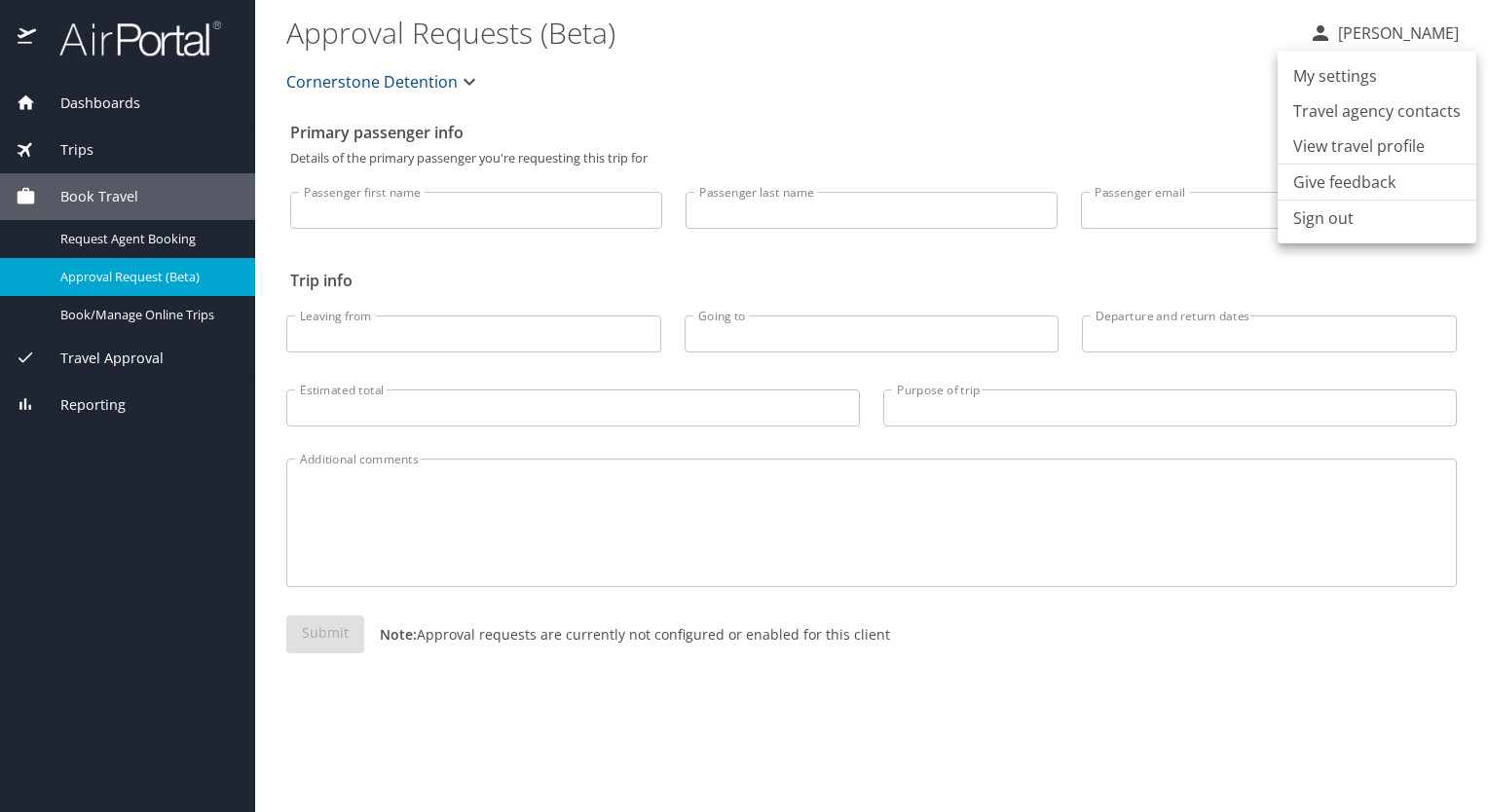
click at [1098, 98] on div at bounding box center [744, 406] width 1488 height 812
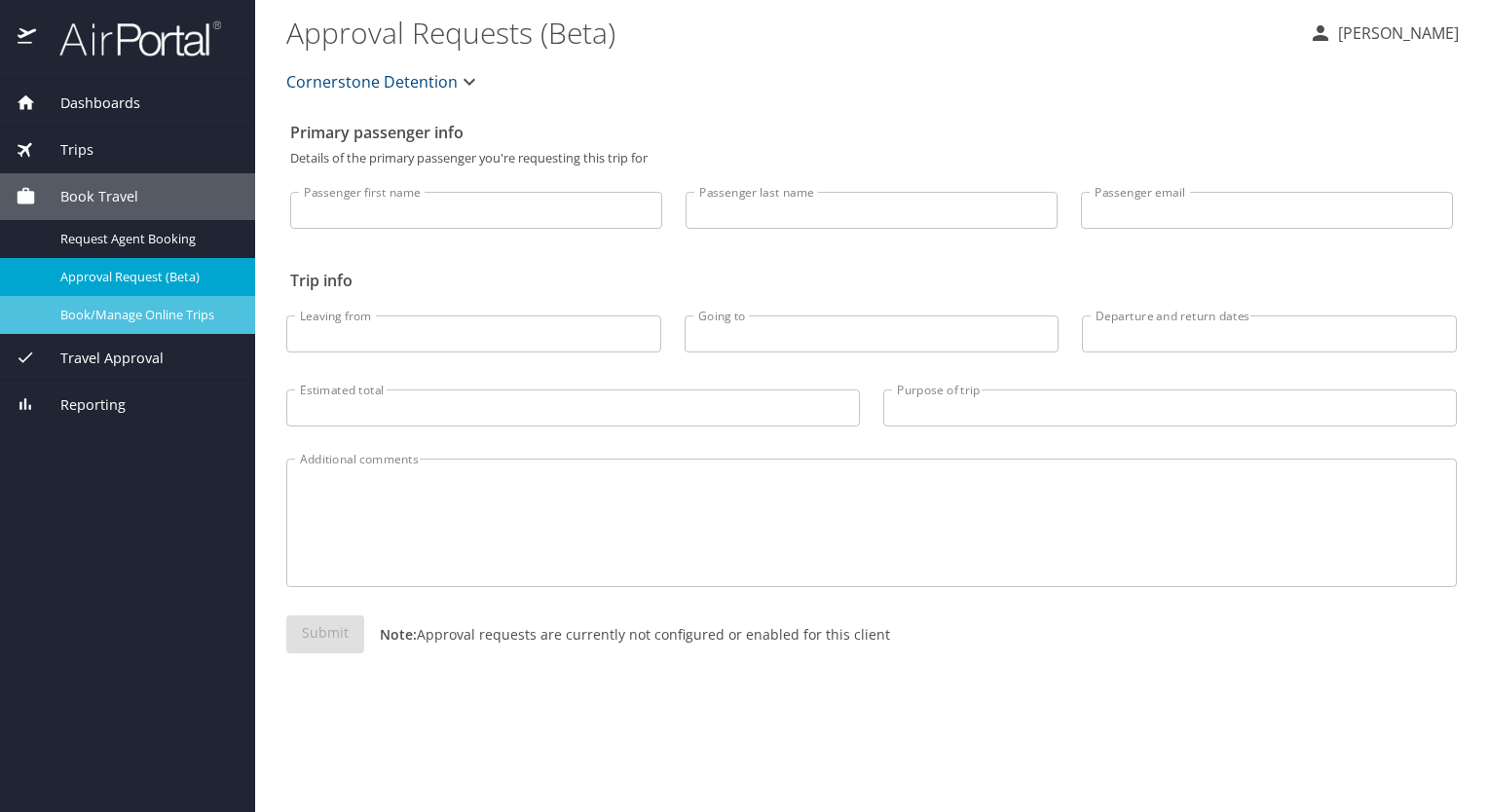
click at [102, 305] on span "Book/Manage Online Trips" at bounding box center [146, 314] width 172 height 19
click at [137, 317] on span "Book/Manage Online Trips" at bounding box center [146, 314] width 172 height 19
click at [96, 193] on span "Book Travel" at bounding box center [87, 196] width 102 height 21
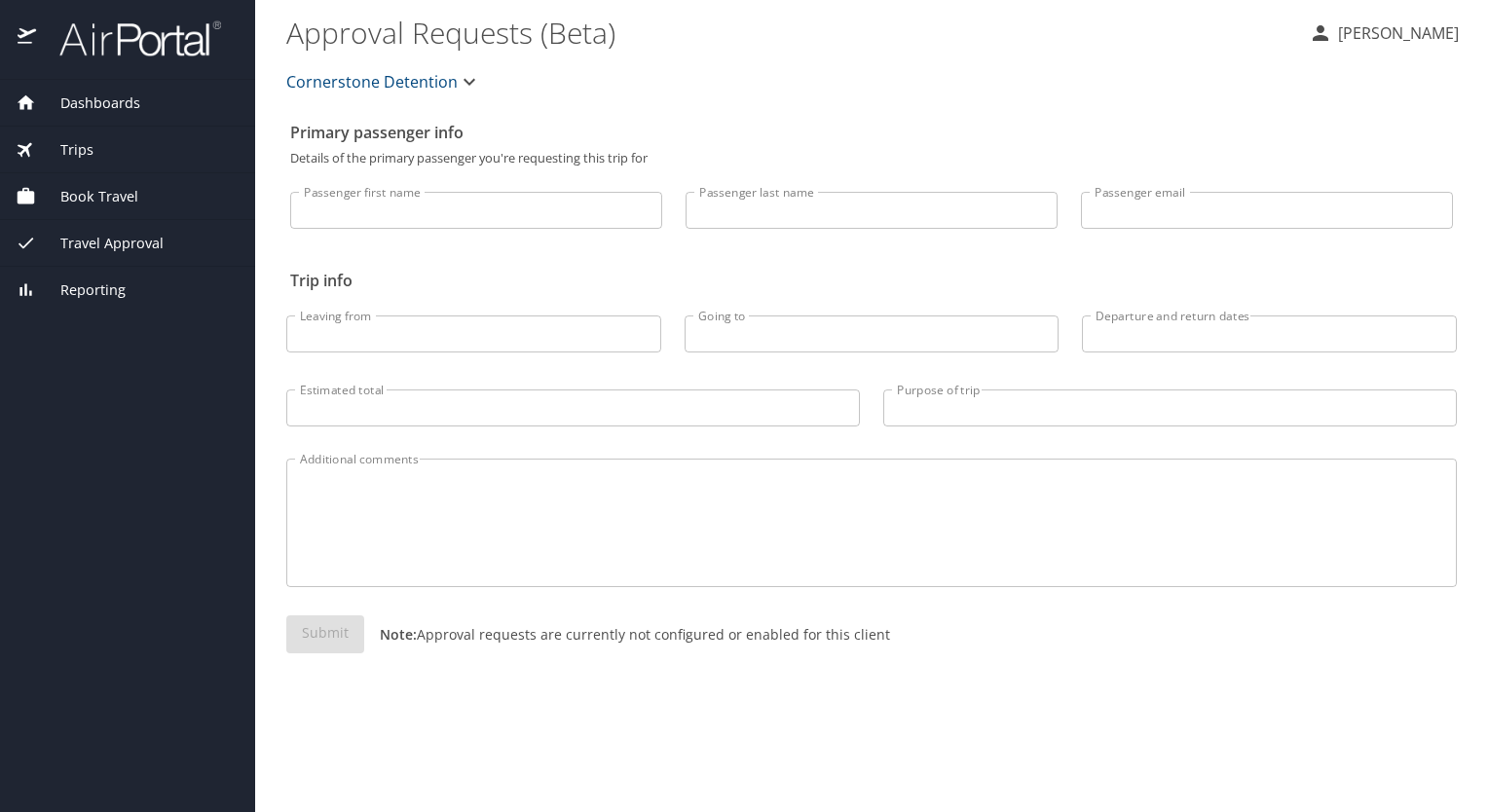
click at [32, 201] on icon at bounding box center [26, 196] width 17 height 16
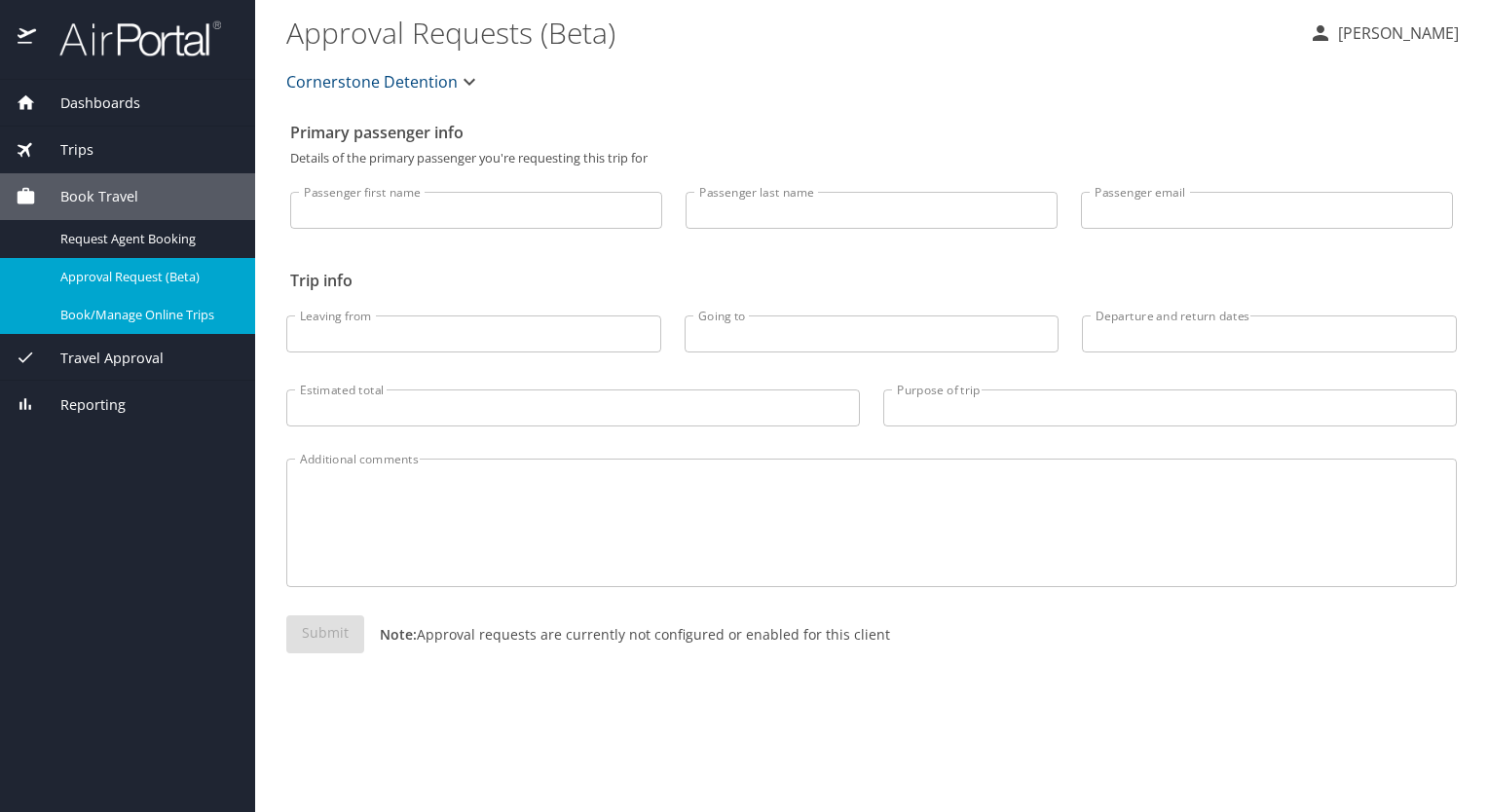
click at [116, 279] on span "Approval Request (Beta)" at bounding box center [146, 276] width 172 height 19
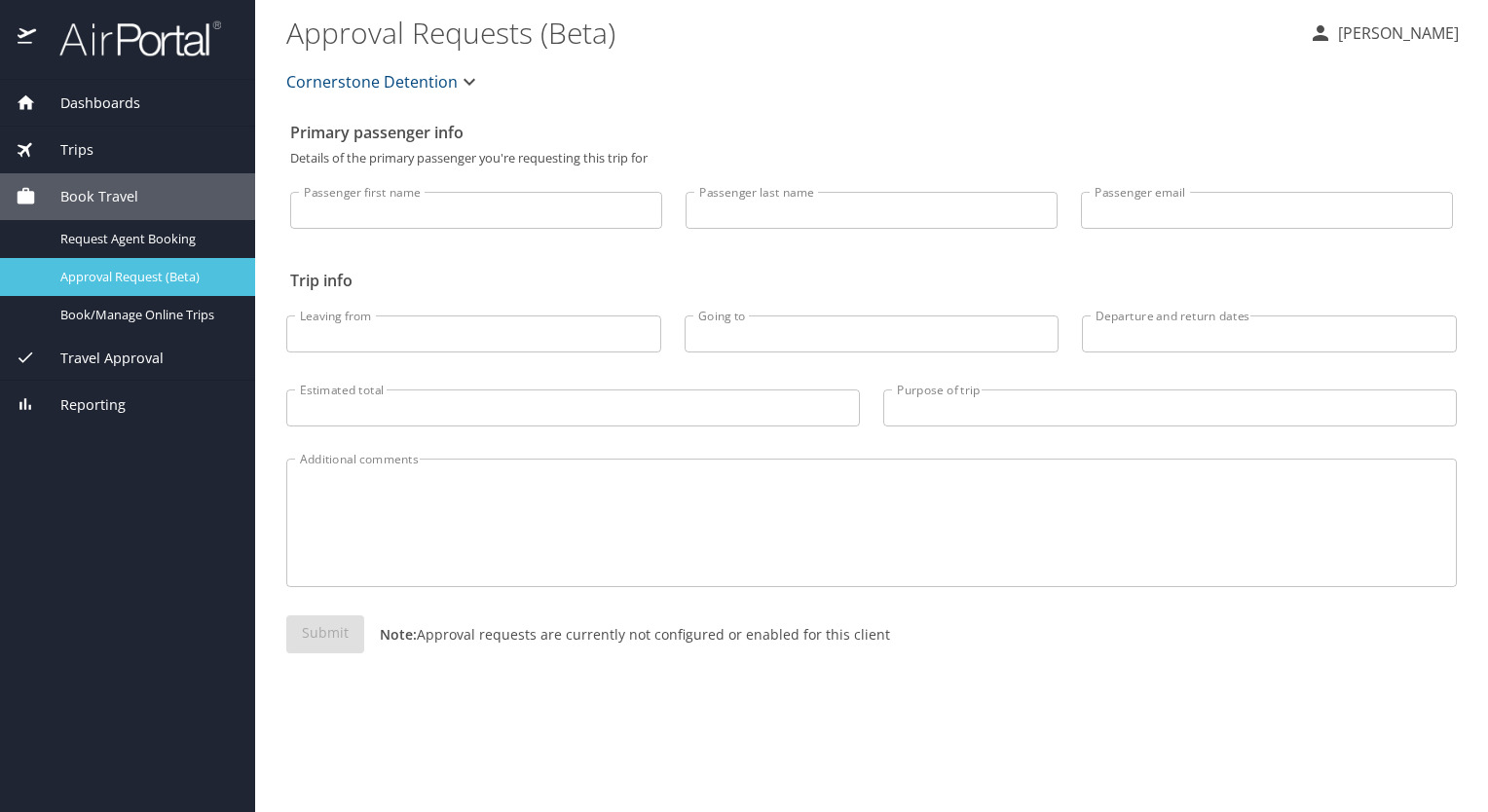
click at [116, 279] on span "Approval Request (Beta)" at bounding box center [146, 276] width 172 height 19
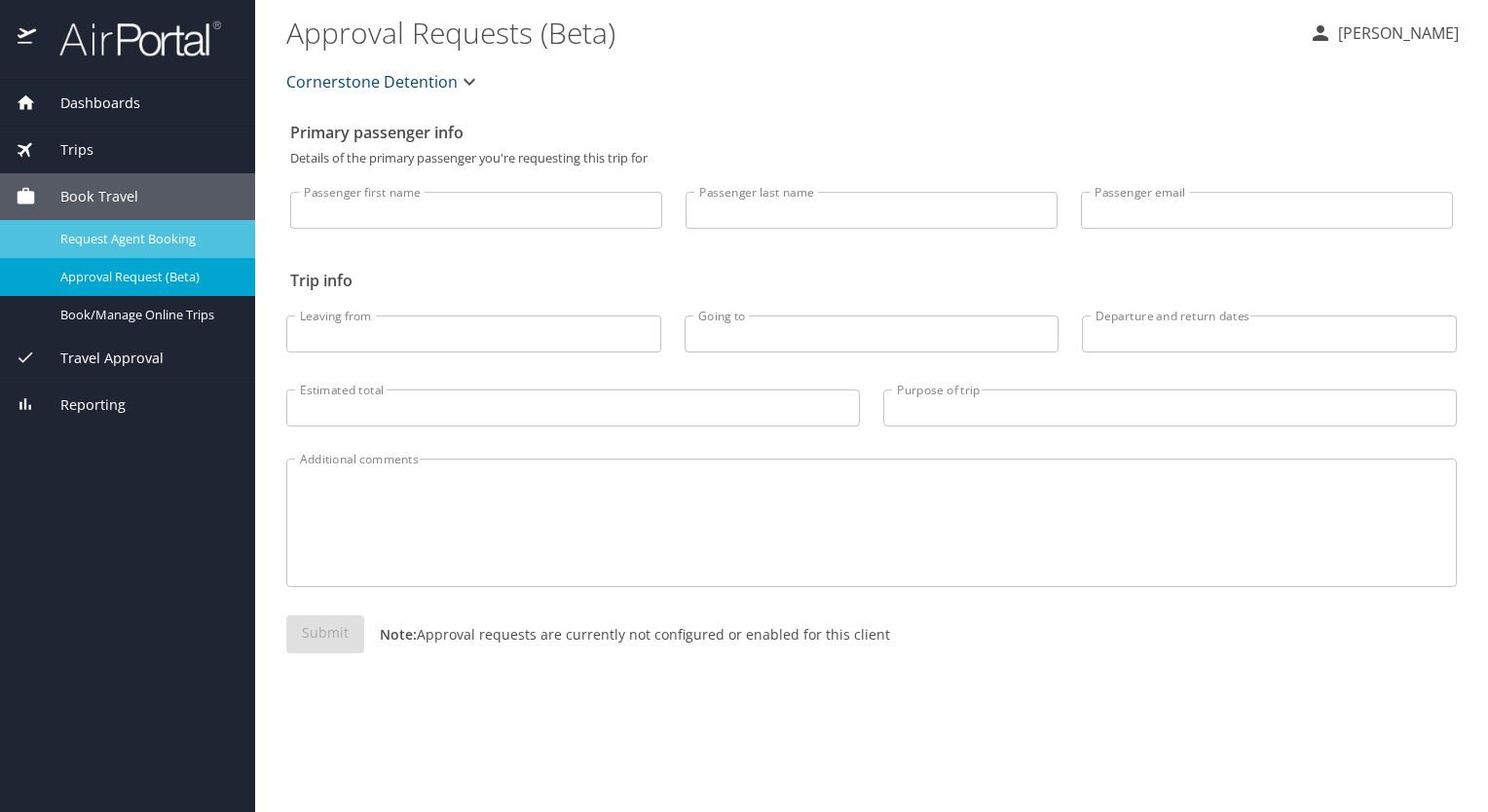
click at [122, 246] on span "Request Agent Booking" at bounding box center [146, 238] width 172 height 19
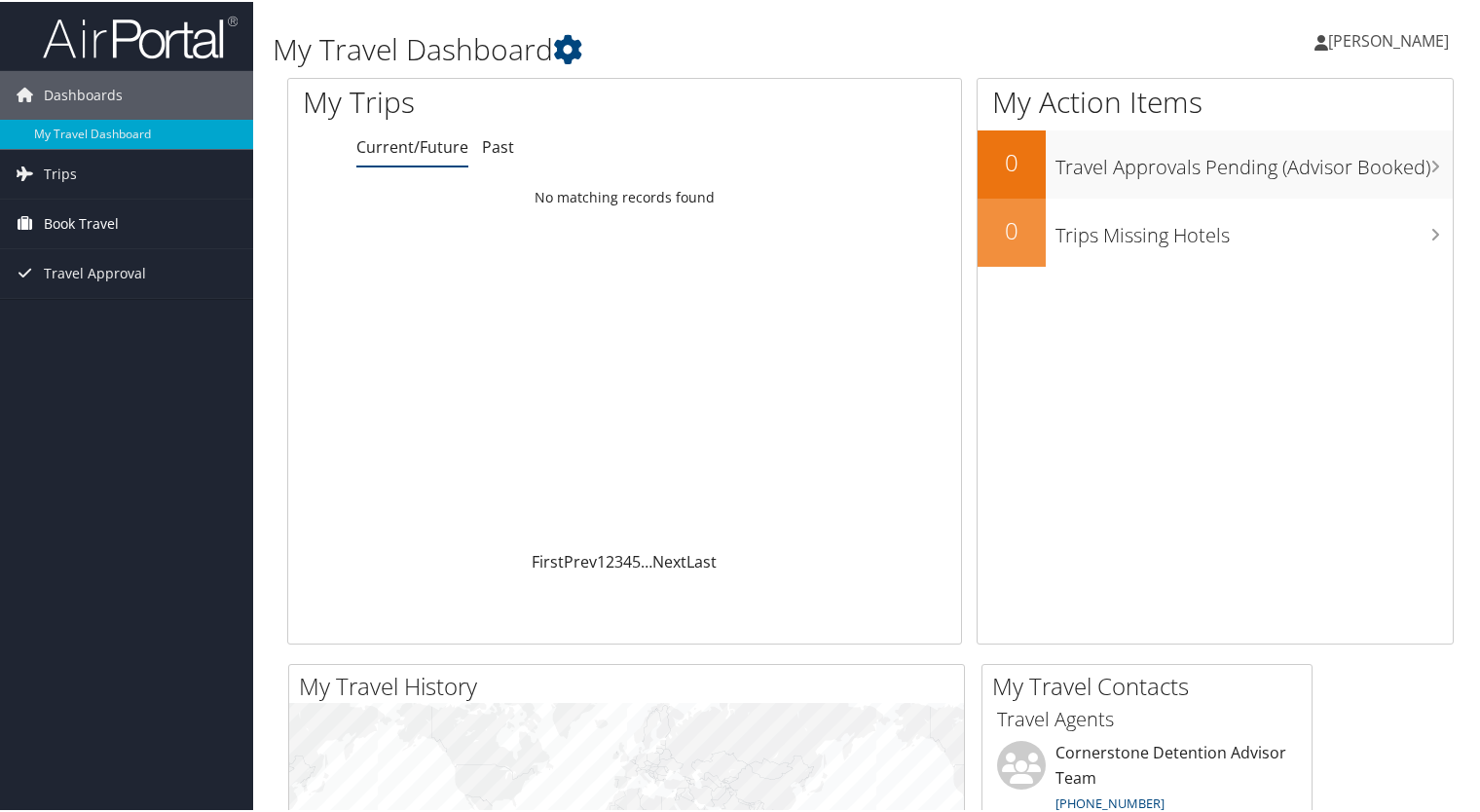
click at [82, 223] on span "Book Travel" at bounding box center [81, 221] width 75 height 49
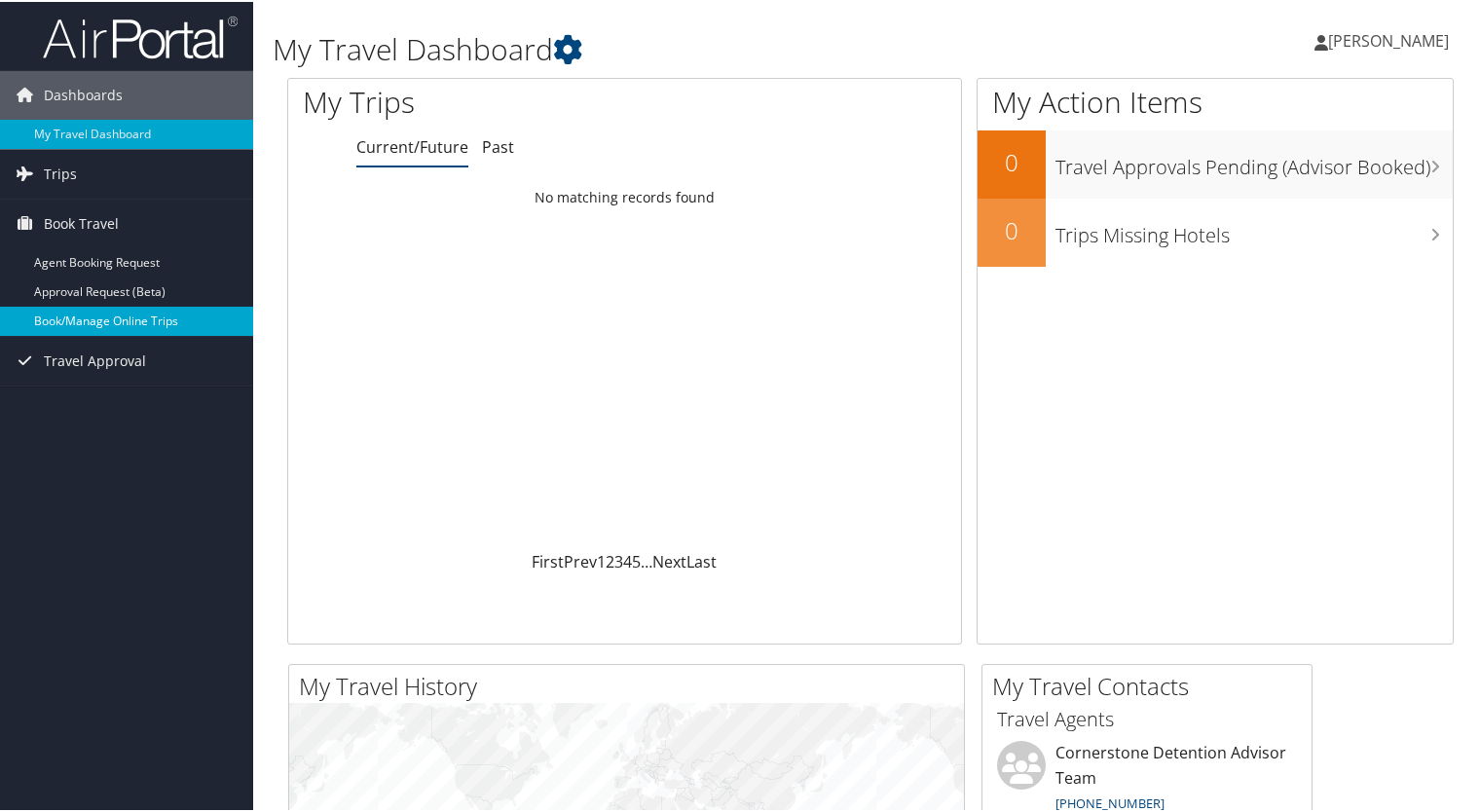
click at [82, 317] on link "Book/Manage Online Trips" at bounding box center [127, 318] width 253 height 29
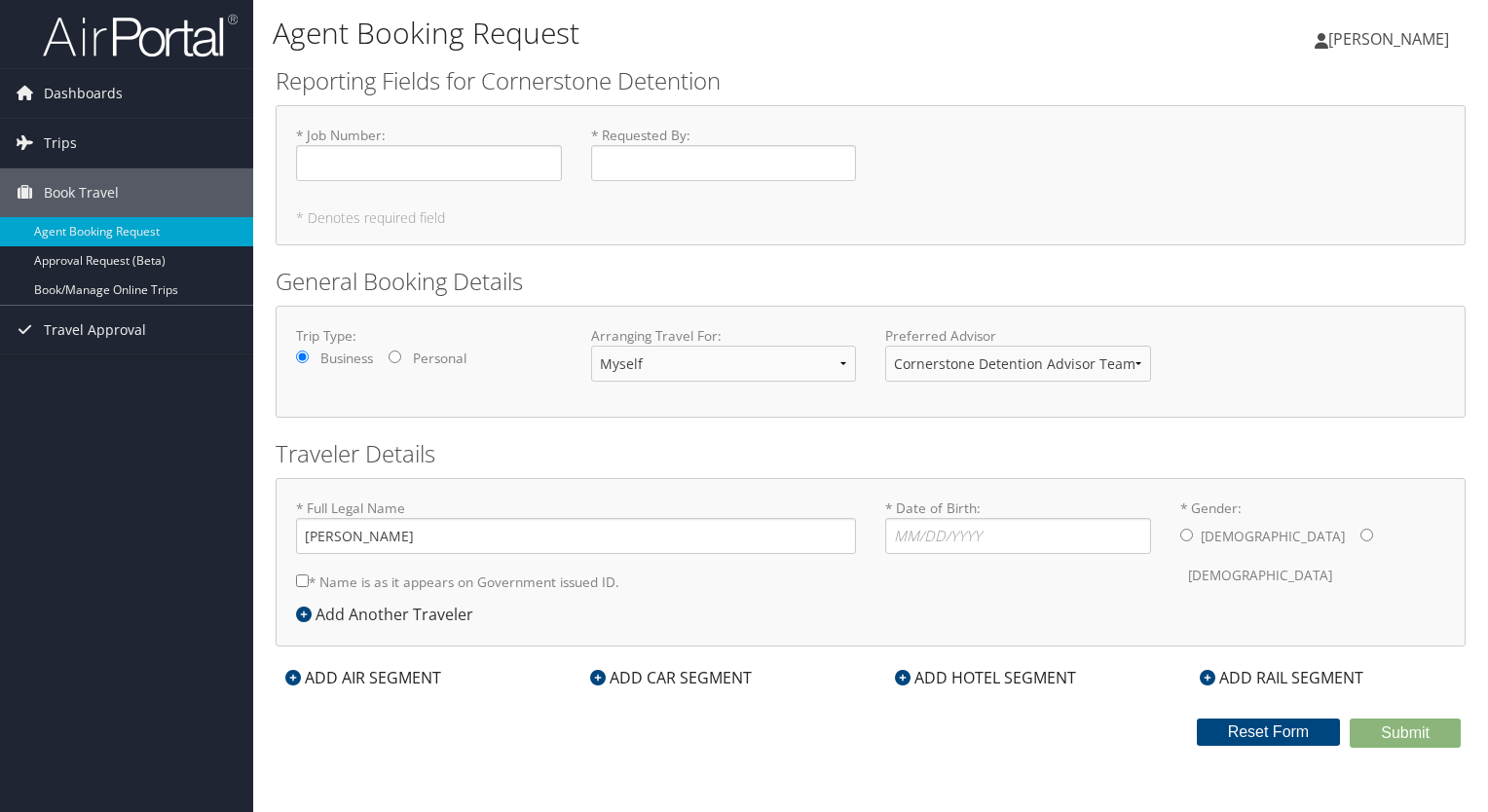
click at [1189, 536] on input "* Gender: [DEMOGRAPHIC_DATA] [DEMOGRAPHIC_DATA]" at bounding box center [1186, 535] width 13 height 13
radio input "true"
click at [971, 529] on input "* Date of Birth: Invalid Date" at bounding box center [1018, 536] width 265 height 36
type input "01/16/1979"
click at [300, 582] on input "* Name is as it appears on Government issued ID." at bounding box center [302, 581] width 13 height 13
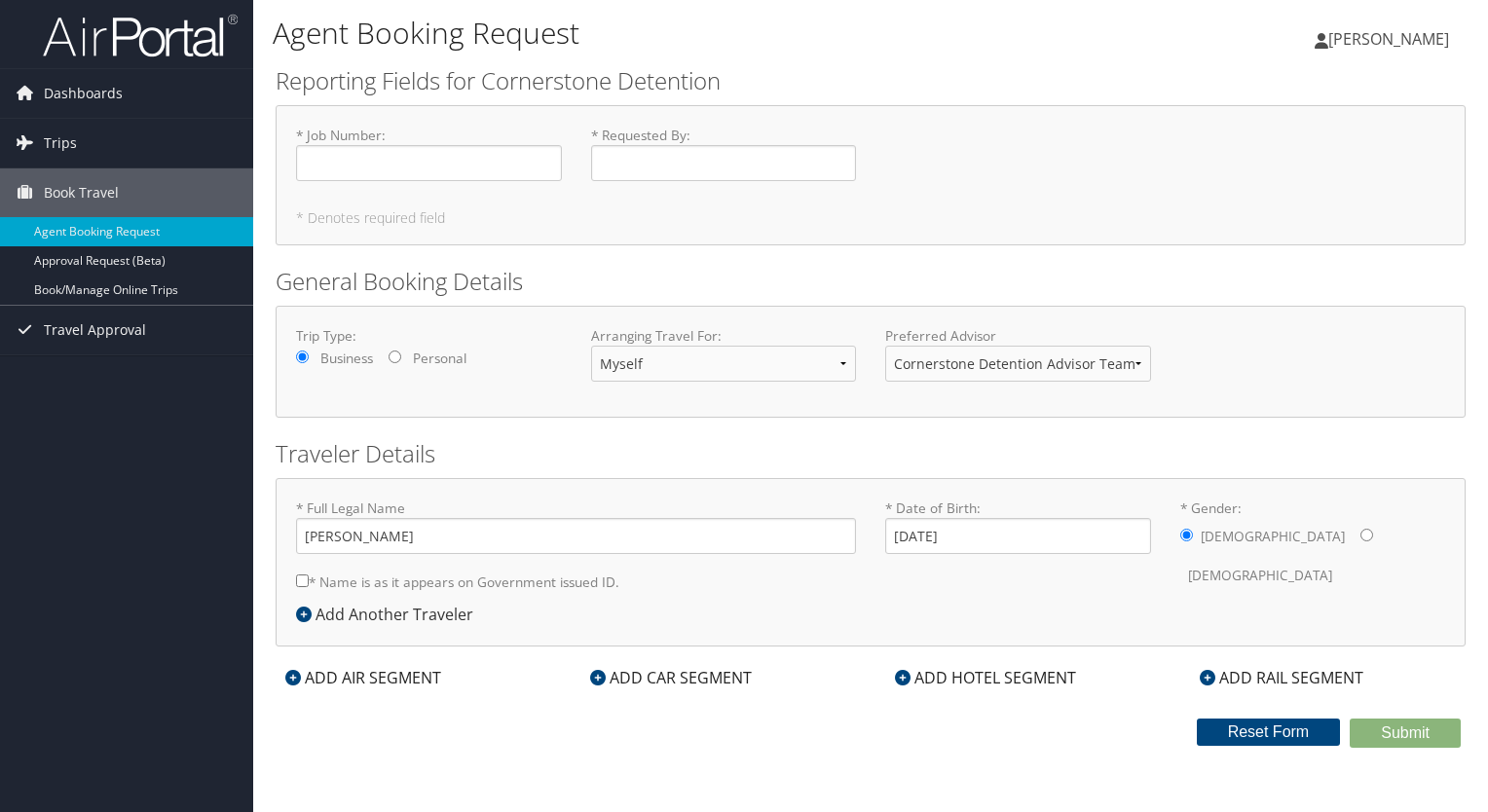
checkbox input "true"
click at [337, 165] on input "* Job Number : Required" at bounding box center [429, 163] width 265 height 36
type input "2501212"
click at [637, 162] on input "* Requested By : Required" at bounding box center [724, 163] width 265 height 36
type input "[PERSON_NAME]"
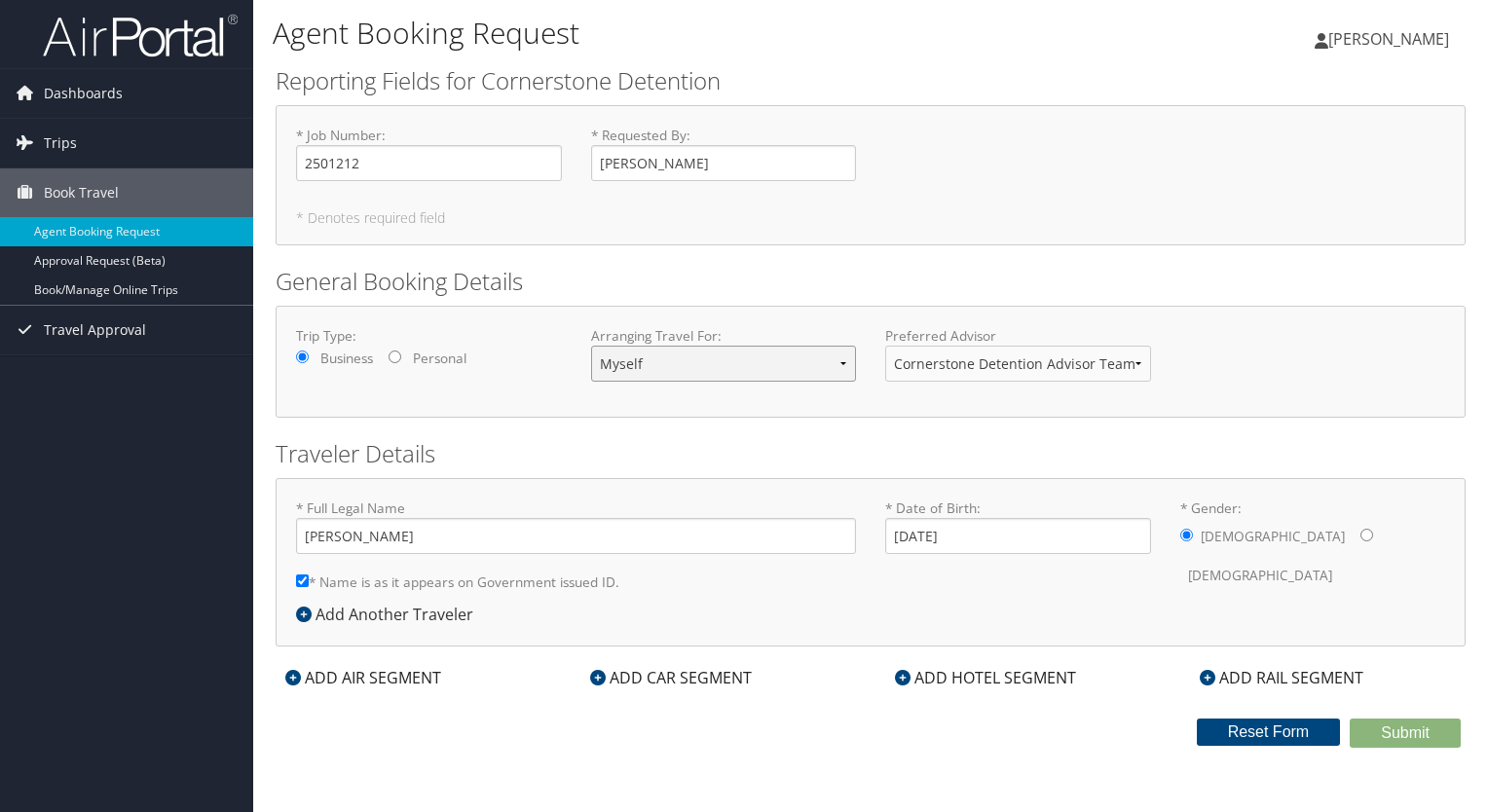
click at [843, 364] on select "Myself Another Traveler Guest Traveler" at bounding box center [724, 363] width 265 height 36
click at [591, 345] on select "Myself Another Traveler Guest Traveler" at bounding box center [724, 363] width 265 height 36
click at [970, 679] on div "ADD HOTEL SEGMENT" at bounding box center [985, 676] width 201 height 23
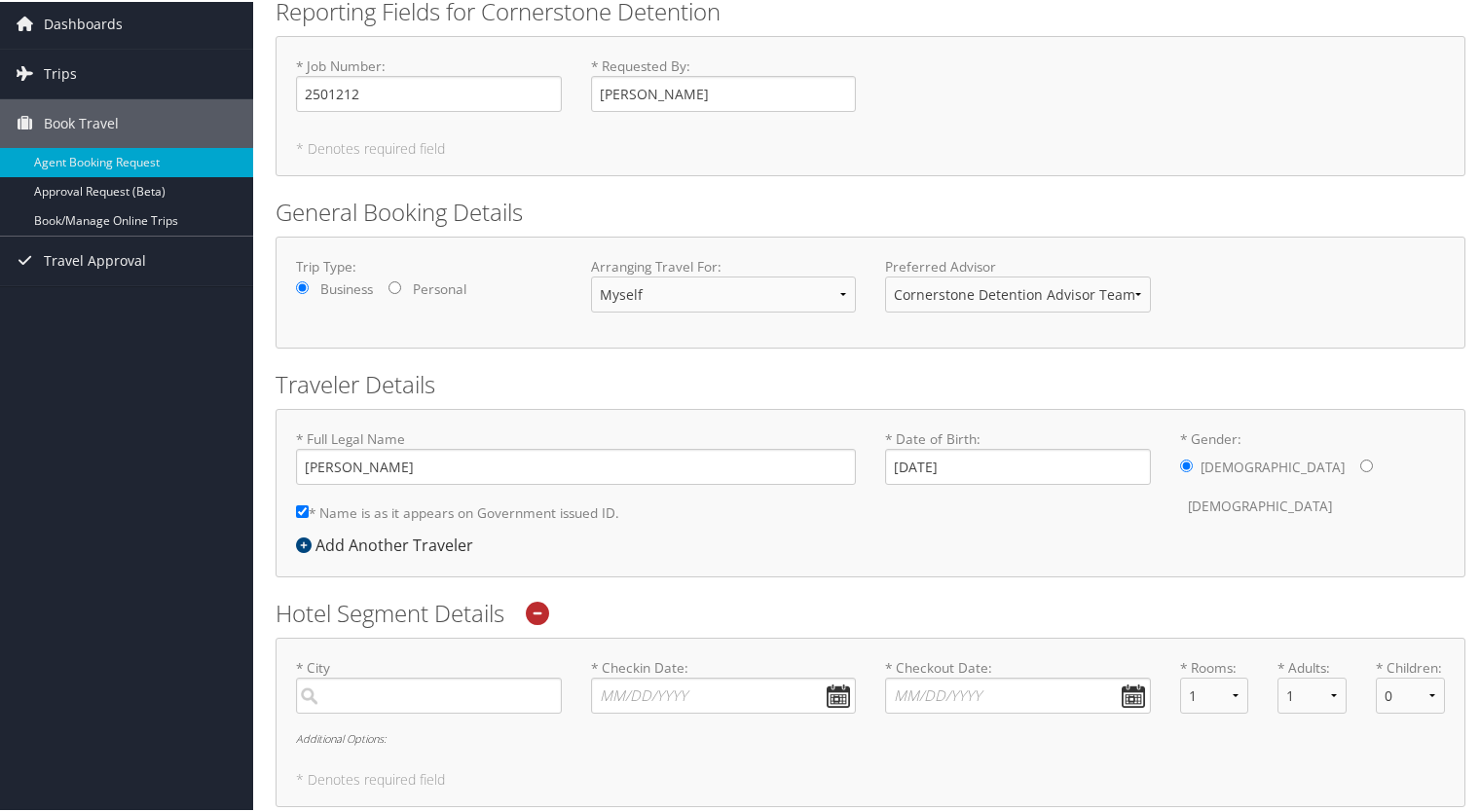
scroll to position [292, 0]
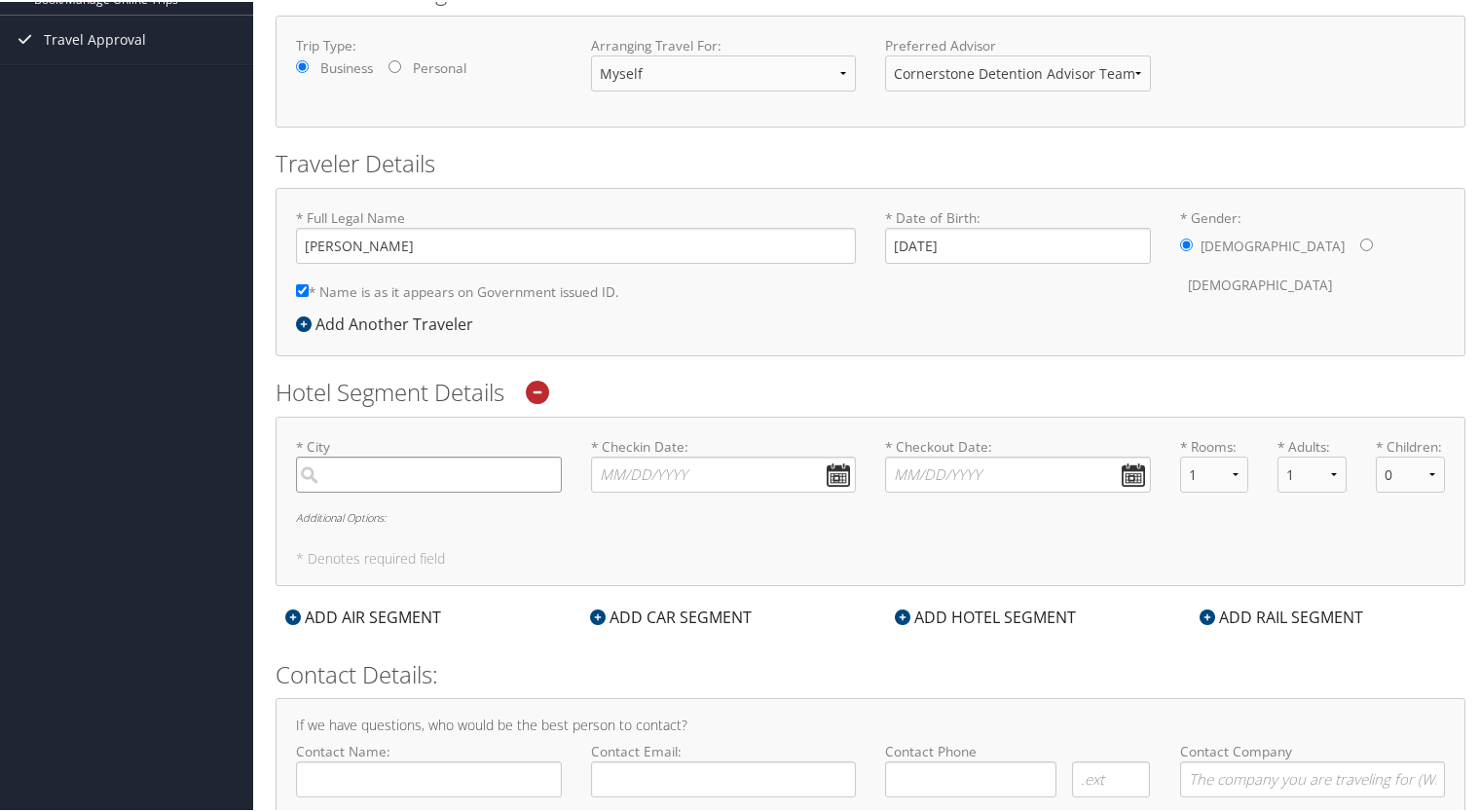
click at [350, 480] on input "search" at bounding box center [429, 473] width 265 height 36
type input "B"
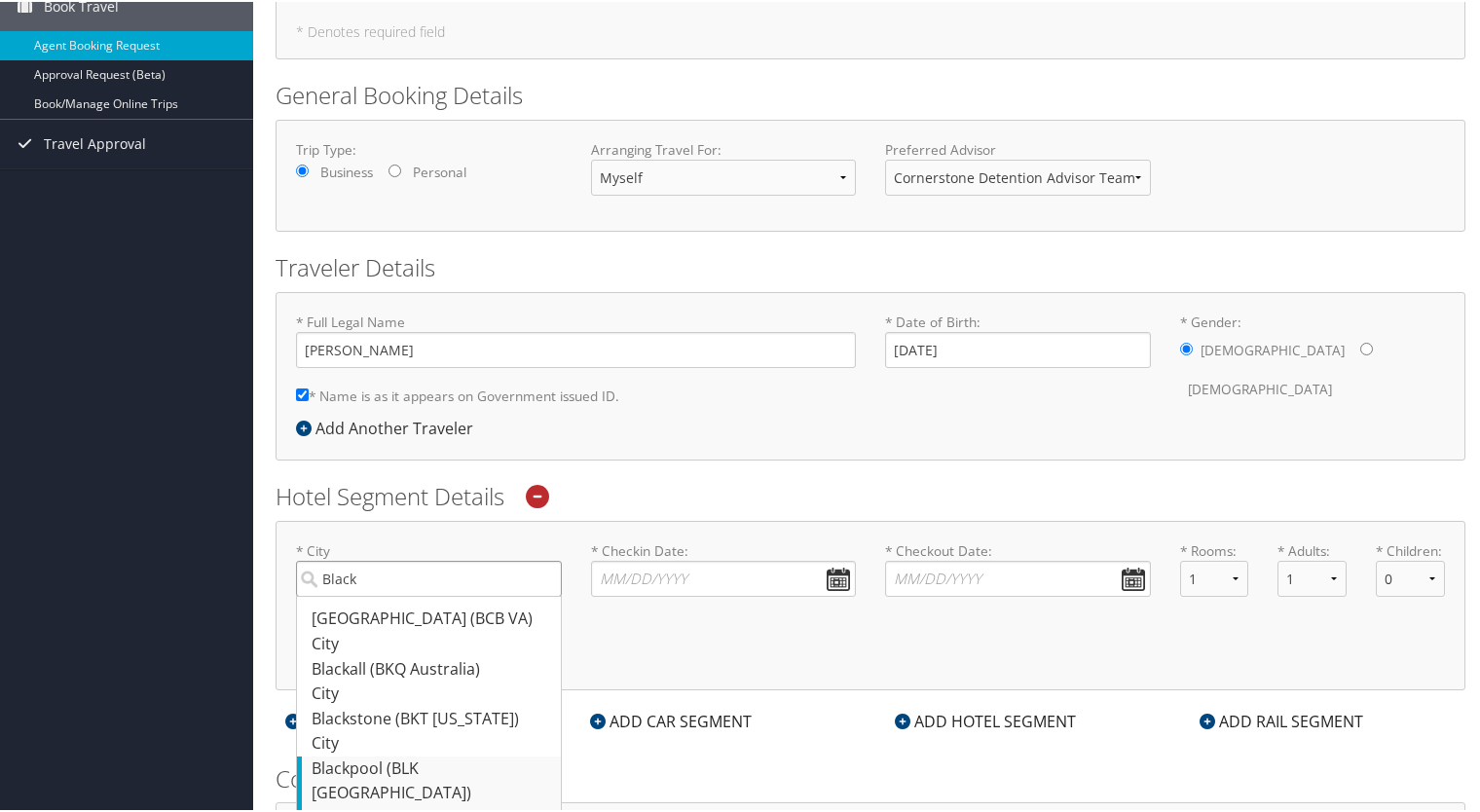
scroll to position [187, 0]
click at [523, 734] on div "City" at bounding box center [431, 742] width 240 height 25
click at [523, 596] on input "Black" at bounding box center [429, 578] width 265 height 36
type input "Blackstone"
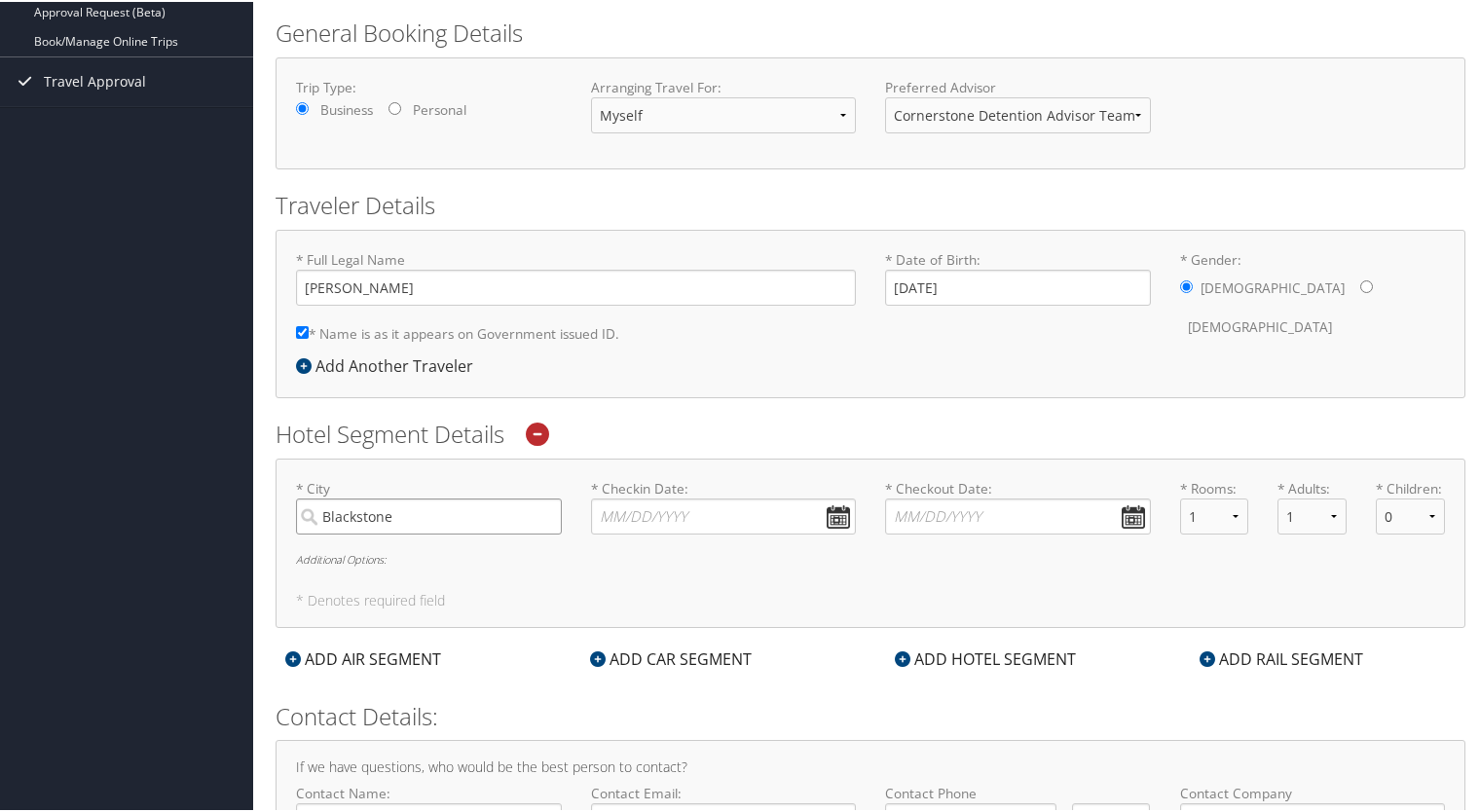
scroll to position [284, 0]
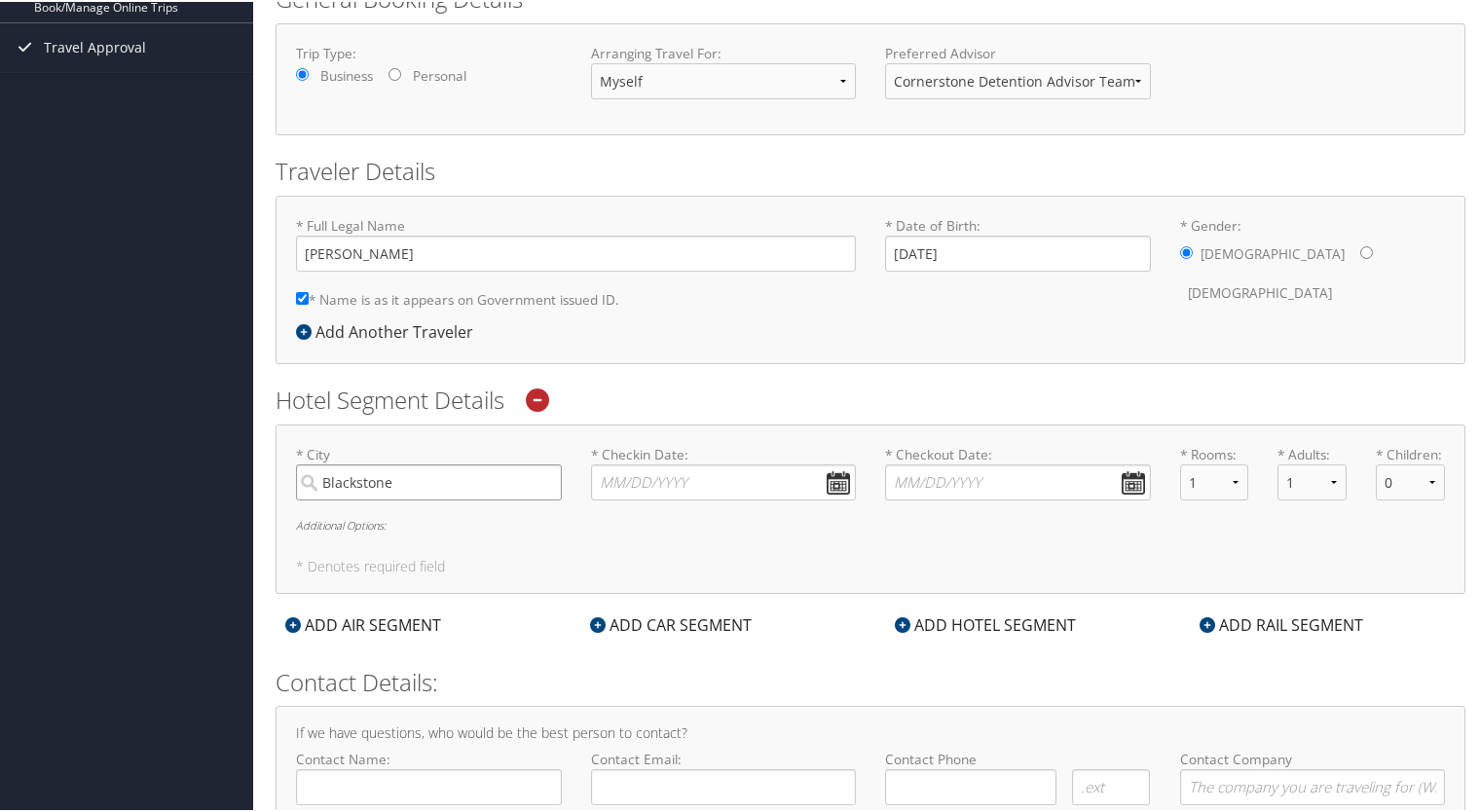
click at [542, 478] on input "Blackstone" at bounding box center [429, 480] width 265 height 36
click at [541, 396] on icon at bounding box center [537, 397] width 23 height 23
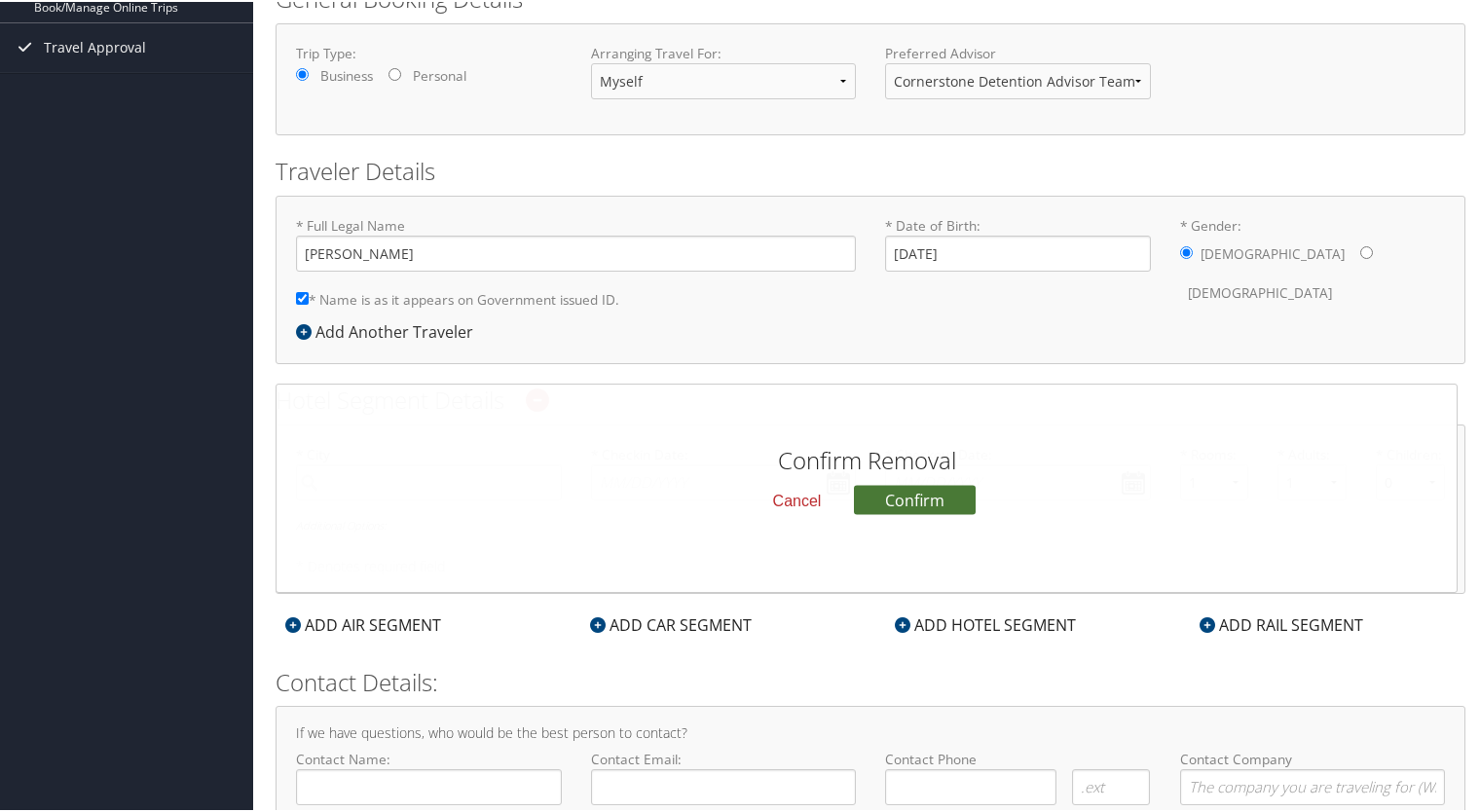
click at [896, 497] on button "Confirm" at bounding box center [915, 497] width 122 height 29
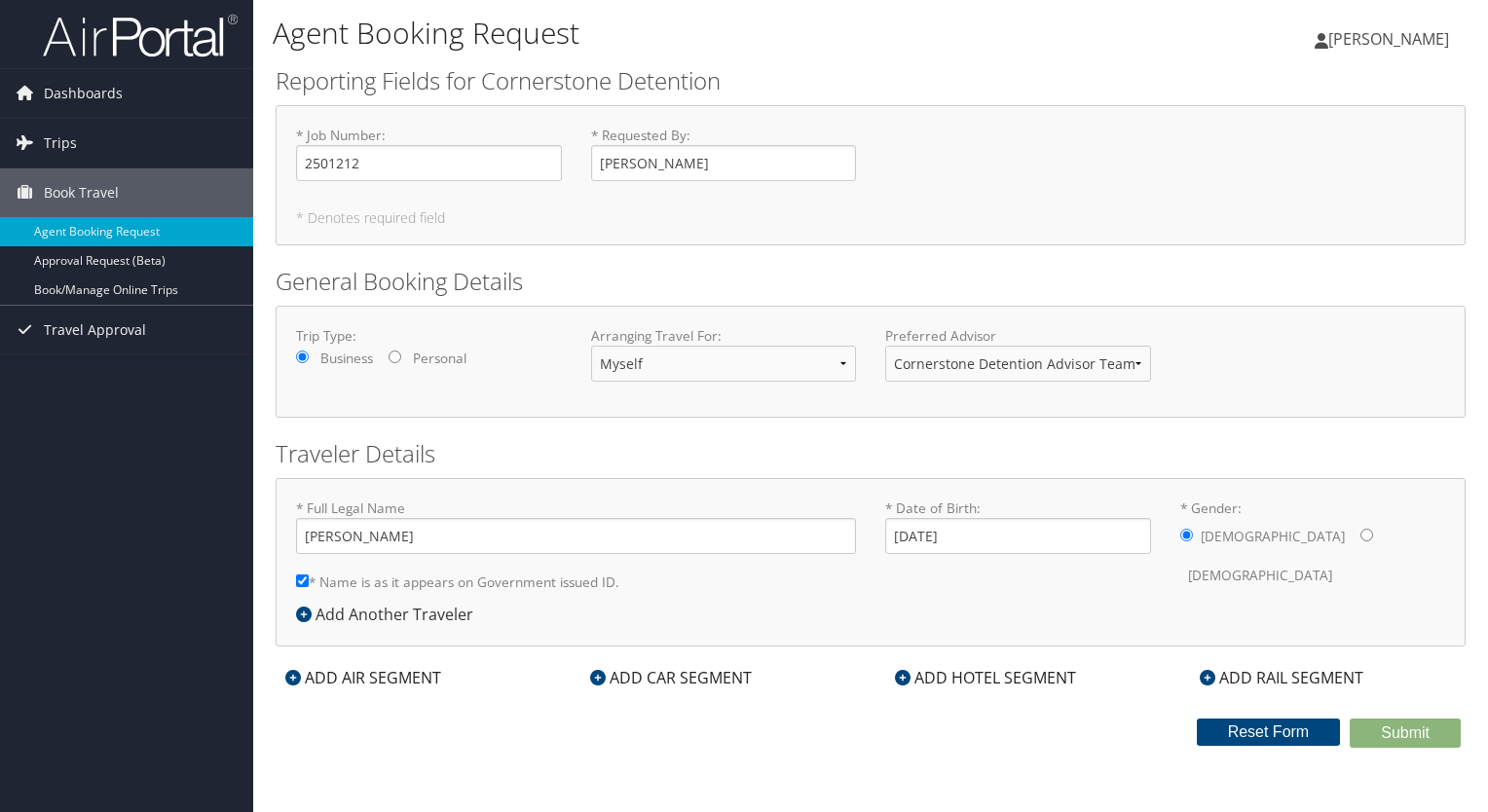
click at [952, 677] on div "ADD HOTEL SEGMENT" at bounding box center [985, 676] width 201 height 23
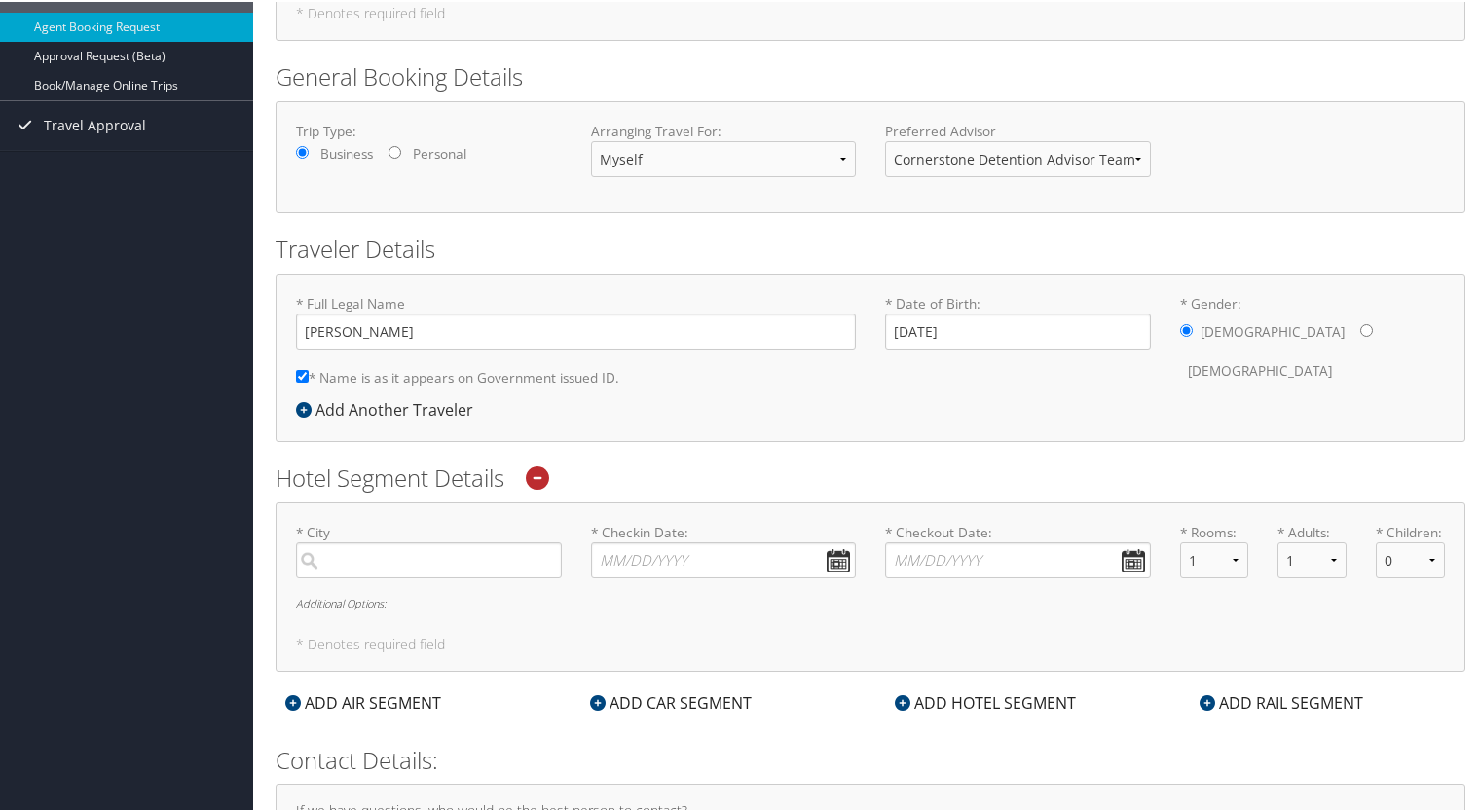
scroll to position [292, 0]
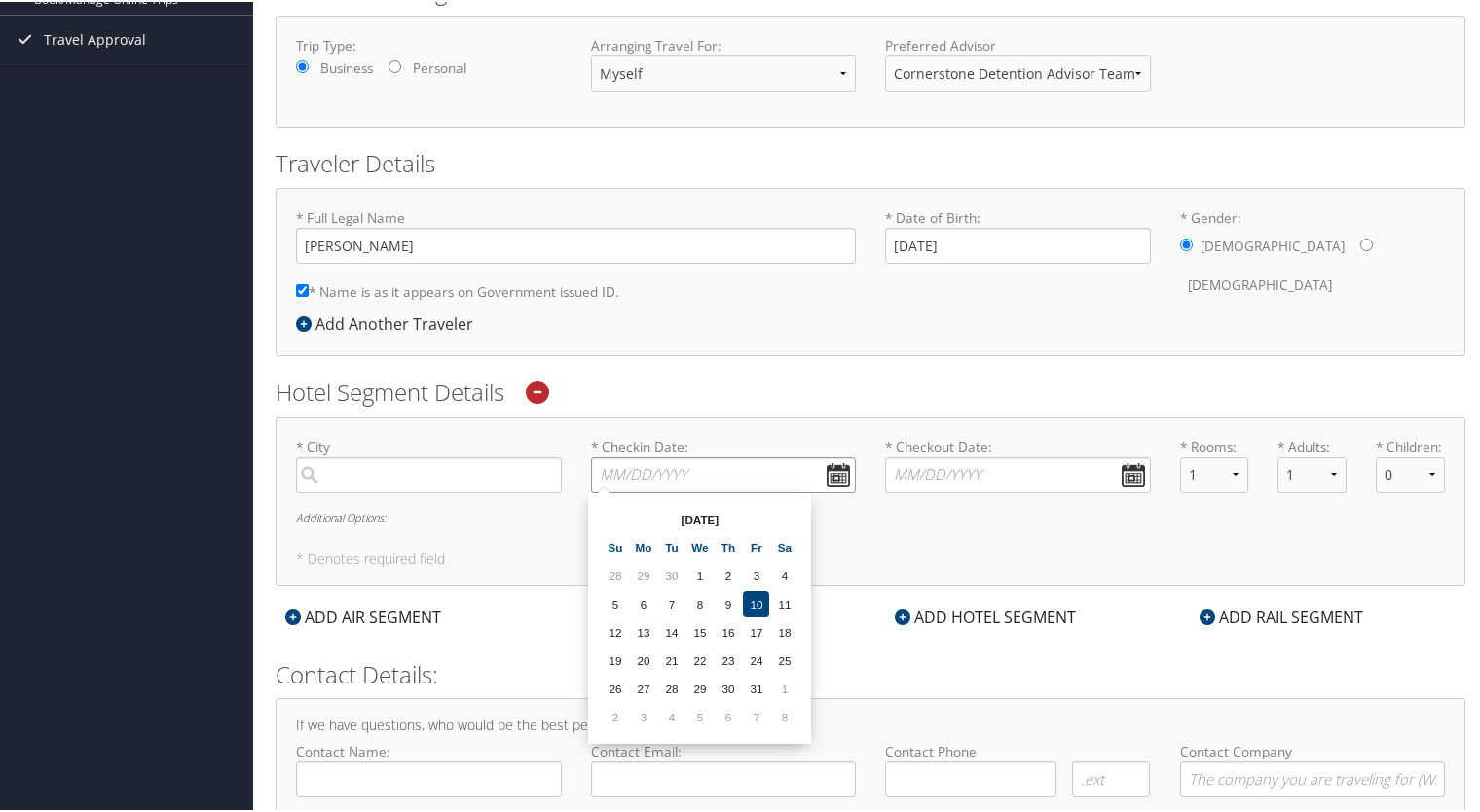
click at [829, 473] on input "* Checkin Date: Dates must be valid" at bounding box center [724, 473] width 265 height 36
click at [643, 624] on td "13" at bounding box center [643, 629] width 26 height 26
type input "10/13/2025"
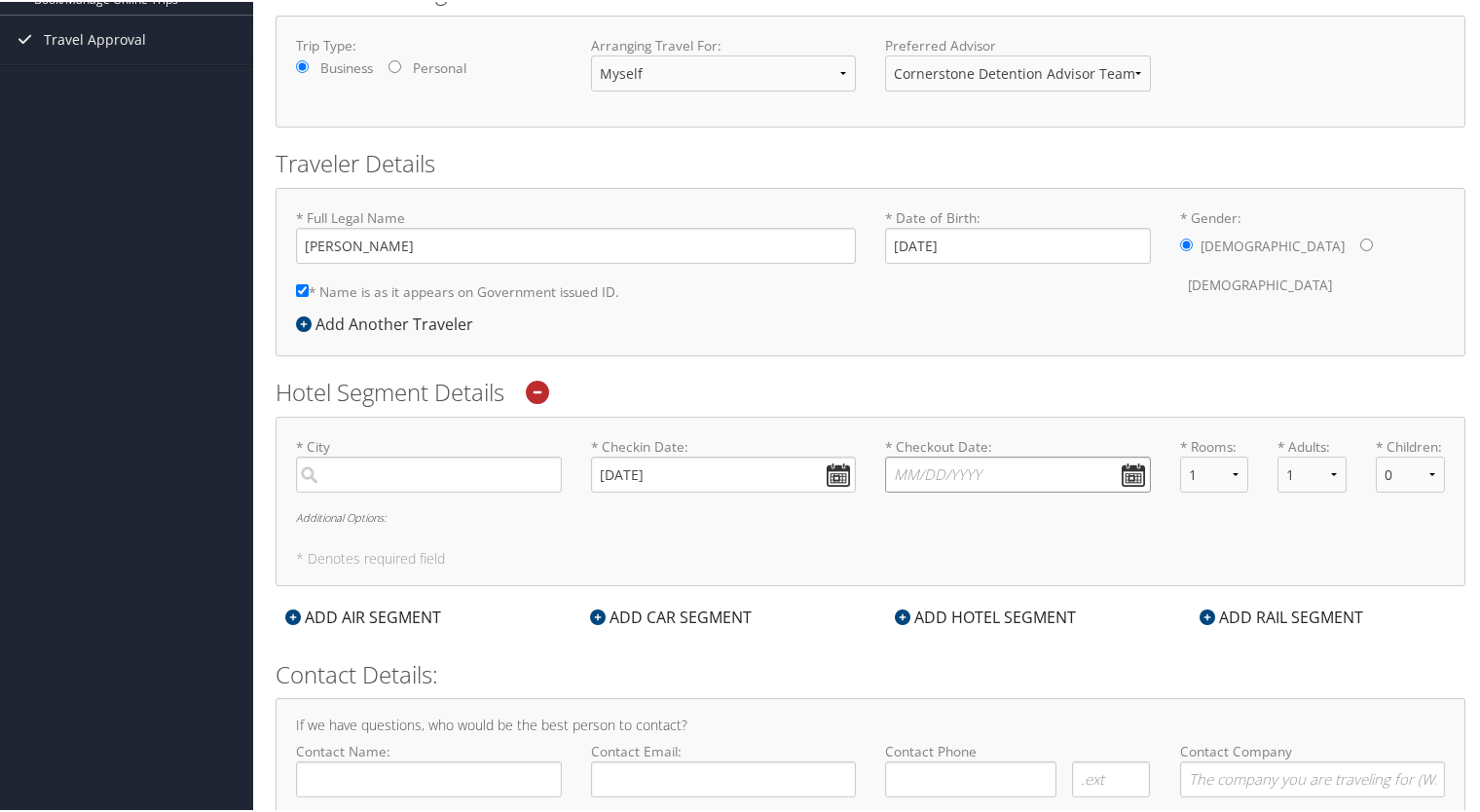
click at [1125, 469] on input "* Checkout Date: Dates must be valid" at bounding box center [1018, 473] width 265 height 36
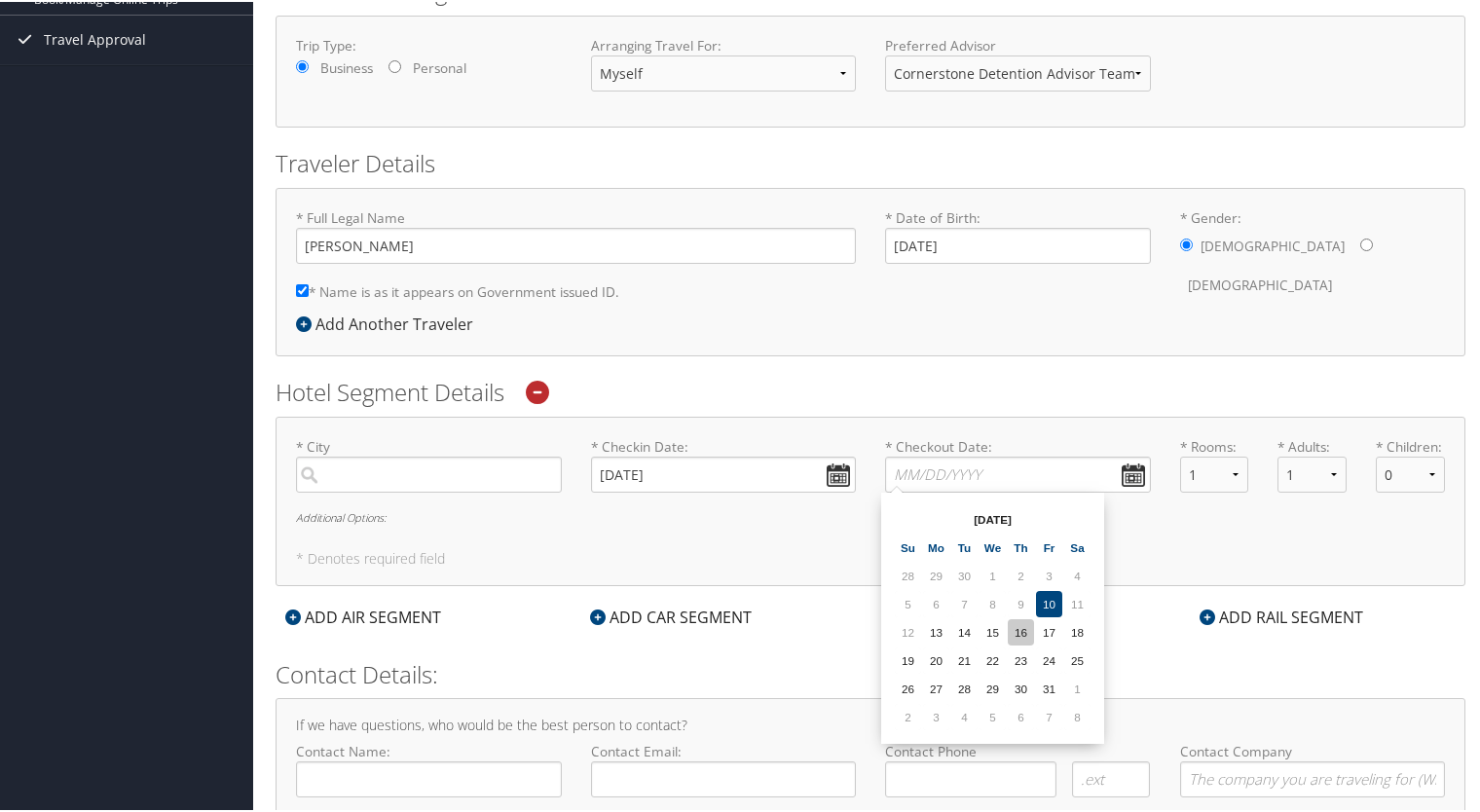
click at [1016, 626] on td "16" at bounding box center [1021, 629] width 26 height 26
type input "10/16/2025"
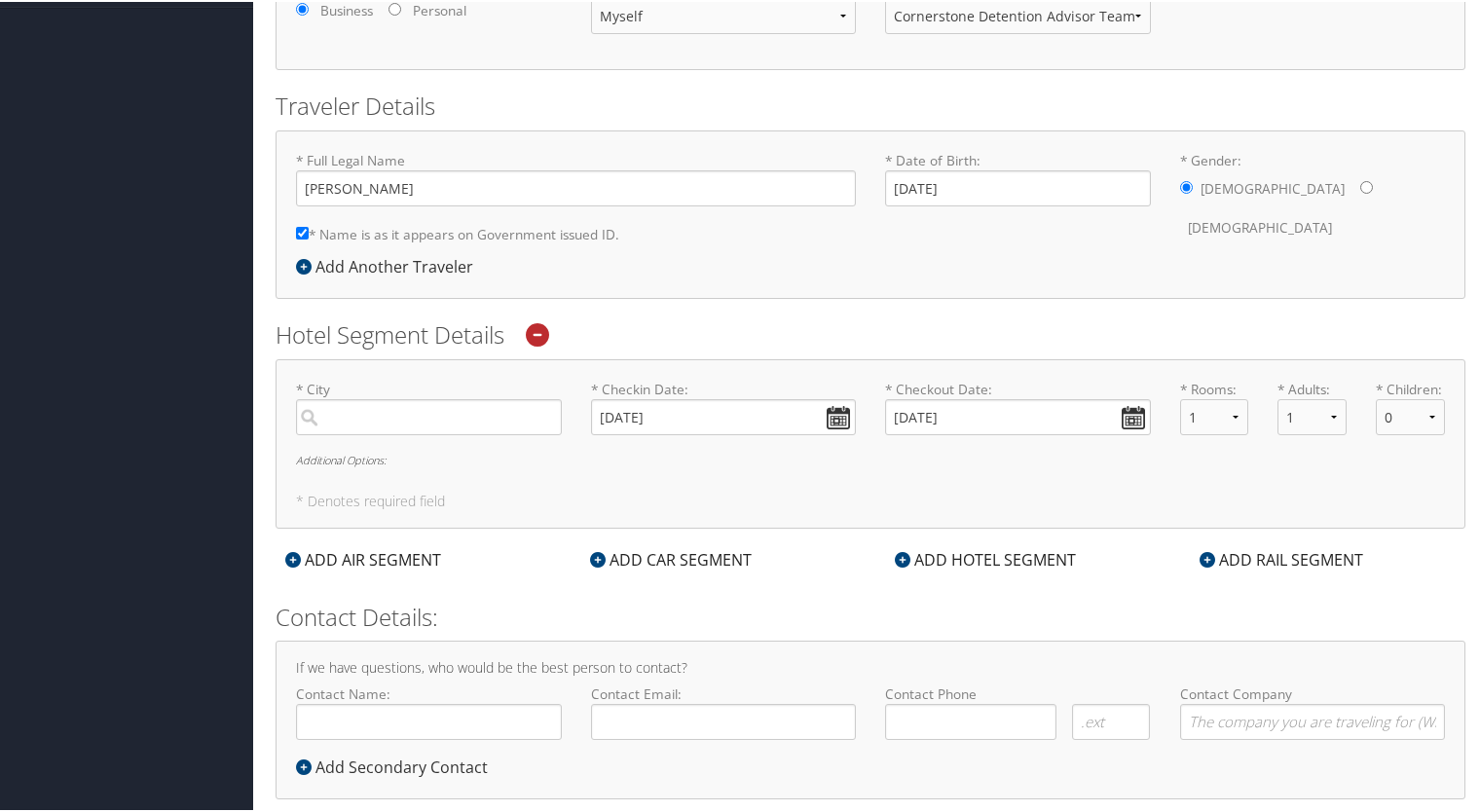
scroll to position [381, 0]
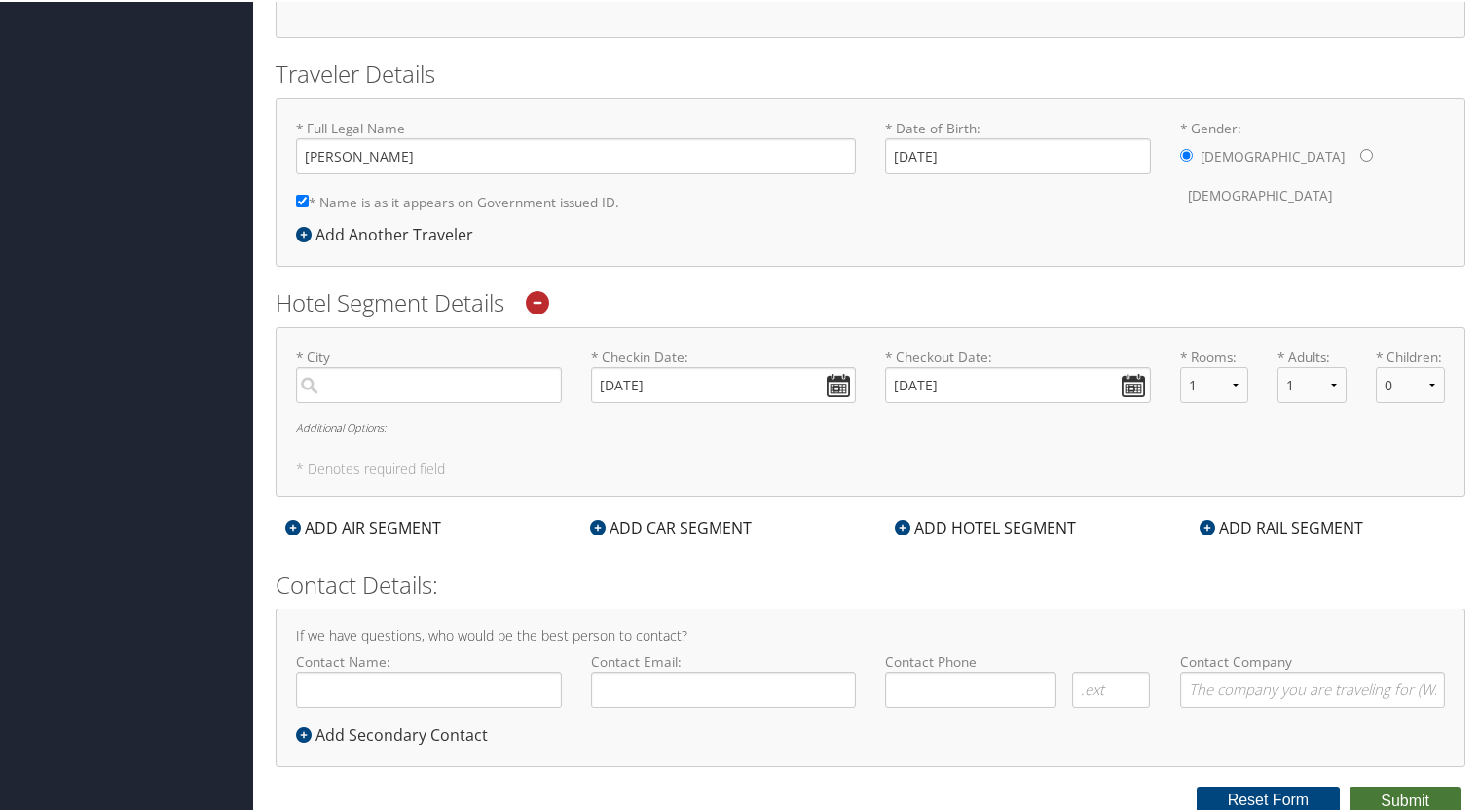
click at [1393, 794] on button "Submit" at bounding box center [1404, 798] width 111 height 29
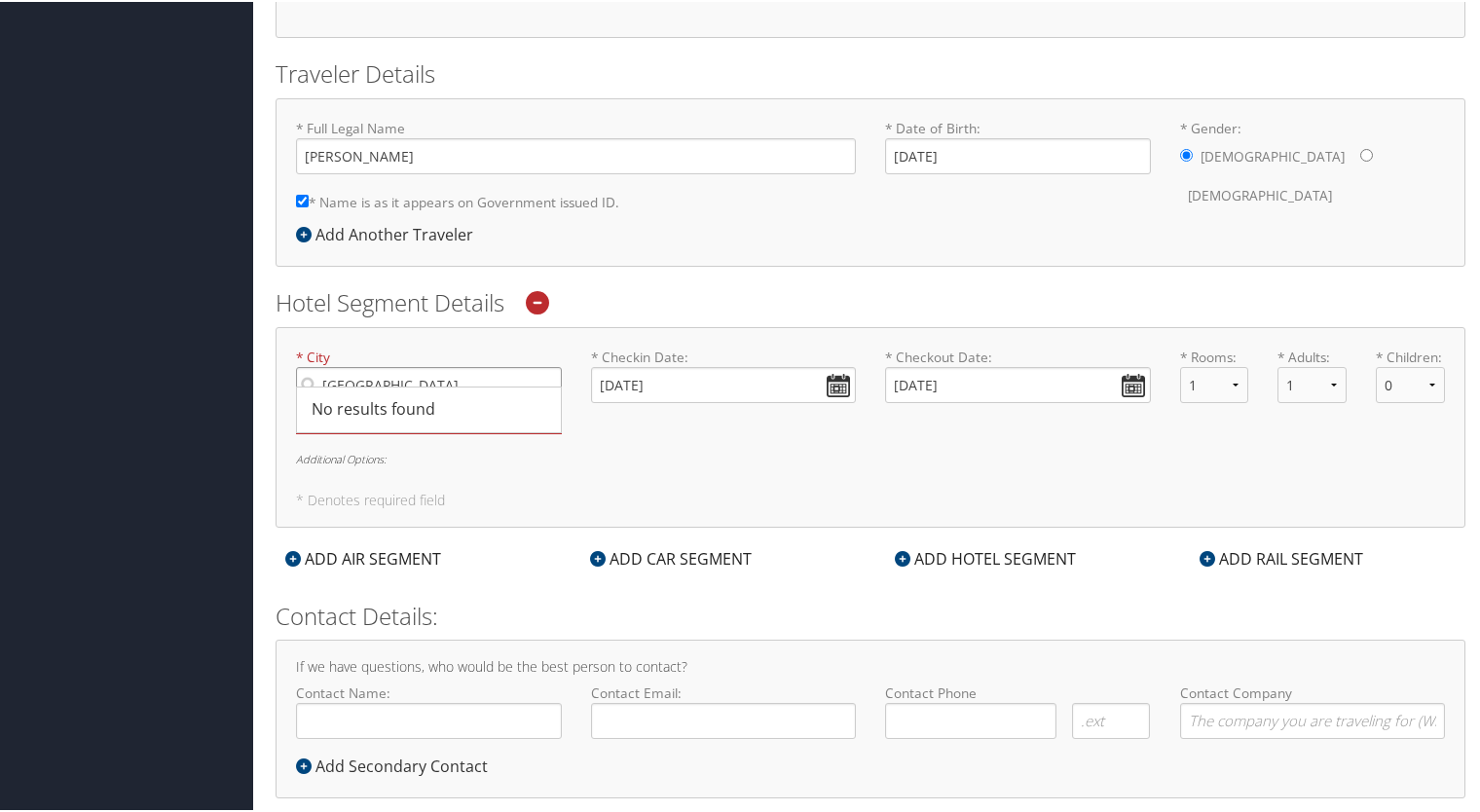
type input "Black River Falls"
click at [608, 446] on div "* City Black River Falls No results found -1 Required * Checkin Date: 10/13/202…" at bounding box center [870, 425] width 1190 height 201
click at [409, 420] on small "Required" at bounding box center [429, 416] width 265 height 32
click at [409, 401] on input "Black River Falls" at bounding box center [429, 383] width 265 height 36
click at [736, 435] on div "* City Black River Falls No results found -1 Required * Checkin Date: 10/13/202…" at bounding box center [870, 396] width 1178 height 102
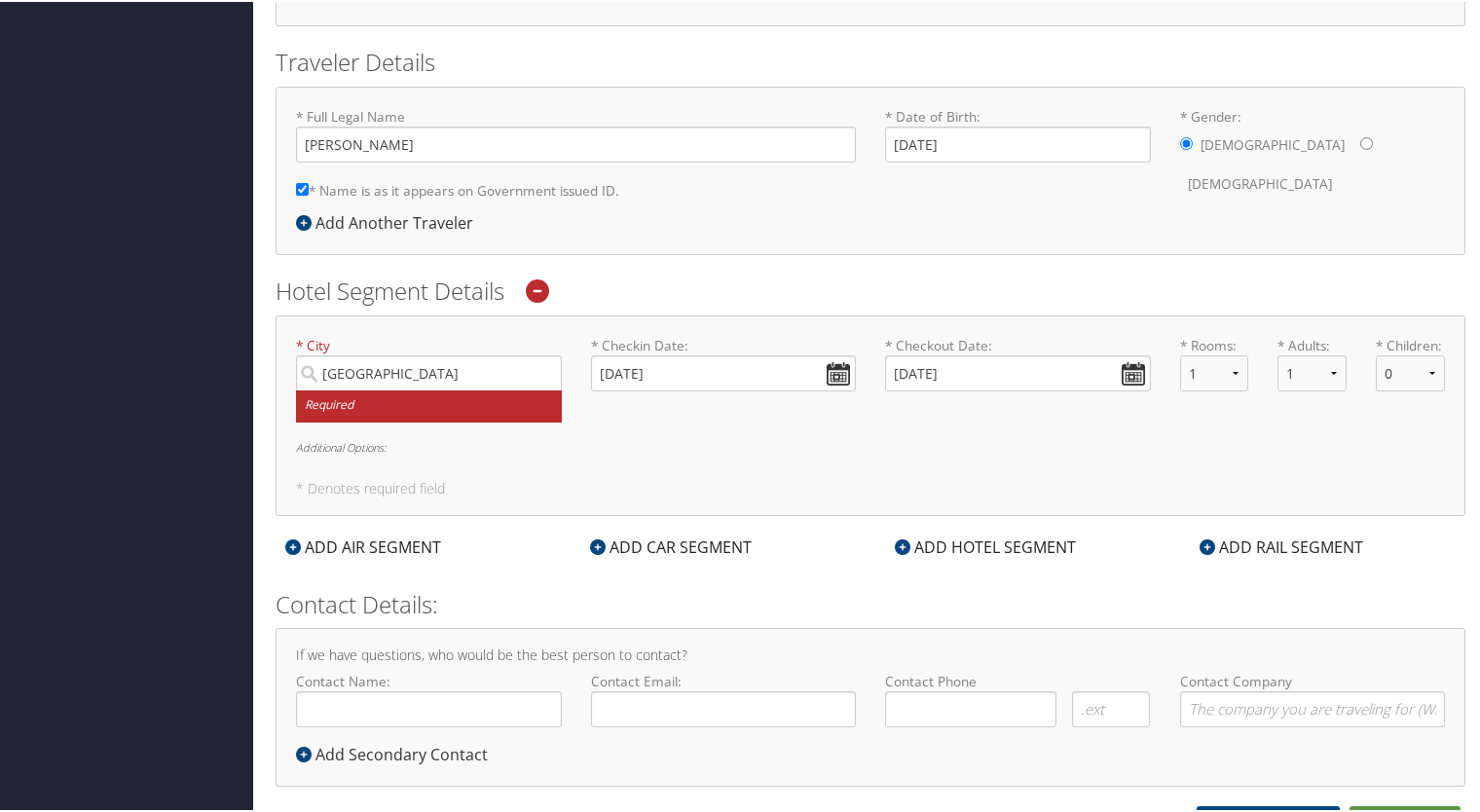
scroll to position [413, 0]
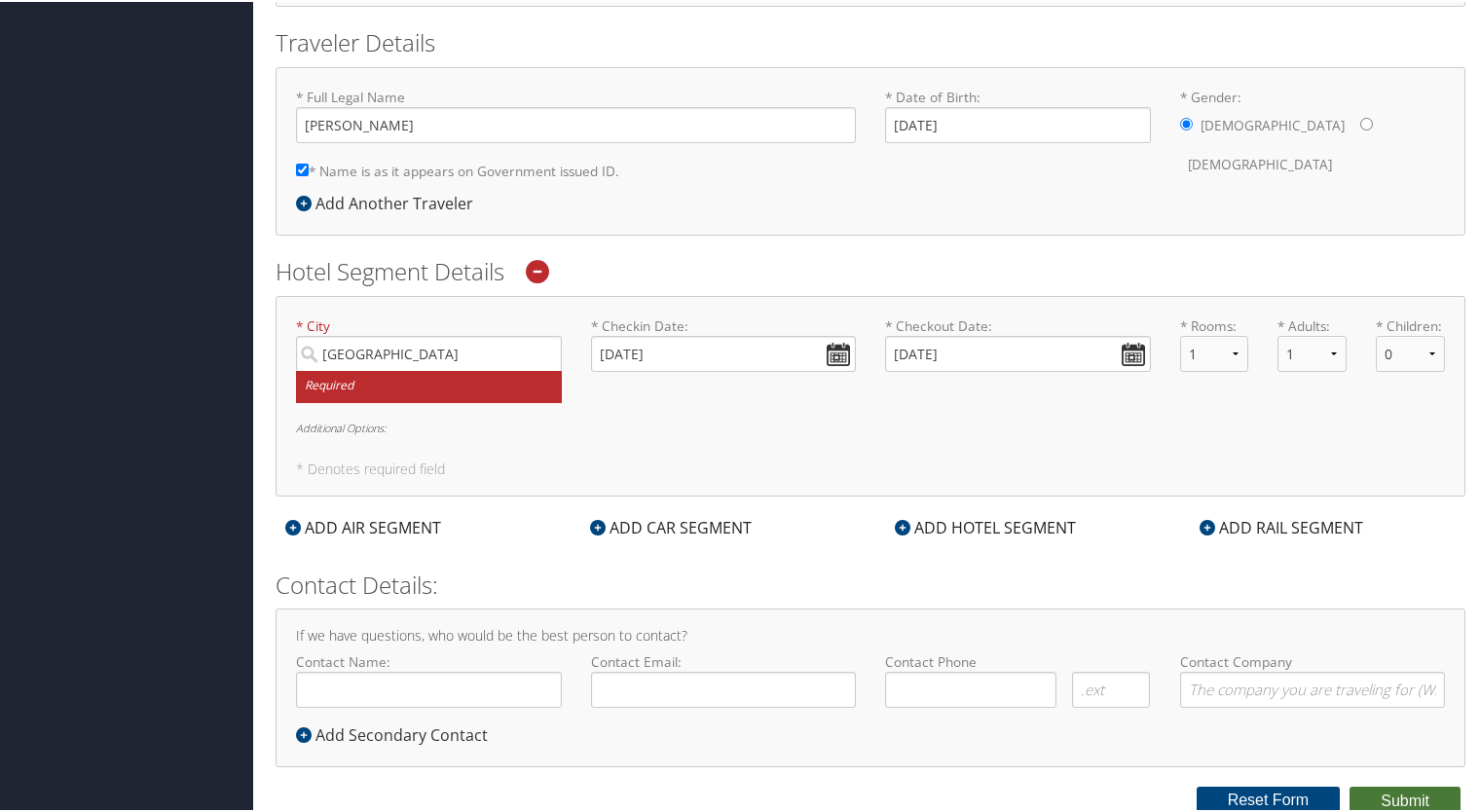
click at [1410, 804] on button "Submit" at bounding box center [1404, 798] width 111 height 29
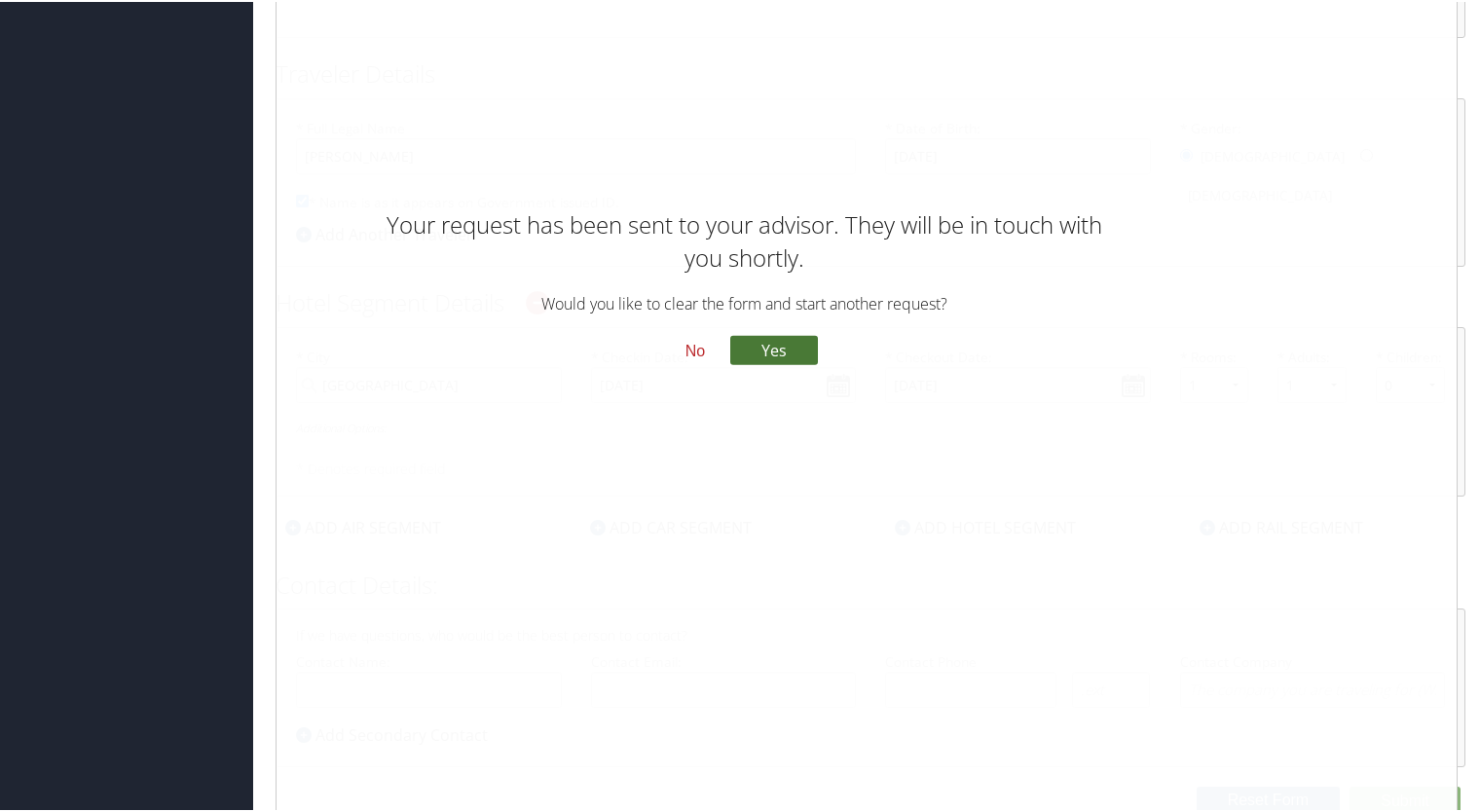
click at [770, 351] on button "Yes" at bounding box center [774, 347] width 88 height 29
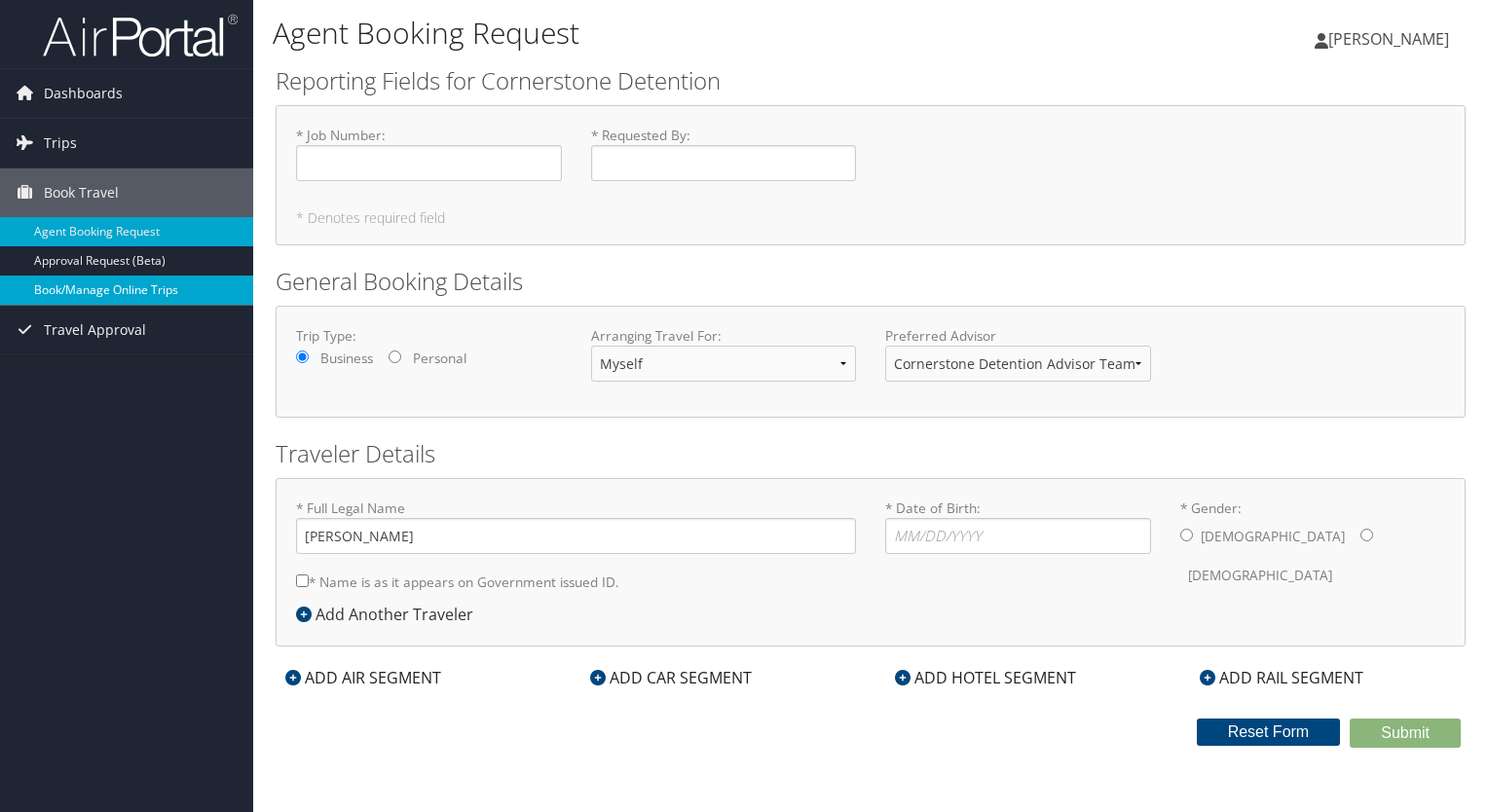
click at [89, 286] on link "Book/Manage Online Trips" at bounding box center [127, 289] width 253 height 29
